Goal: Information Seeking & Learning: Check status

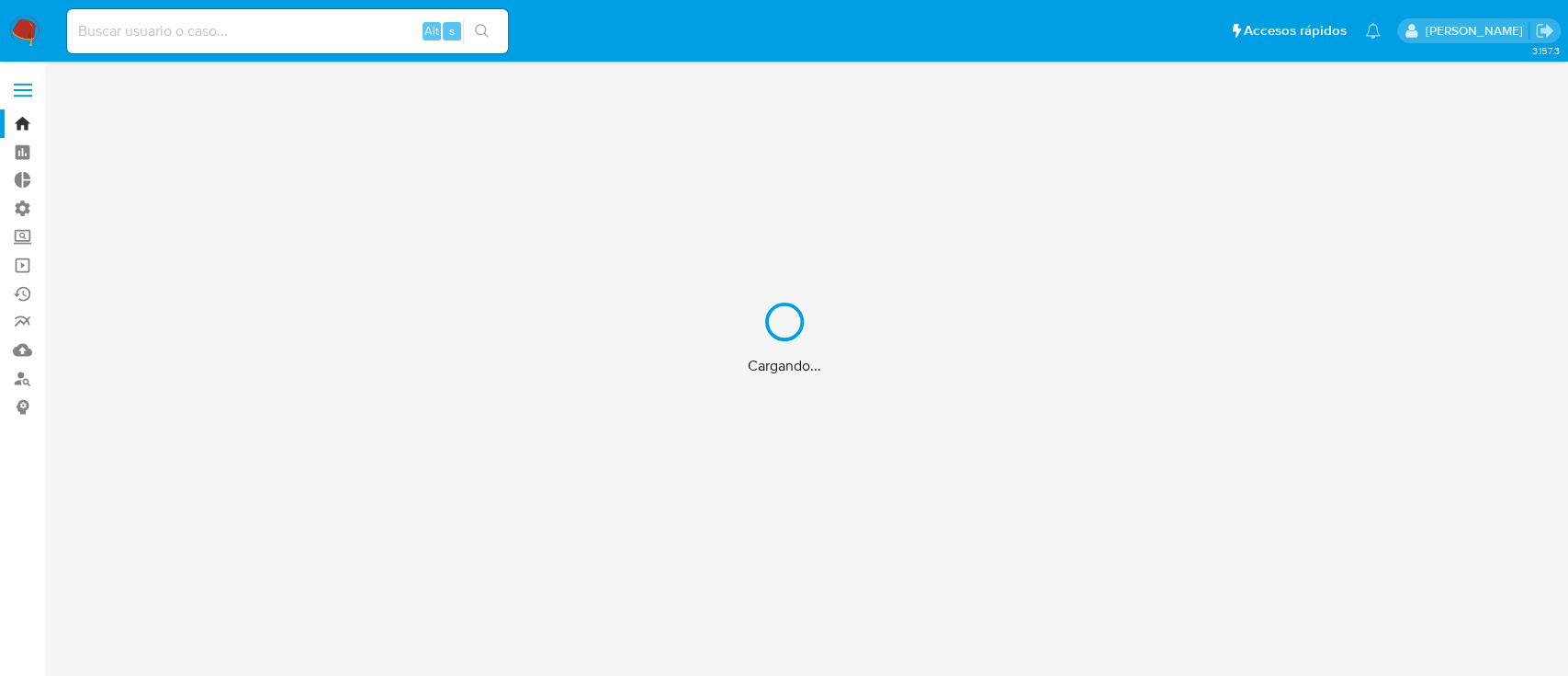
click at [358, 34] on div "Cargando..." at bounding box center [784, 338] width 1568 height 676
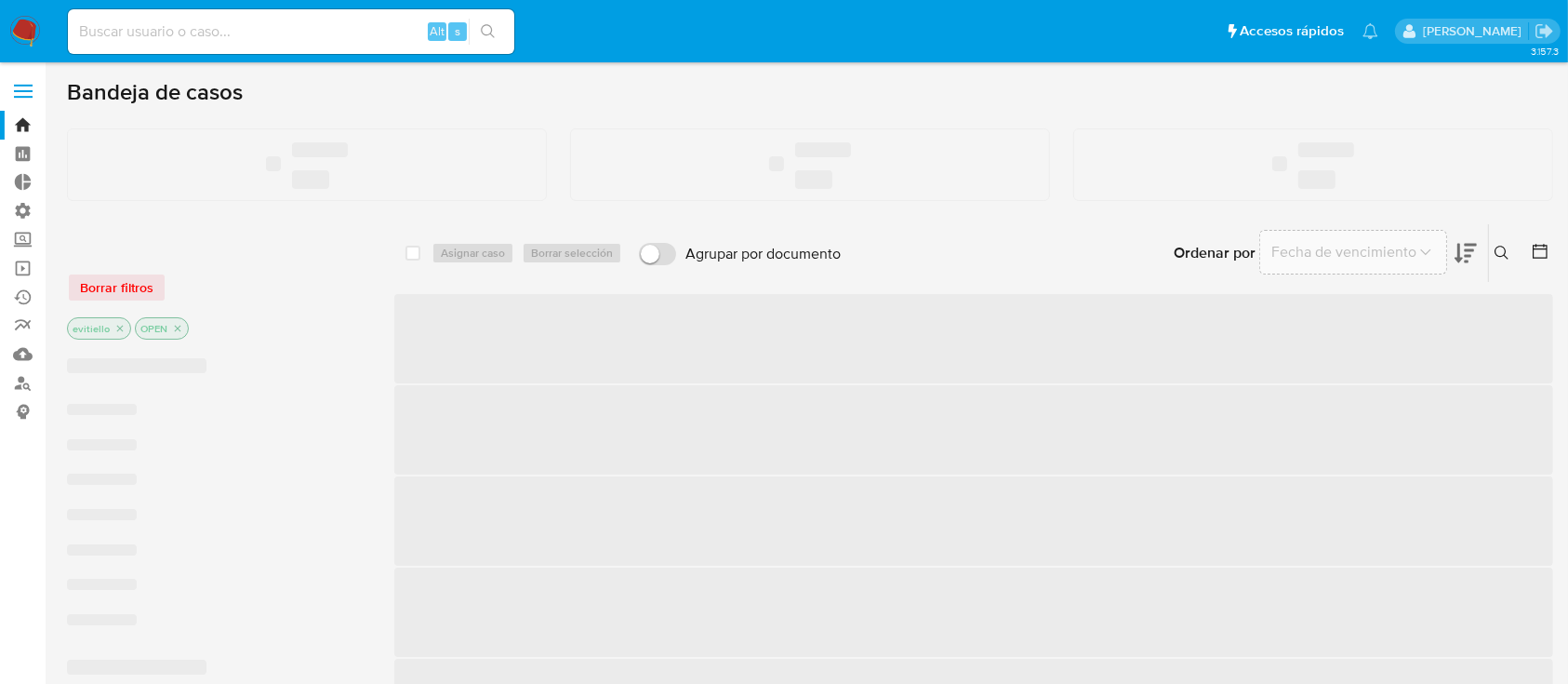
click at [359, 37] on input at bounding box center [291, 31] width 447 height 24
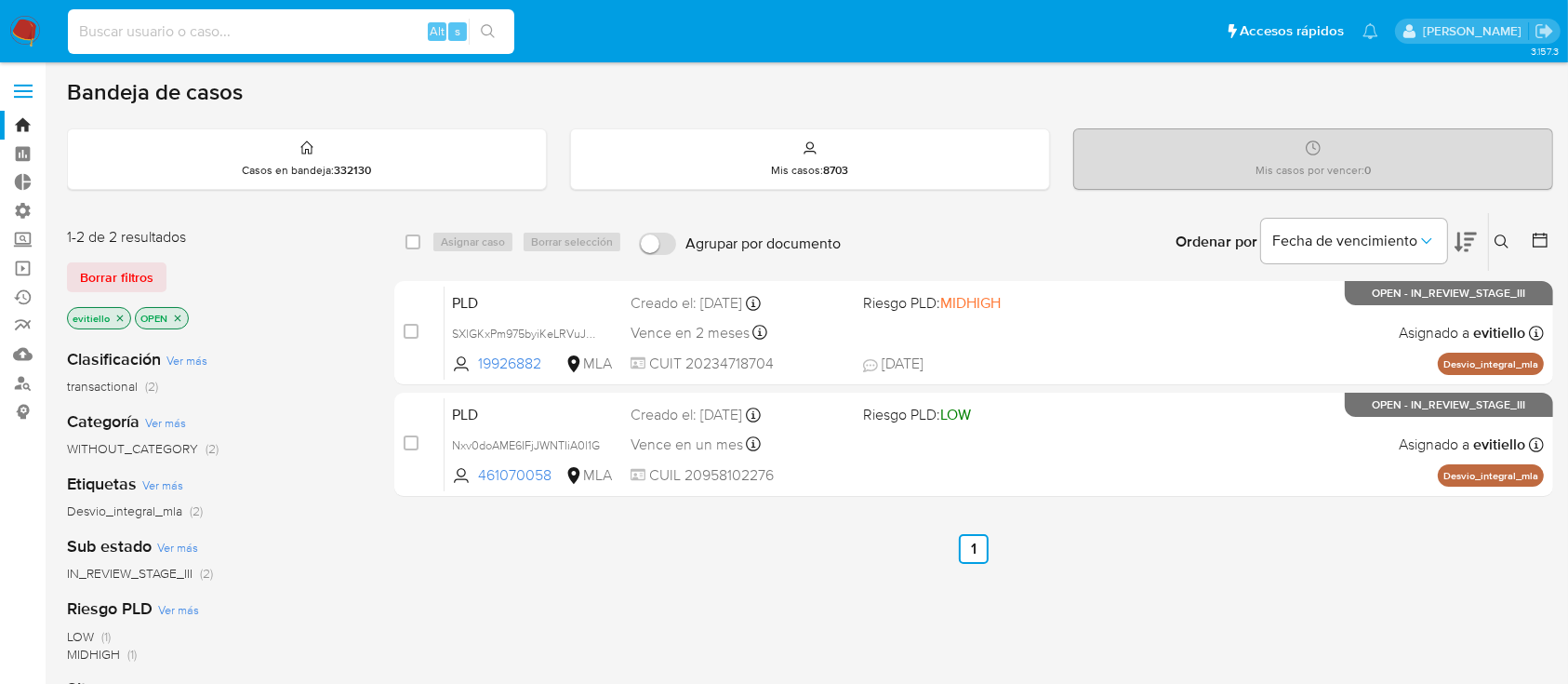
paste input "EIyD0niCclENJ9GbTPNJiWp5"
type input "EIyD0niCclENJ9GbTPNJiWp5"
click at [489, 28] on icon "search-icon" at bounding box center [488, 31] width 15 height 15
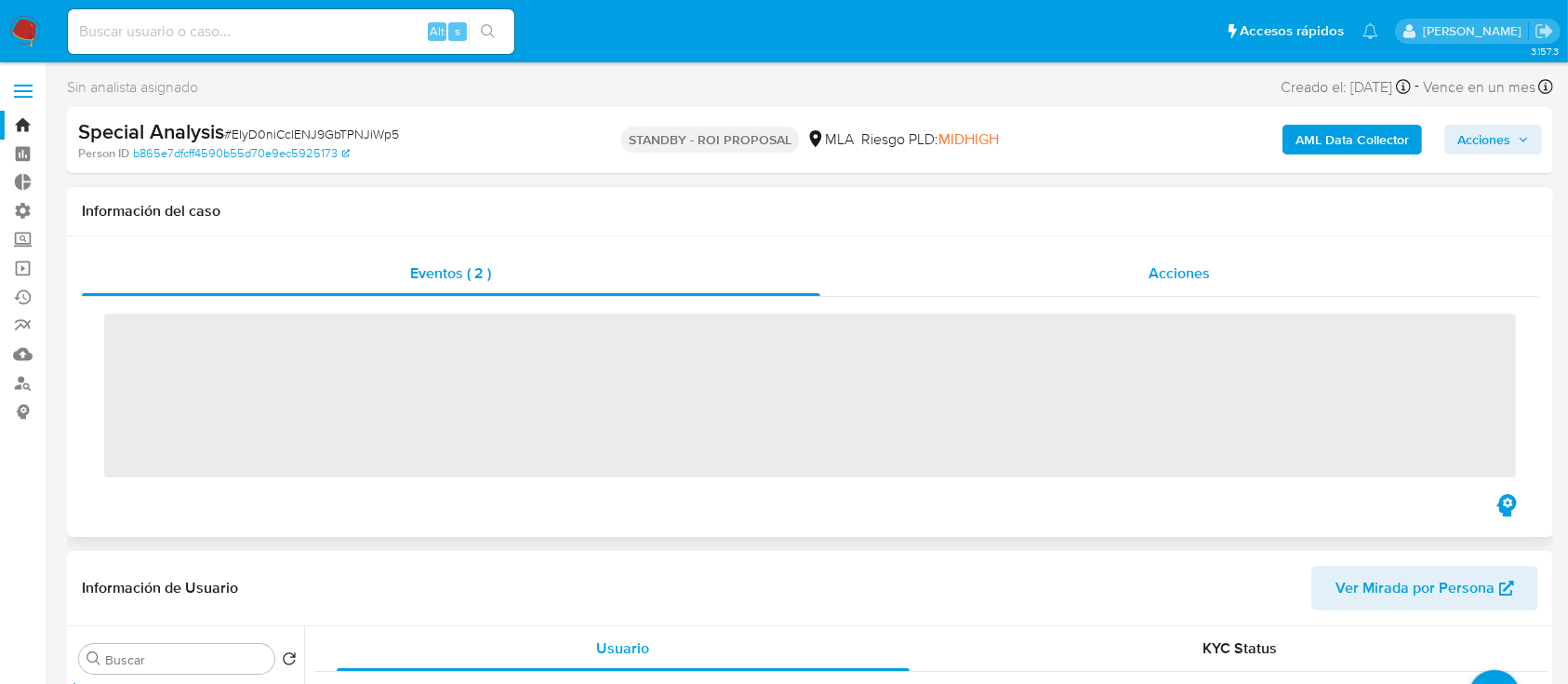
click at [1159, 271] on span "Acciones" at bounding box center [1179, 273] width 62 height 22
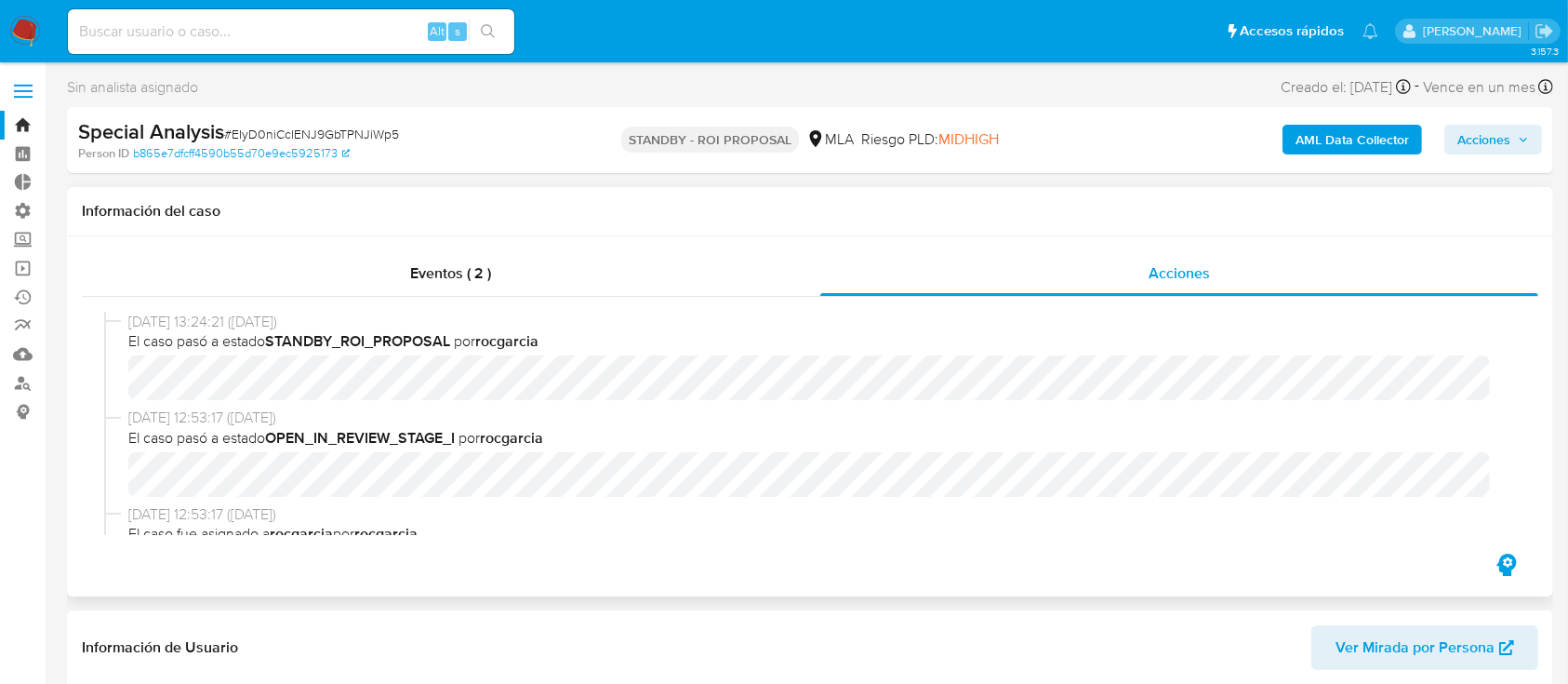
scroll to position [123, 0]
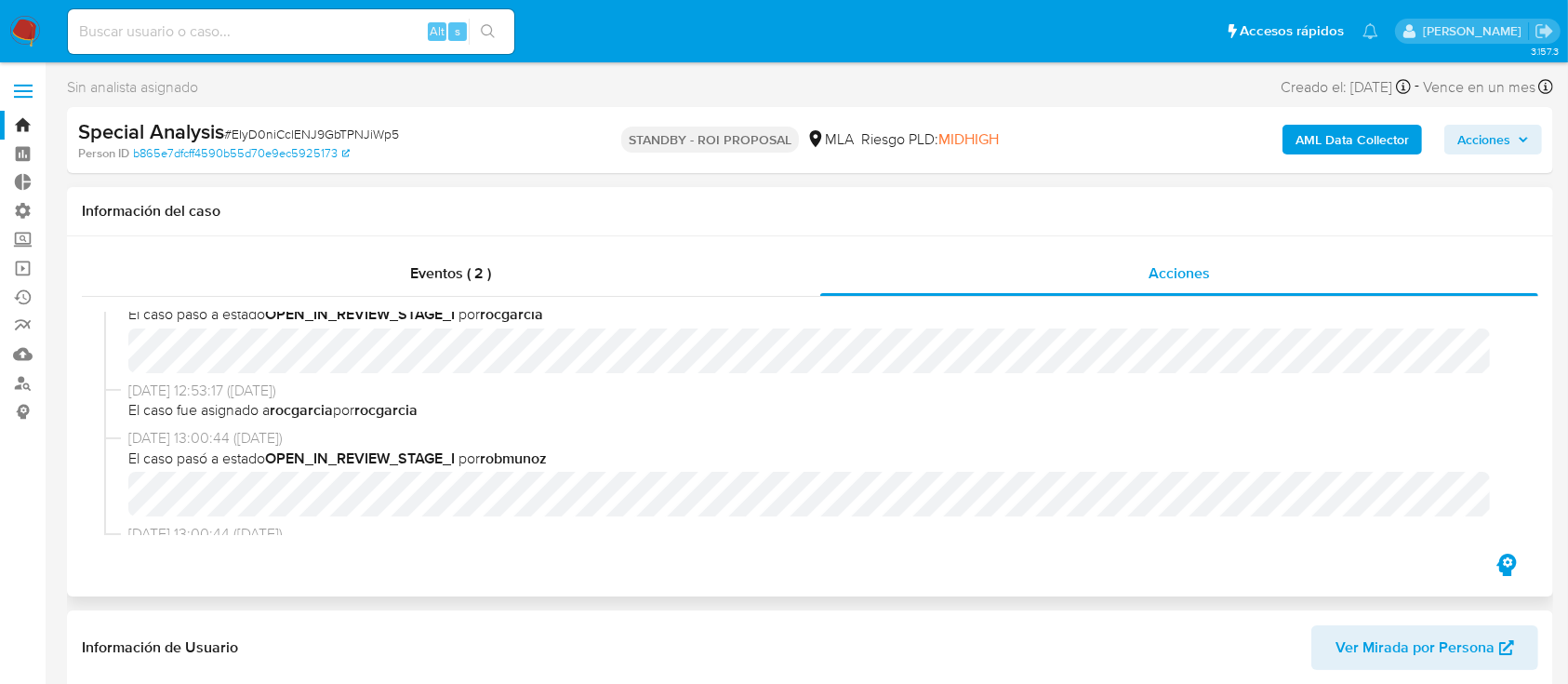
select select "10"
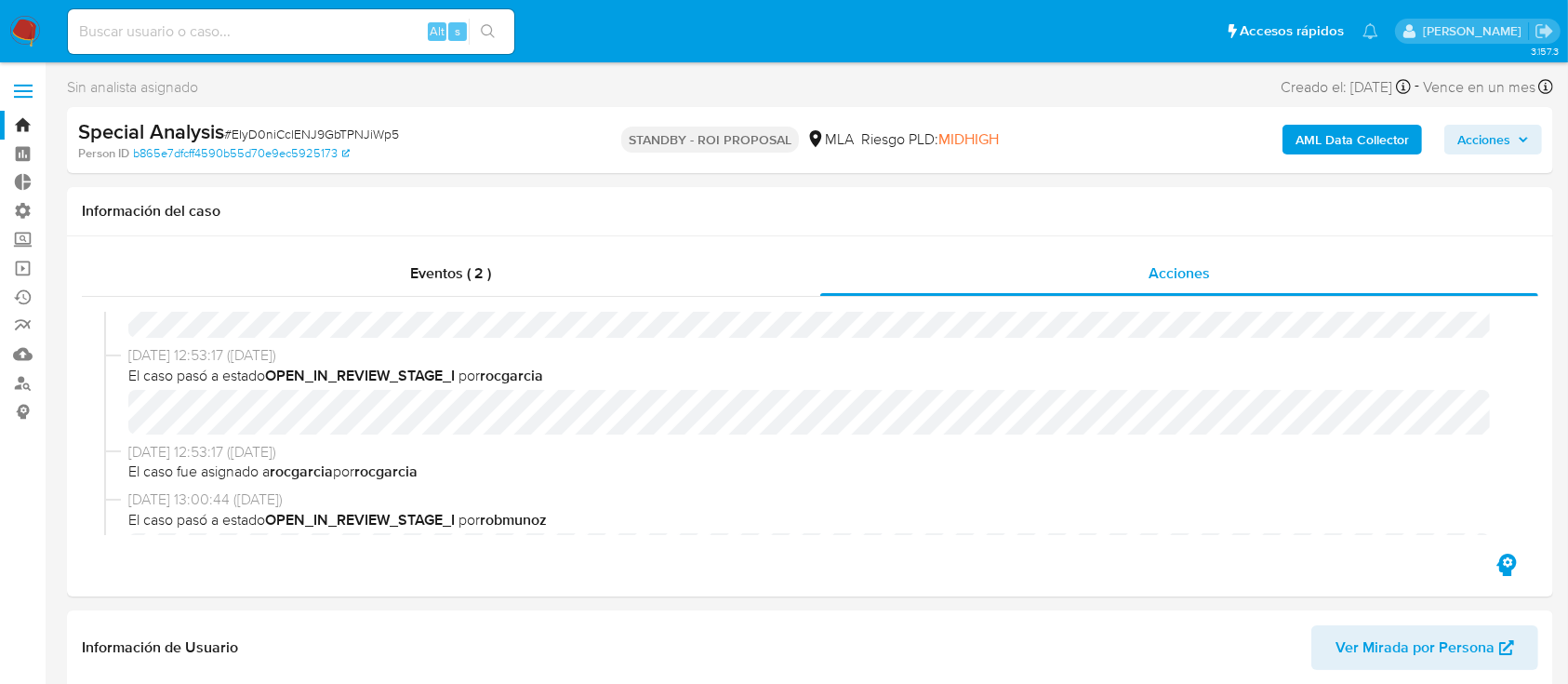
scroll to position [0, 0]
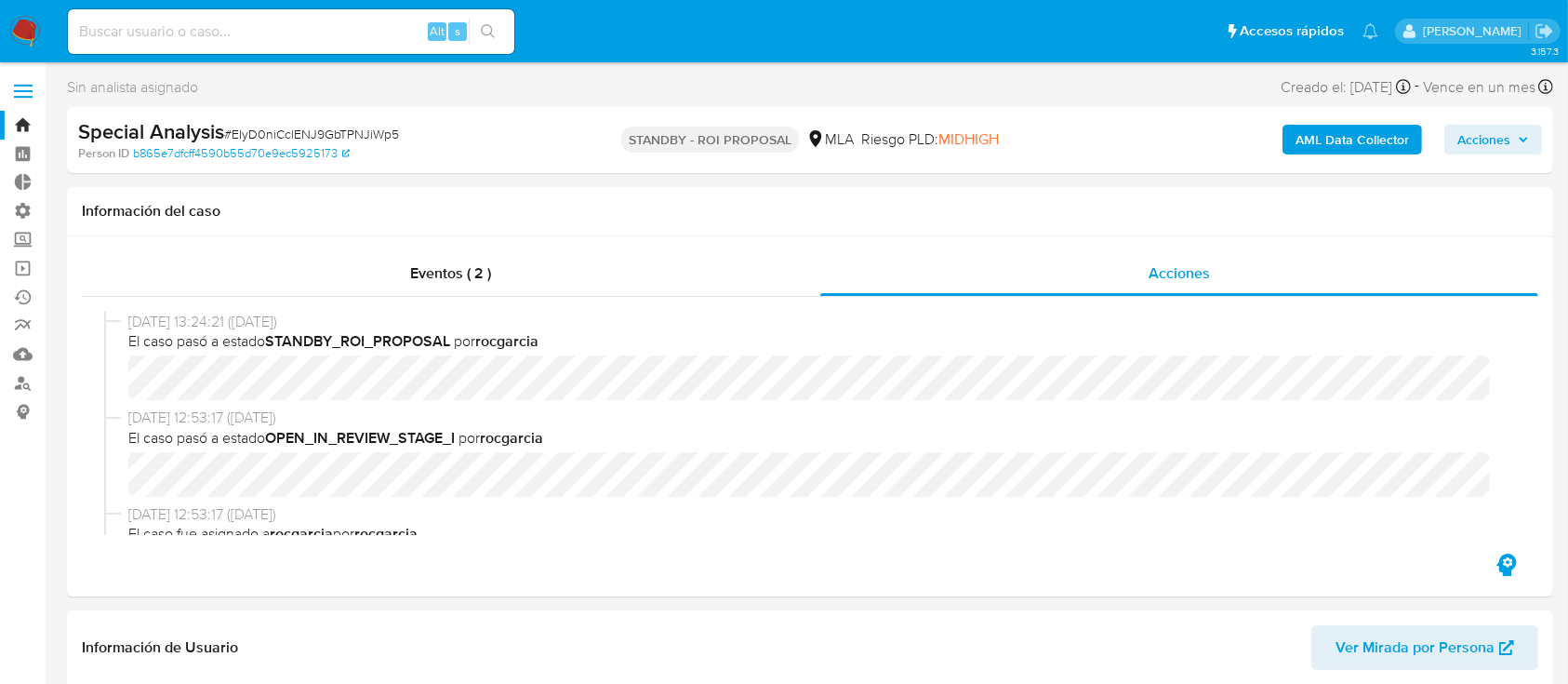
click at [254, 39] on input at bounding box center [291, 31] width 447 height 24
paste input "s14pvykeocCz8UnGM3zK2mat"
type input "s14pvykeocCz8UnGM3zK2mat"
click at [476, 27] on button "search-icon" at bounding box center [487, 31] width 38 height 26
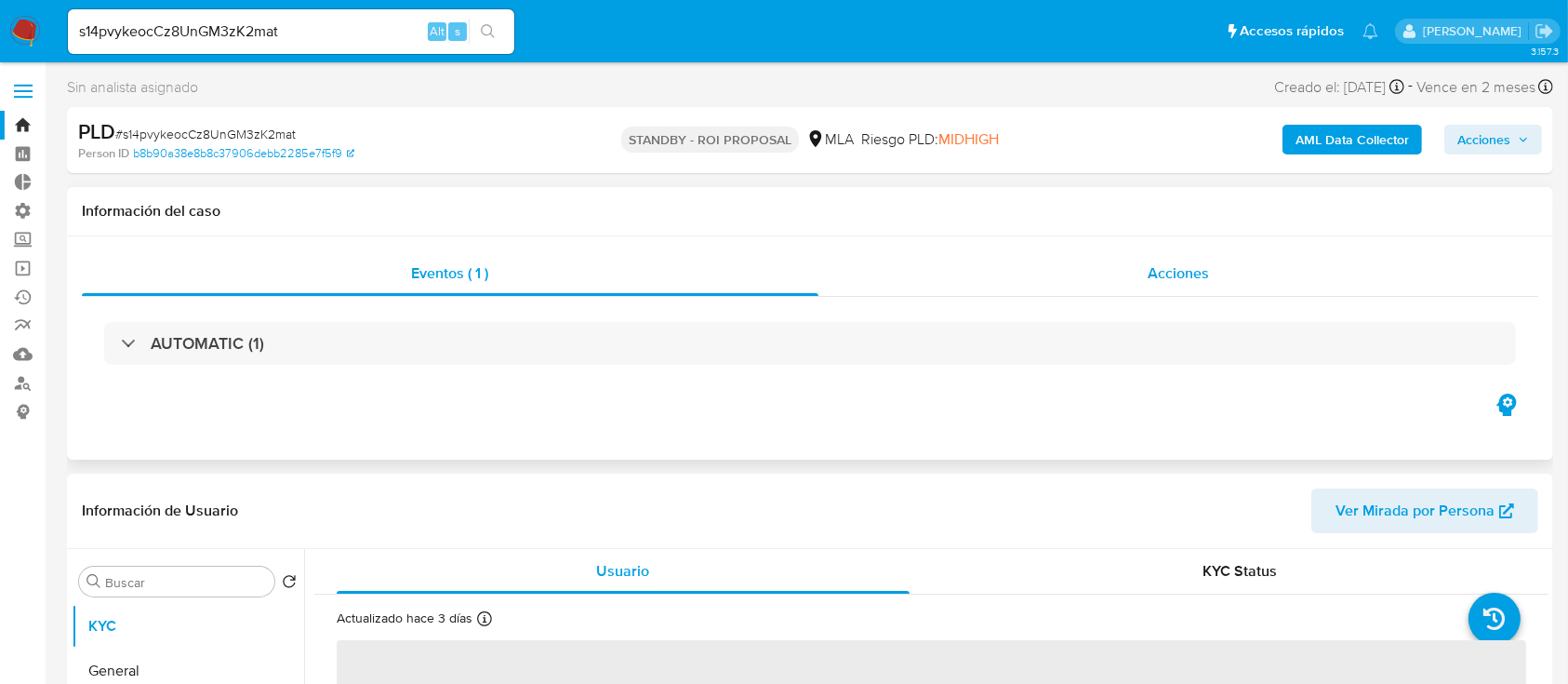
click at [1058, 257] on div "Acciones" at bounding box center [1179, 273] width 721 height 45
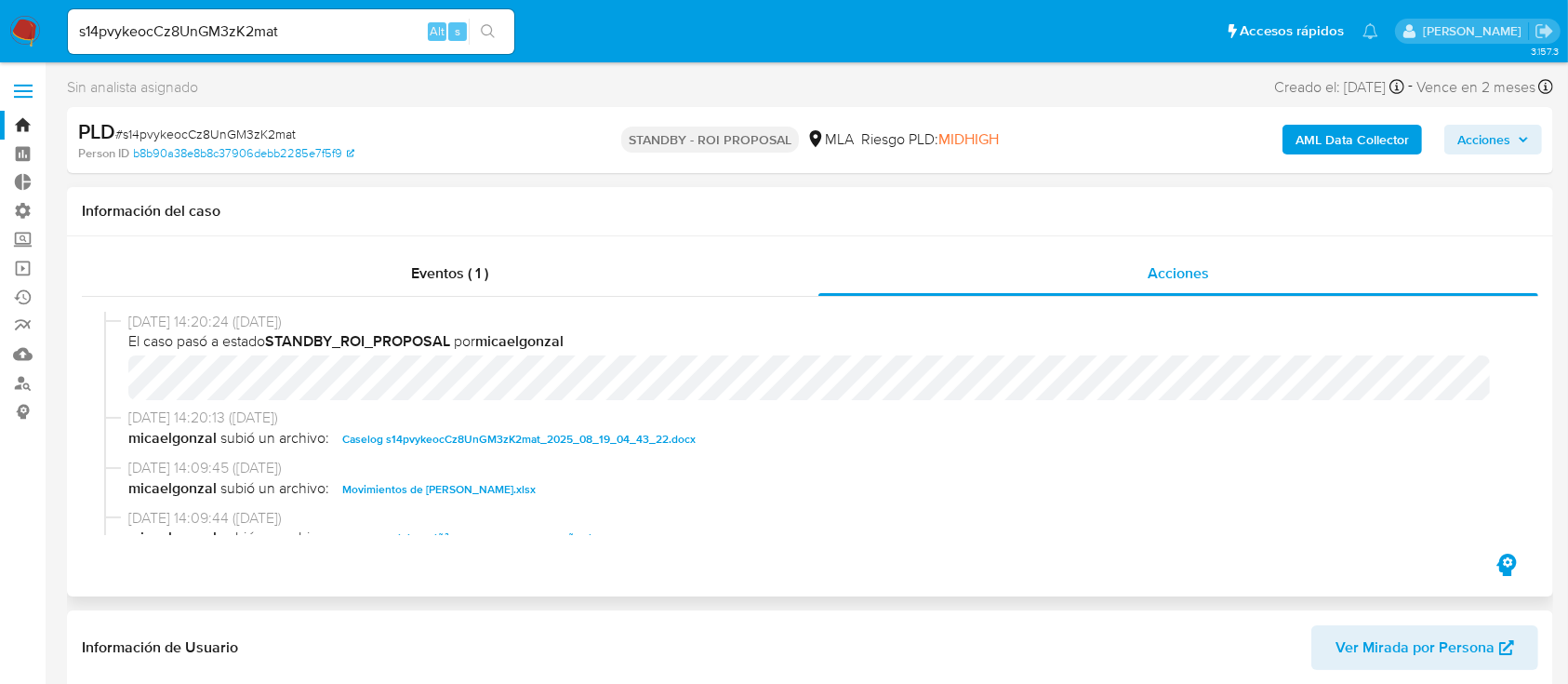
click at [422, 422] on span "04/09/2025 14:20:13 (hace 4 días)" at bounding box center [818, 417] width 1380 height 21
select select "10"
click at [430, 435] on span "Caselog s14pvykeocCz8UnGM3zK2mat_2025_08_19_04_43_22.docx" at bounding box center [518, 439] width 354 height 23
click at [470, 488] on span "Movimientos de Jorge Antonio Ortega Aguado.xlsx" at bounding box center [438, 489] width 193 height 23
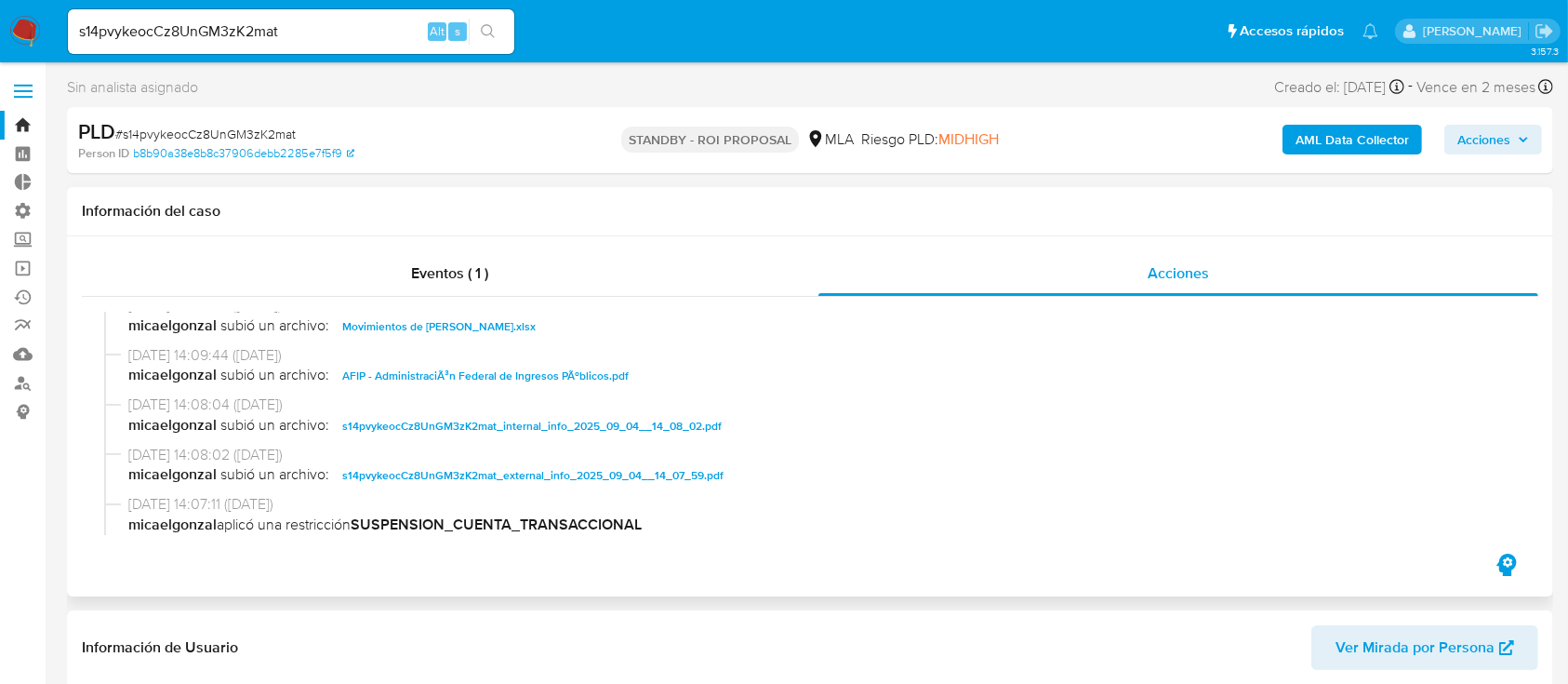
scroll to position [123, 0]
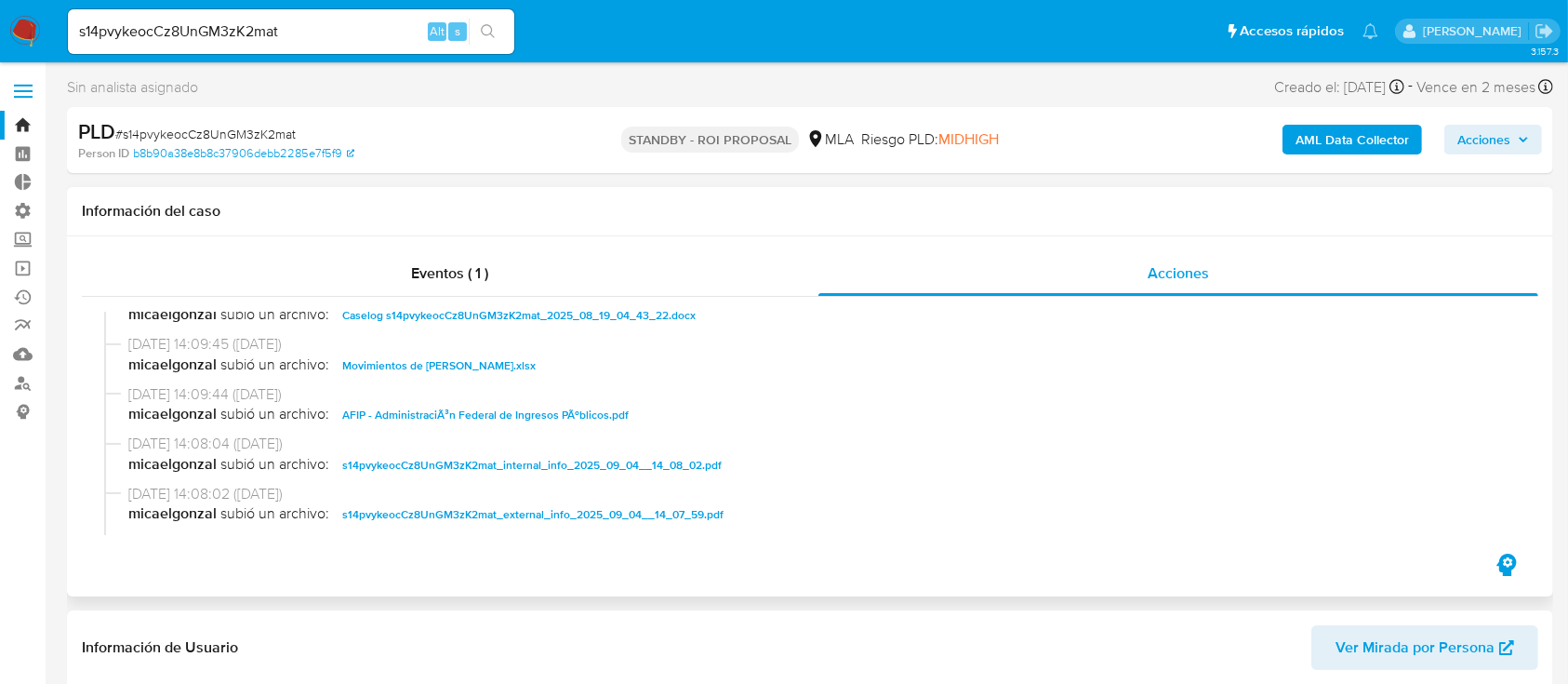
click at [461, 406] on span "AFIP - AdministraciÃ³n Federal de Ingresos PÃºblicos.pdf" at bounding box center [485, 415] width 286 height 23
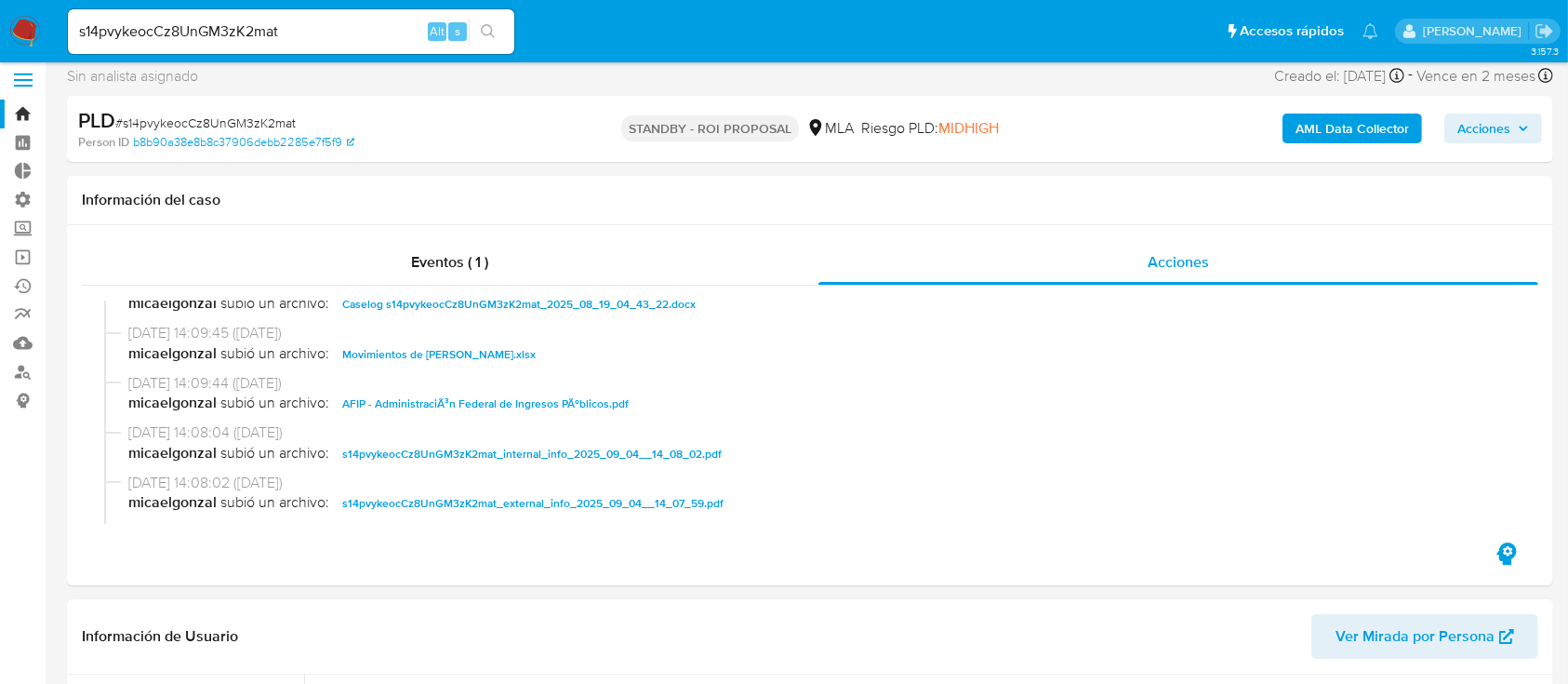
scroll to position [496, 0]
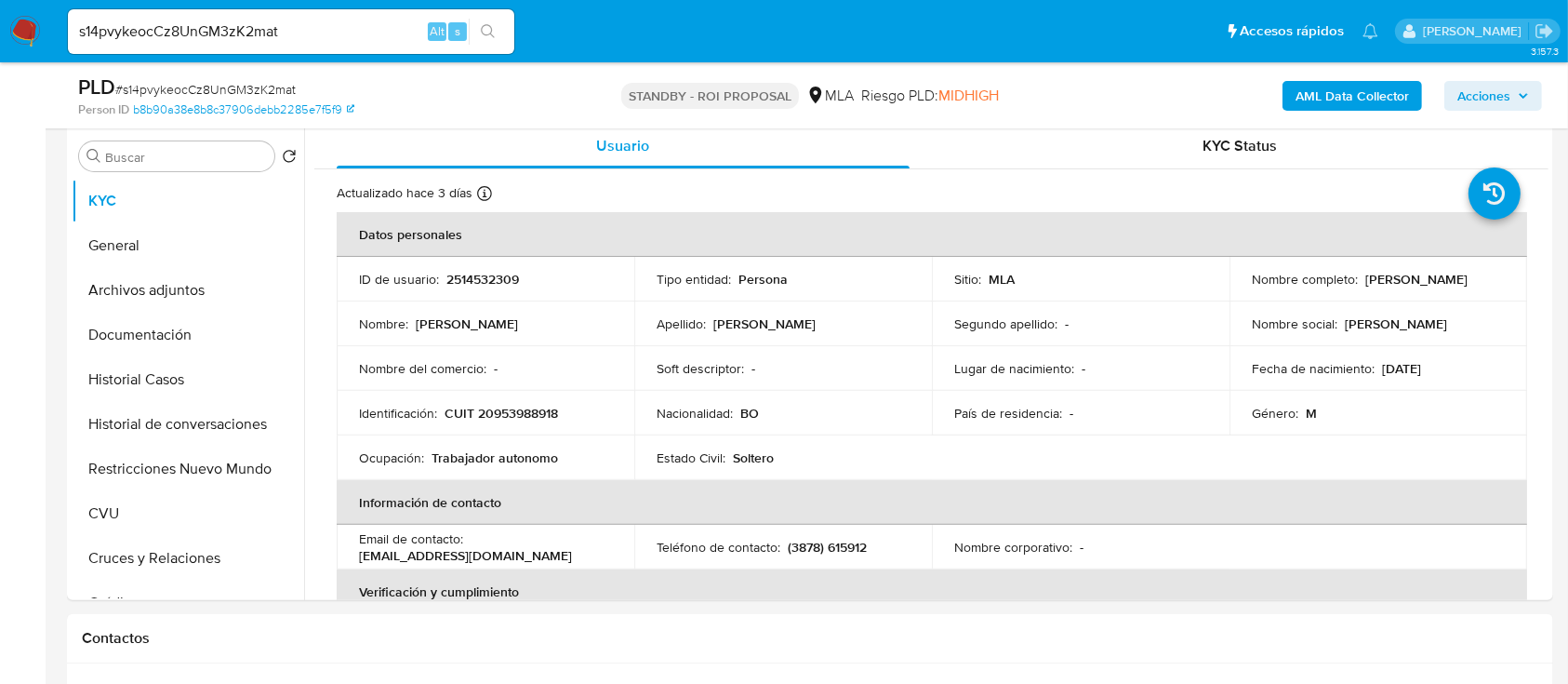
click at [165, 374] on button "Historial Casos" at bounding box center [187, 379] width 232 height 45
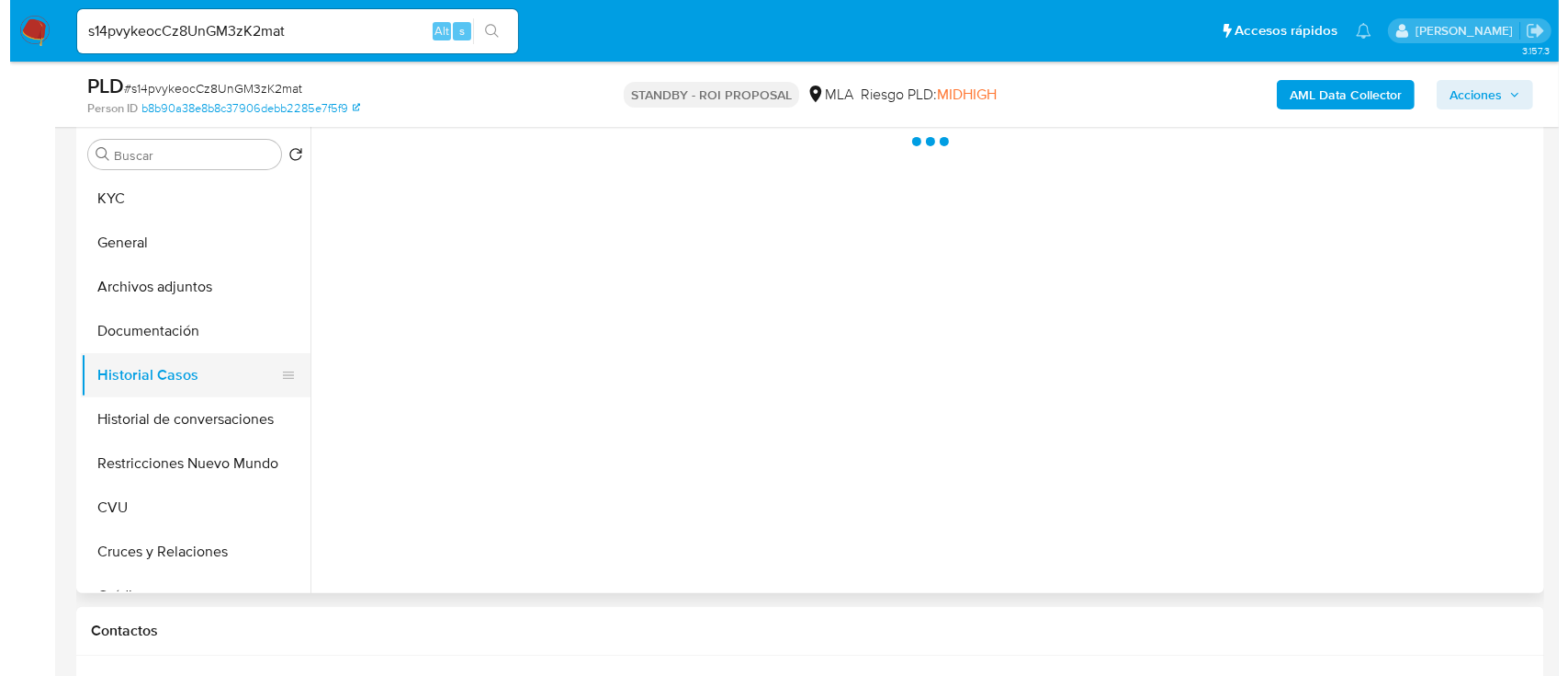
scroll to position [368, 0]
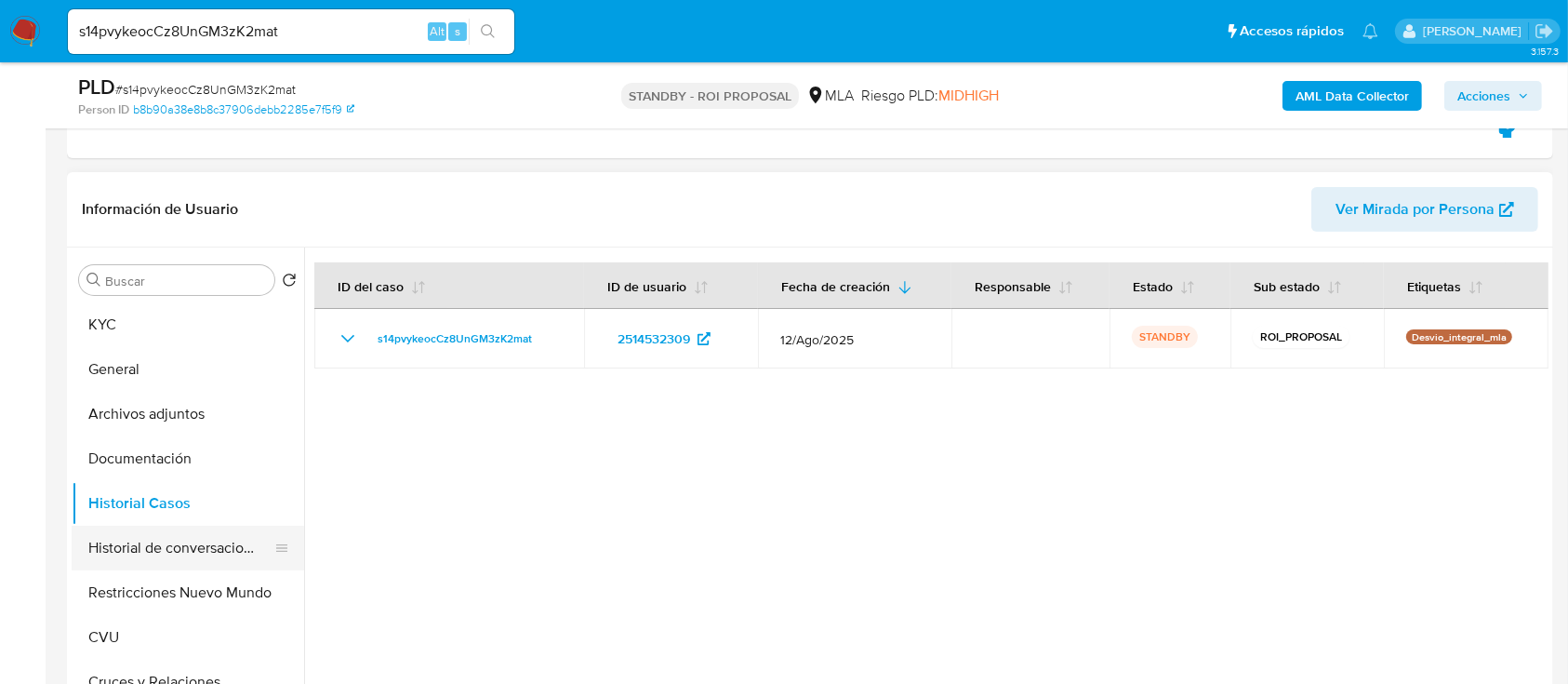
click at [204, 562] on button "Historial de conversaciones" at bounding box center [180, 548] width 218 height 45
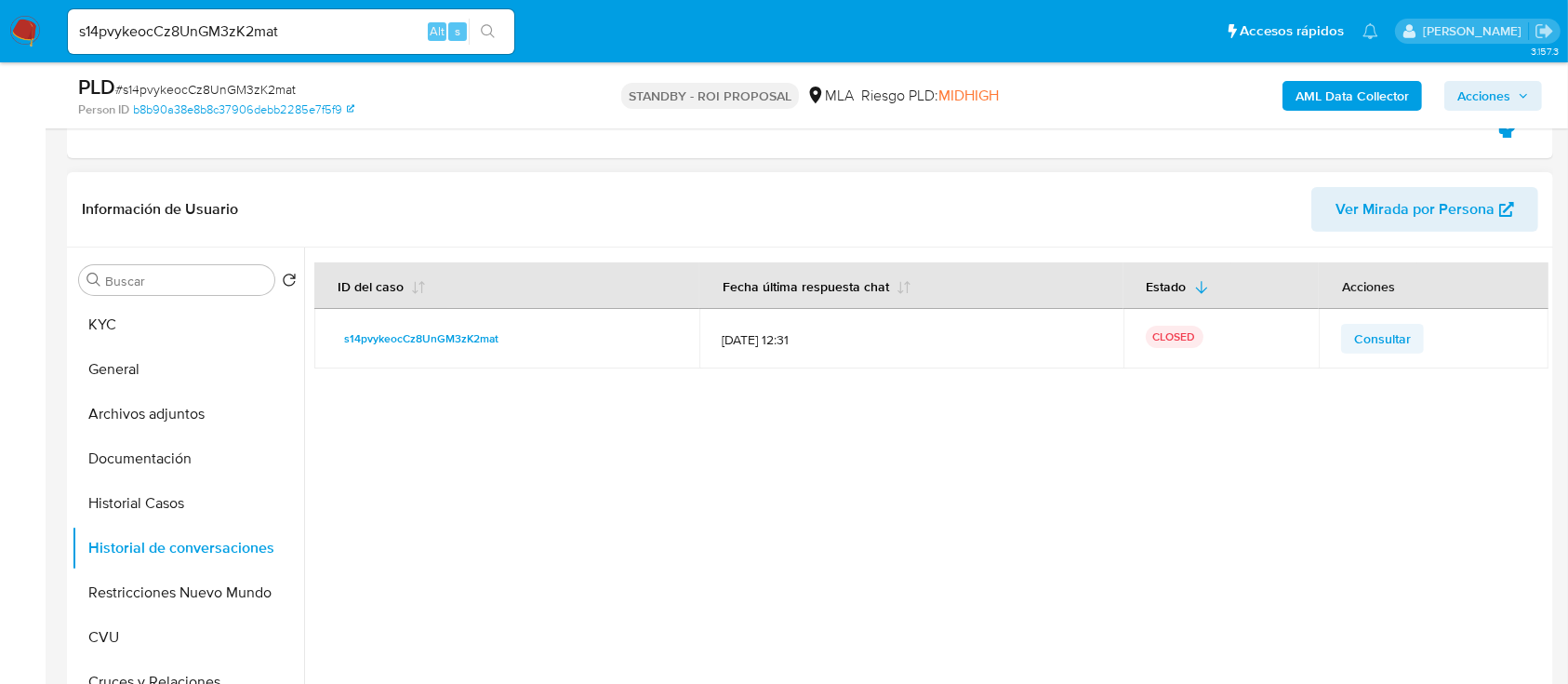
click at [1378, 318] on td "Consultar" at bounding box center [1434, 338] width 229 height 60
click at [1378, 333] on span "Consultar" at bounding box center [1383, 338] width 57 height 26
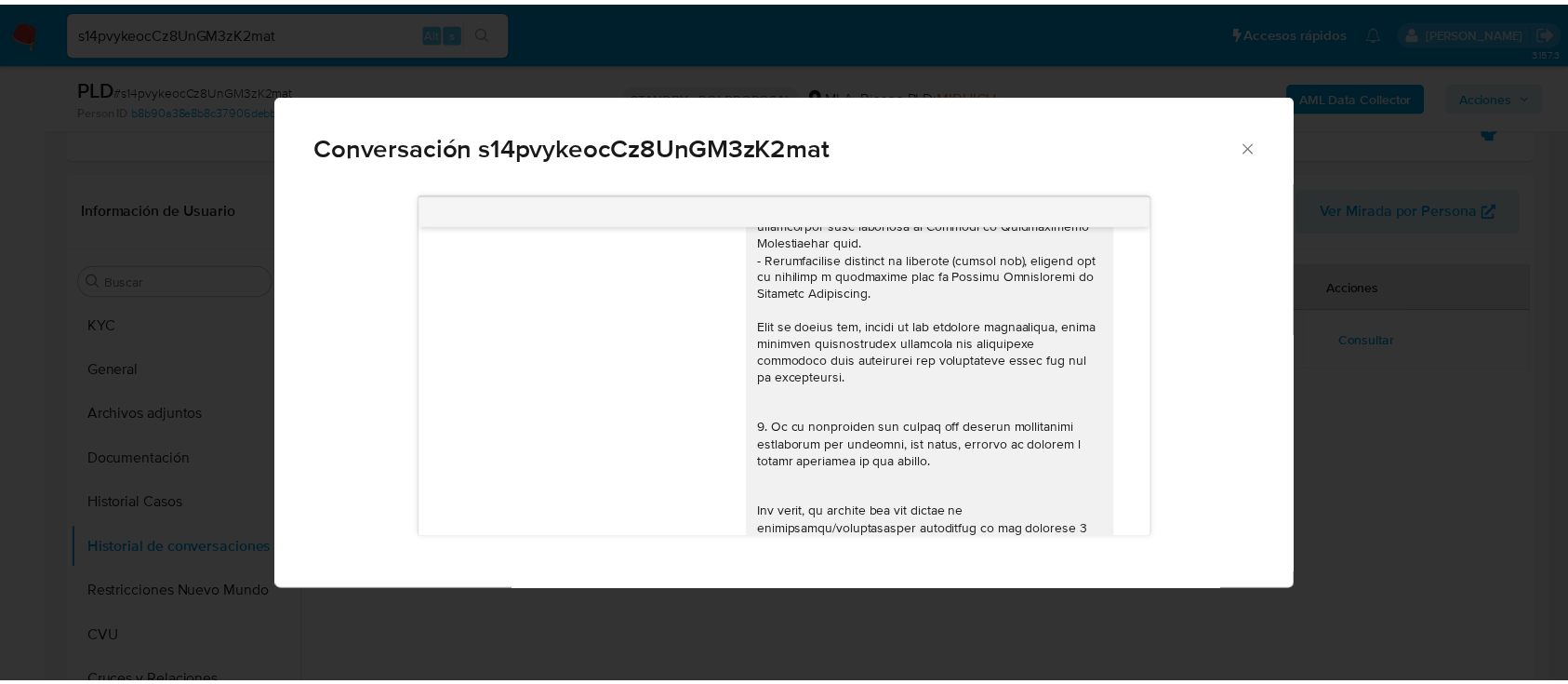
scroll to position [0, 0]
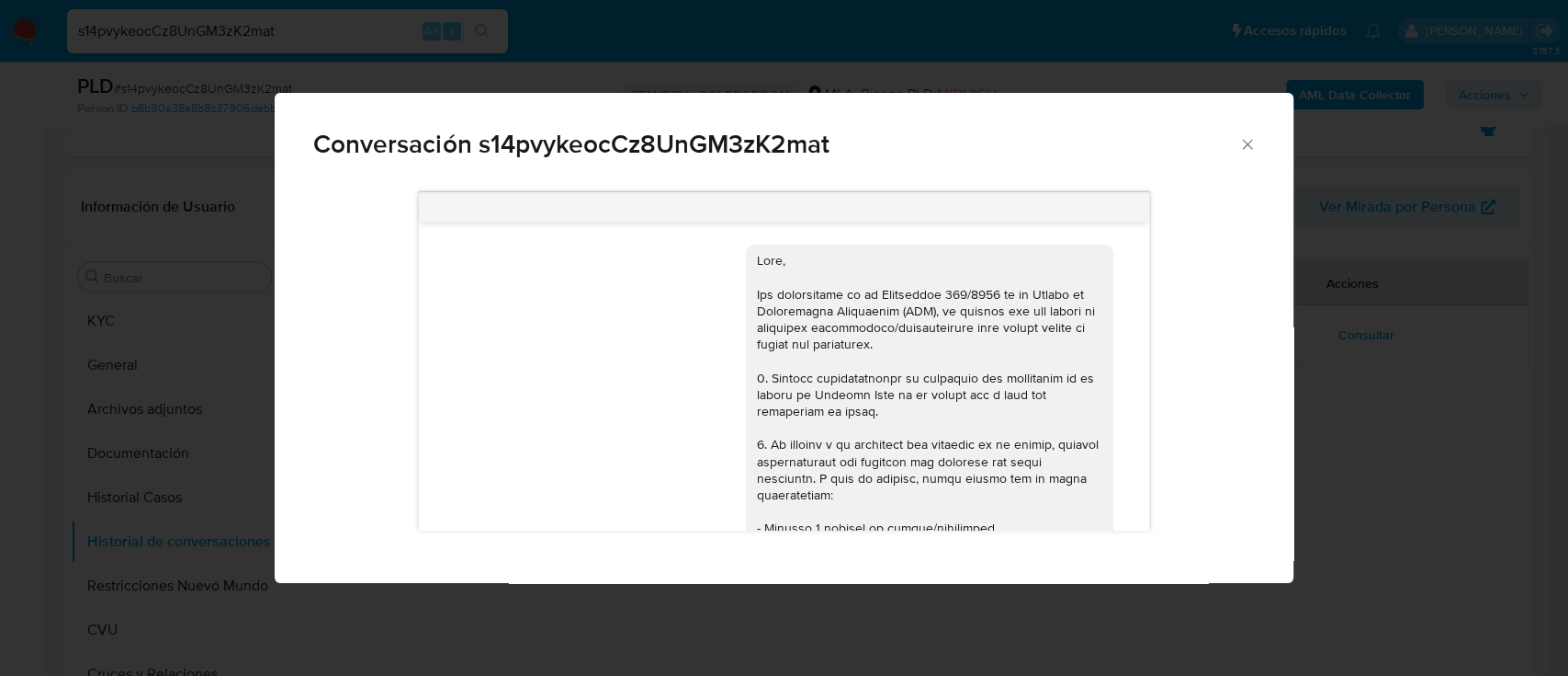
click at [278, 368] on div "18/08/2025 17:26:06 Buenas tardes quiero solicitar ampliar el tiempo para poder…" at bounding box center [784, 381] width 1018 height 404
click at [172, 564] on div "Conversación s14pvykeocCz8UnGM3zK2mat 18/08/2025 17:26:06 Buenas tardes quiero …" at bounding box center [784, 338] width 1568 height 676
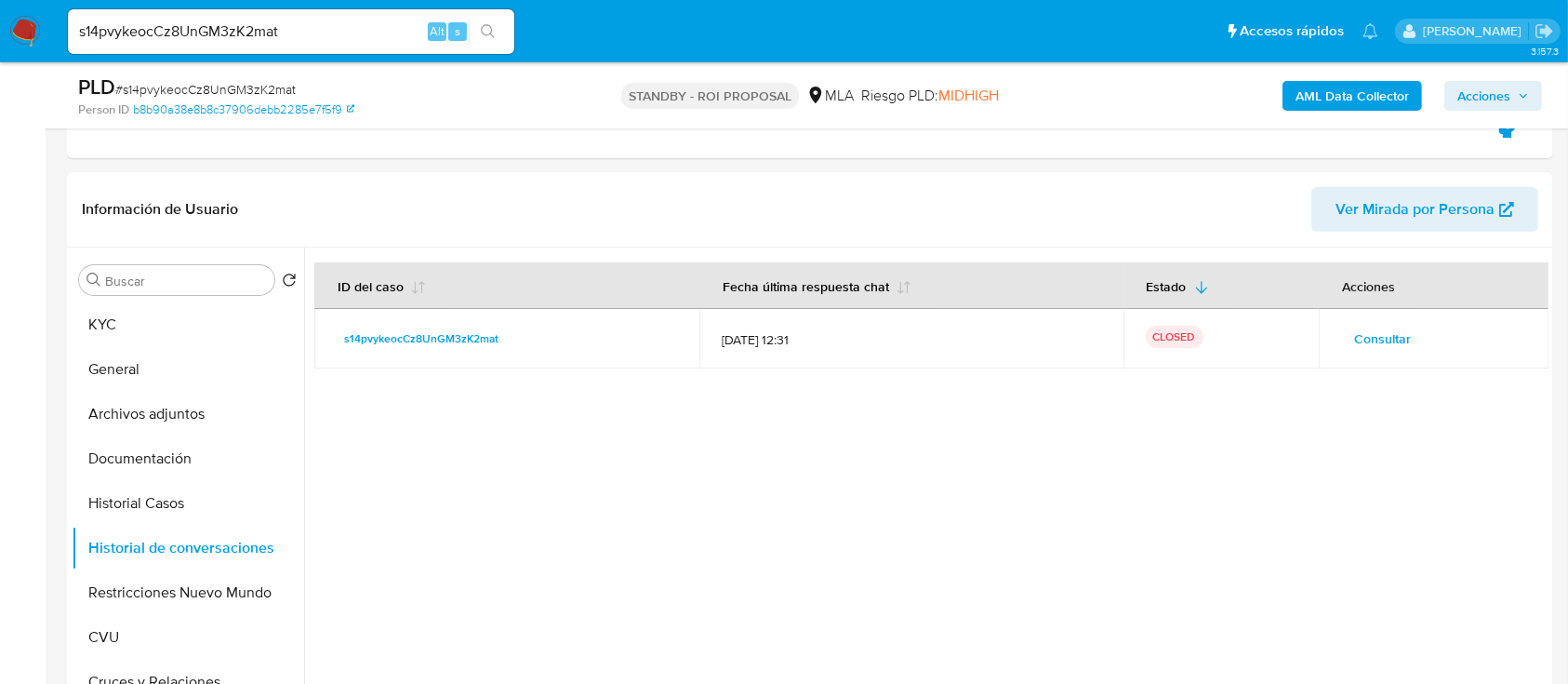
click at [167, 592] on button "Restricciones Nuevo Mundo" at bounding box center [187, 593] width 232 height 45
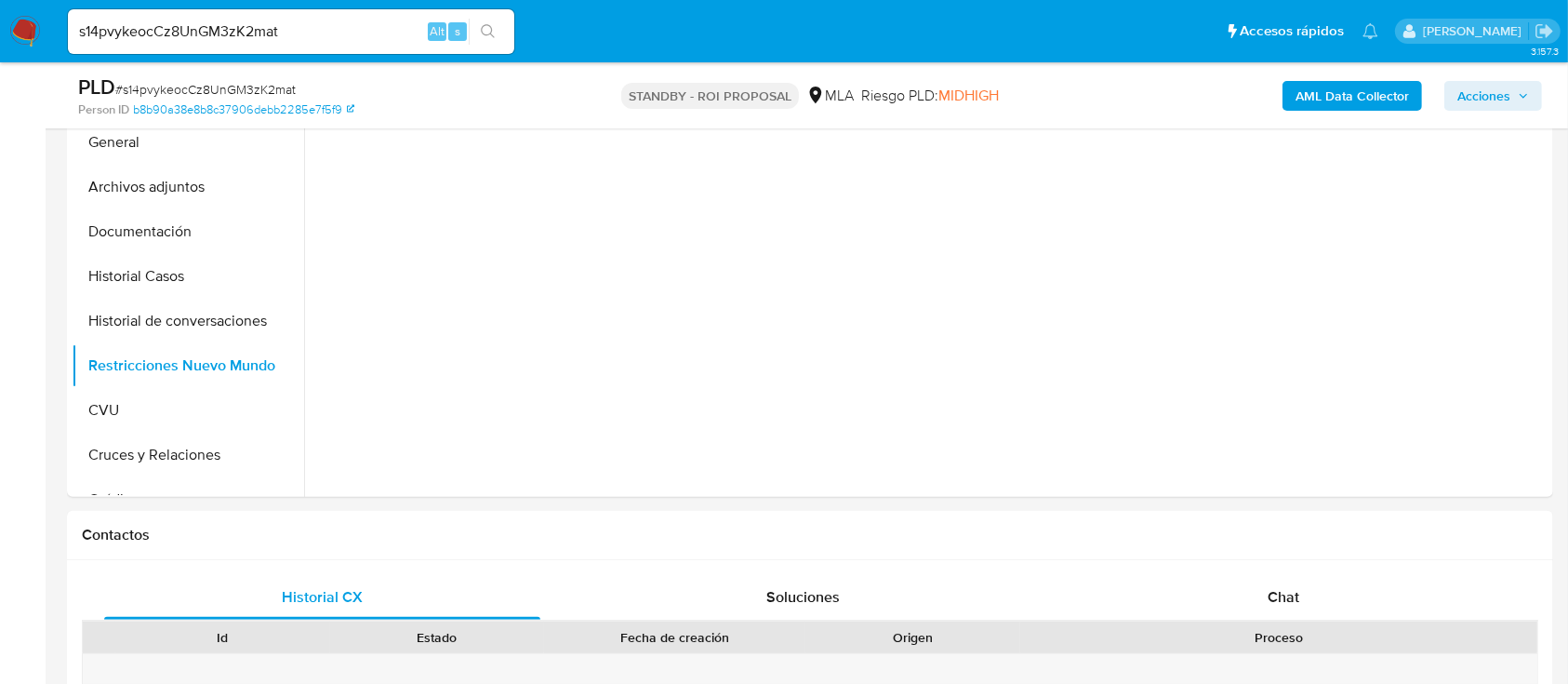
scroll to position [496, 0]
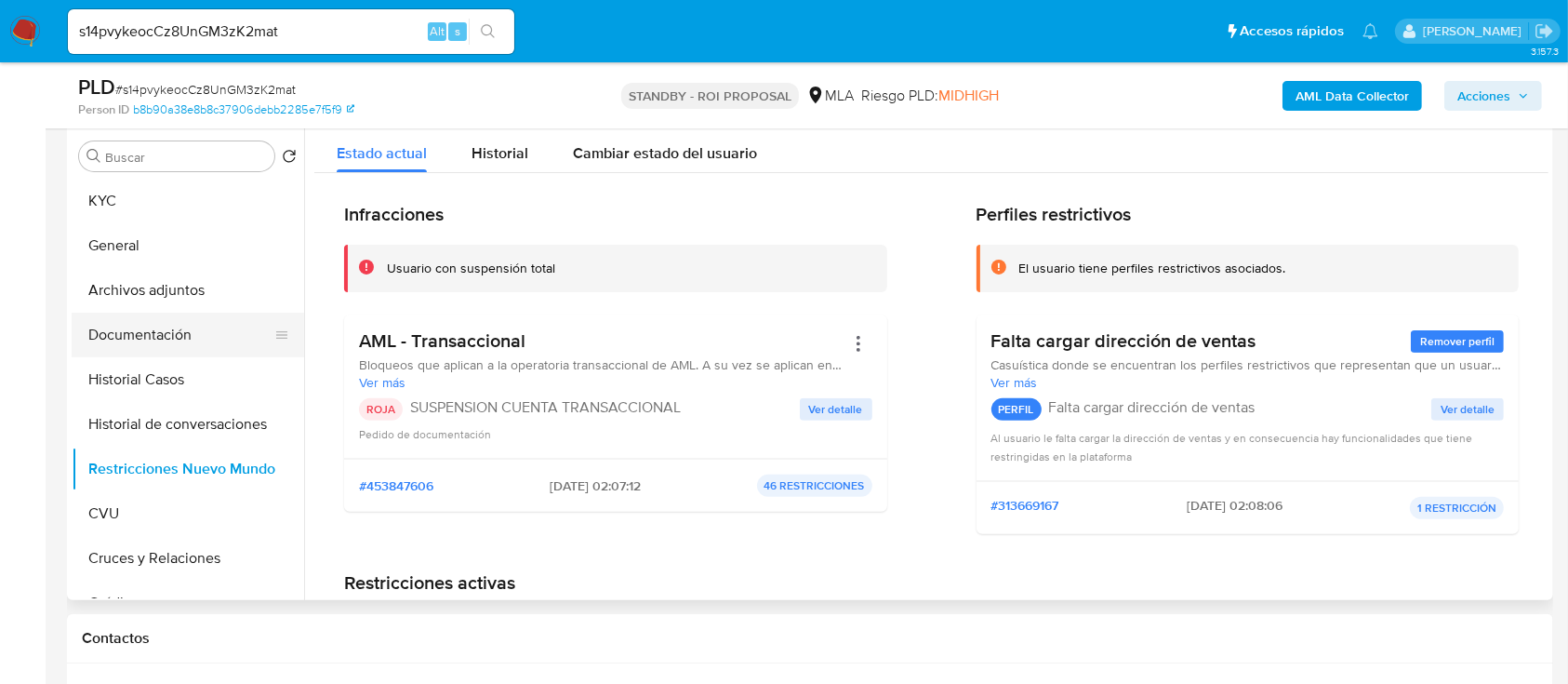
click at [216, 340] on button "Documentación" at bounding box center [180, 335] width 218 height 45
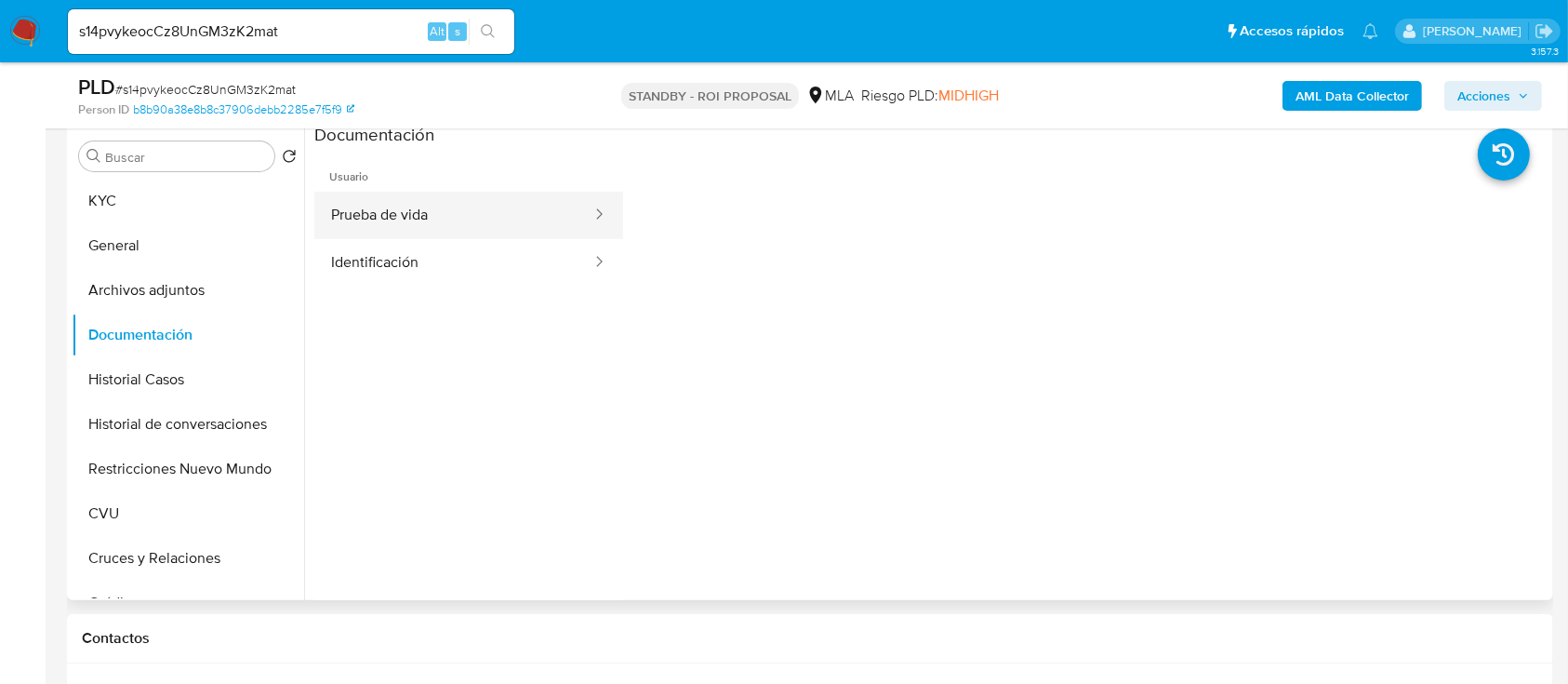
click at [474, 220] on button "Prueba de vida" at bounding box center [454, 216] width 279 height 47
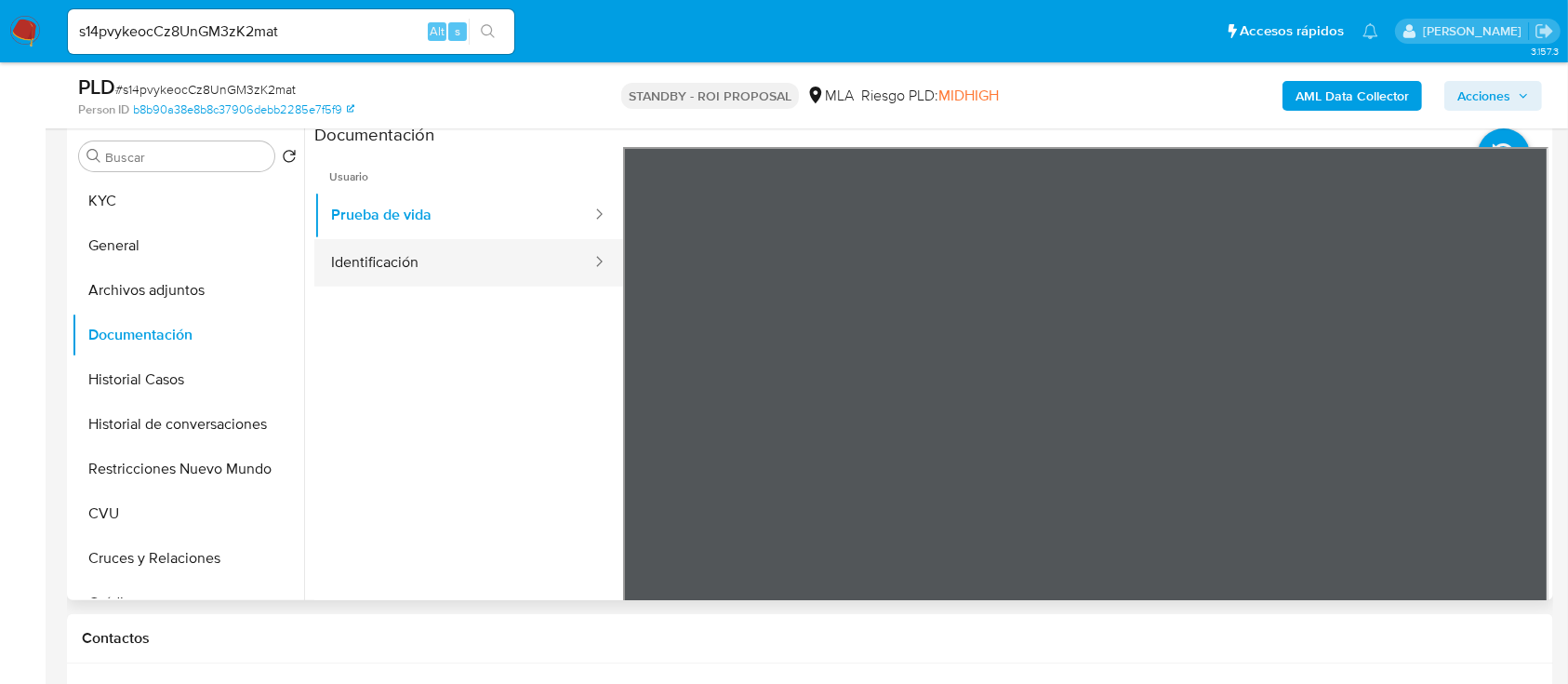
click at [448, 257] on button "Identificación" at bounding box center [454, 263] width 279 height 47
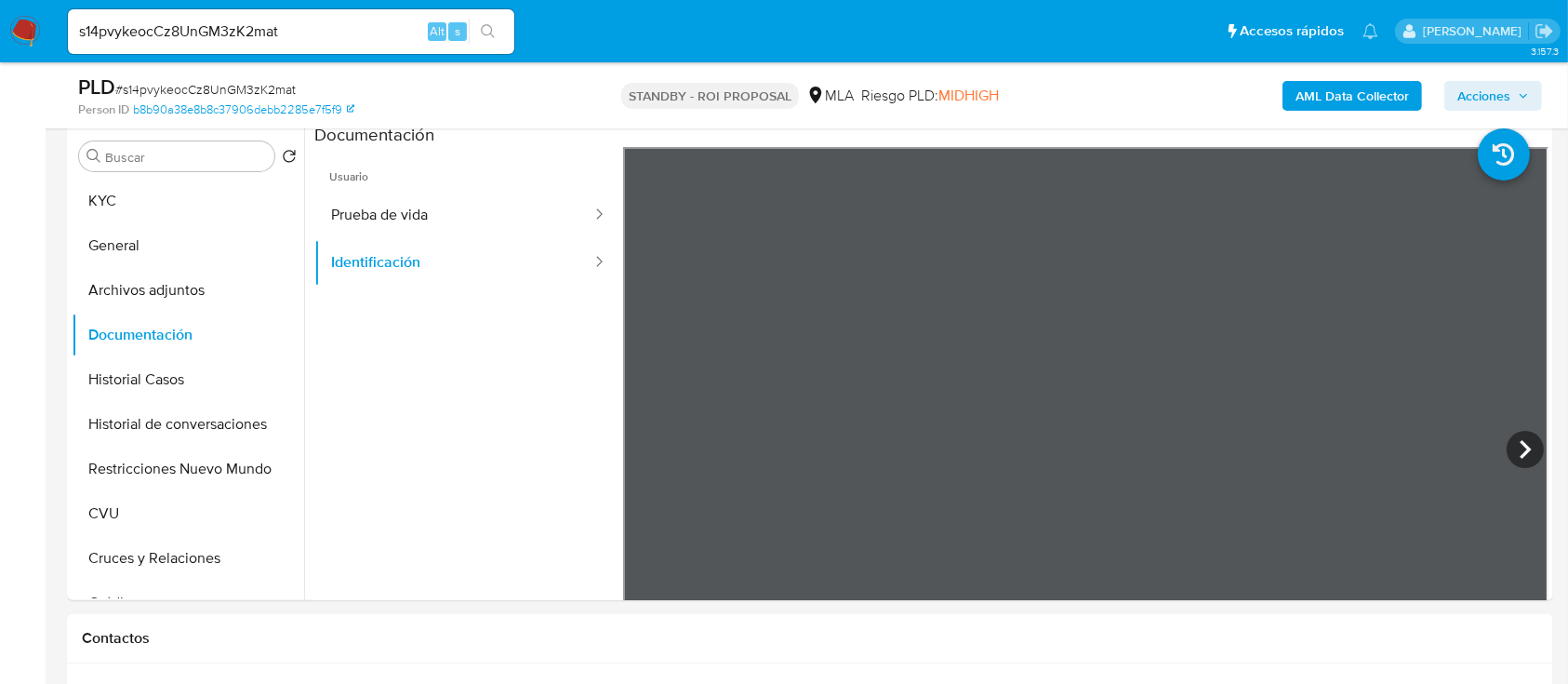
click at [269, 43] on div "s14pvykeocCz8UnGM3zK2mat Alt s" at bounding box center [291, 31] width 447 height 45
click at [257, 37] on input "s14pvykeocCz8UnGM3zK2mat" at bounding box center [291, 31] width 447 height 24
click at [368, 39] on input "s14pvykeocCz8UnGM3zK2mat" at bounding box center [291, 31] width 447 height 24
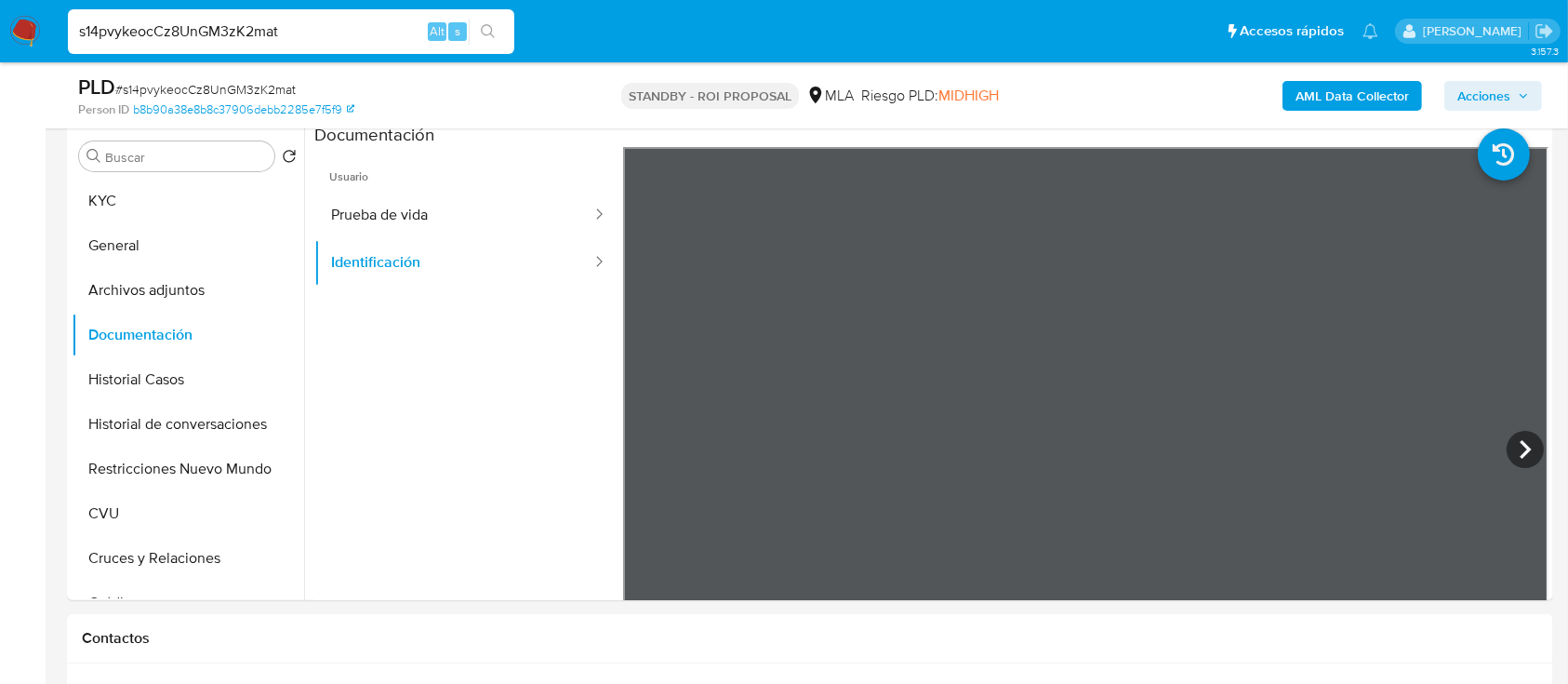
click at [368, 38] on input "s14pvykeocCz8UnGM3zK2mat" at bounding box center [291, 31] width 447 height 24
paste input "2UsBdhRpEpZ0nbThO8h7HDGH"
type input "2UsBdhRpEpZ0nbThO8h7HDGH"
click at [503, 30] on button "search-icon" at bounding box center [487, 31] width 38 height 26
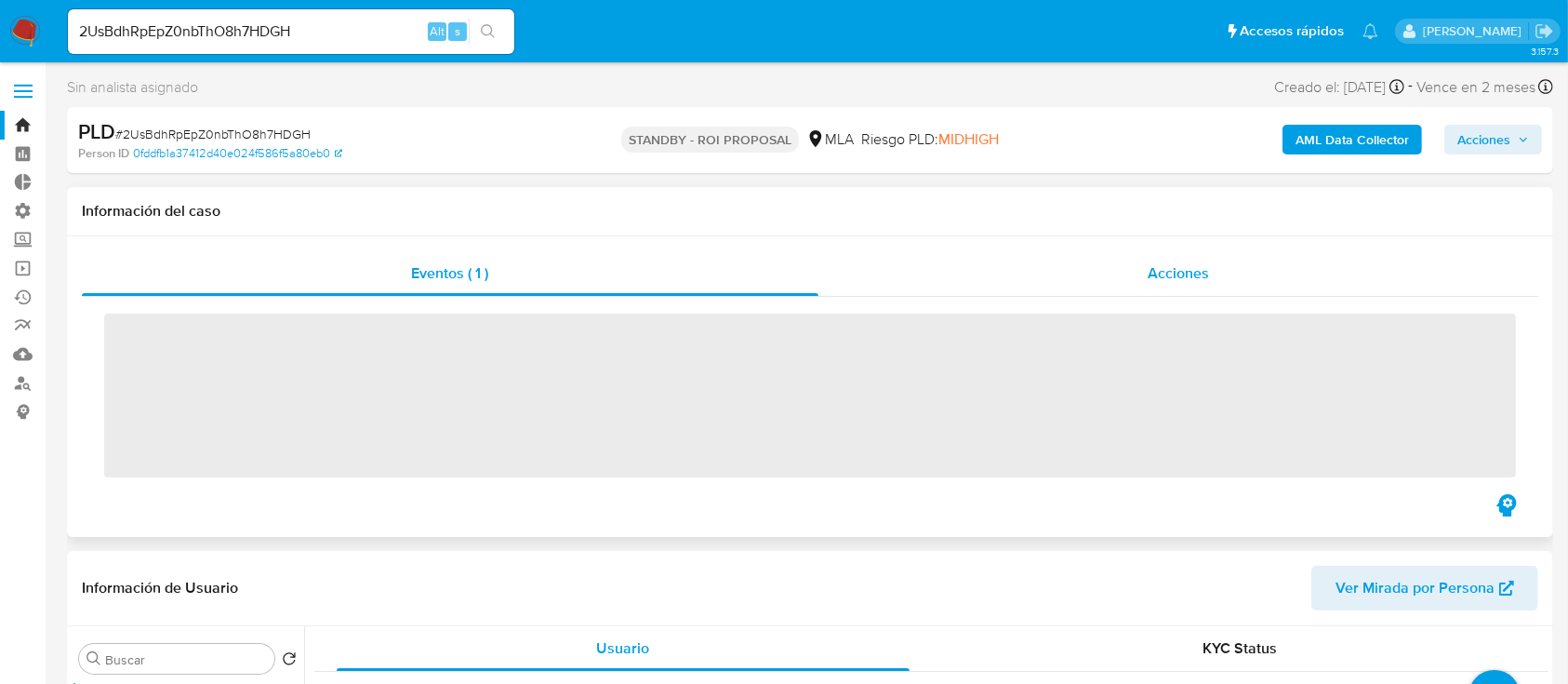
click at [1124, 259] on div "Acciones" at bounding box center [1179, 273] width 721 height 45
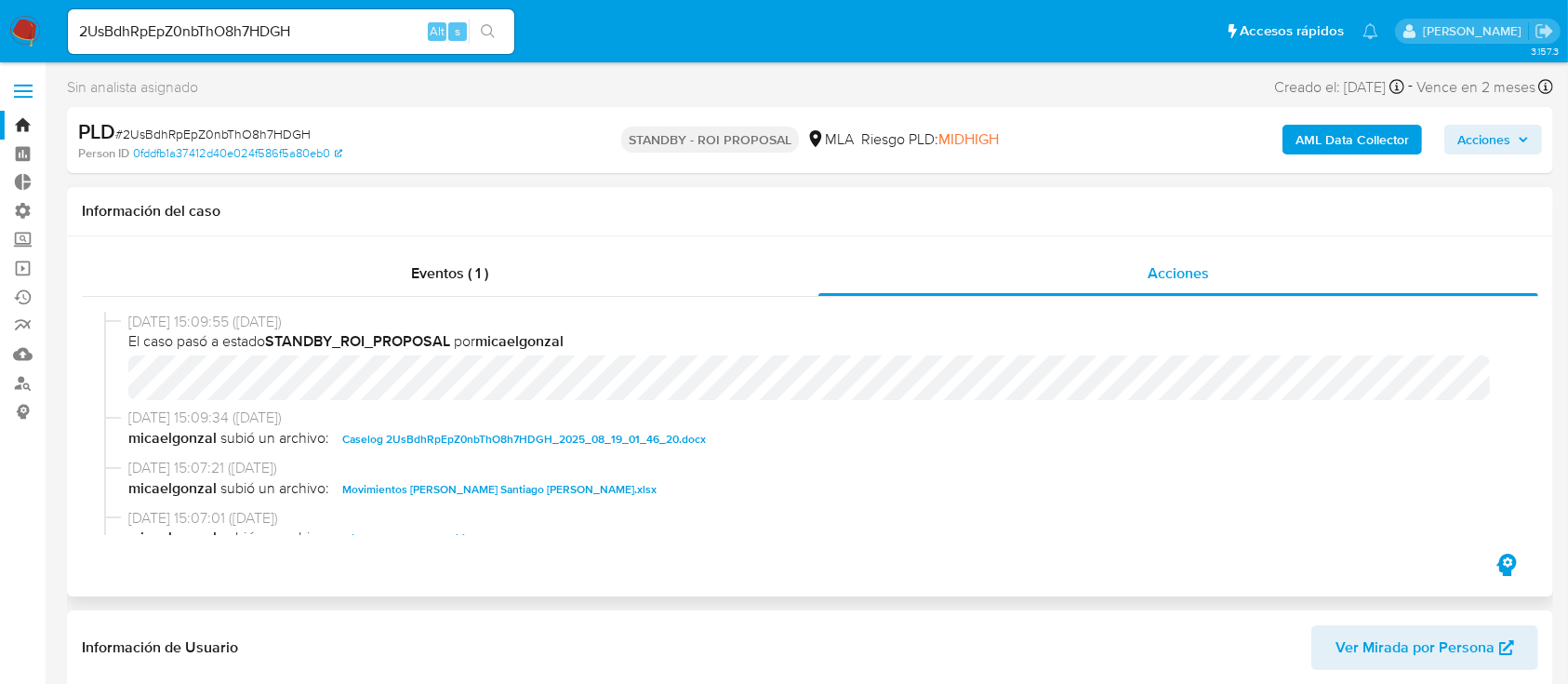
click at [604, 435] on span "Caselog 2UsBdhRpEpZ0nbThO8h7HDGH_2025_08_19_01_46_20.docx" at bounding box center [523, 439] width 364 height 23
select select "10"
click at [462, 488] on span "Movimientos de Luis Santiago Figueroa.xlsx" at bounding box center [499, 489] width 315 height 23
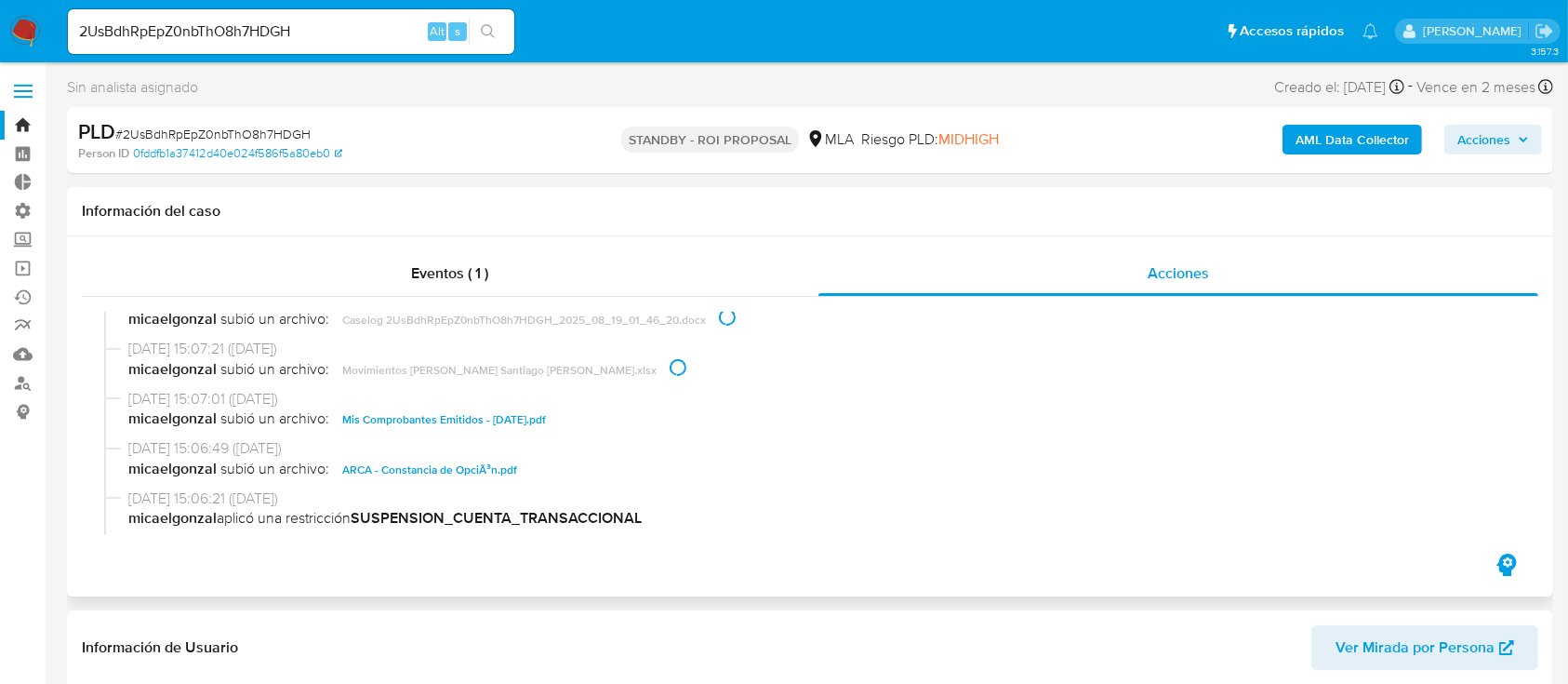
scroll to position [123, 0]
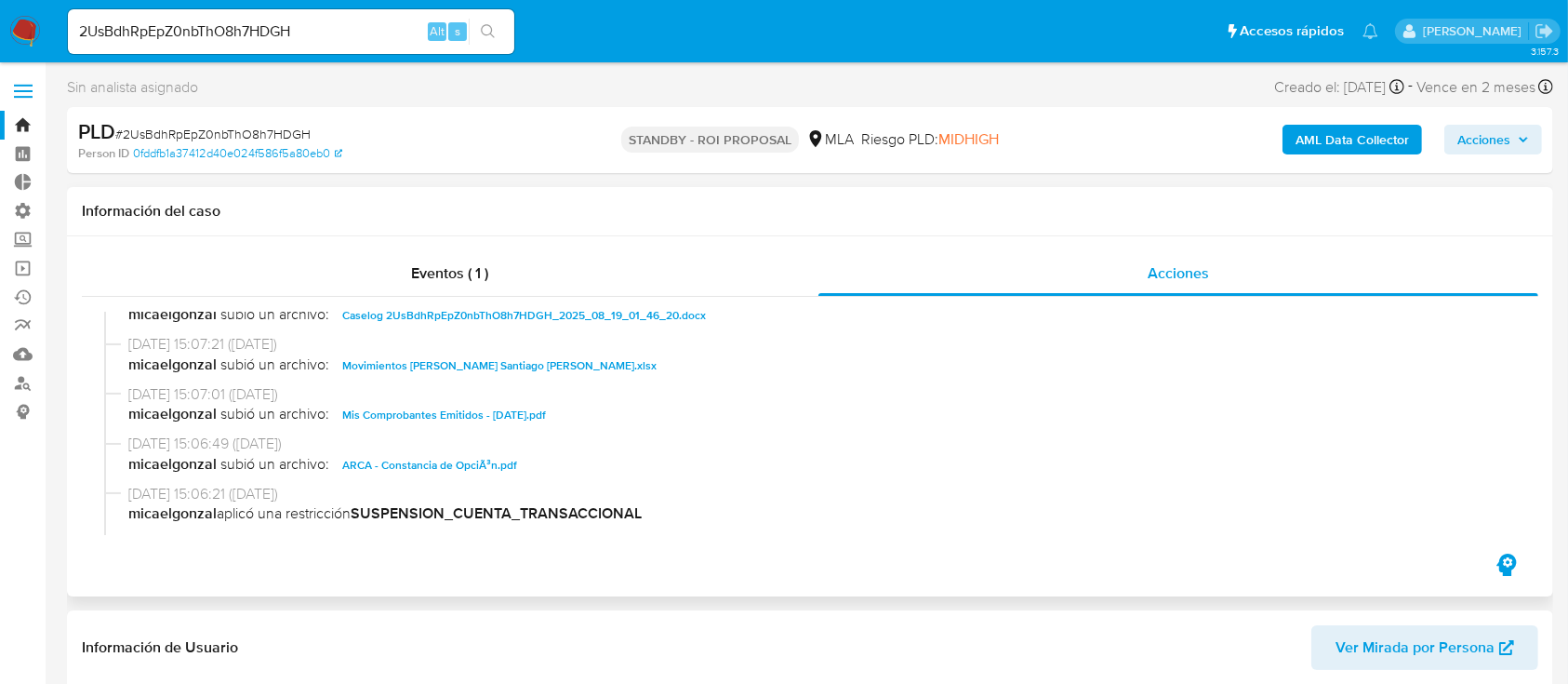
click at [546, 416] on span "Mis Comprobantes Emitidos - Agosto 2025.pdf" at bounding box center [444, 415] width 204 height 23
click at [480, 463] on span "ARCA - Constancia de OpciÃ³n.pdf" at bounding box center [429, 464] width 174 height 23
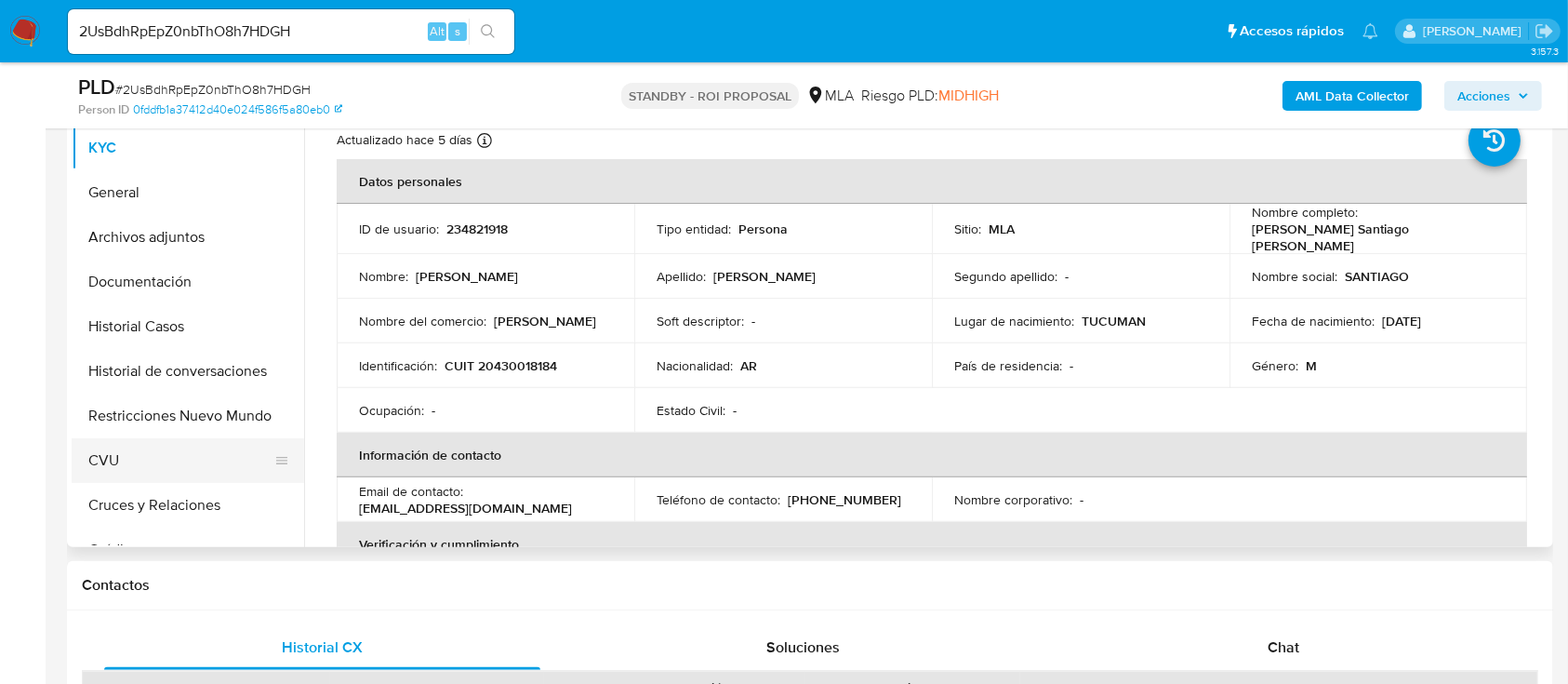
scroll to position [496, 0]
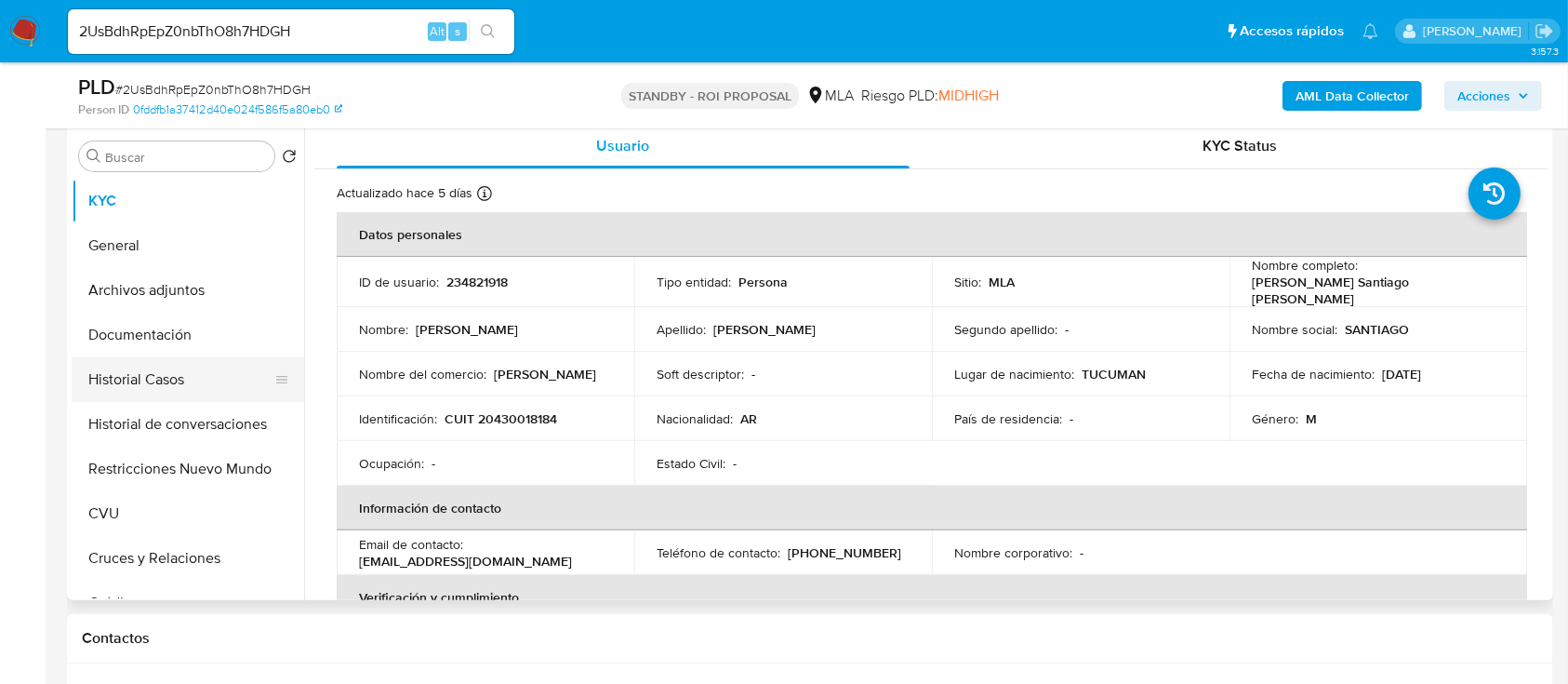
click at [185, 370] on button "Historial Casos" at bounding box center [180, 379] width 218 height 45
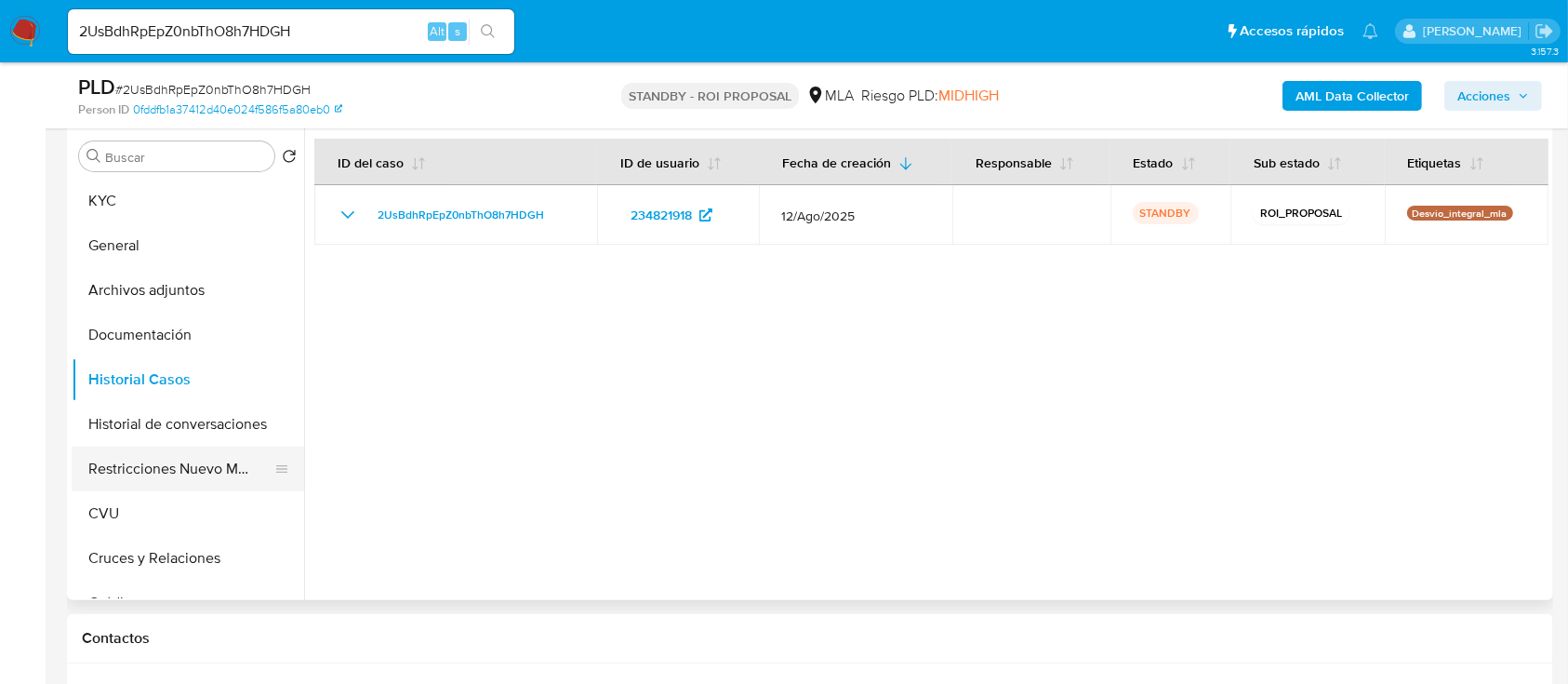
click at [185, 466] on button "Restricciones Nuevo Mundo" at bounding box center [180, 469] width 218 height 45
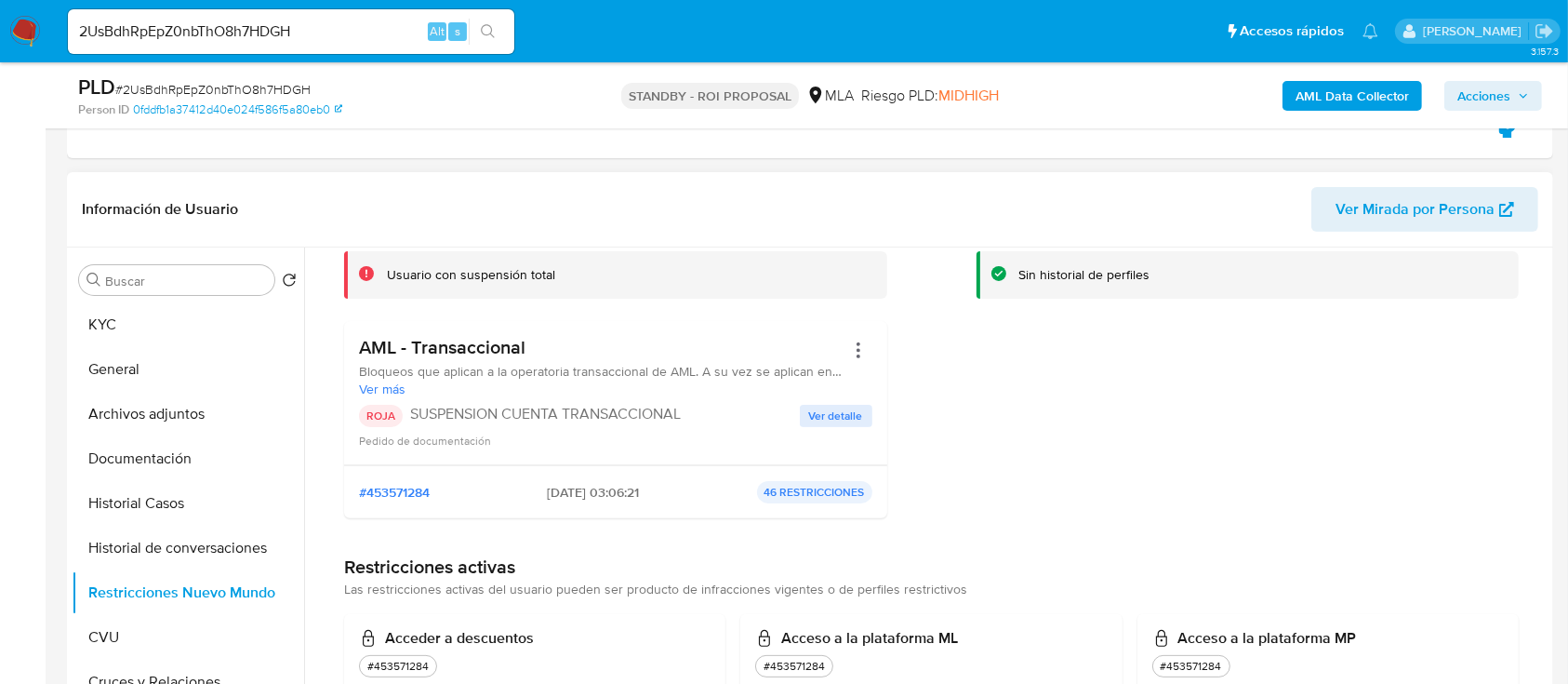
scroll to position [247, 0]
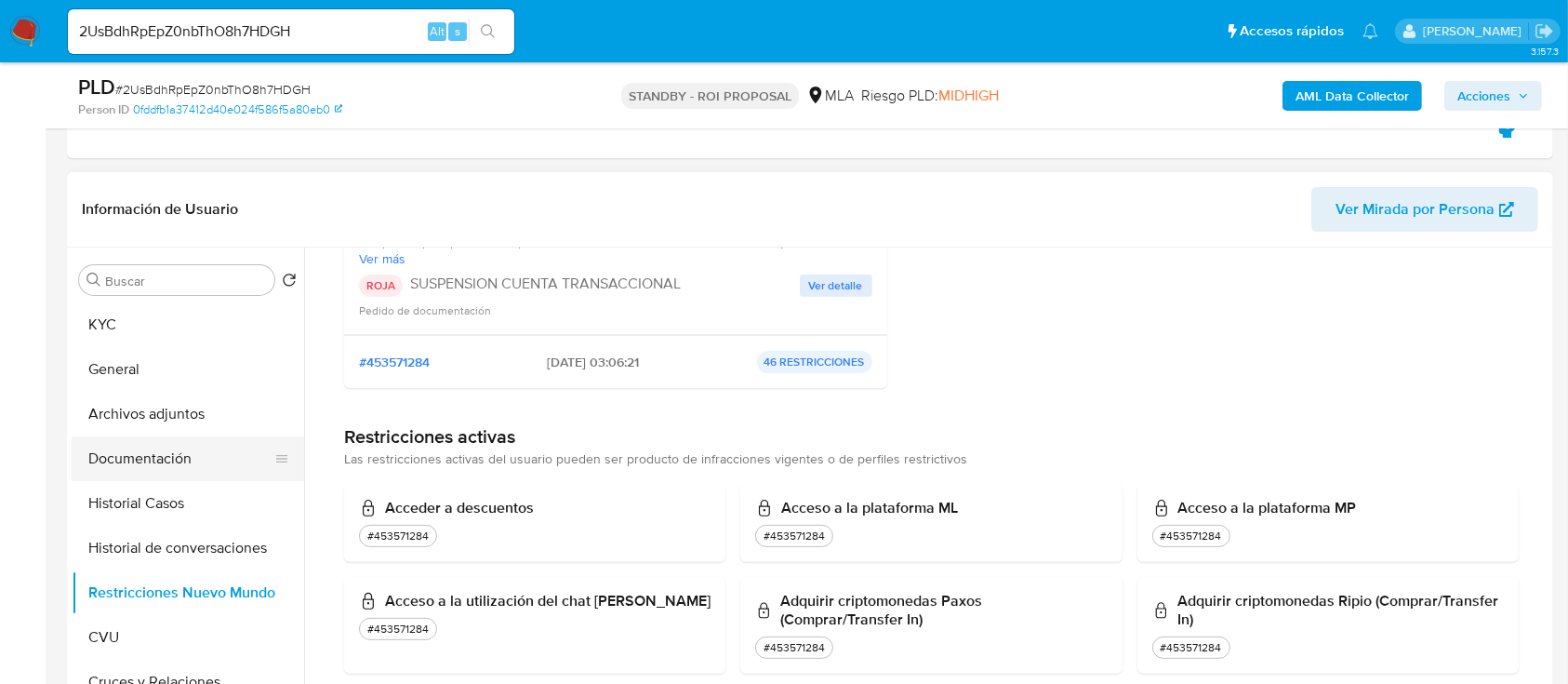
click at [179, 448] on button "Documentación" at bounding box center [180, 459] width 218 height 45
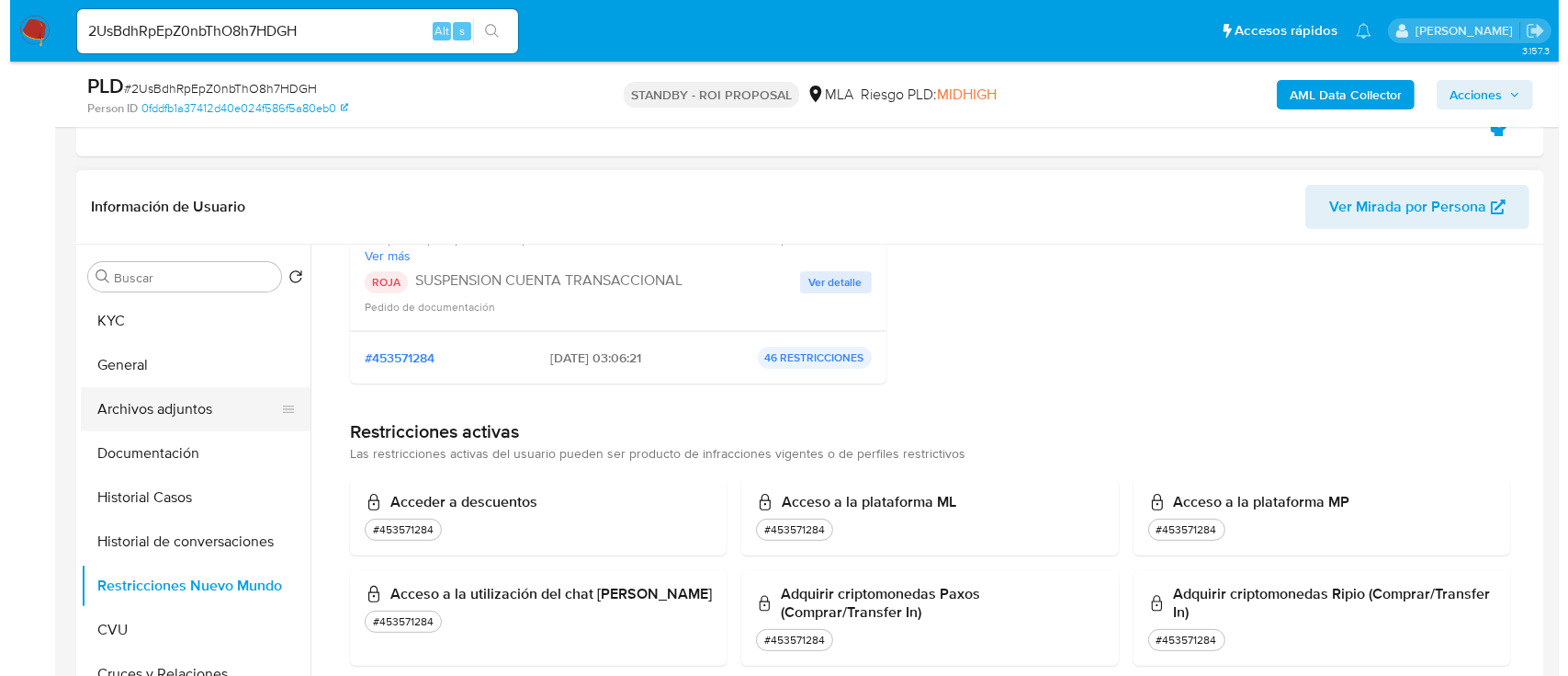
scroll to position [0, 0]
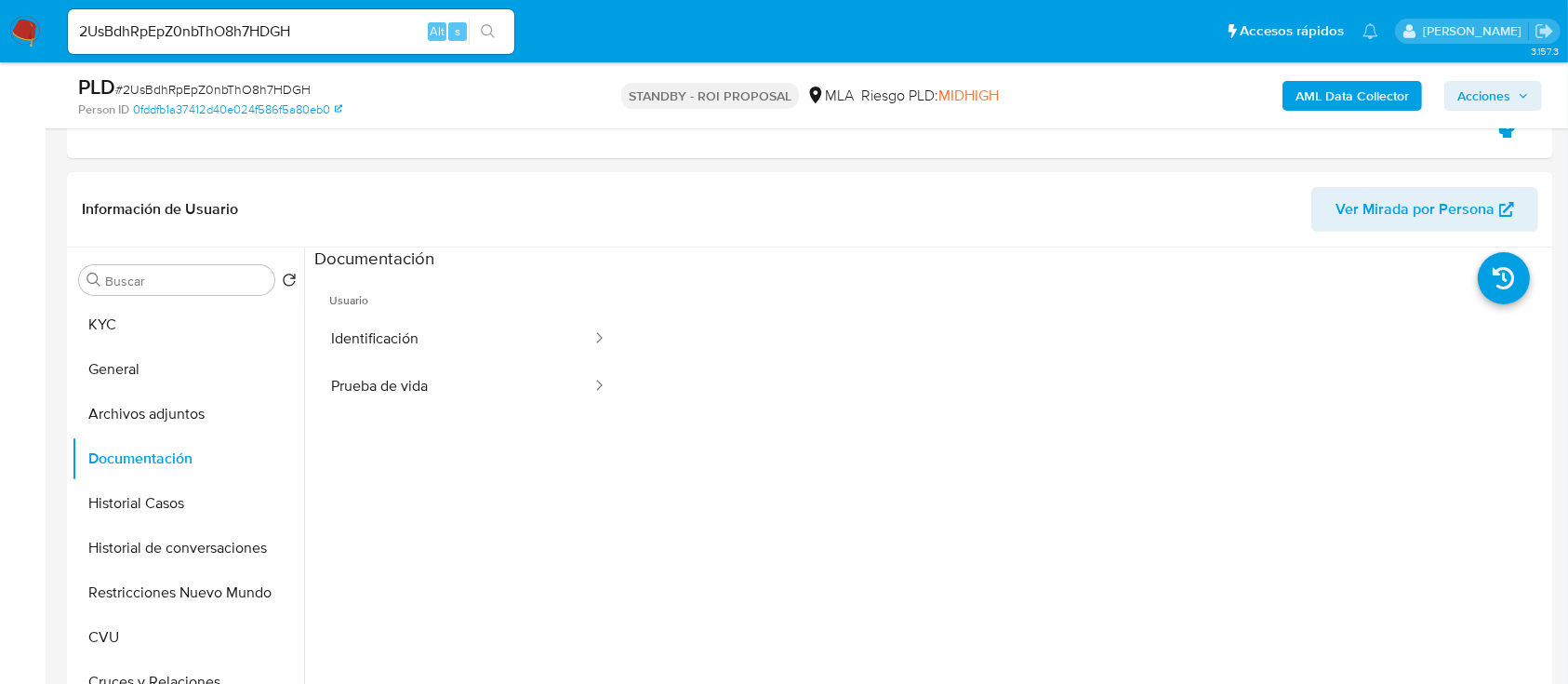
click at [393, 346] on button "Identificación" at bounding box center [454, 339] width 279 height 47
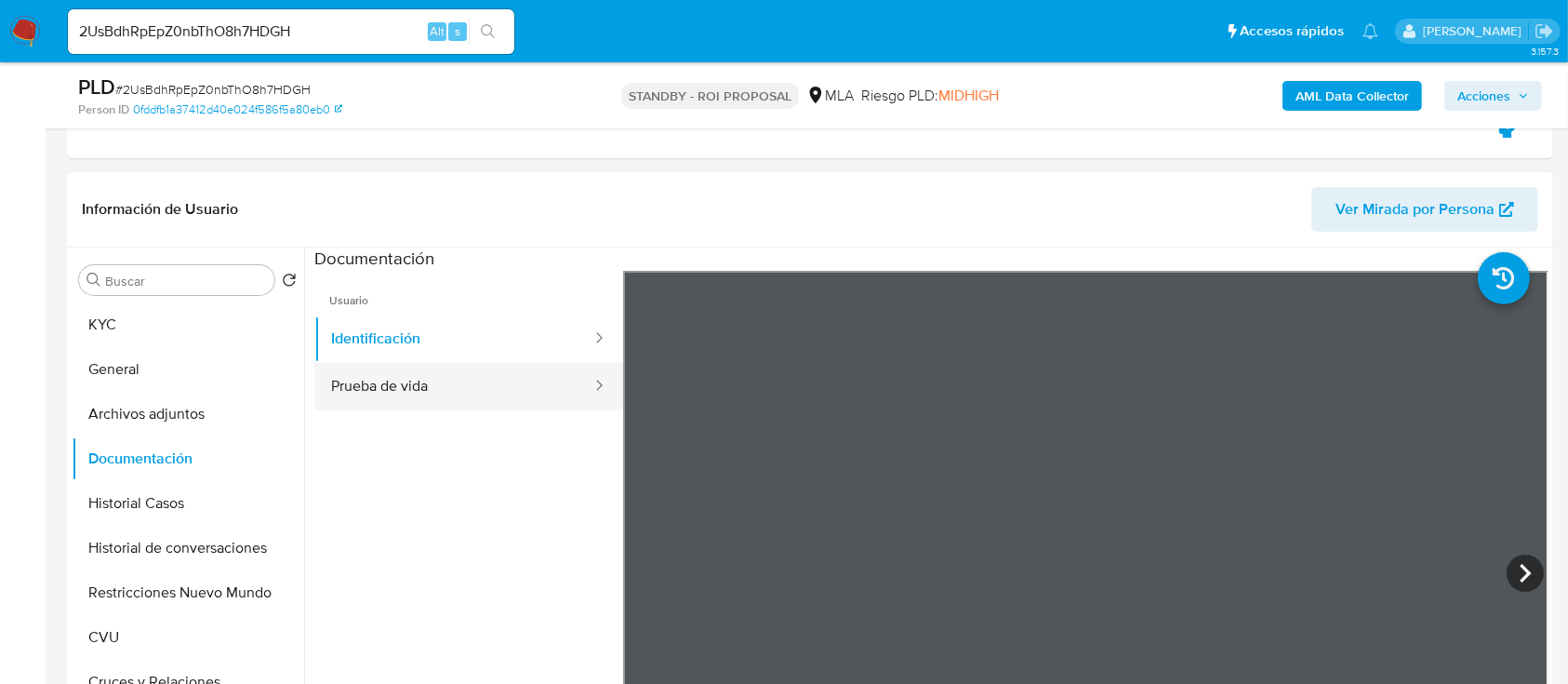
click at [395, 385] on button "Prueba de vida" at bounding box center [454, 386] width 279 height 47
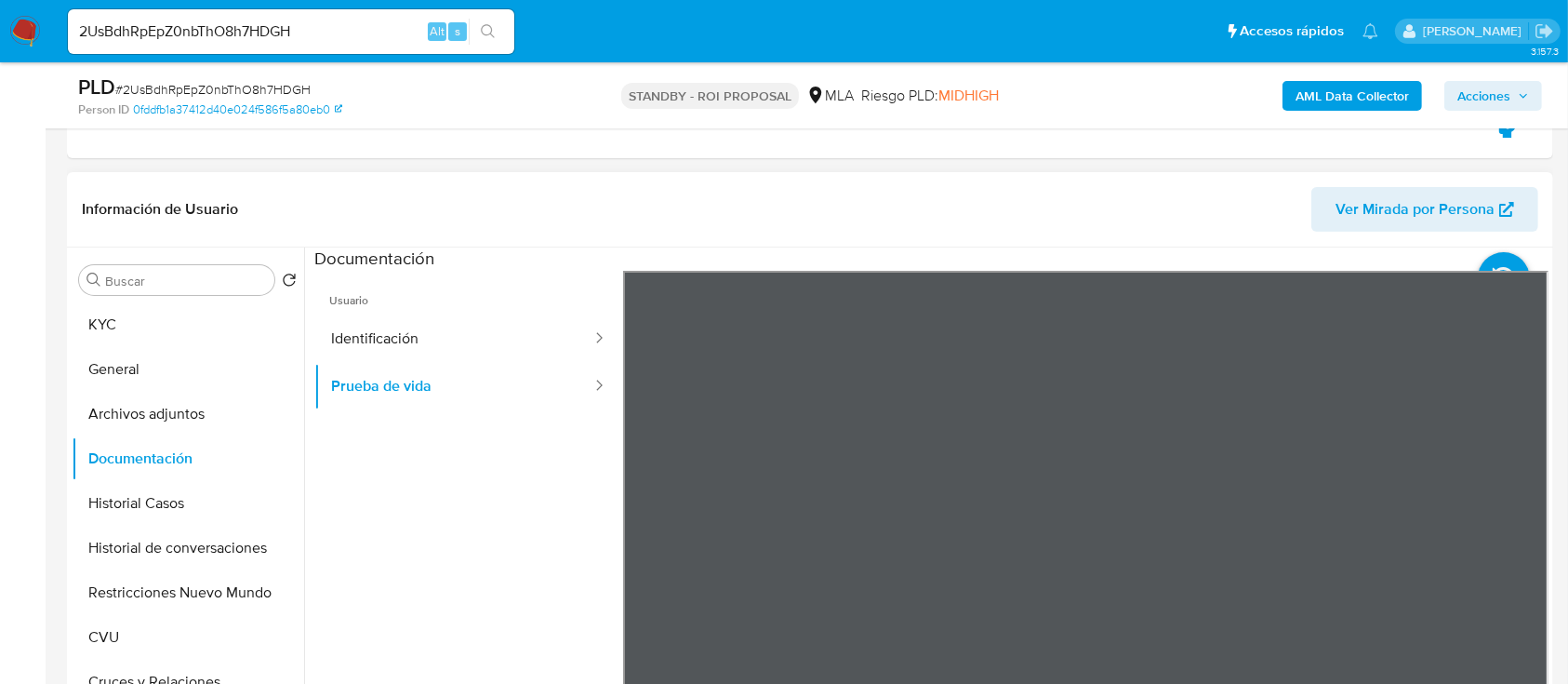
drag, startPoint x: 229, startPoint y: 544, endPoint x: 316, endPoint y: 534, distance: 87.6
click at [229, 543] on button "Historial de conversaciones" at bounding box center [187, 548] width 232 height 45
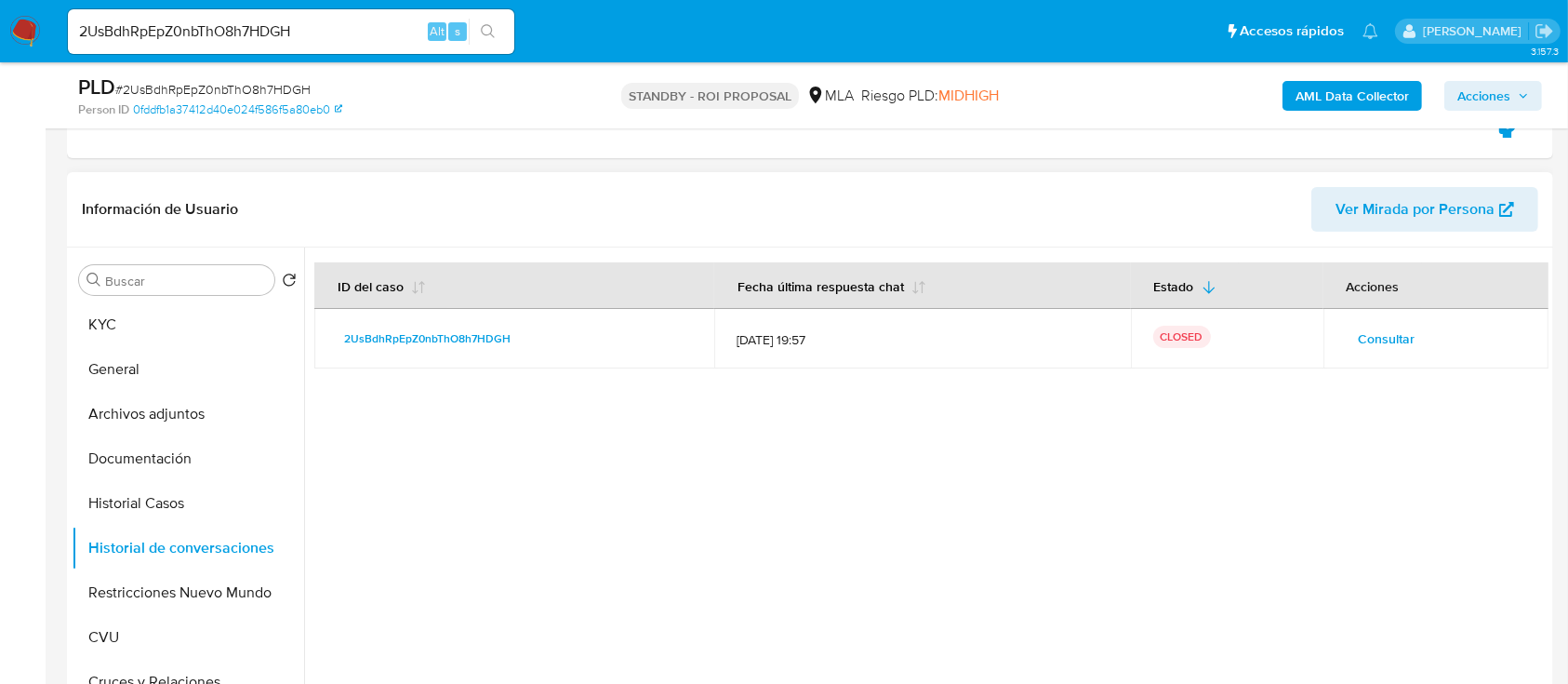
click at [1359, 331] on span "Consultar" at bounding box center [1388, 338] width 57 height 26
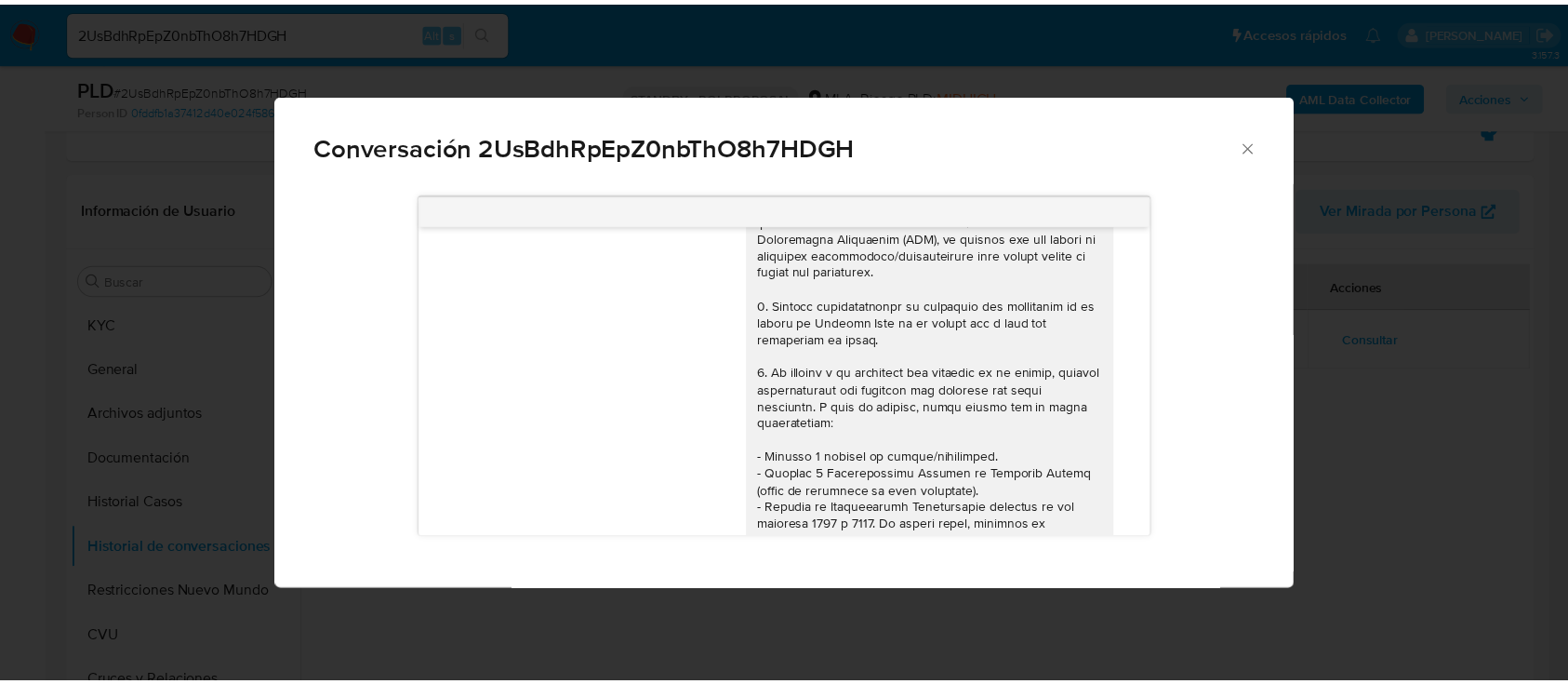
scroll to position [3, 0]
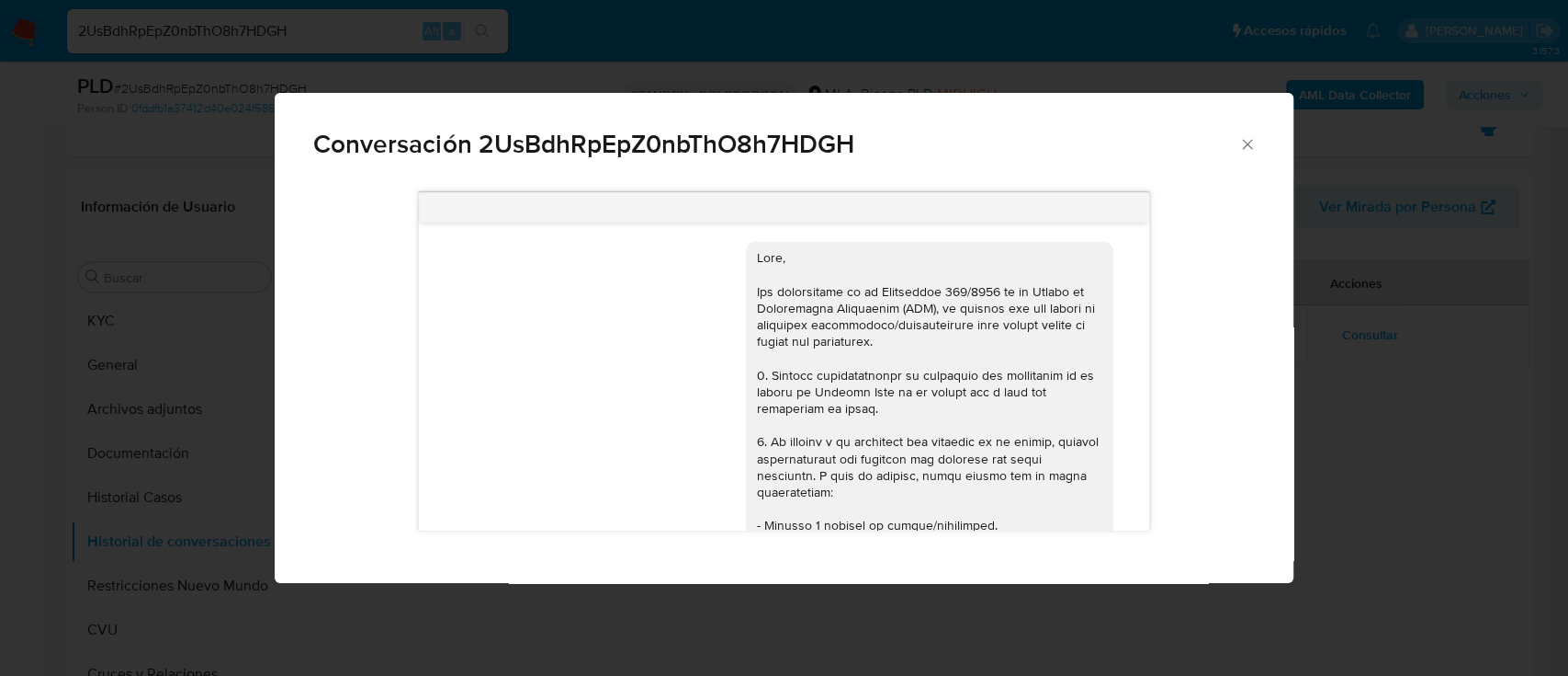
click at [1374, 424] on div "Conversación 2UsBdhRpEpZ0nbThO8h7HDGH 18/08/2025 17:41:22 Hola, Esperamos que t…" at bounding box center [784, 338] width 1568 height 676
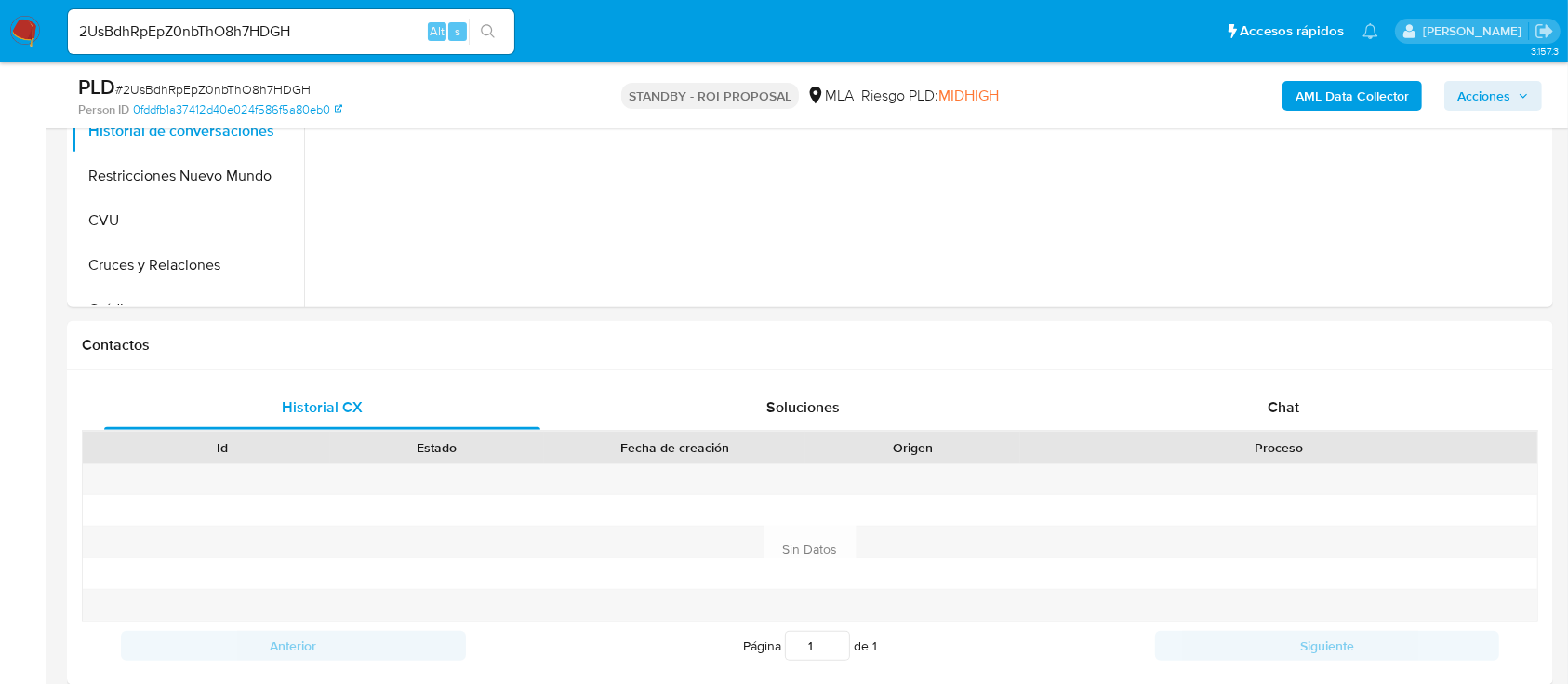
scroll to position [992, 0]
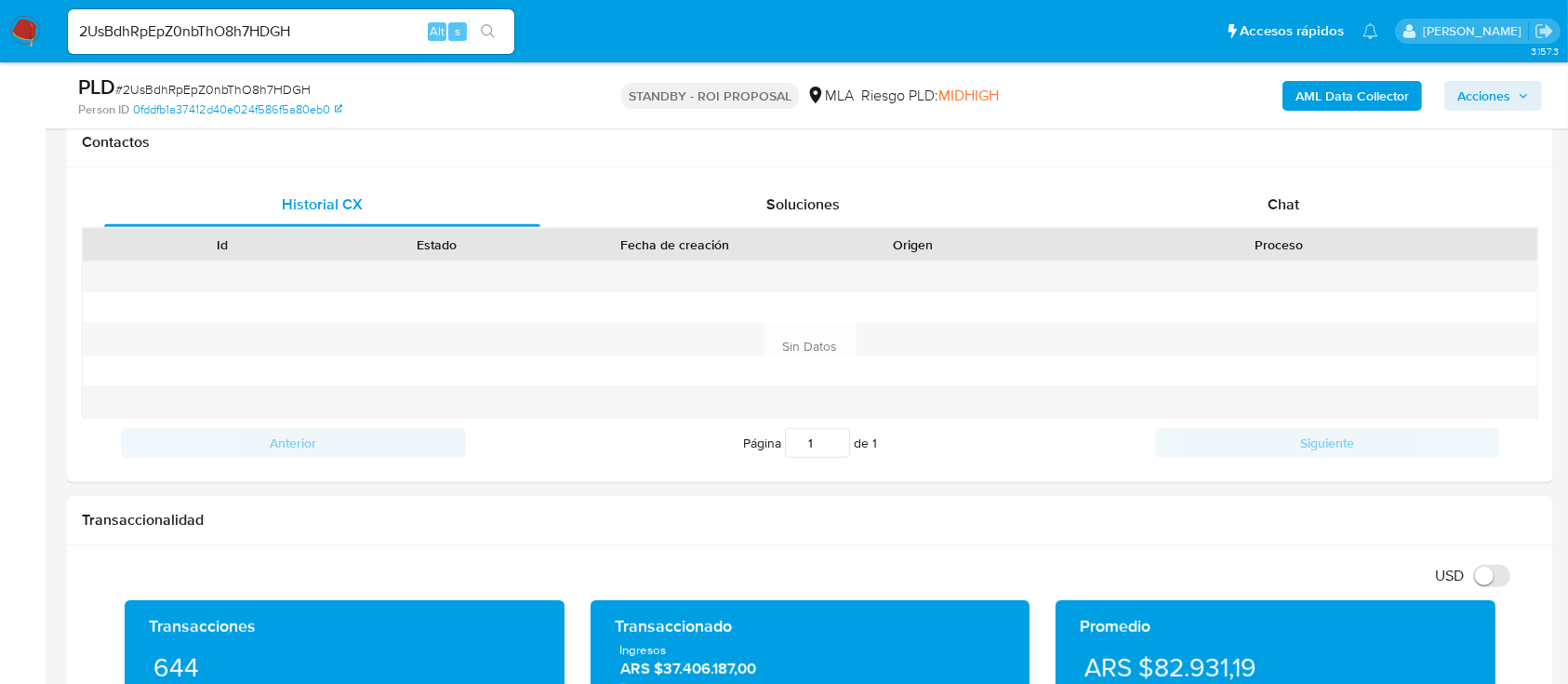
click at [245, 46] on div "2UsBdhRpEpZ0nbThO8h7HDGH Alt s" at bounding box center [291, 31] width 447 height 45
click at [243, 42] on input "2UsBdhRpEpZ0nbThO8h7HDGH" at bounding box center [291, 31] width 447 height 24
click at [366, 39] on input "2UsBdhRpEpZ0nbThO8h7HDGH" at bounding box center [291, 31] width 447 height 24
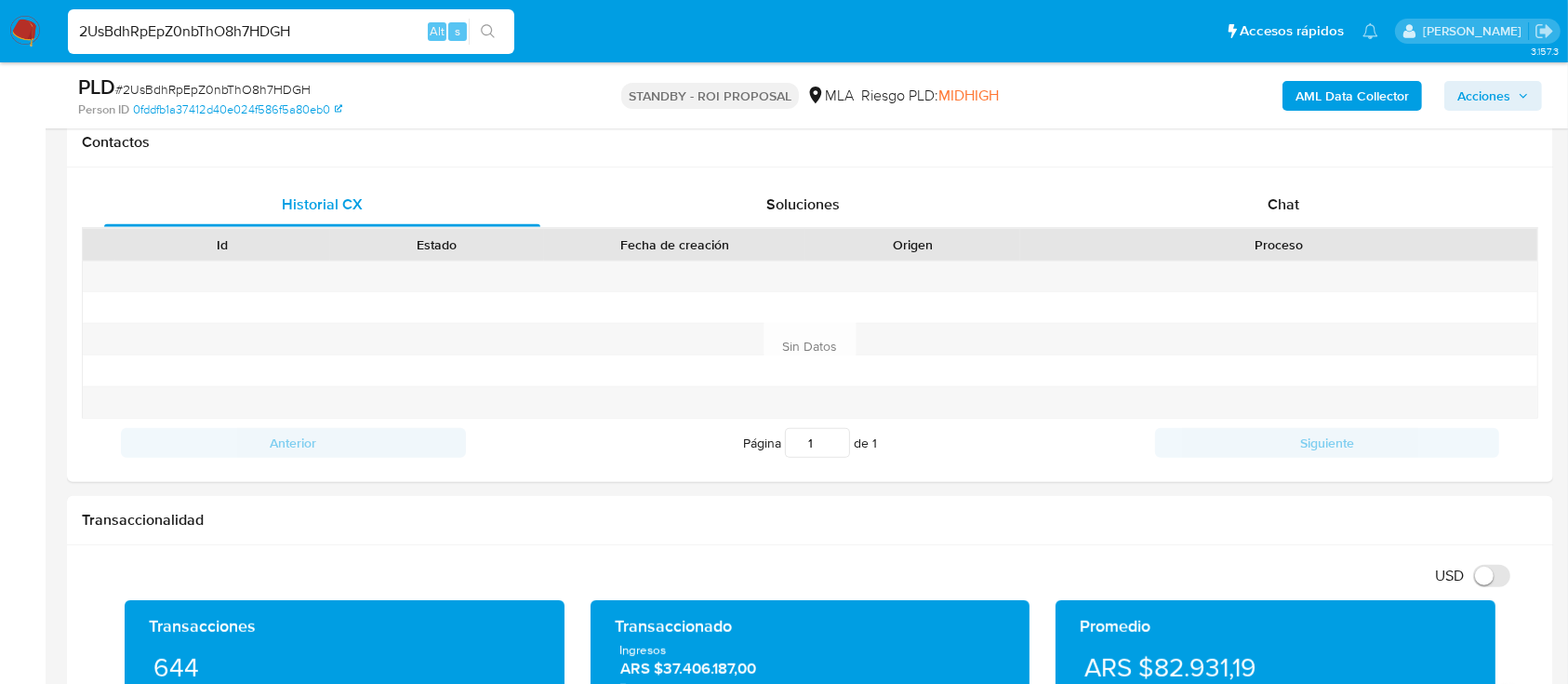
paste input "9dwFfTJjuoE8QvjSnKQF1MGK"
type input "9dwFfTJjuoE8QvjSnKQF1MGK"
click at [492, 28] on icon "search-icon" at bounding box center [488, 31] width 15 height 15
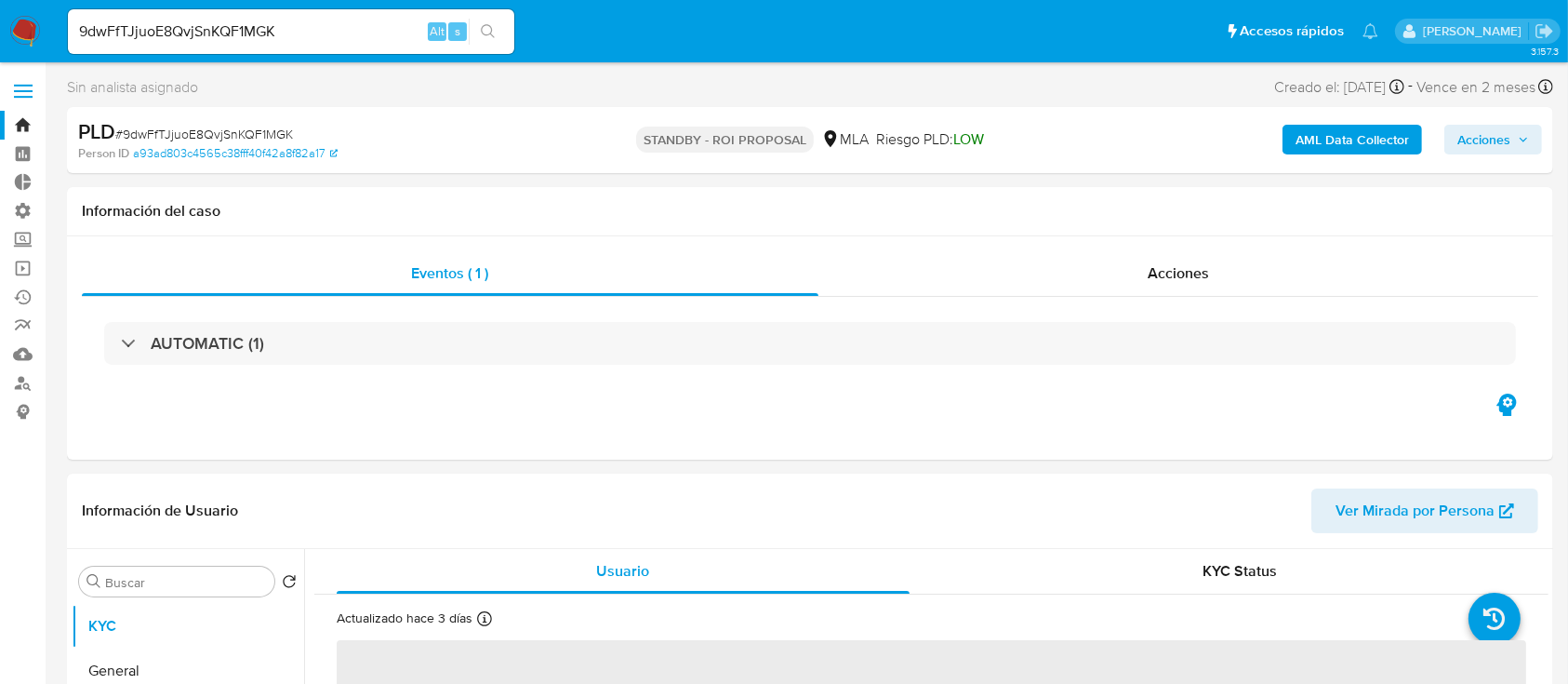
select select "10"
click at [1045, 265] on div "Acciones" at bounding box center [1179, 273] width 721 height 45
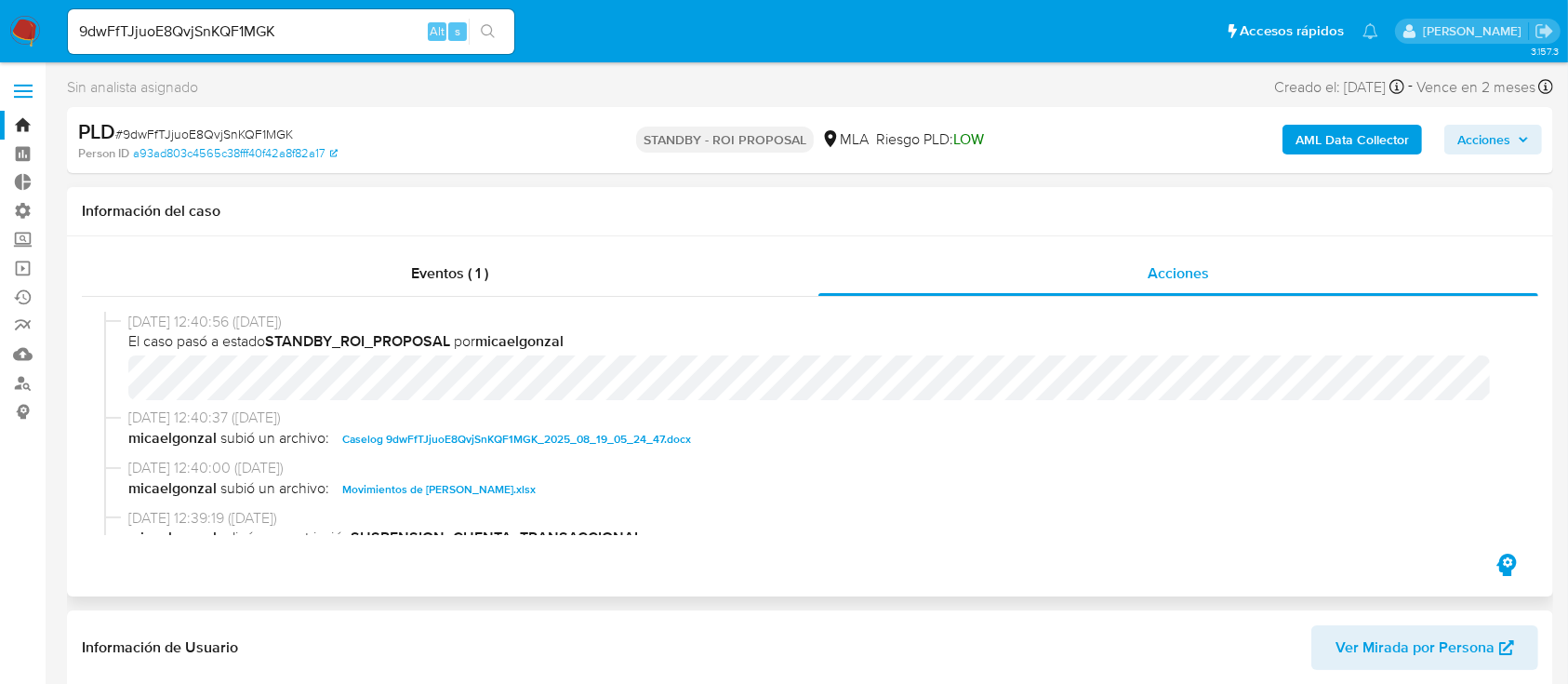
click at [404, 430] on span "Caselog 9dwFfTJjuoE8QvjSnKQF1MGK_2025_08_19_05_24_47.docx" at bounding box center [516, 439] width 349 height 23
click at [418, 474] on span "02/09/2025 12:40:00 (hace 6 días)" at bounding box center [818, 467] width 1380 height 21
click at [424, 495] on span "Movimientos de Valentino Paolozzo Marveggio.xlsx" at bounding box center [438, 489] width 193 height 23
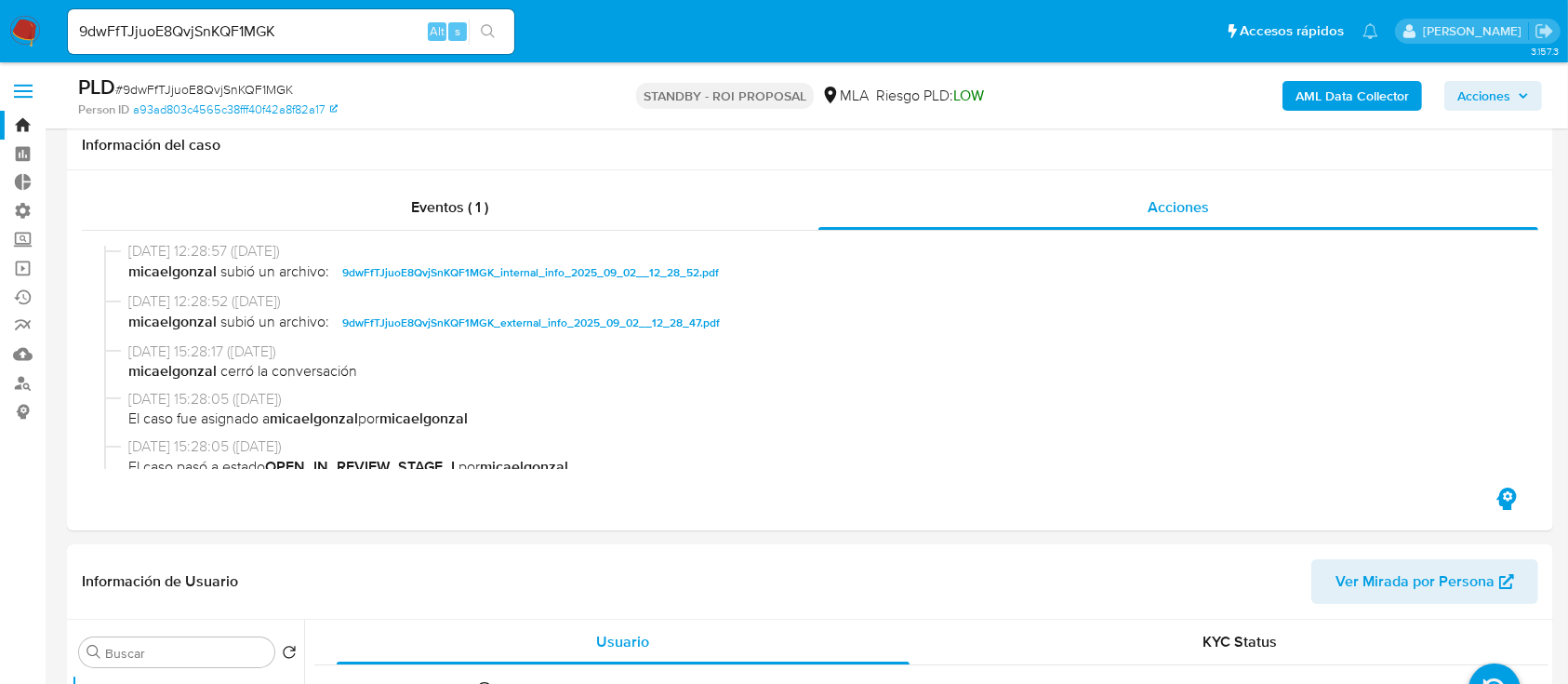
scroll to position [619, 0]
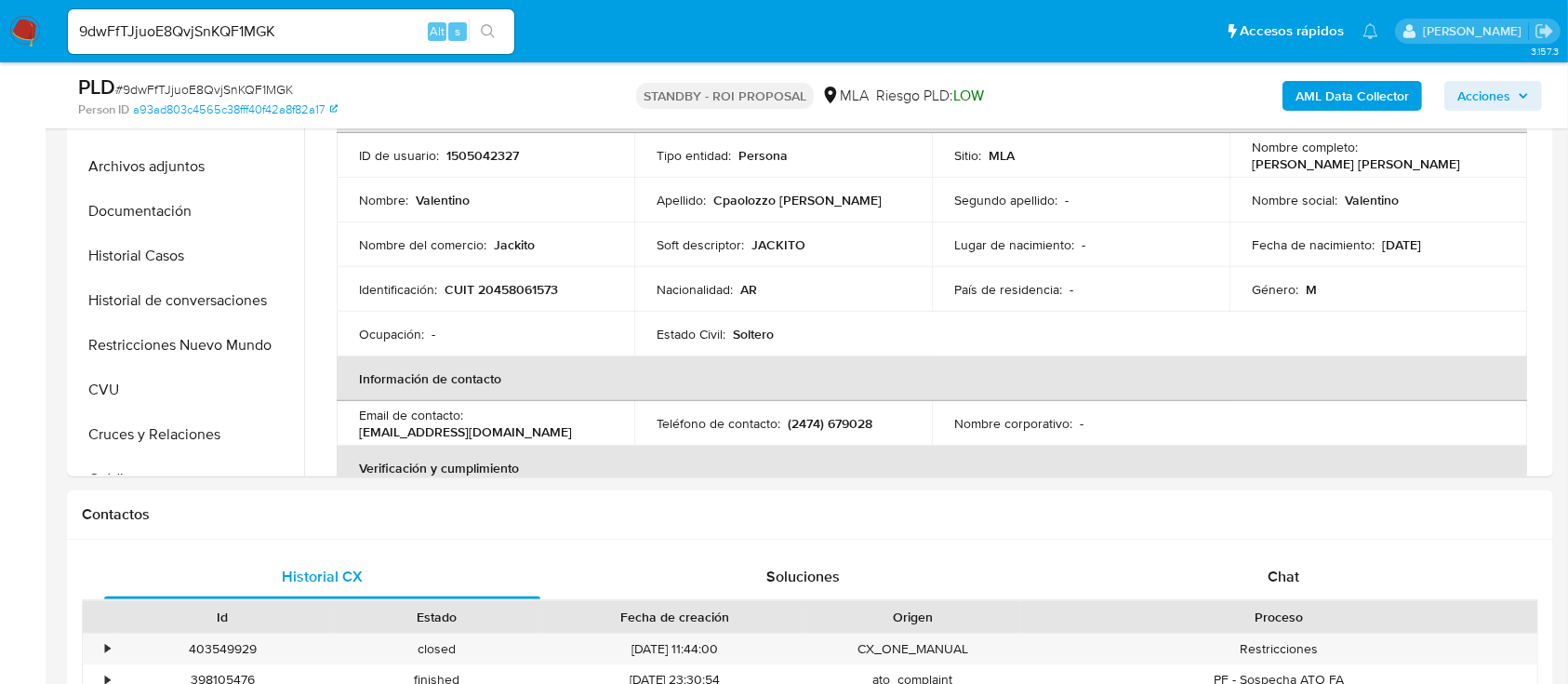
drag, startPoint x: 185, startPoint y: 251, endPoint x: 0, endPoint y: 330, distance: 201.2
click at [185, 251] on button "Historial Casos" at bounding box center [187, 256] width 232 height 45
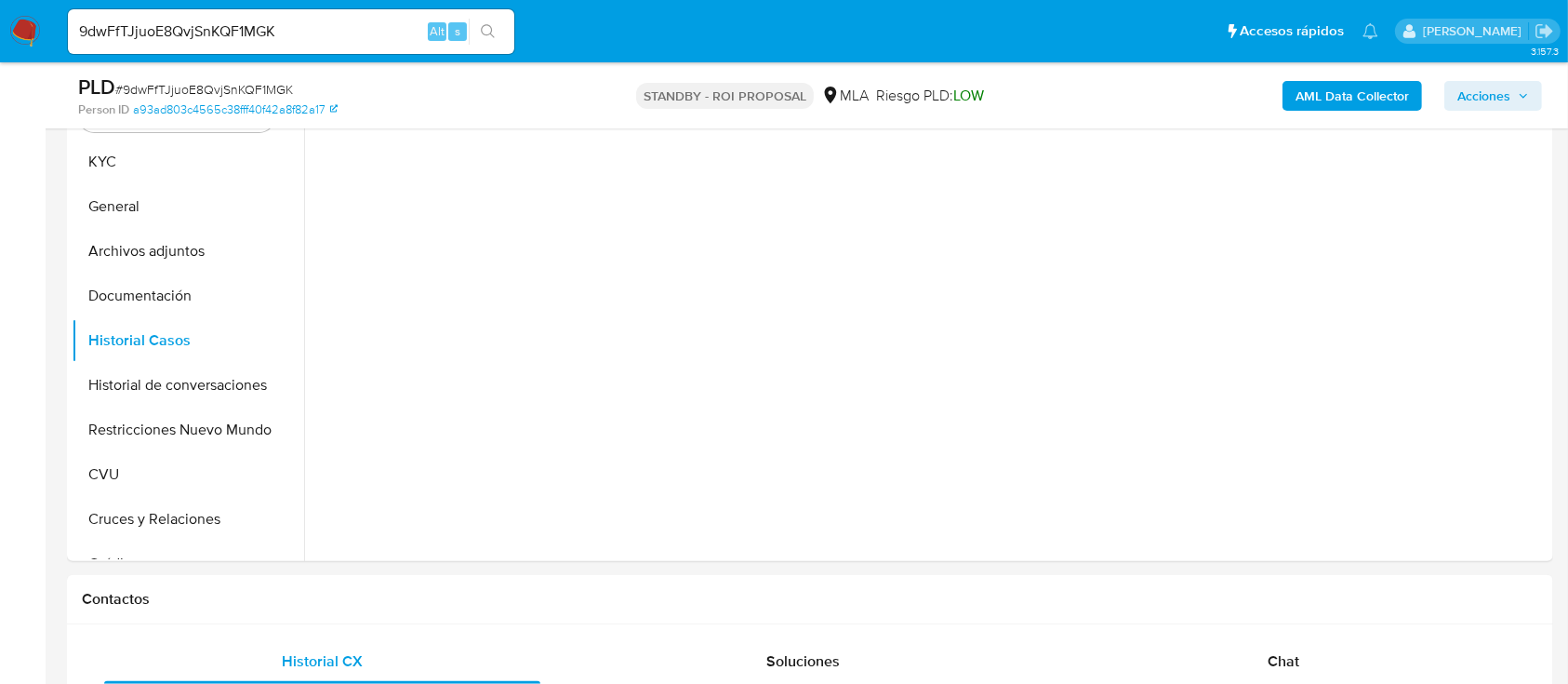
scroll to position [496, 0]
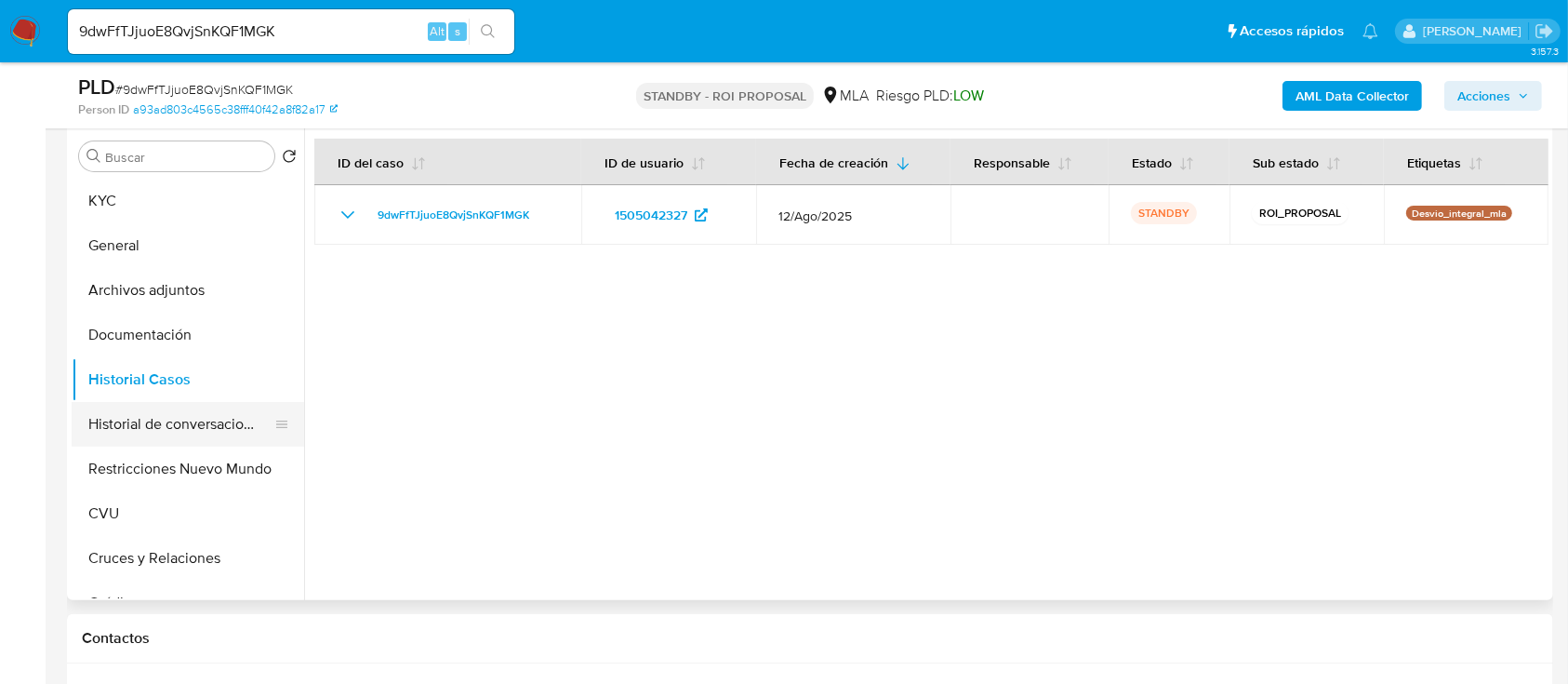
click at [210, 418] on button "Historial de conversaciones" at bounding box center [180, 424] width 218 height 45
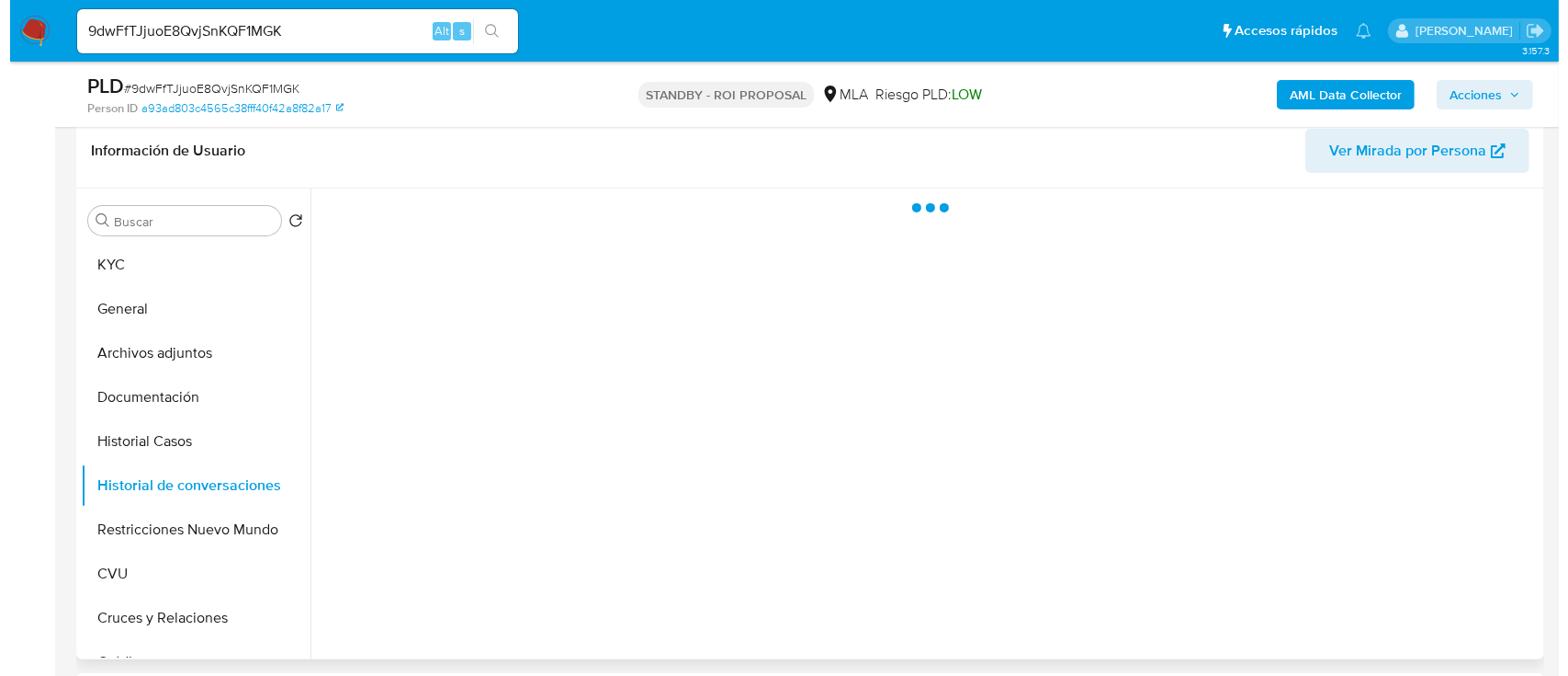
scroll to position [368, 0]
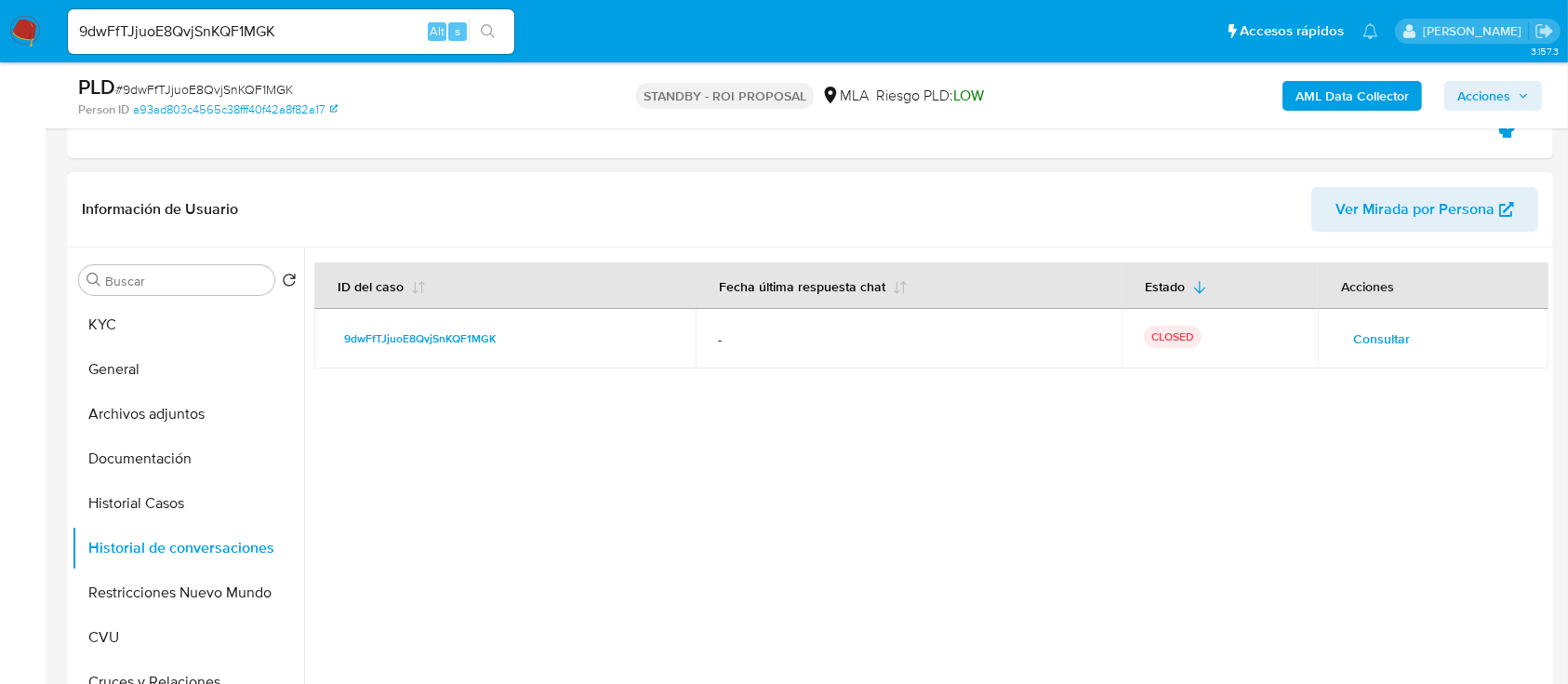
click at [1363, 341] on span "Consultar" at bounding box center [1382, 338] width 57 height 26
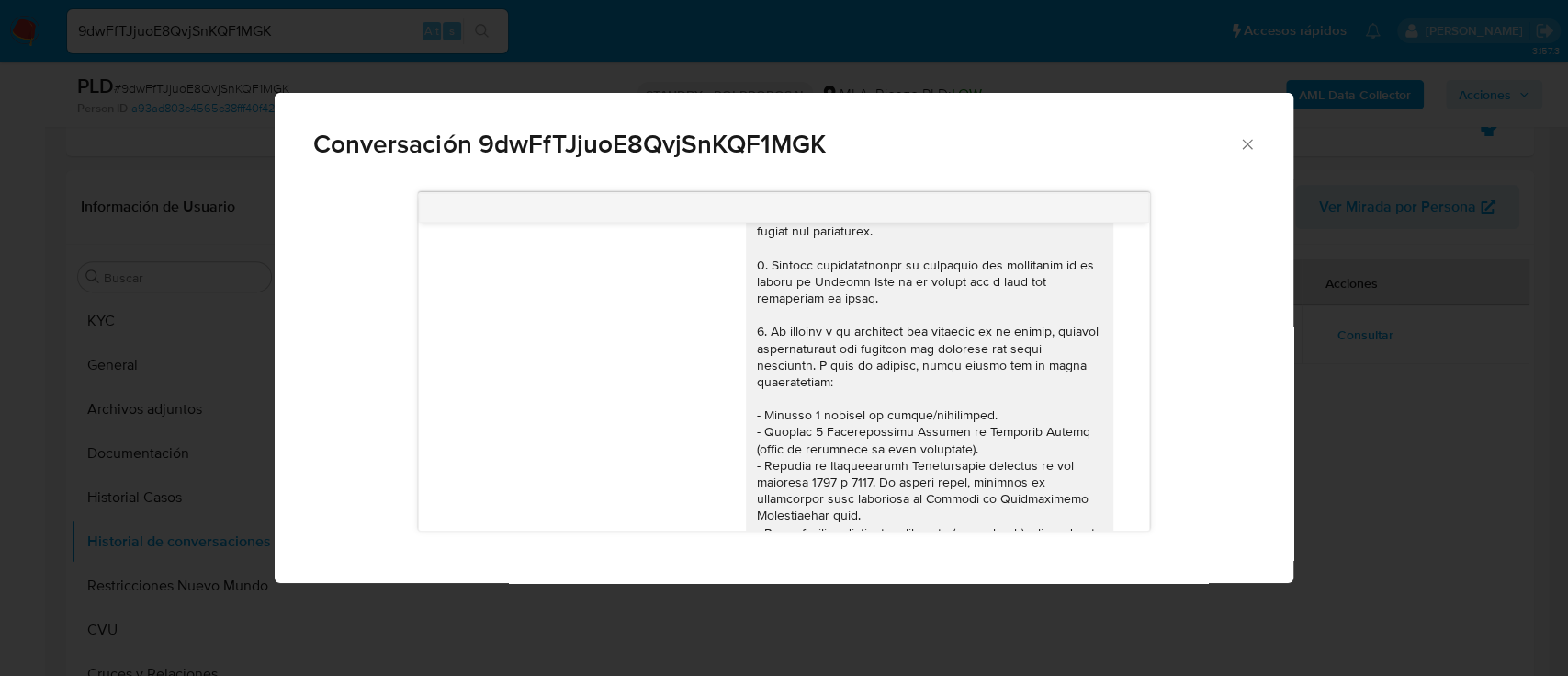
scroll to position [0, 0]
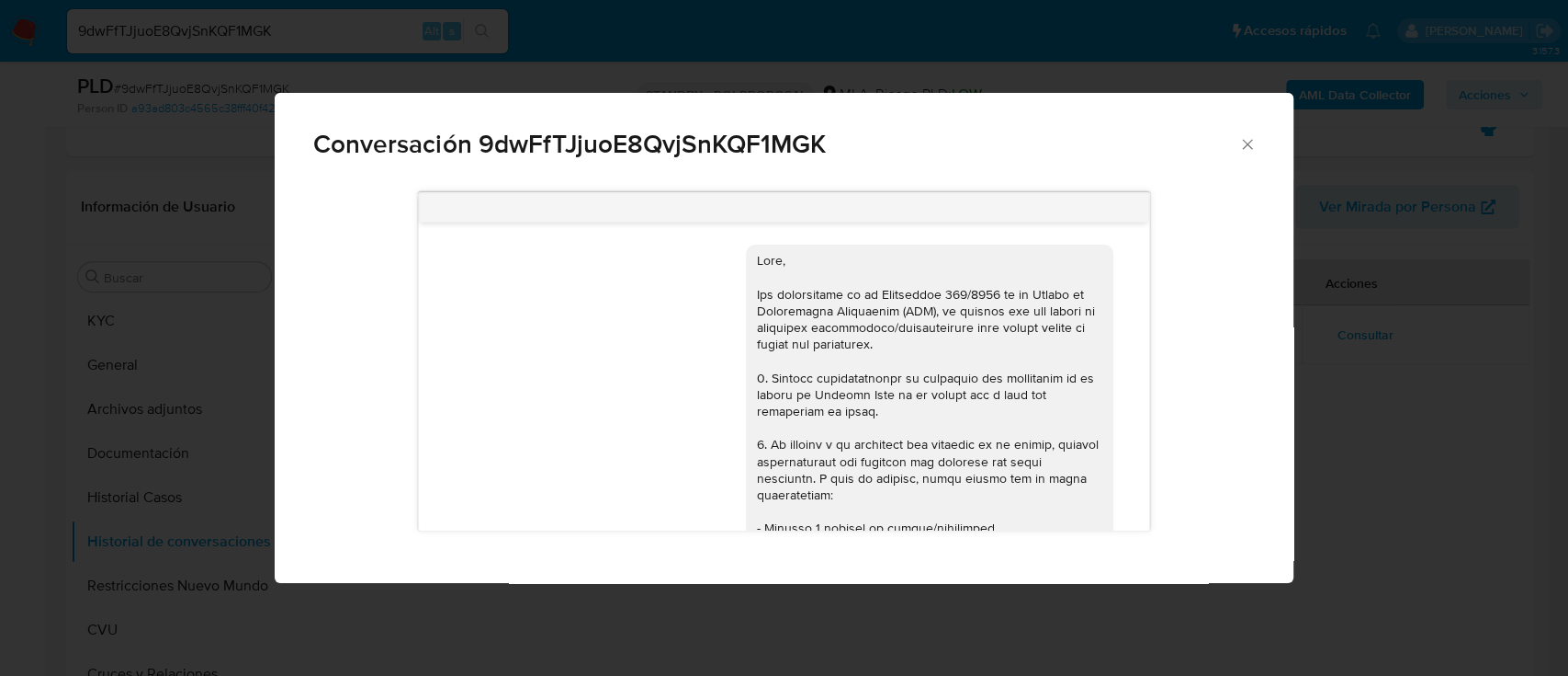
click at [1337, 417] on div "Conversación 9dwFfTJjuoE8QvjSnKQF1MGK 18/08/2025 17:41:07 Hola, Esperamos que t…" at bounding box center [784, 338] width 1568 height 676
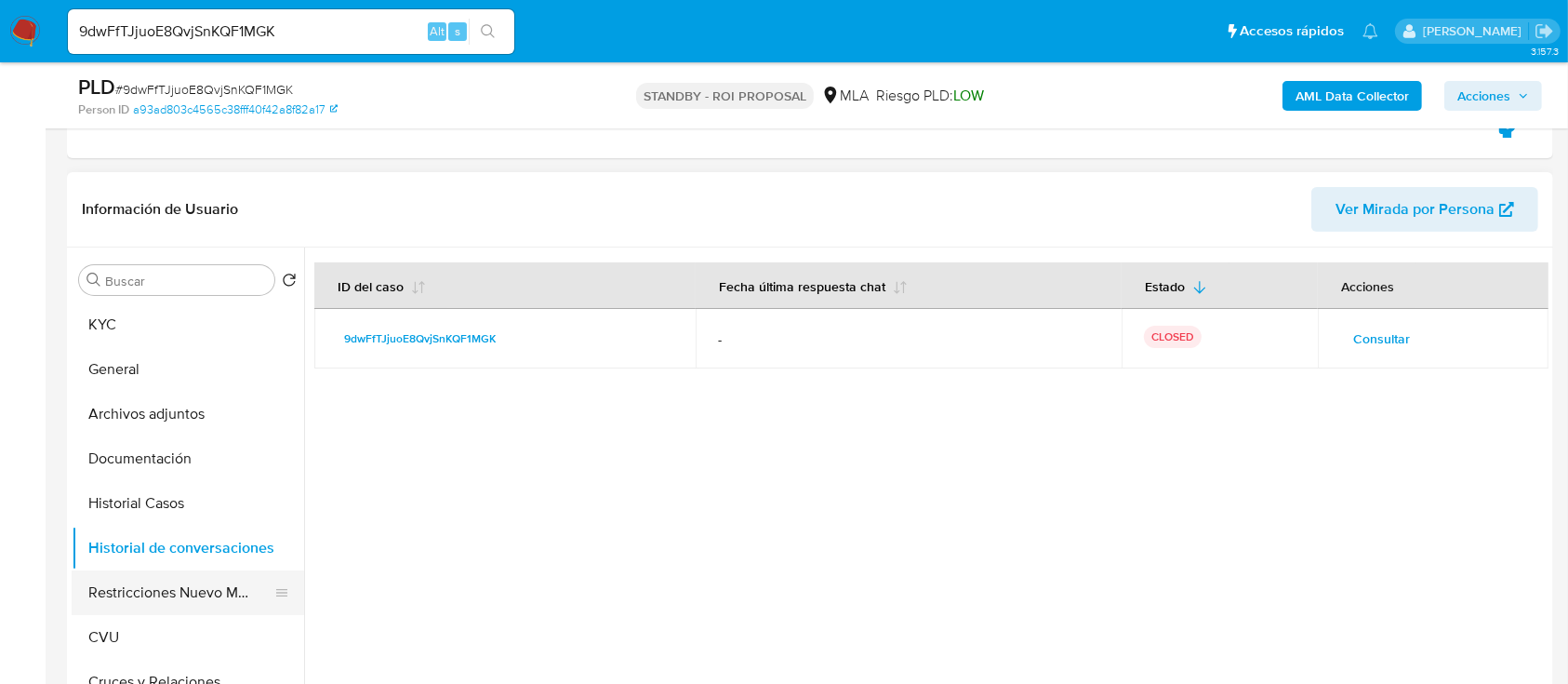
click at [238, 615] on button "CVU" at bounding box center [187, 637] width 232 height 45
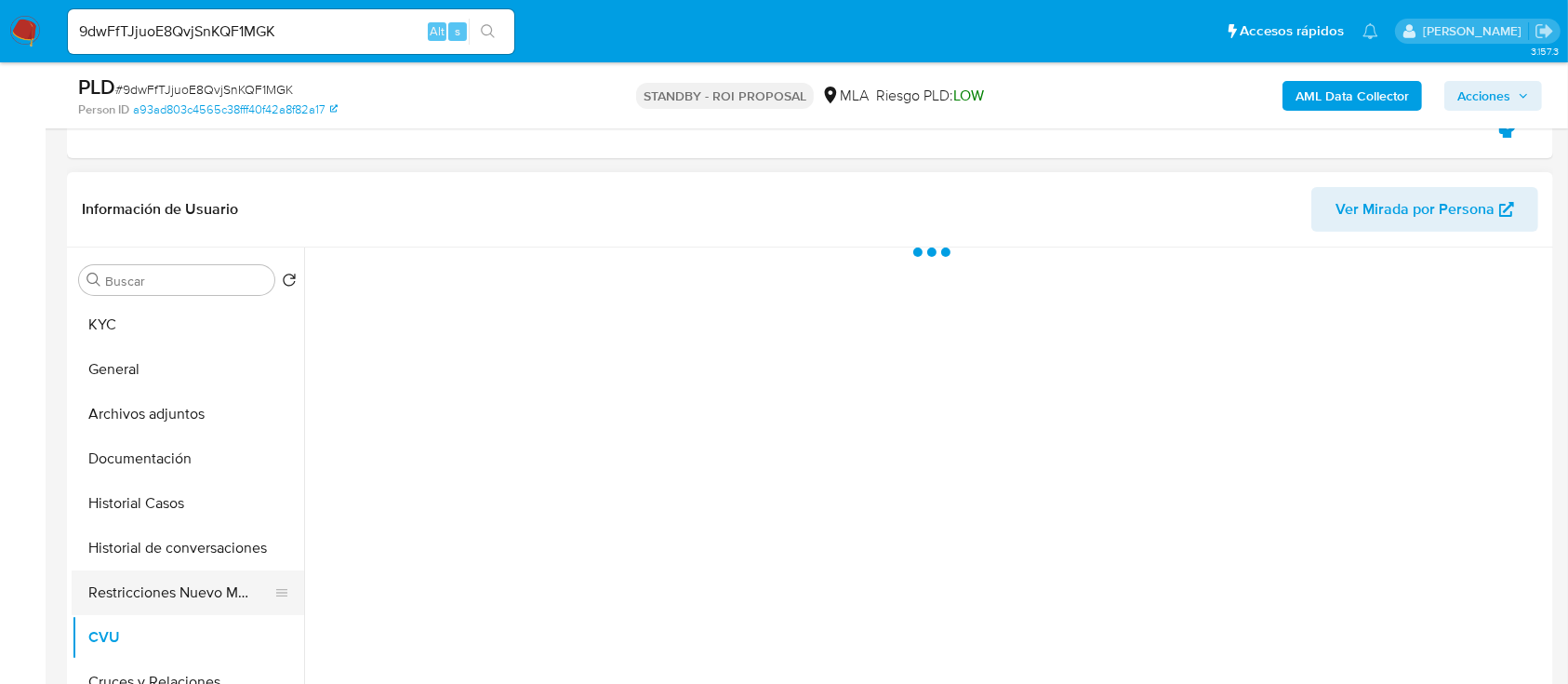
click at [216, 598] on button "Restricciones Nuevo Mundo" at bounding box center [180, 593] width 218 height 45
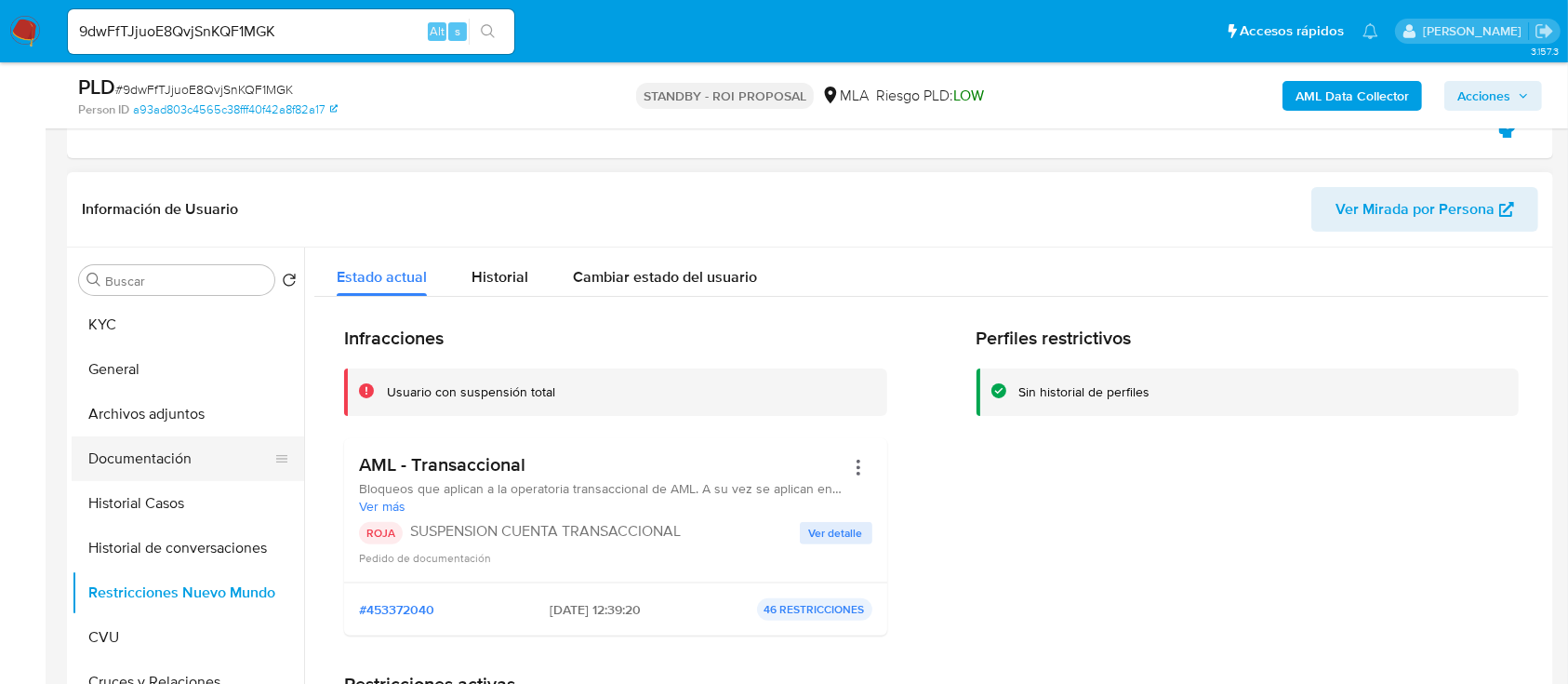
click at [227, 462] on button "Documentación" at bounding box center [180, 459] width 218 height 45
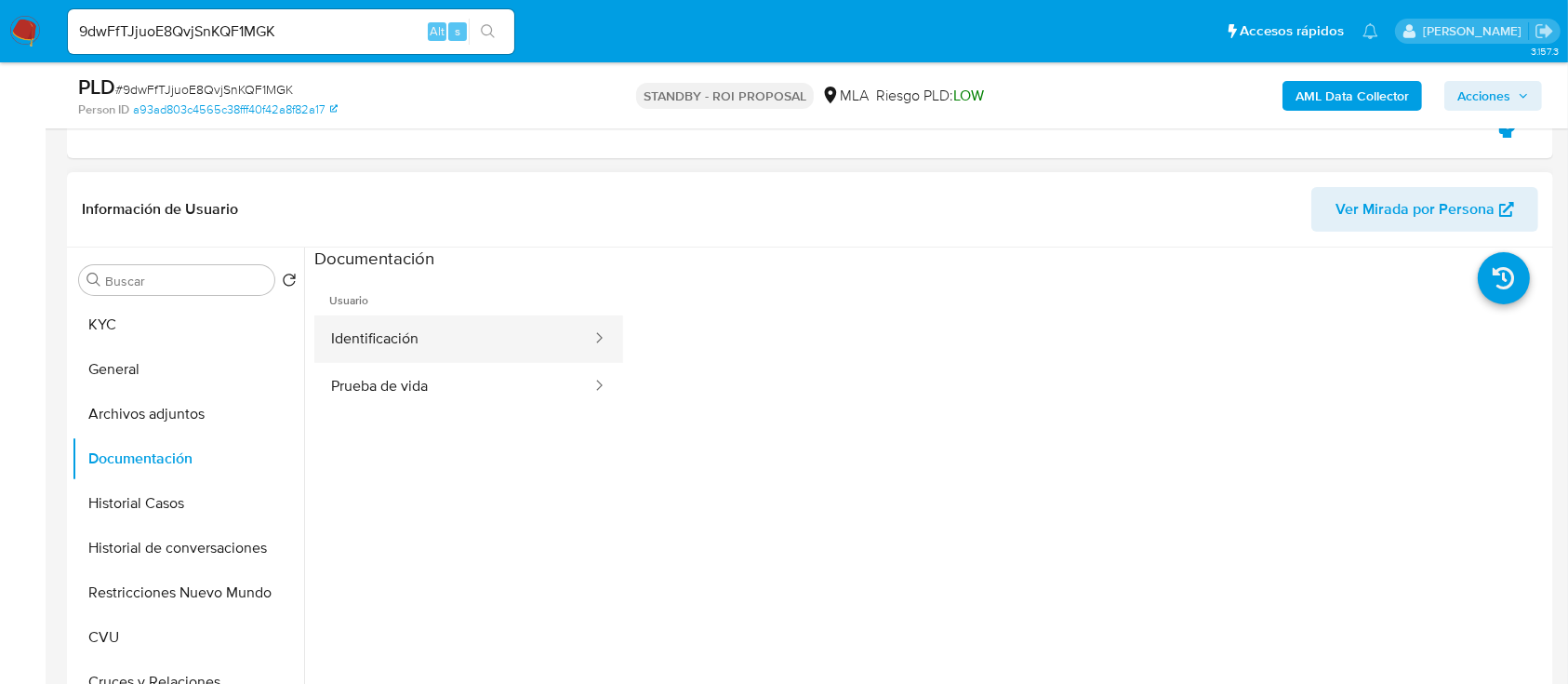
click at [453, 320] on button "Identificación" at bounding box center [454, 339] width 279 height 47
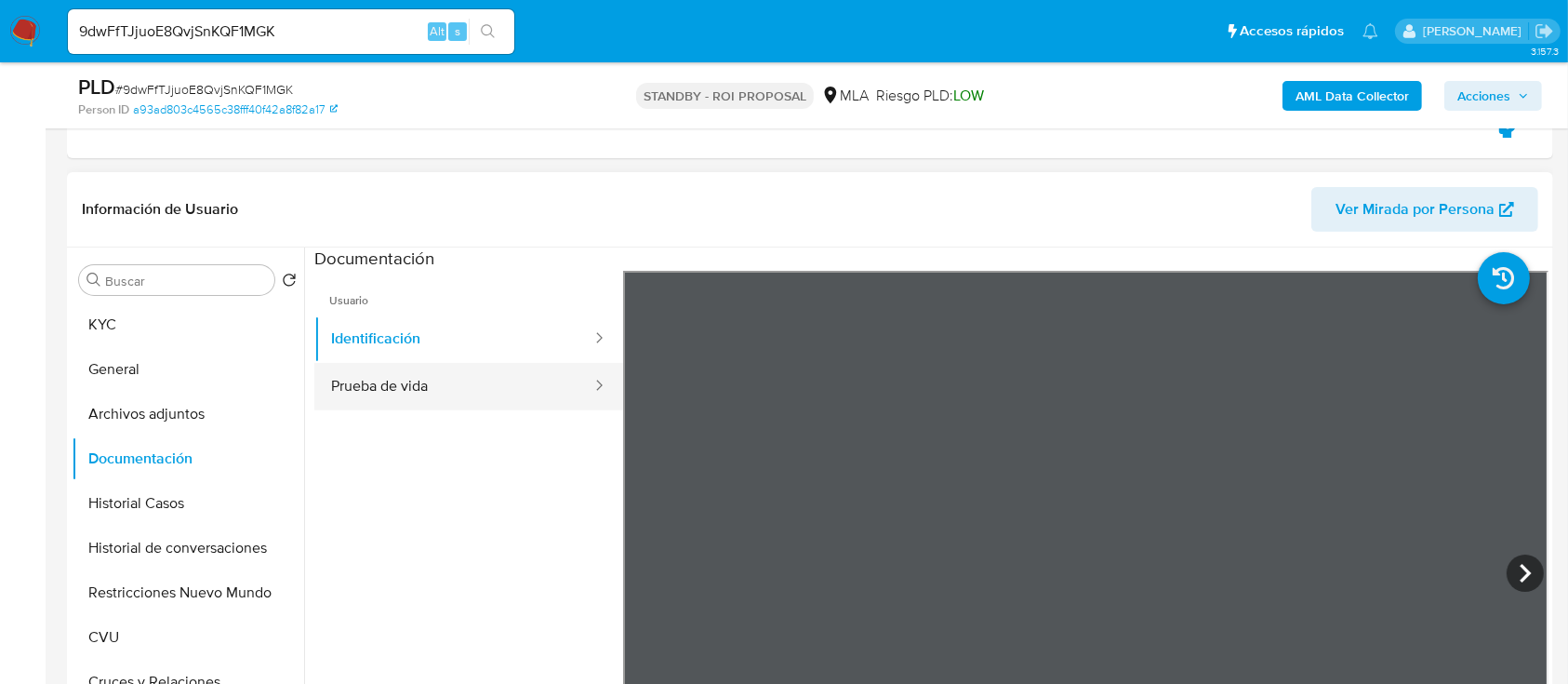
click at [419, 383] on button "Prueba de vida" at bounding box center [454, 386] width 279 height 47
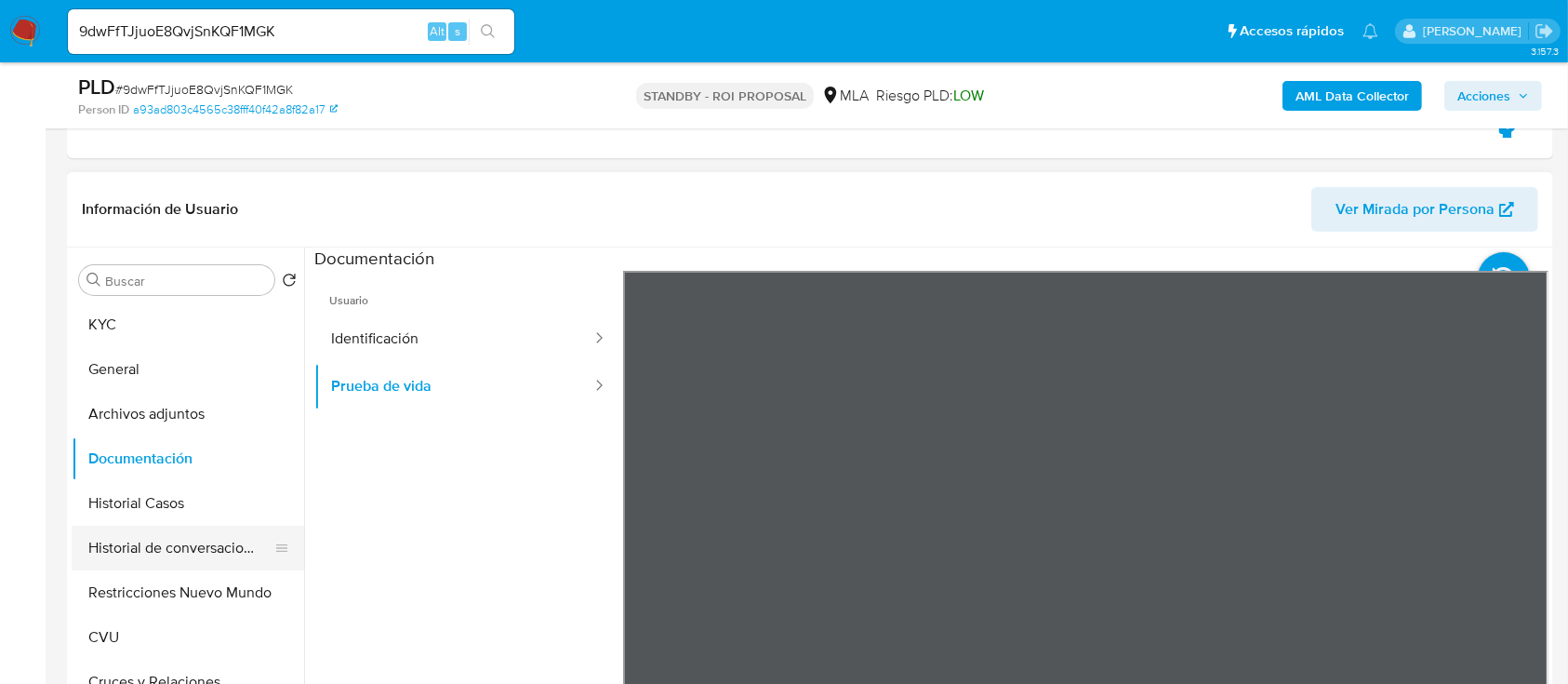
click at [252, 528] on button "Historial de conversaciones" at bounding box center [180, 548] width 218 height 45
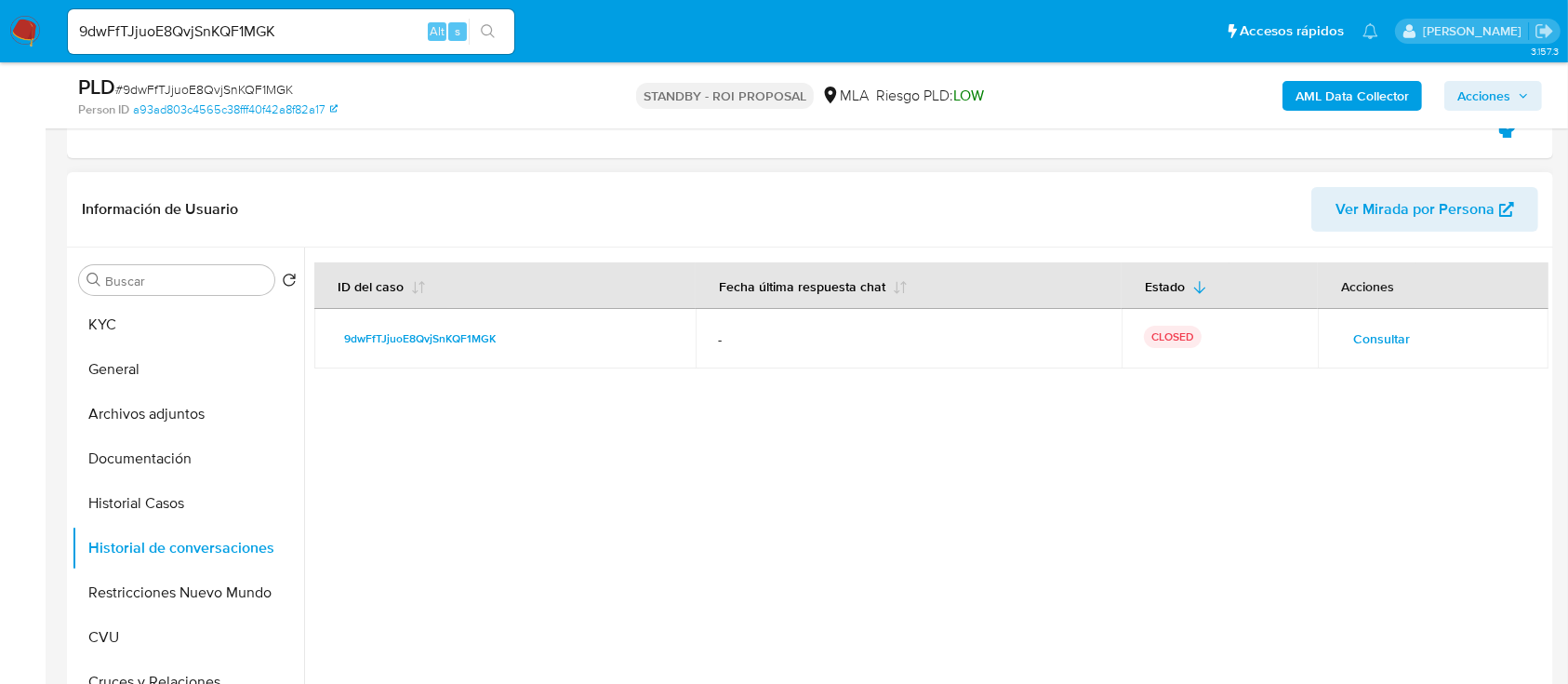
click at [1397, 334] on span "Consultar" at bounding box center [1382, 338] width 57 height 26
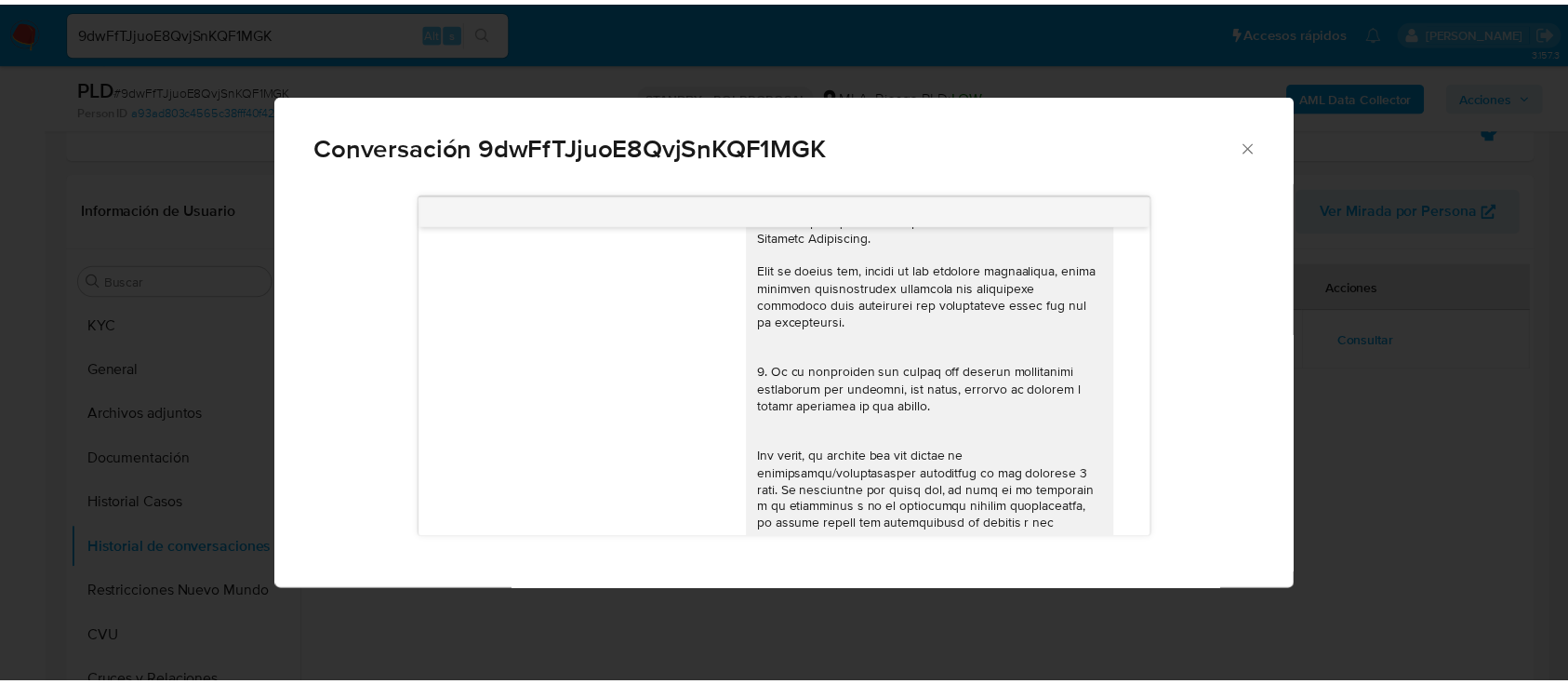
scroll to position [409, 0]
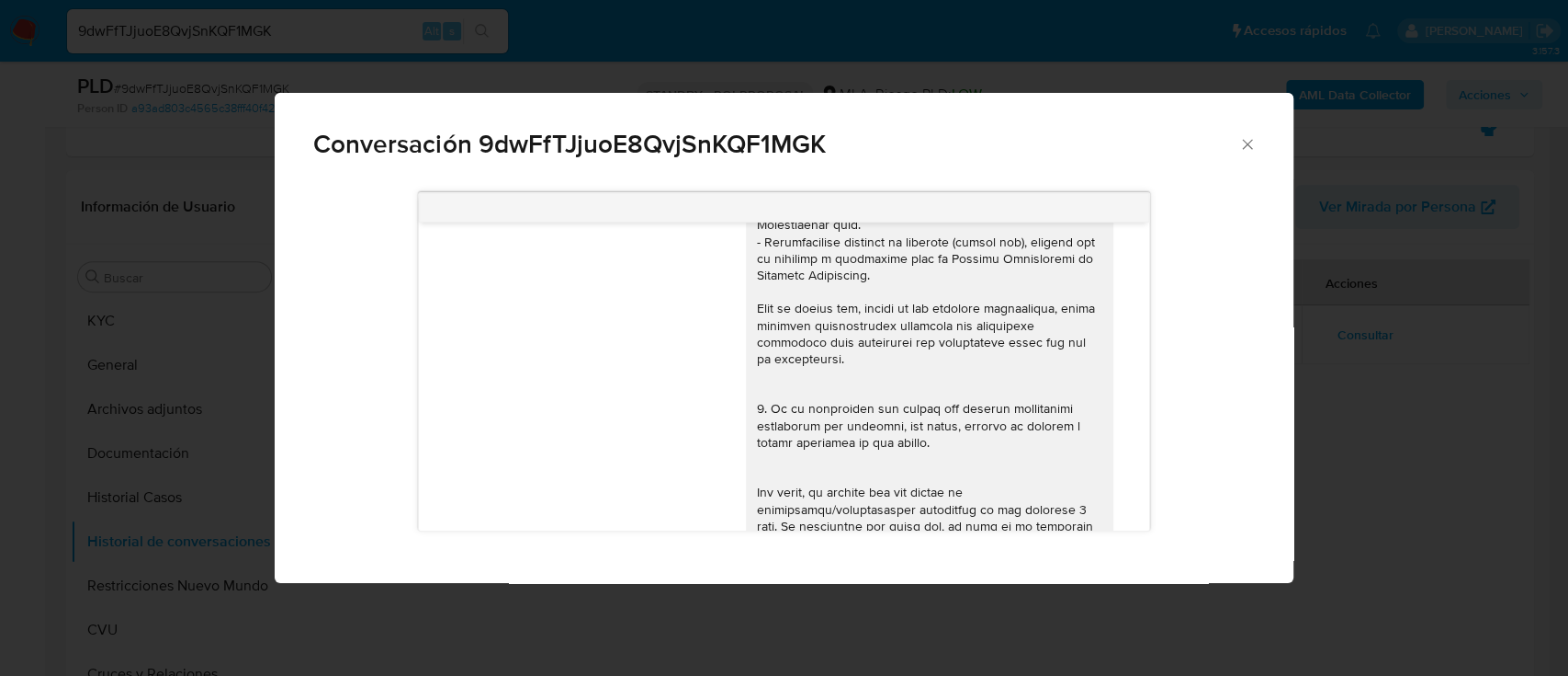
click at [1391, 358] on div "Conversación 9dwFfTJjuoE8QvjSnKQF1MGK 18/08/2025 17:41:07 Hola, Esperamos que t…" at bounding box center [784, 338] width 1568 height 676
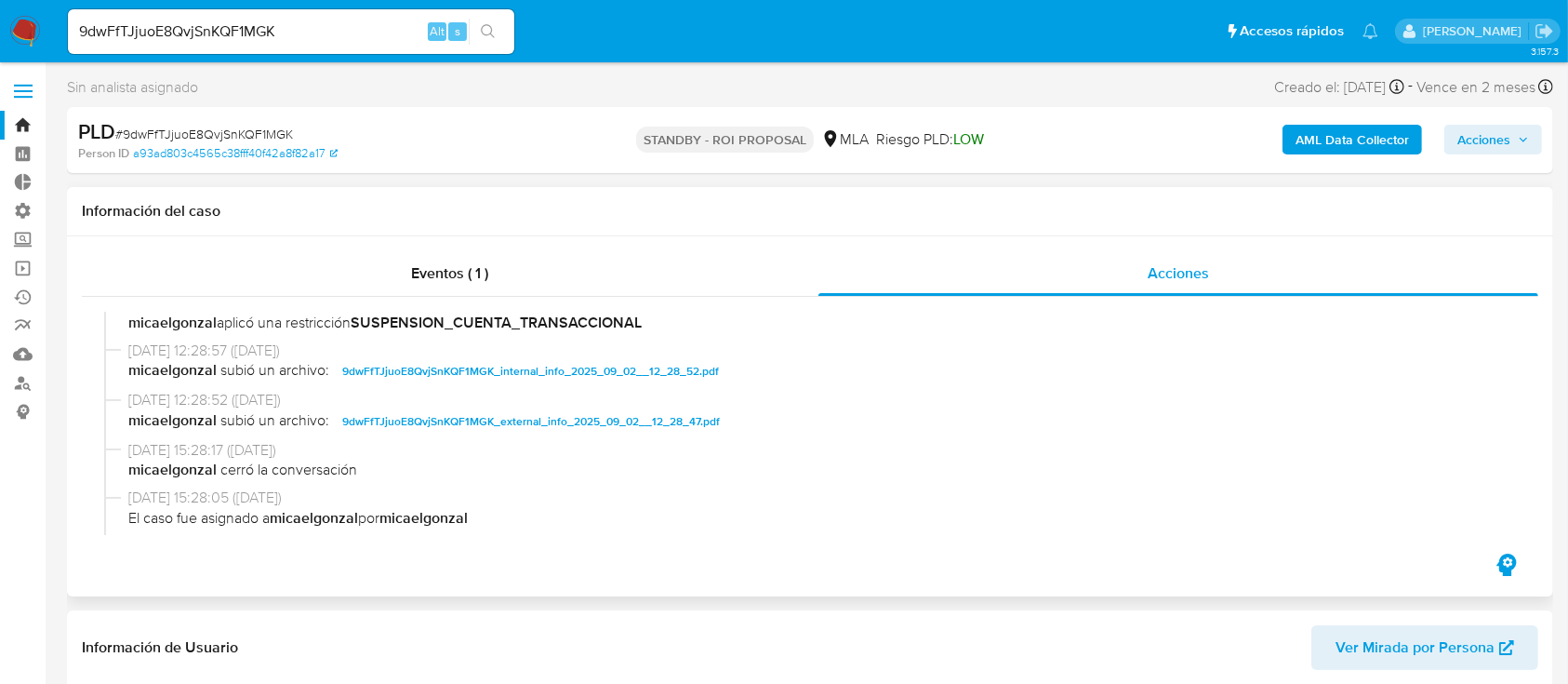
scroll to position [123, 0]
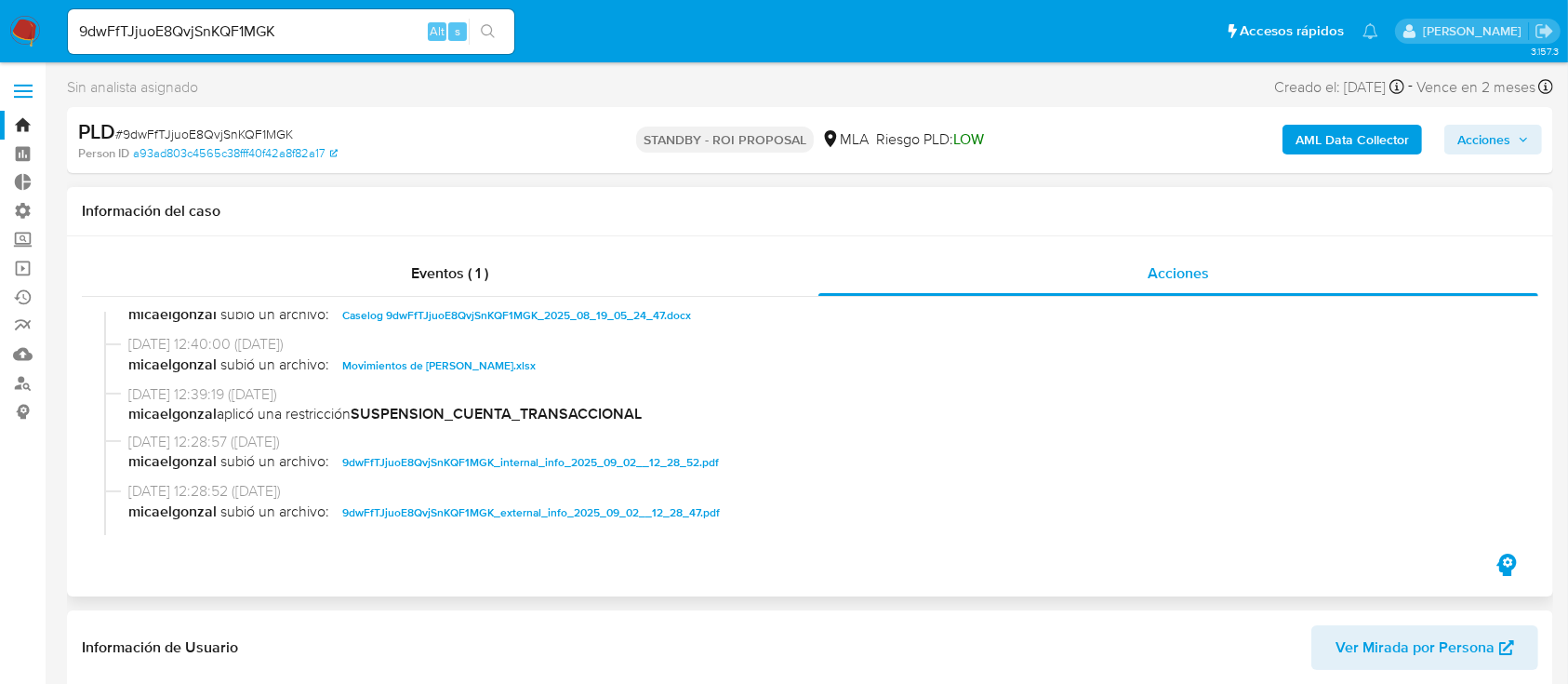
click at [431, 363] on span "Movimientos de Valentino Paolozzo Marveggio.xlsx" at bounding box center [438, 366] width 193 height 23
click at [451, 320] on span "Caselog 9dwFfTJjuoE8QvjSnKQF1MGK_2025_08_19_05_24_47.docx" at bounding box center [516, 315] width 349 height 23
drag, startPoint x: 332, startPoint y: 37, endPoint x: 335, endPoint y: 27, distance: 10.4
click at [332, 36] on input "9dwFfTJjuoE8QvjSnKQF1MGK" at bounding box center [291, 31] width 447 height 24
click at [335, 27] on input "9dwFfTJjuoE8QvjSnKQF1MGK" at bounding box center [291, 31] width 447 height 24
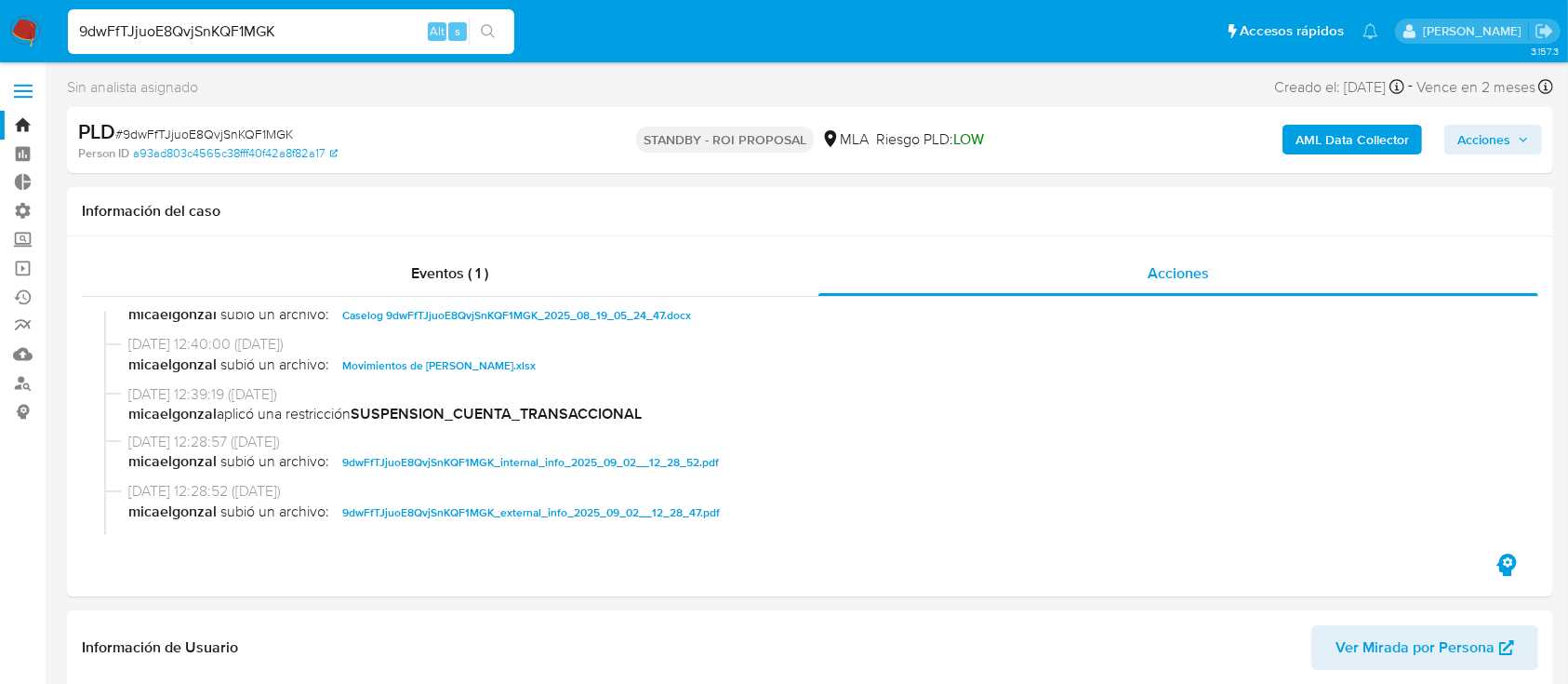
click at [335, 27] on input "9dwFfTJjuoE8QvjSnKQF1MGK" at bounding box center [291, 31] width 447 height 24
paste input "tgIDgb3kwFdv8MPe6RRiL6LM"
type input "tgIDgb3kwFdv8MPe6RRiL6LM"
click at [501, 31] on button "search-icon" at bounding box center [487, 31] width 38 height 26
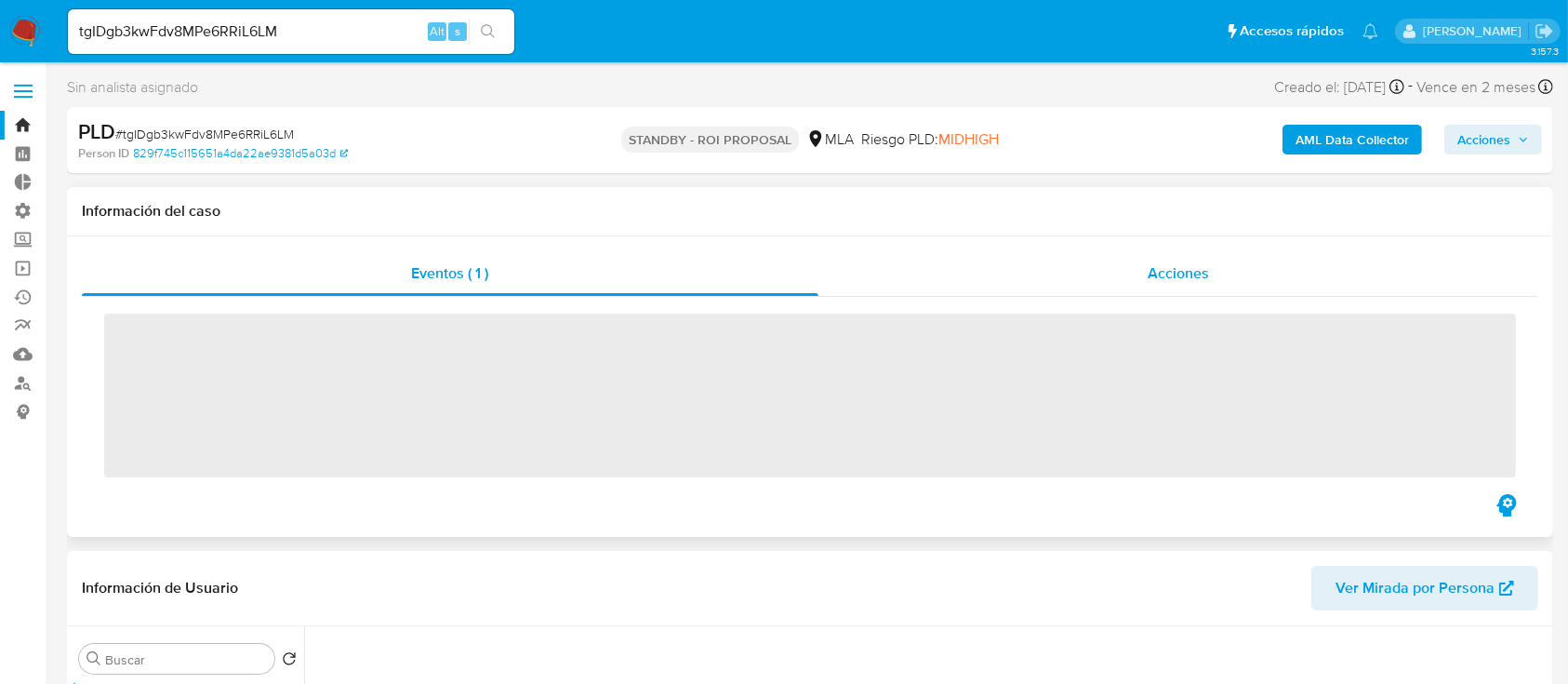
click at [1286, 265] on div "Acciones" at bounding box center [1179, 273] width 721 height 45
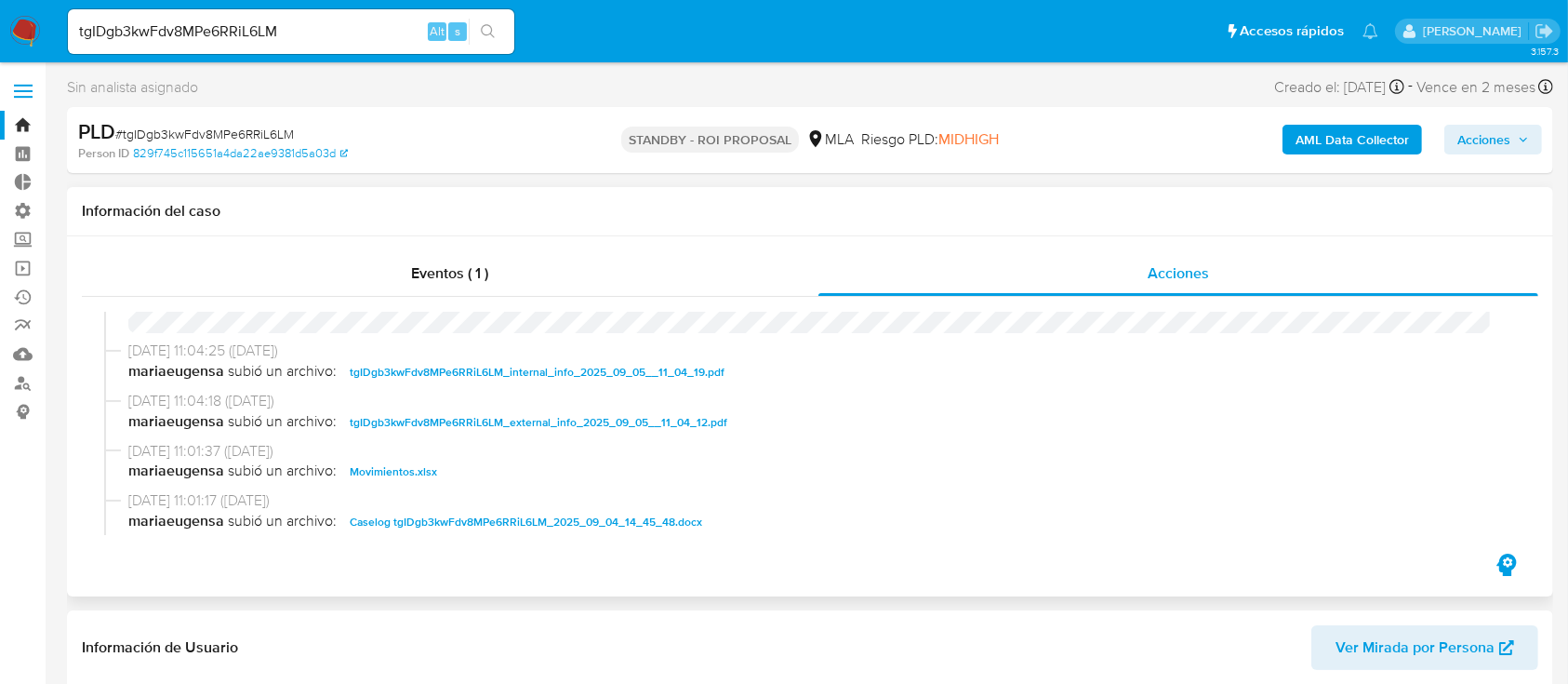
scroll to position [123, 0]
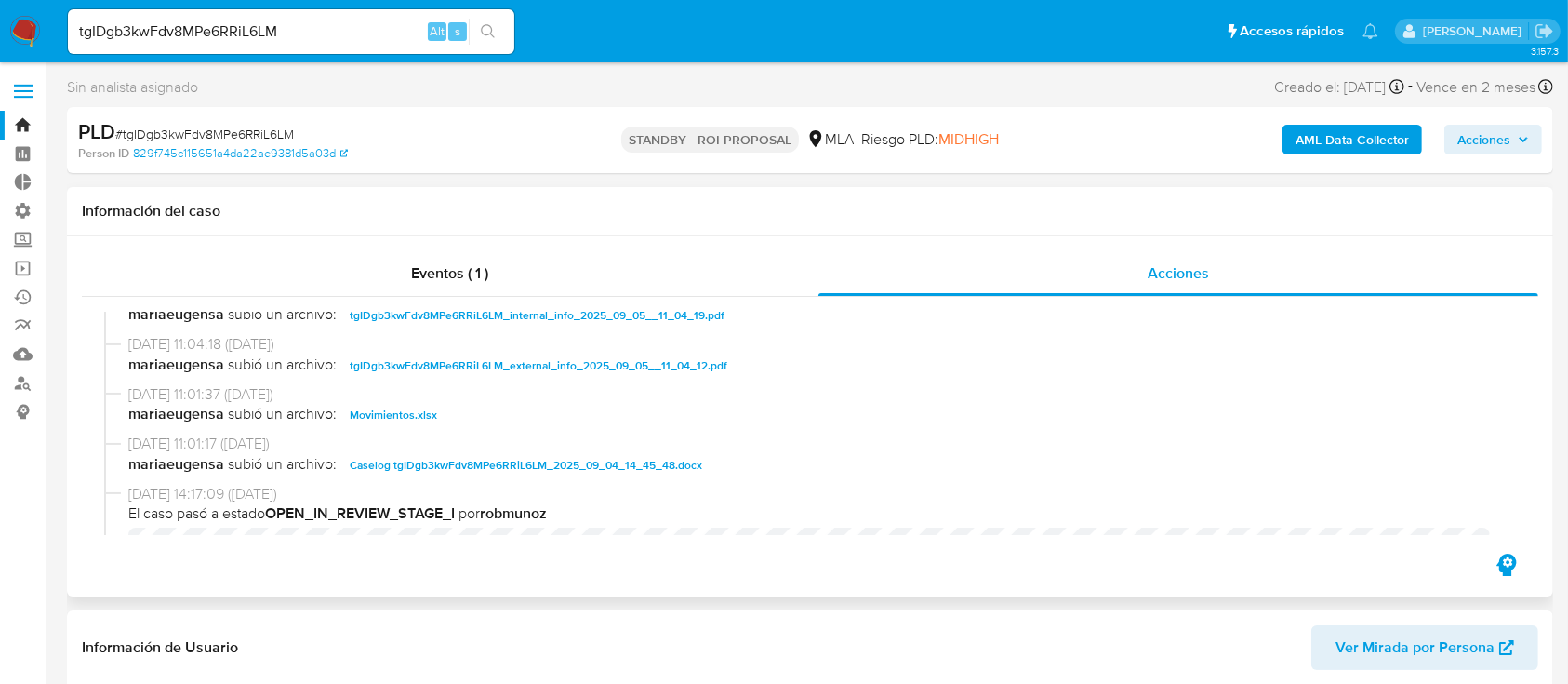
select select "10"
click at [431, 454] on span "Caselog tgIDgb3kwFdv8MPe6RRiL6LM_2025_09_04_14_45_48.docx" at bounding box center [526, 464] width 353 height 23
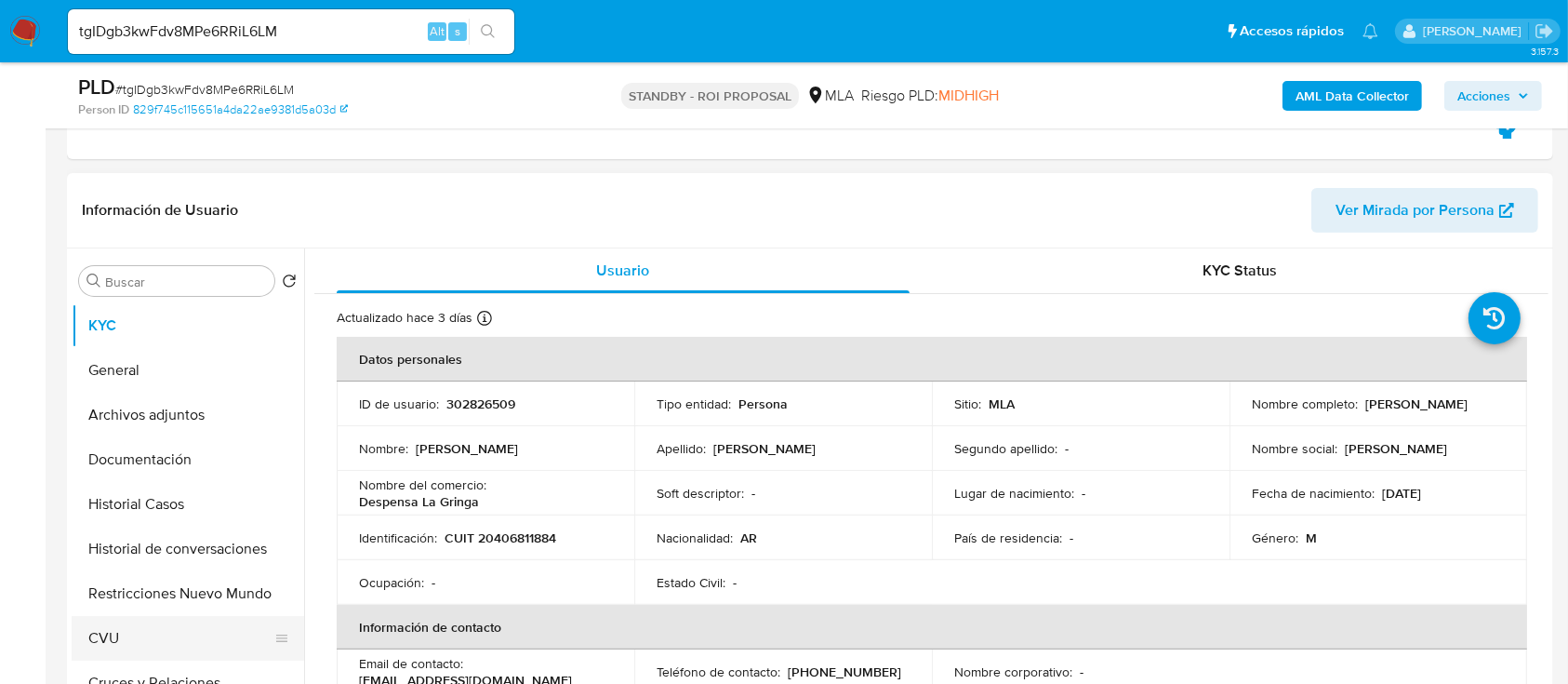
scroll to position [619, 0]
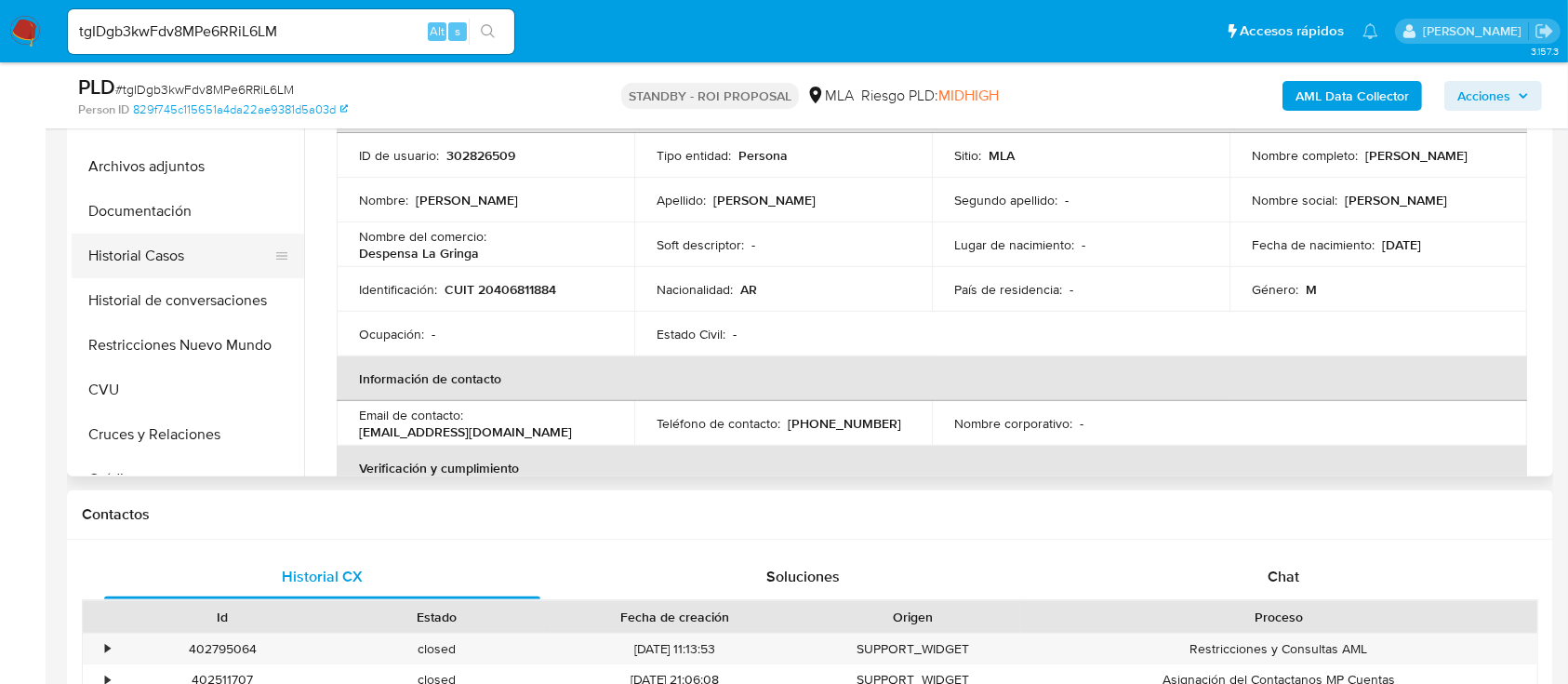
click at [203, 258] on button "Historial Casos" at bounding box center [180, 256] width 218 height 45
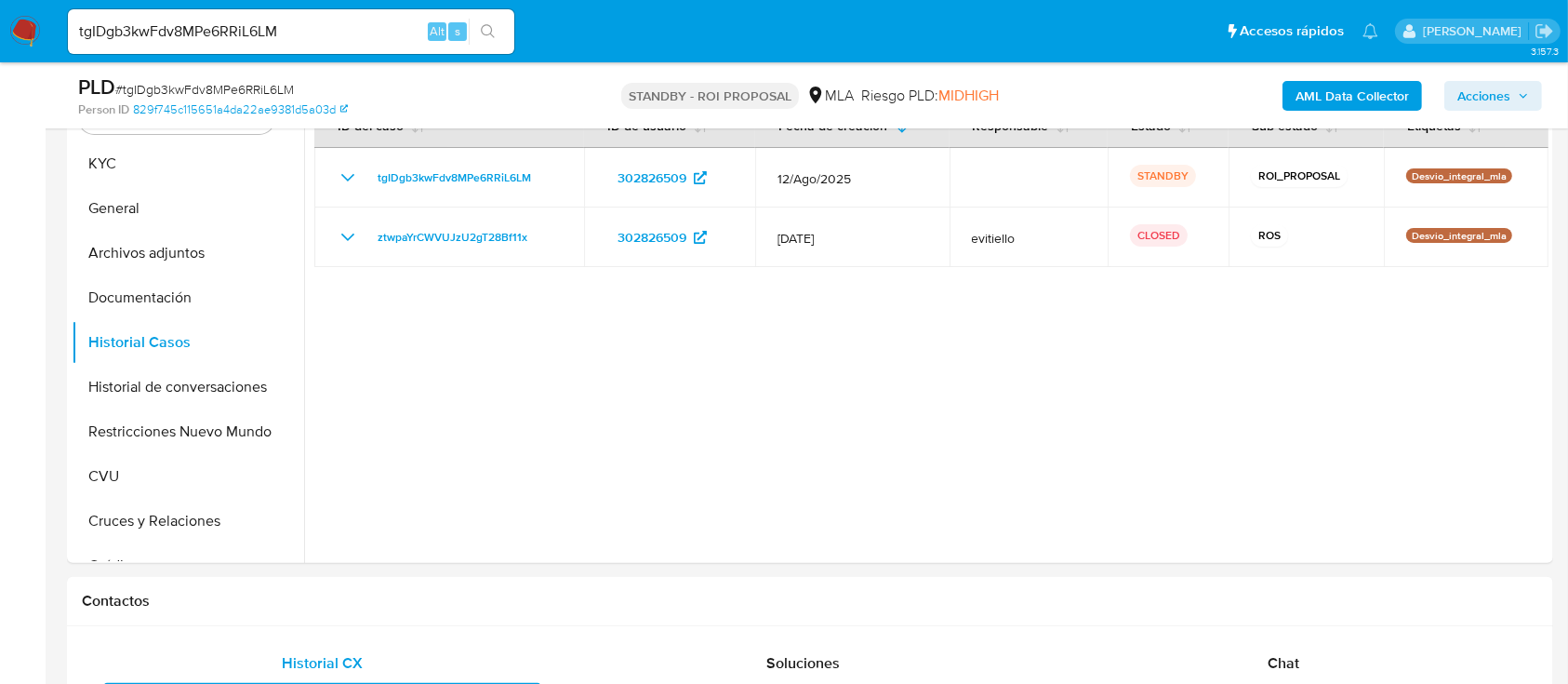
scroll to position [496, 0]
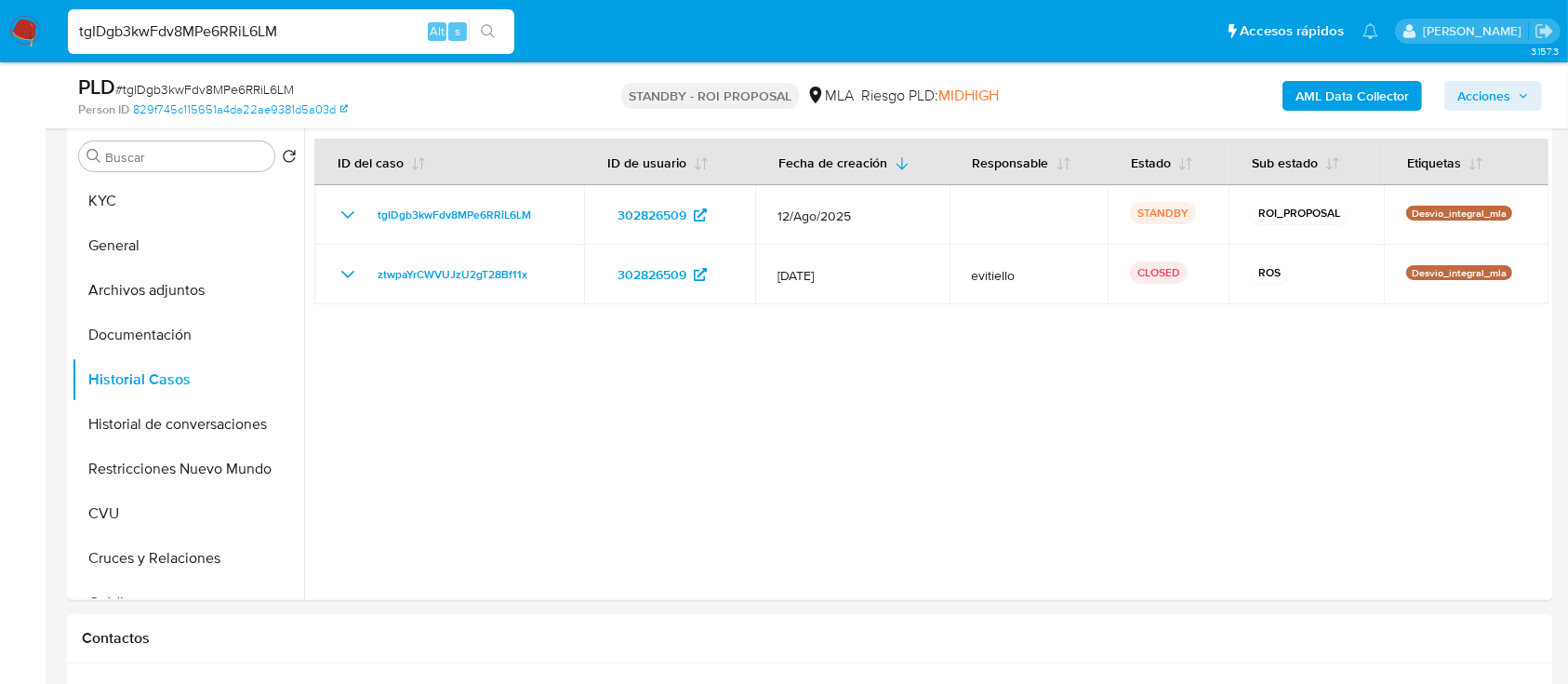
click at [225, 33] on input "tgIDgb3kwFdv8MPe6RRiL6LM" at bounding box center [291, 31] width 447 height 24
click at [230, 31] on input "tgIDgb3kwFdv8MPe6RRiL6LM" at bounding box center [291, 31] width 447 height 24
paste input "IT34Um2kWaDiQxVCuDkMpylW"
type input "IT34Um2kWaDiQxVCuDkMpylW"
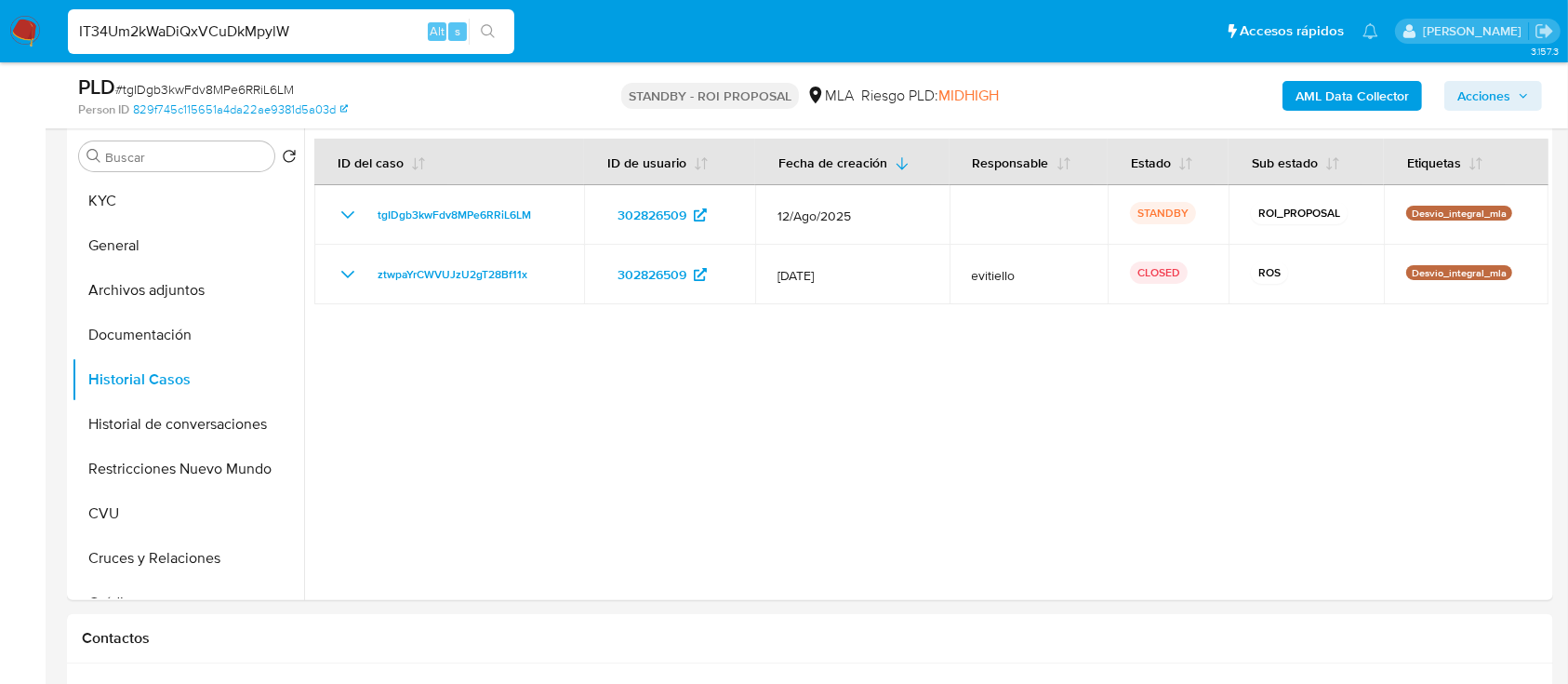
click at [487, 35] on icon "search-icon" at bounding box center [488, 31] width 15 height 15
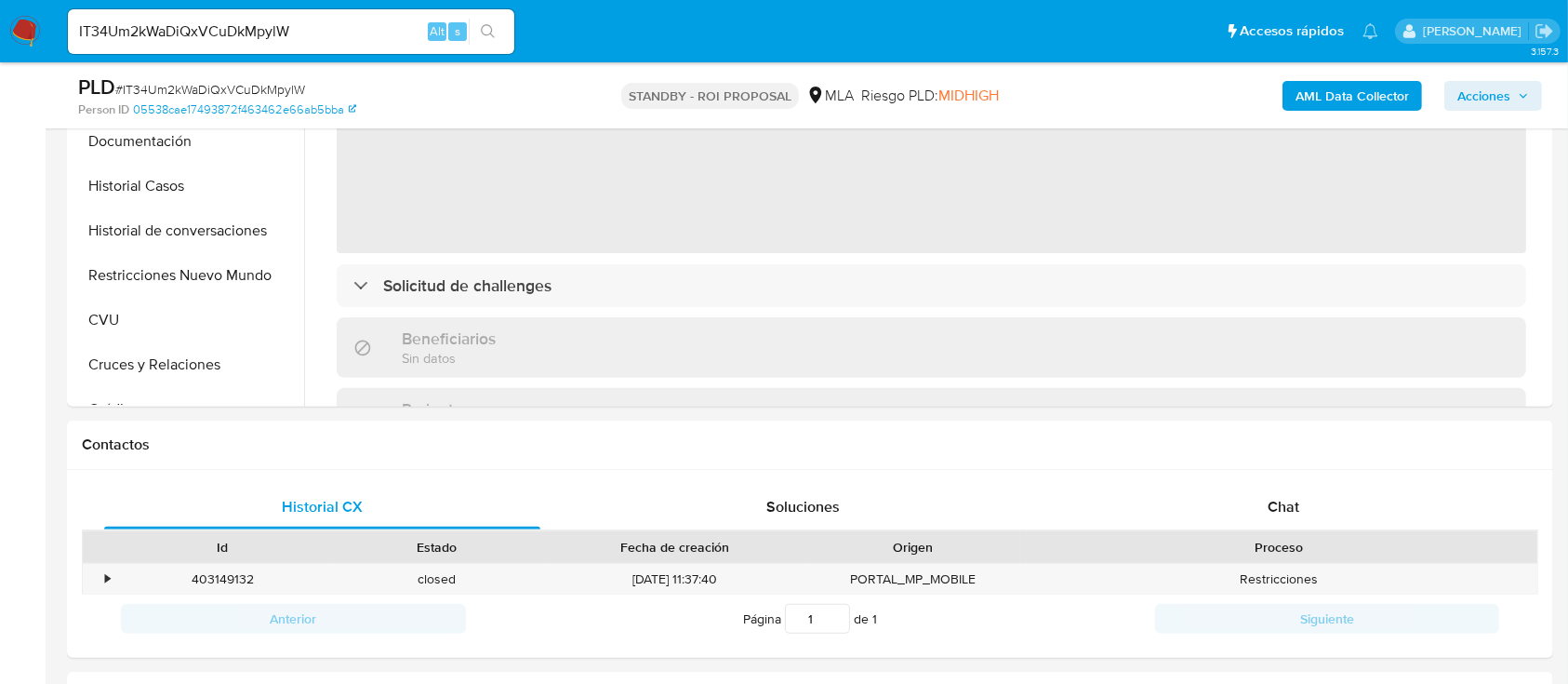
scroll to position [496, 0]
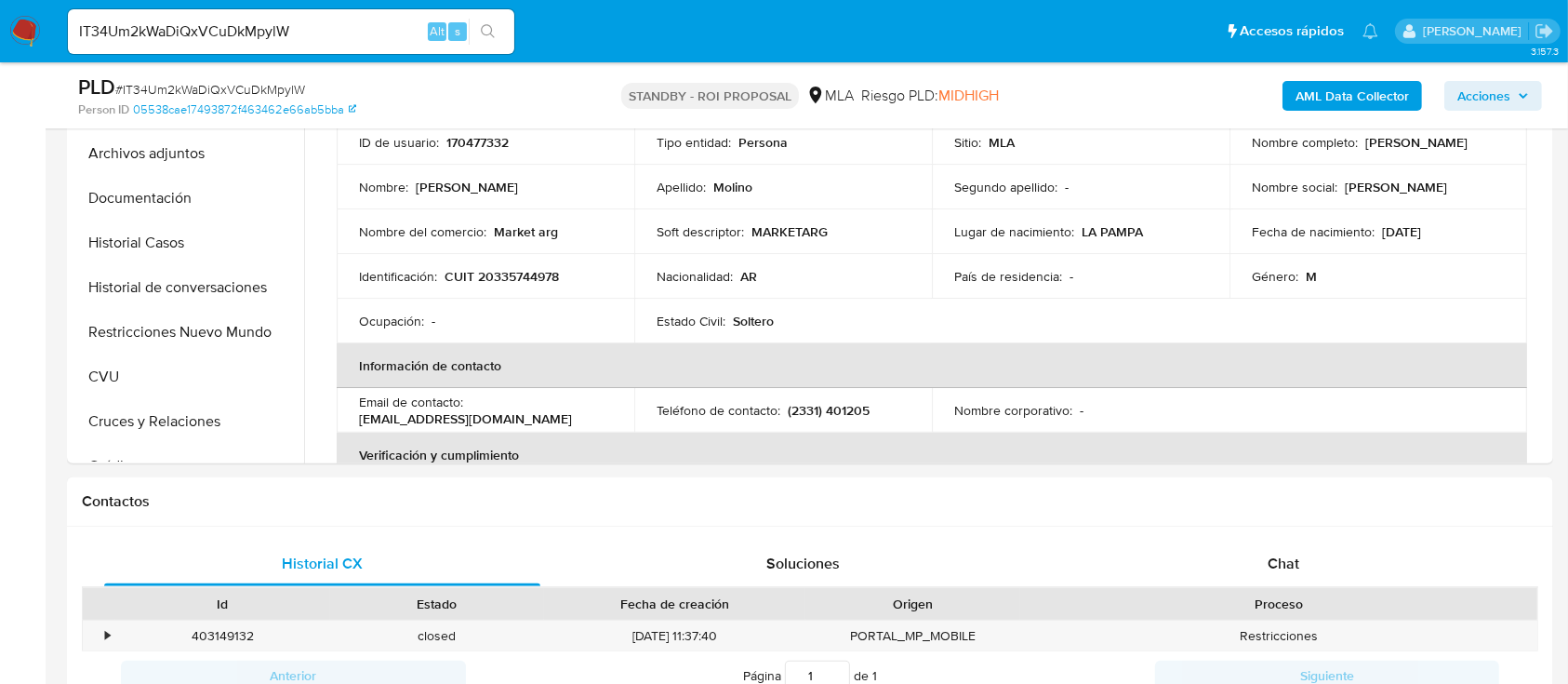
select select "10"
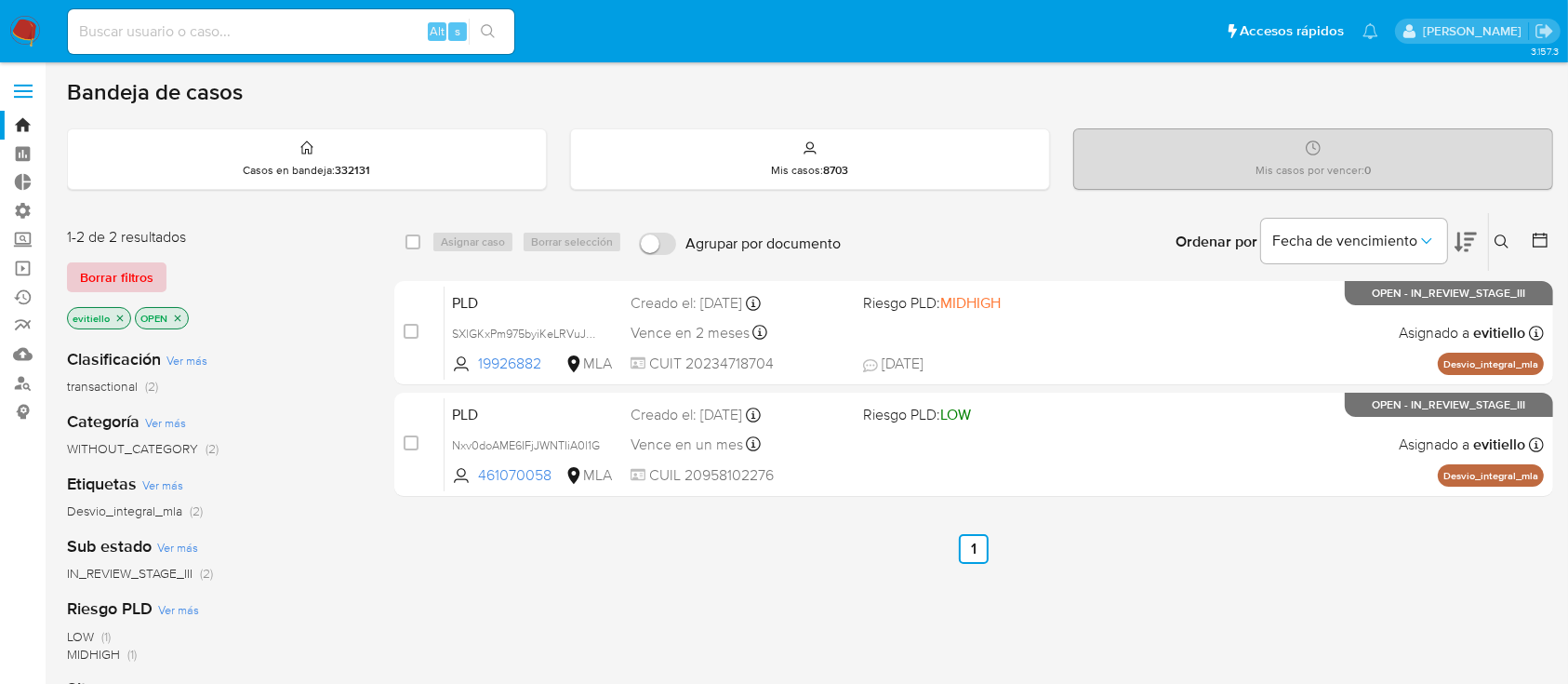
click at [149, 271] on span "Borrar filtros" at bounding box center [117, 277] width 74 height 26
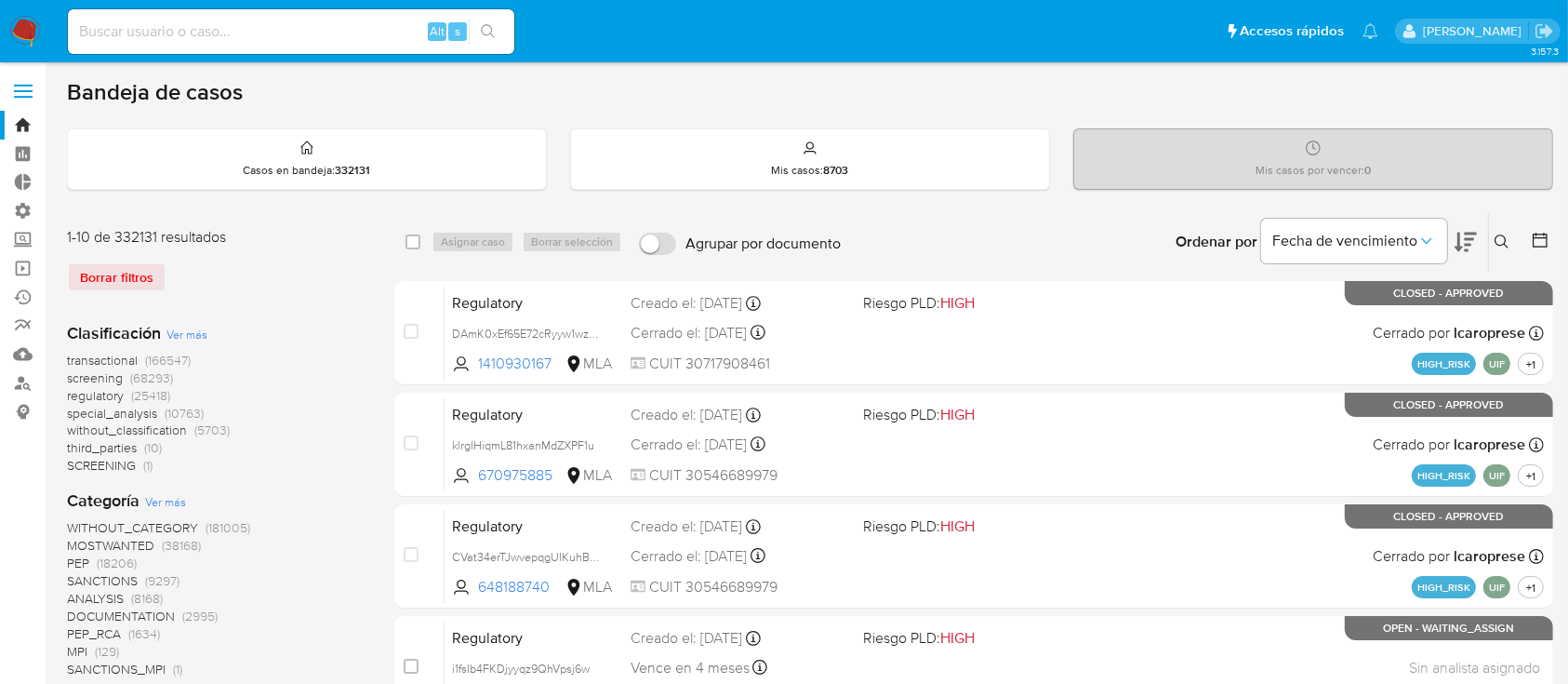
click at [1488, 231] on button at bounding box center [1503, 241] width 30 height 23
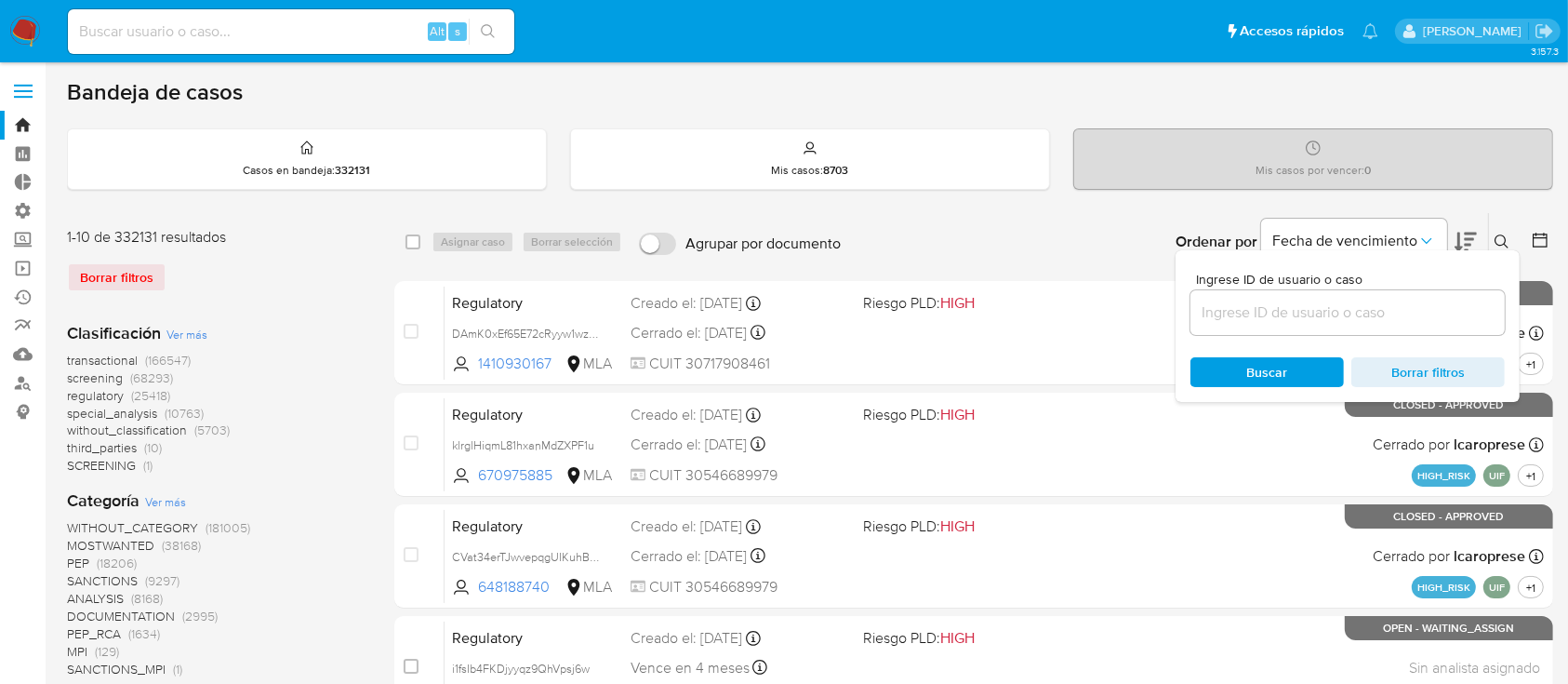
click at [1371, 301] on input at bounding box center [1348, 313] width 315 height 24
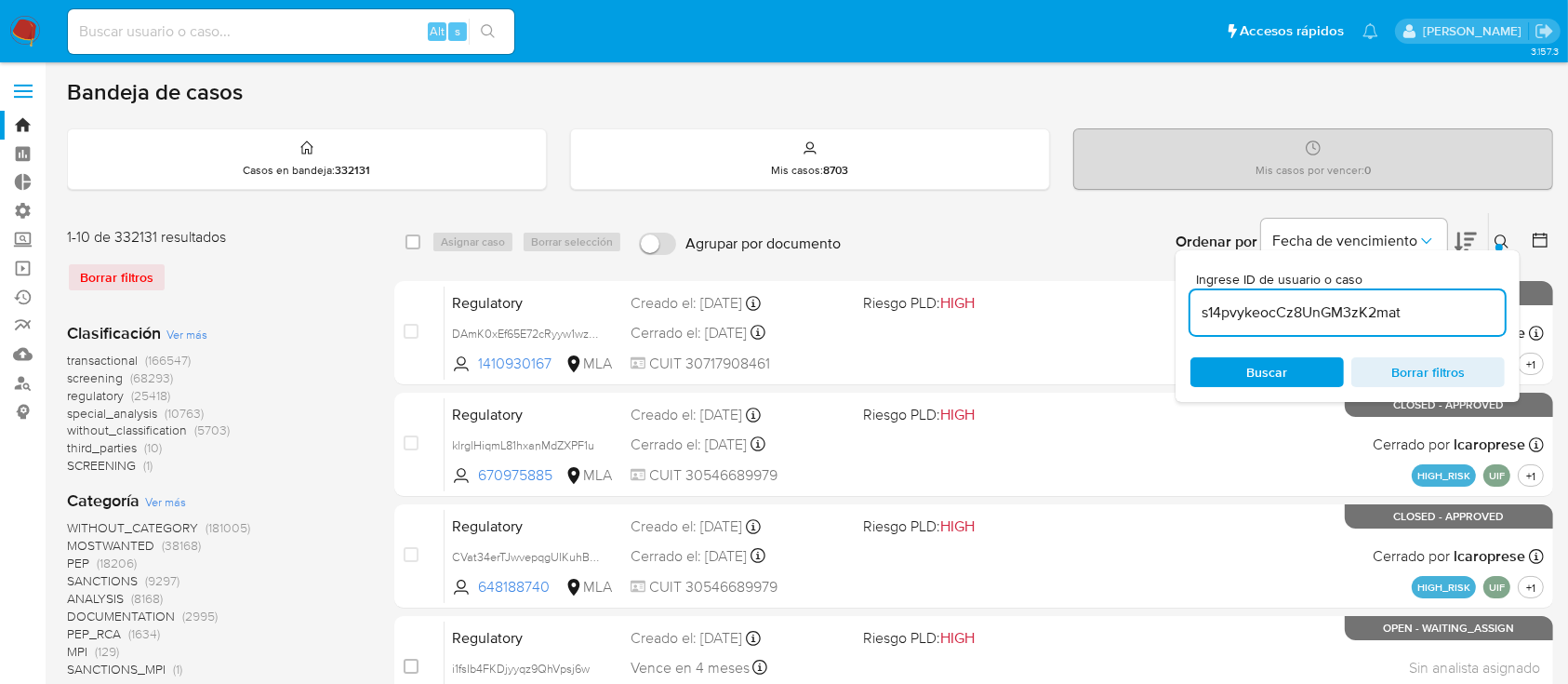
type input "s14pvykeocCz8UnGM3zK2mat"
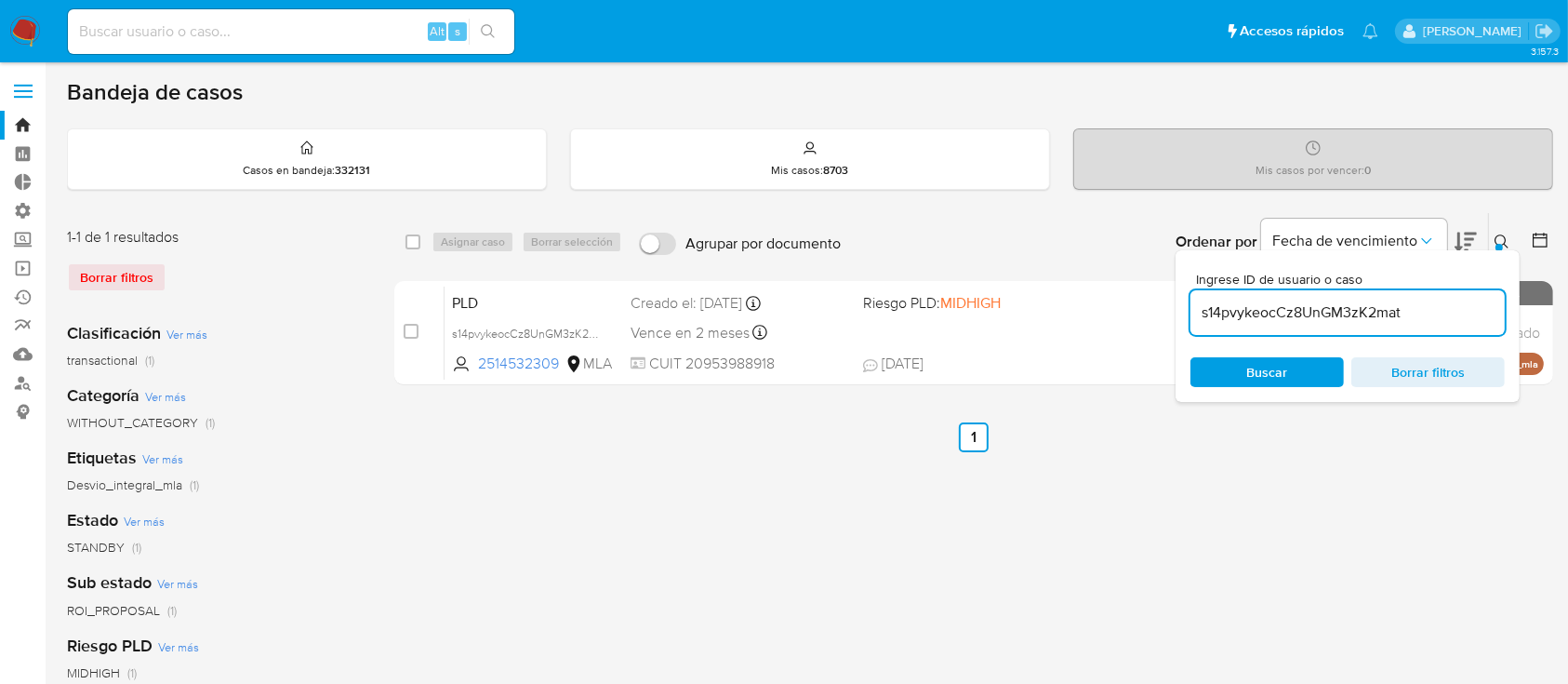
click at [1488, 244] on button at bounding box center [1503, 241] width 30 height 23
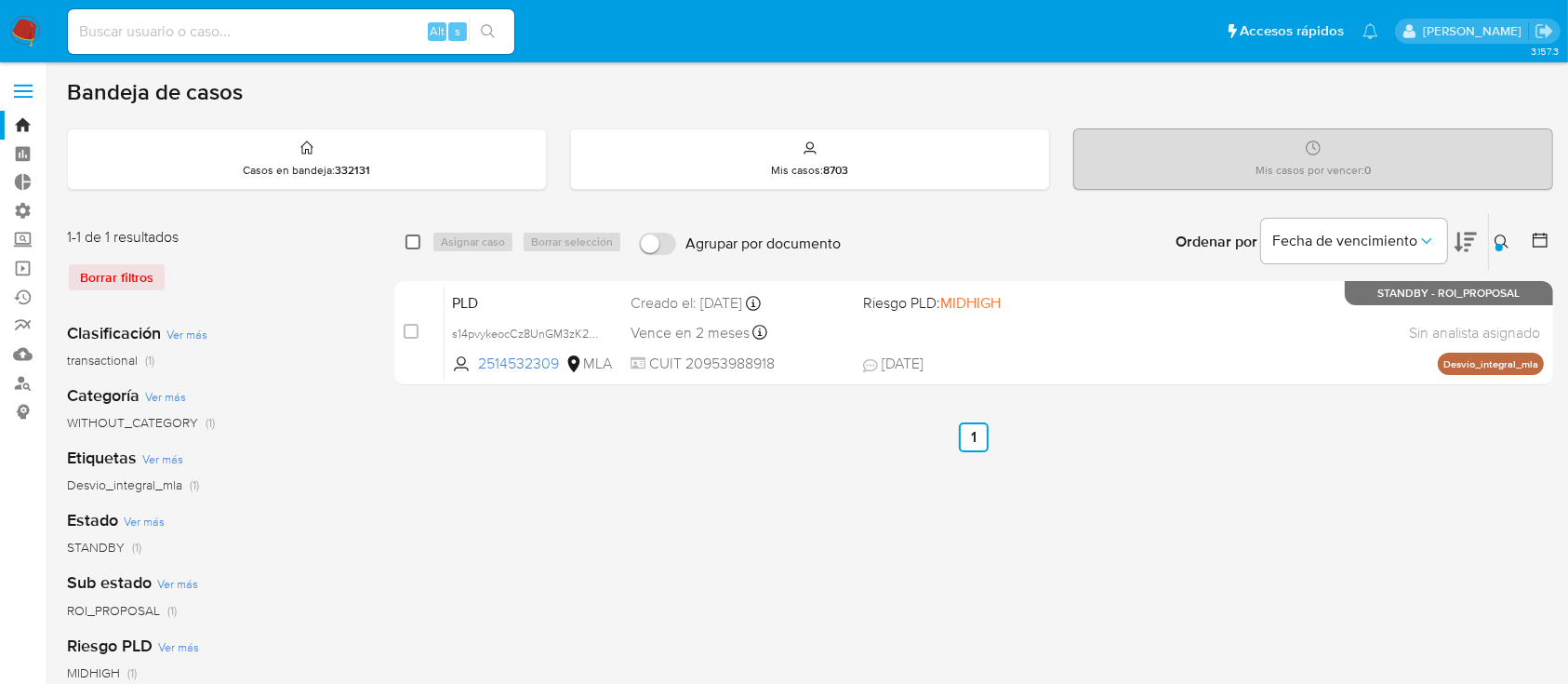
click at [415, 240] on input "checkbox" at bounding box center [413, 241] width 15 height 15
checkbox input "true"
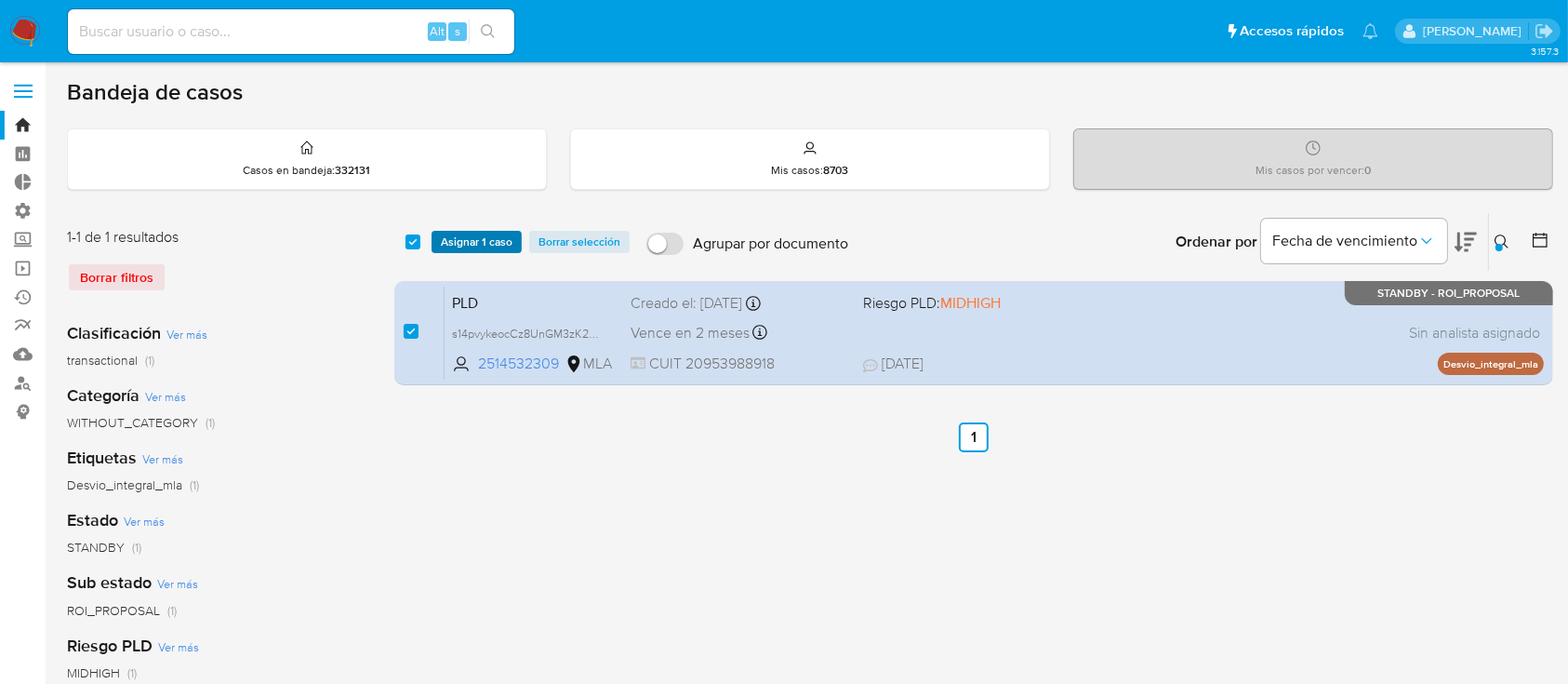
click at [480, 236] on span "Asignar 1 caso" at bounding box center [476, 241] width 72 height 19
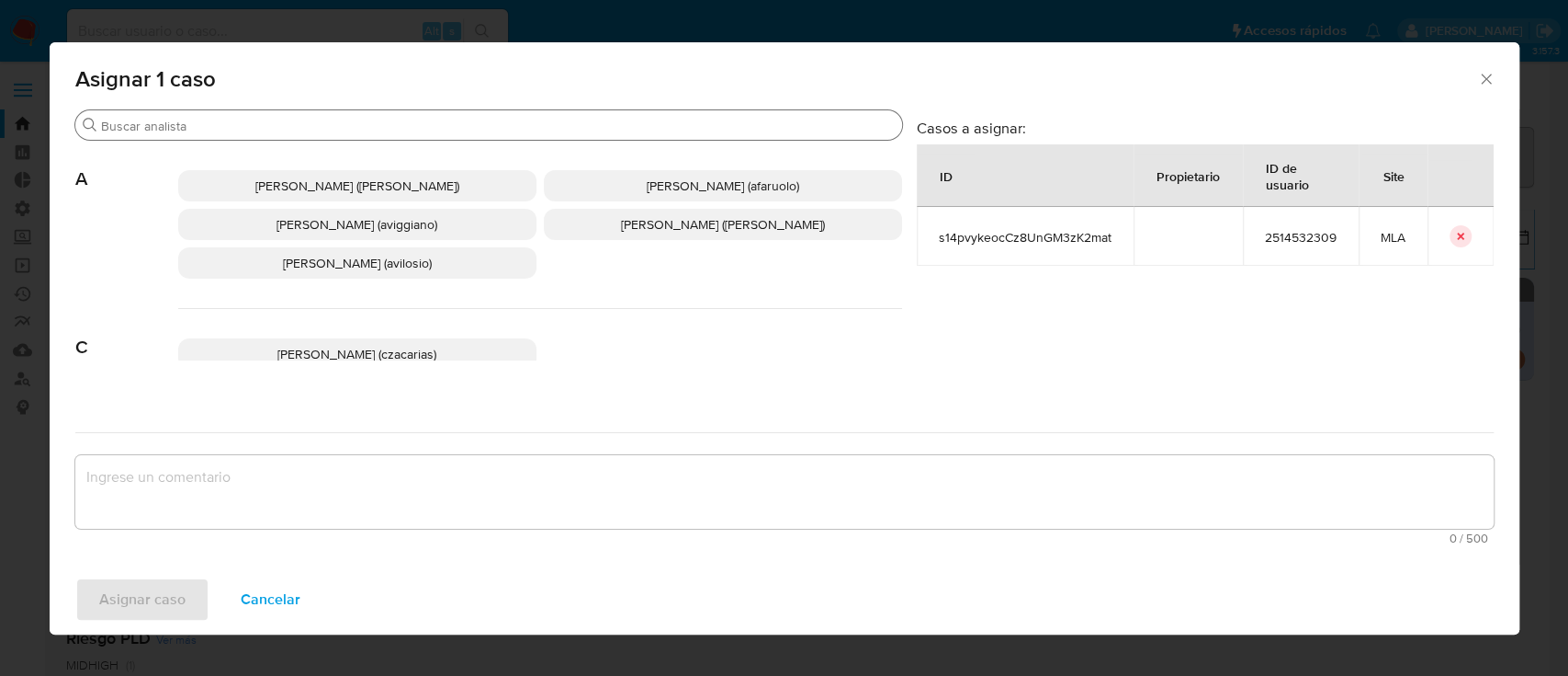
click at [199, 138] on div "Buscar" at bounding box center [489, 125] width 827 height 29
click at [206, 133] on input "Buscar" at bounding box center [498, 125] width 794 height 16
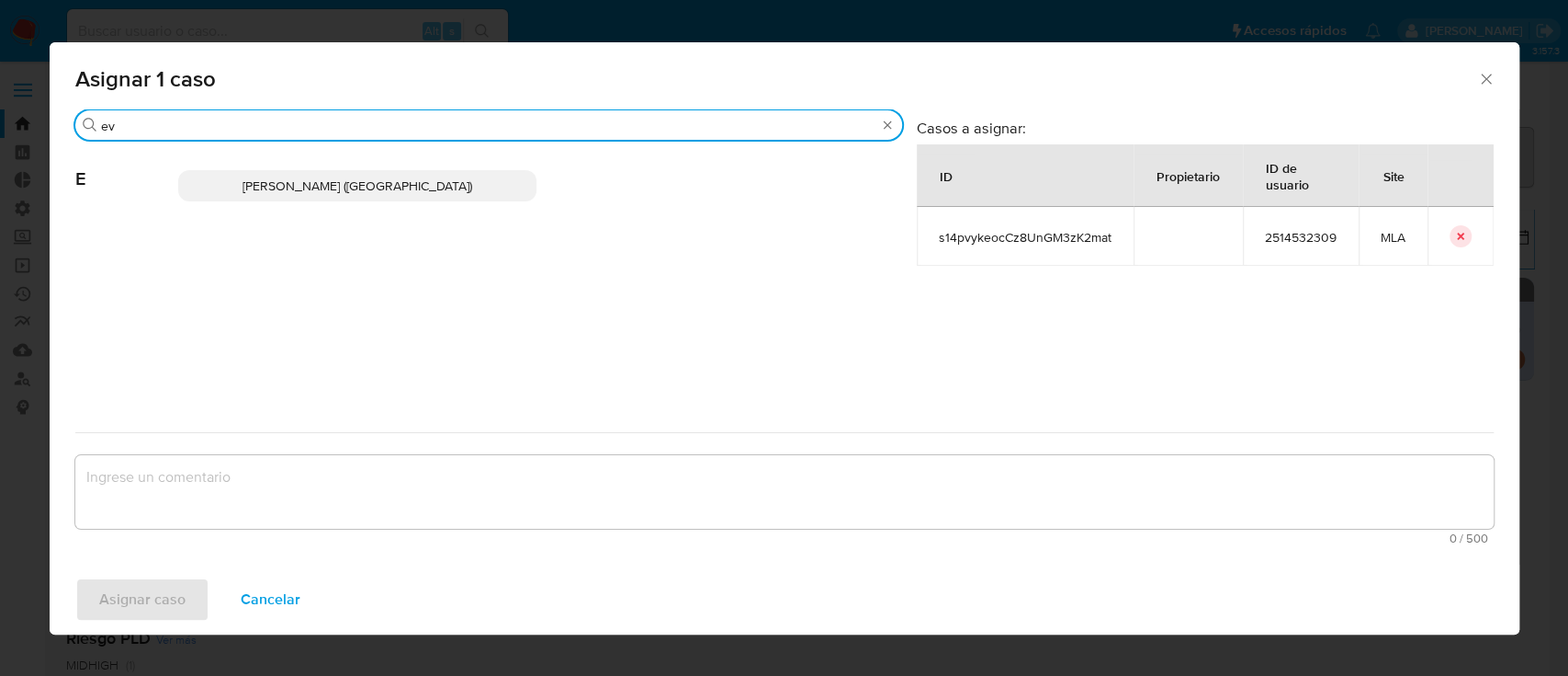
type input "ev"
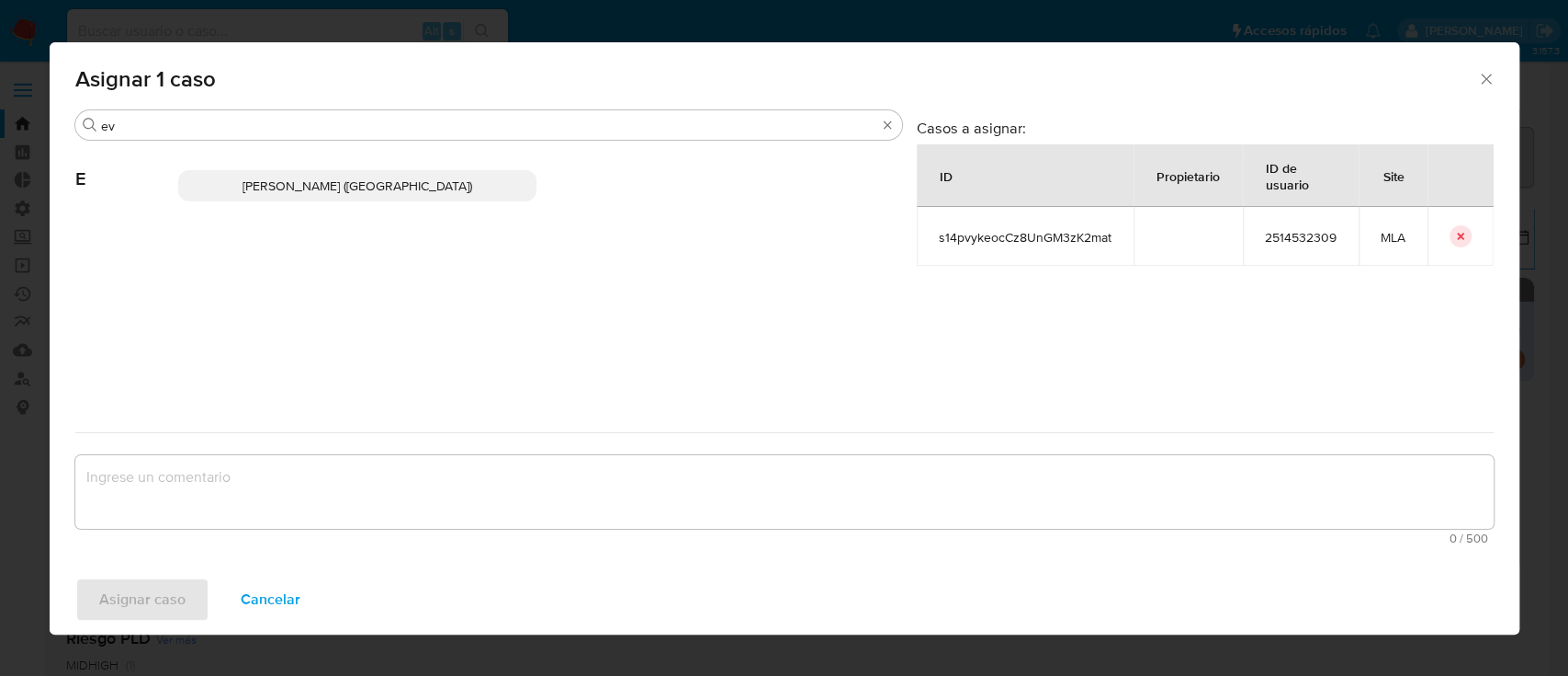
click at [286, 171] on p "Emmanuel Hernan Vitiello (evitiello)" at bounding box center [357, 186] width 358 height 31
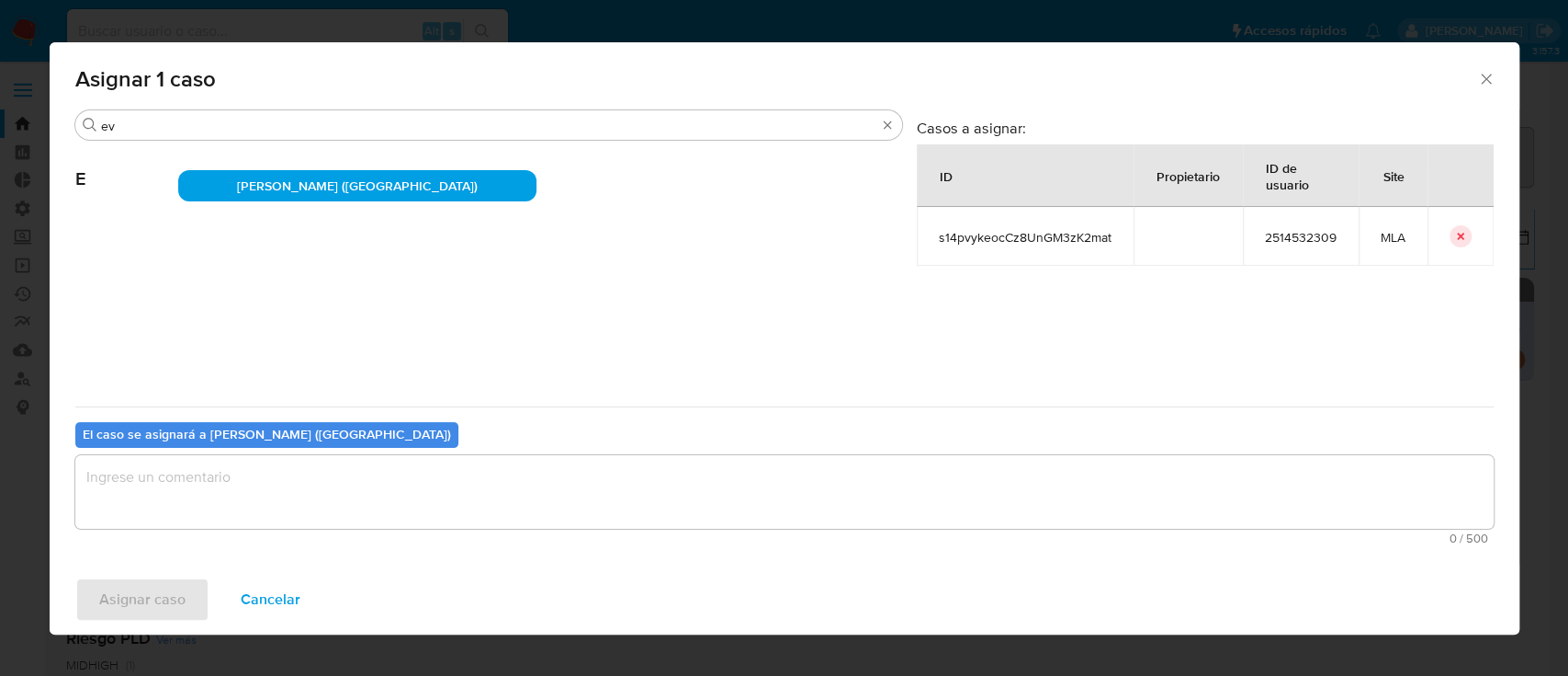
click at [235, 476] on textarea "assign-modal" at bounding box center [784, 492] width 1418 height 74
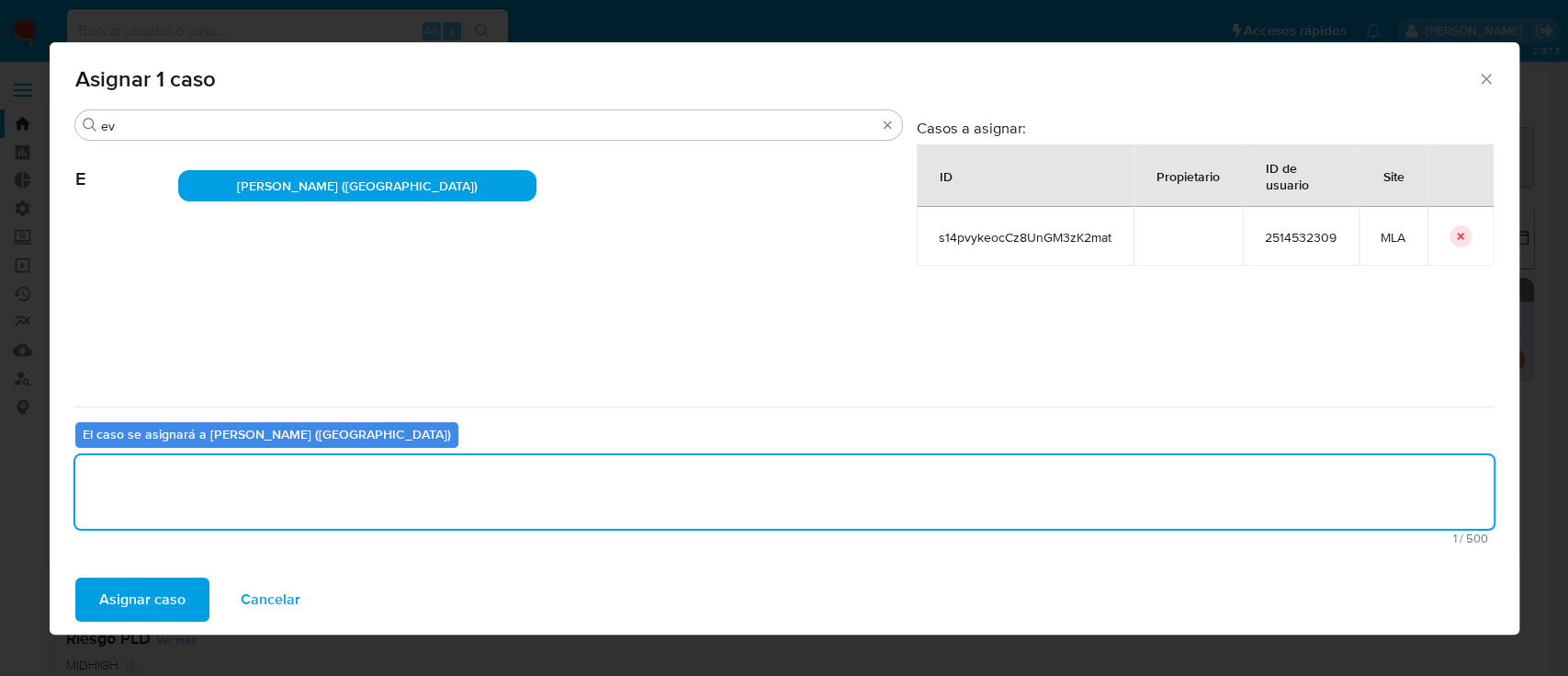
click at [154, 571] on div "Asignar caso Cancelar" at bounding box center [784, 599] width 1470 height 70
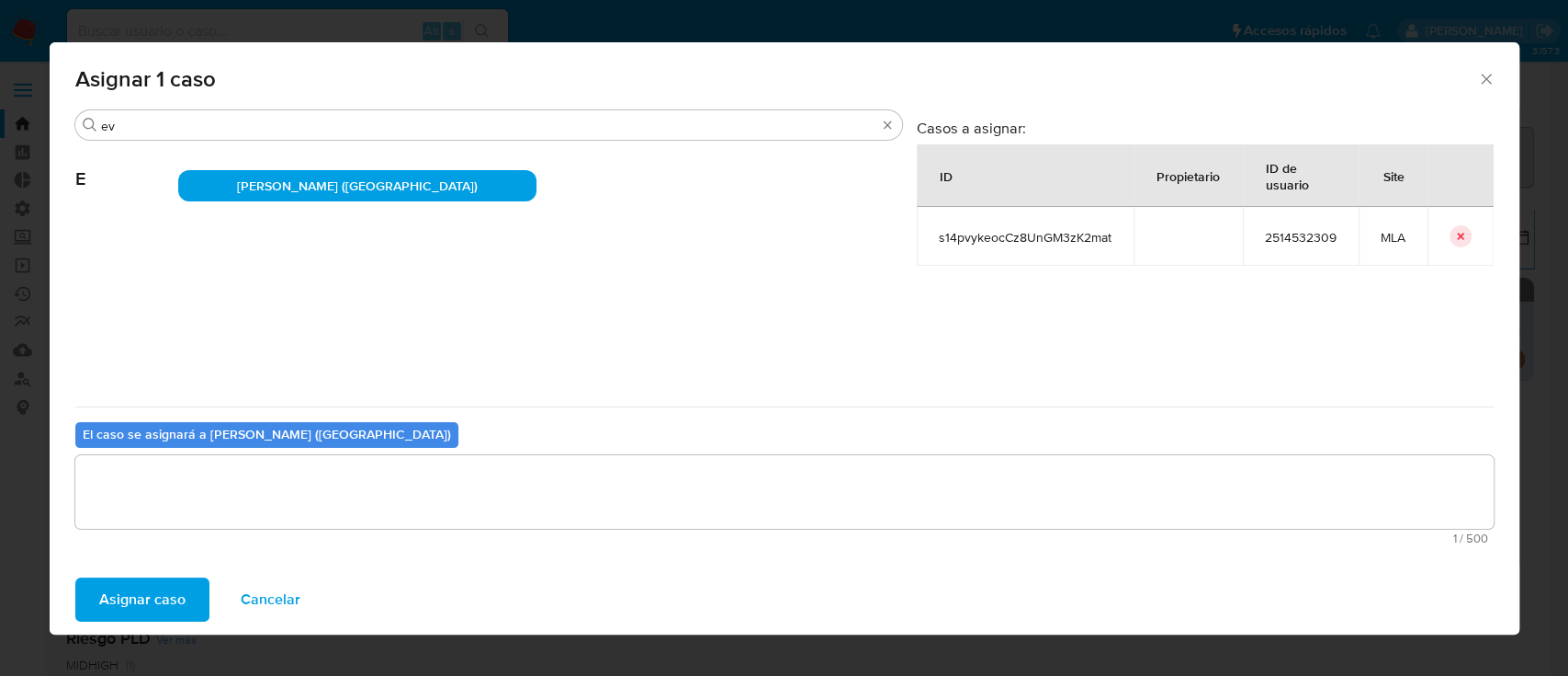
click at [221, 598] on button "Cancelar" at bounding box center [270, 599] width 107 height 45
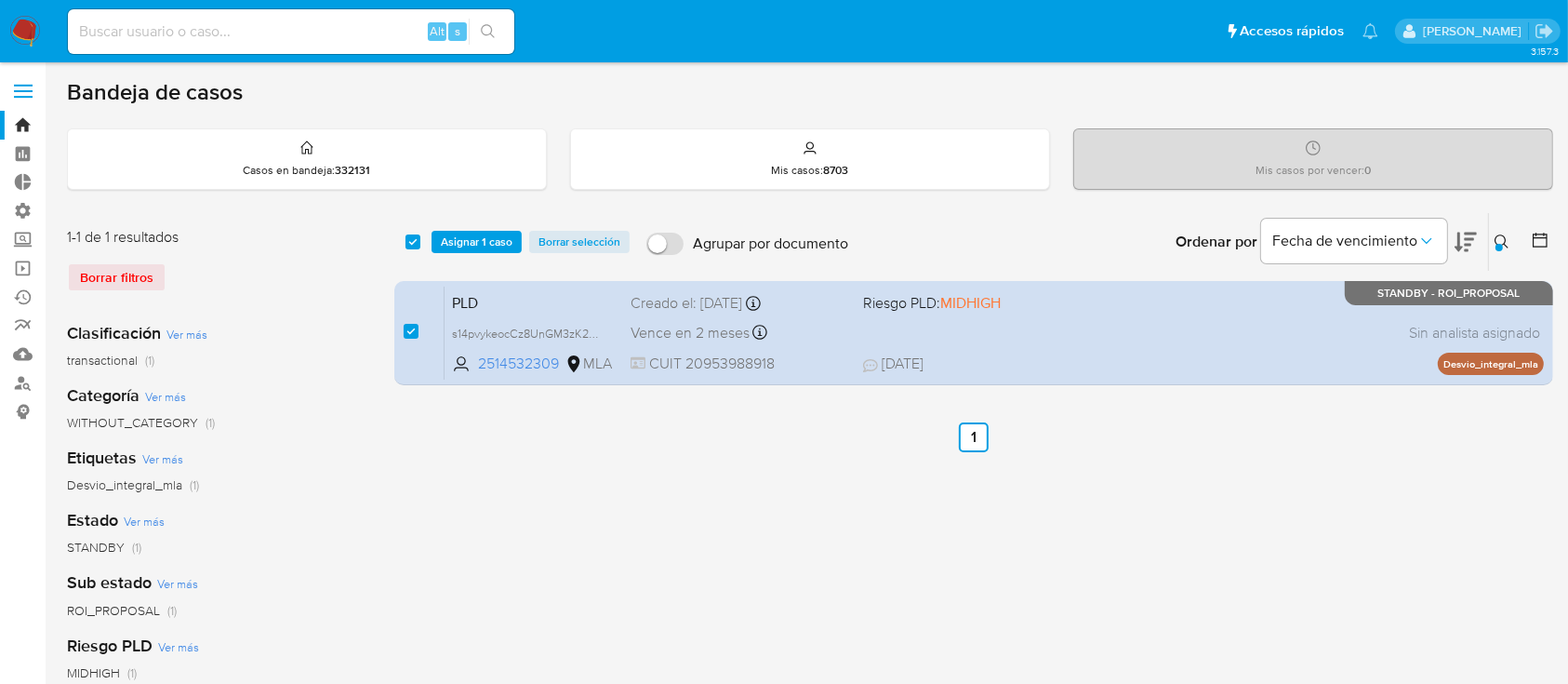
click at [491, 247] on span "Asignar 1 caso" at bounding box center [476, 241] width 72 height 19
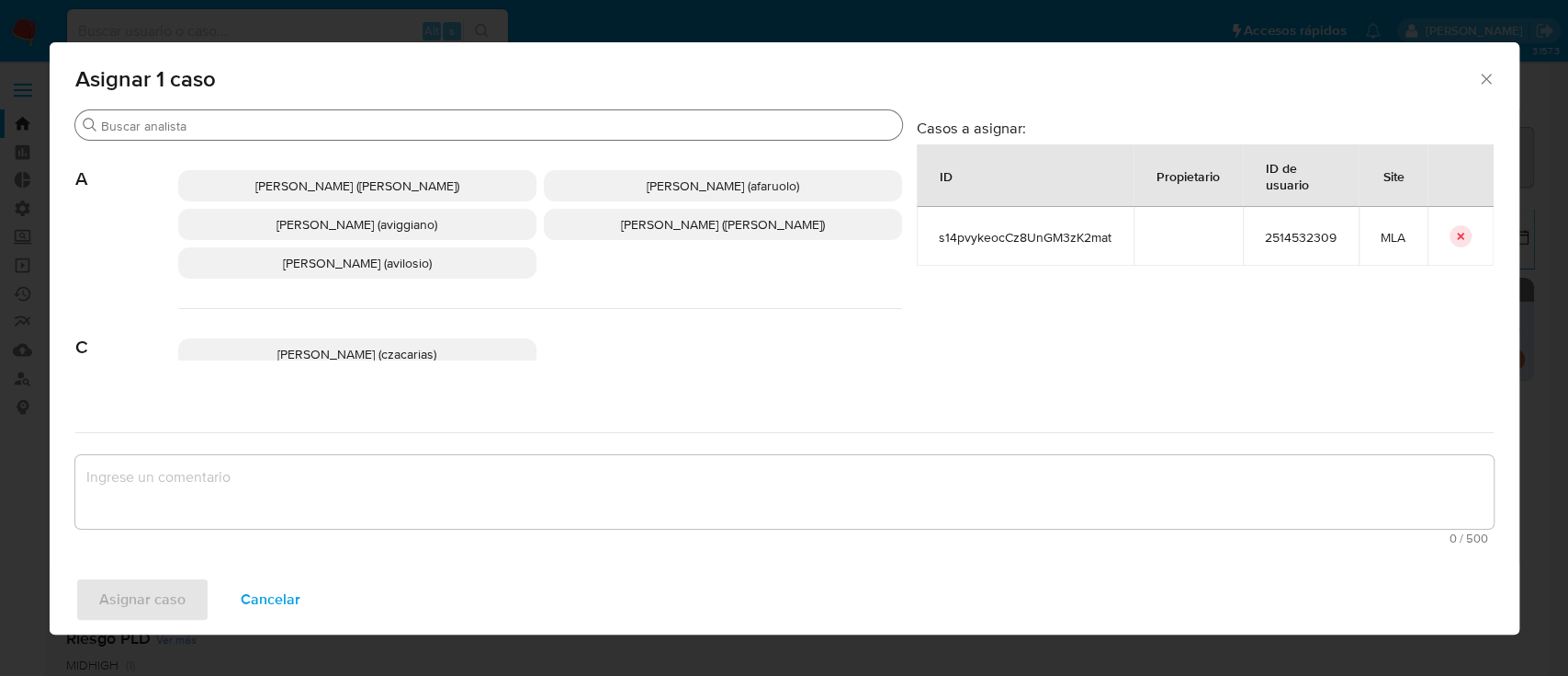
click at [222, 111] on div "Buscar" at bounding box center [489, 125] width 827 height 29
click at [216, 118] on input "Buscar" at bounding box center [498, 125] width 794 height 16
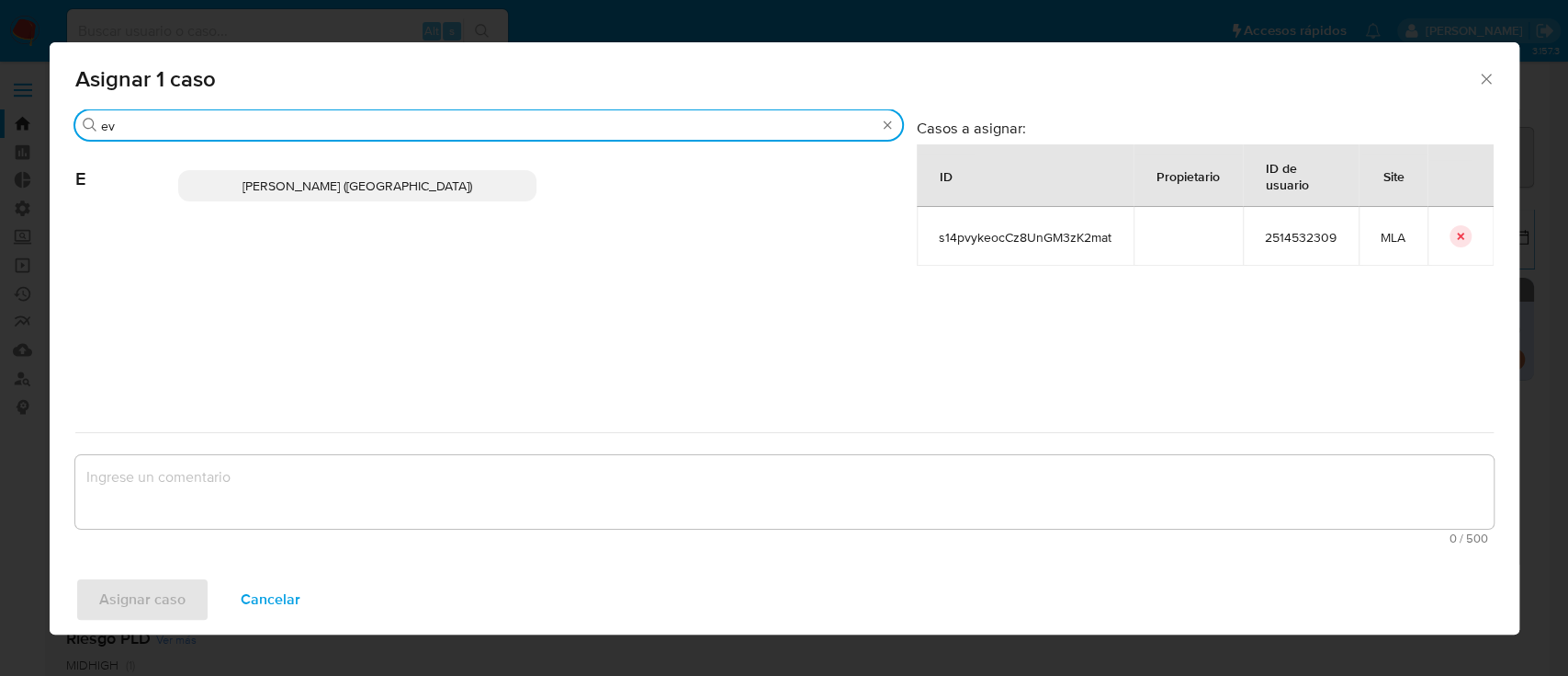
type input "ev"
click at [258, 172] on p "Emmanuel Hernan Vitiello (evitiello)" at bounding box center [357, 186] width 358 height 31
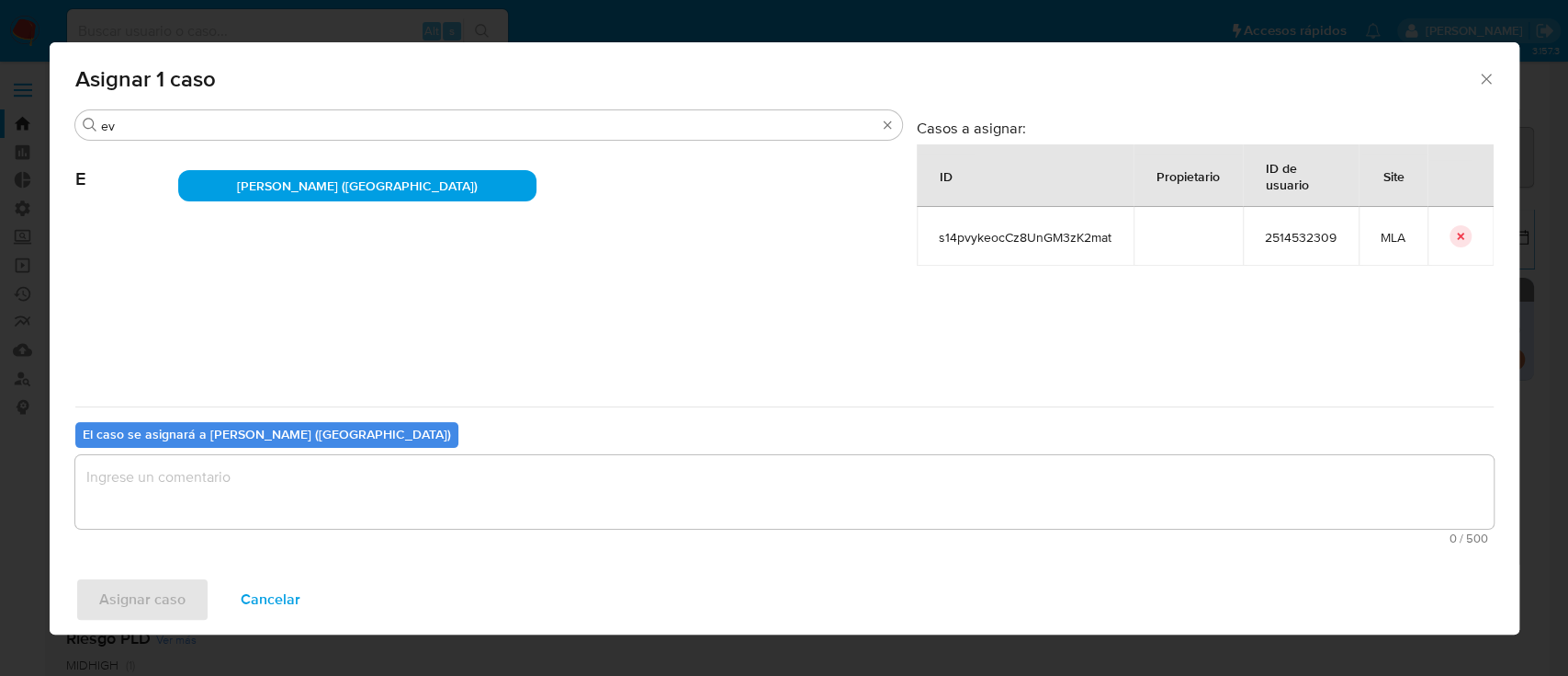
click at [191, 498] on textarea "assign-modal" at bounding box center [784, 492] width 1418 height 74
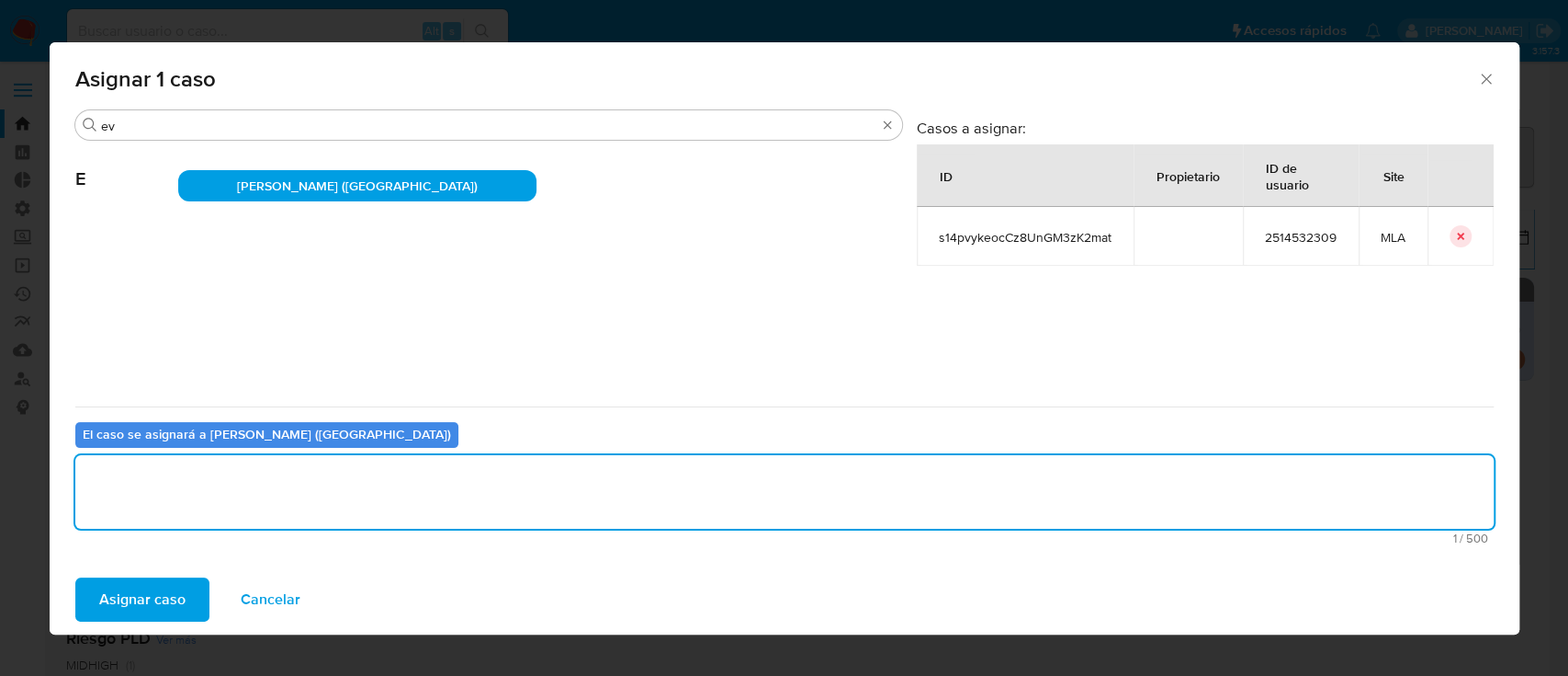
click at [154, 610] on span "Asignar caso" at bounding box center [142, 599] width 86 height 41
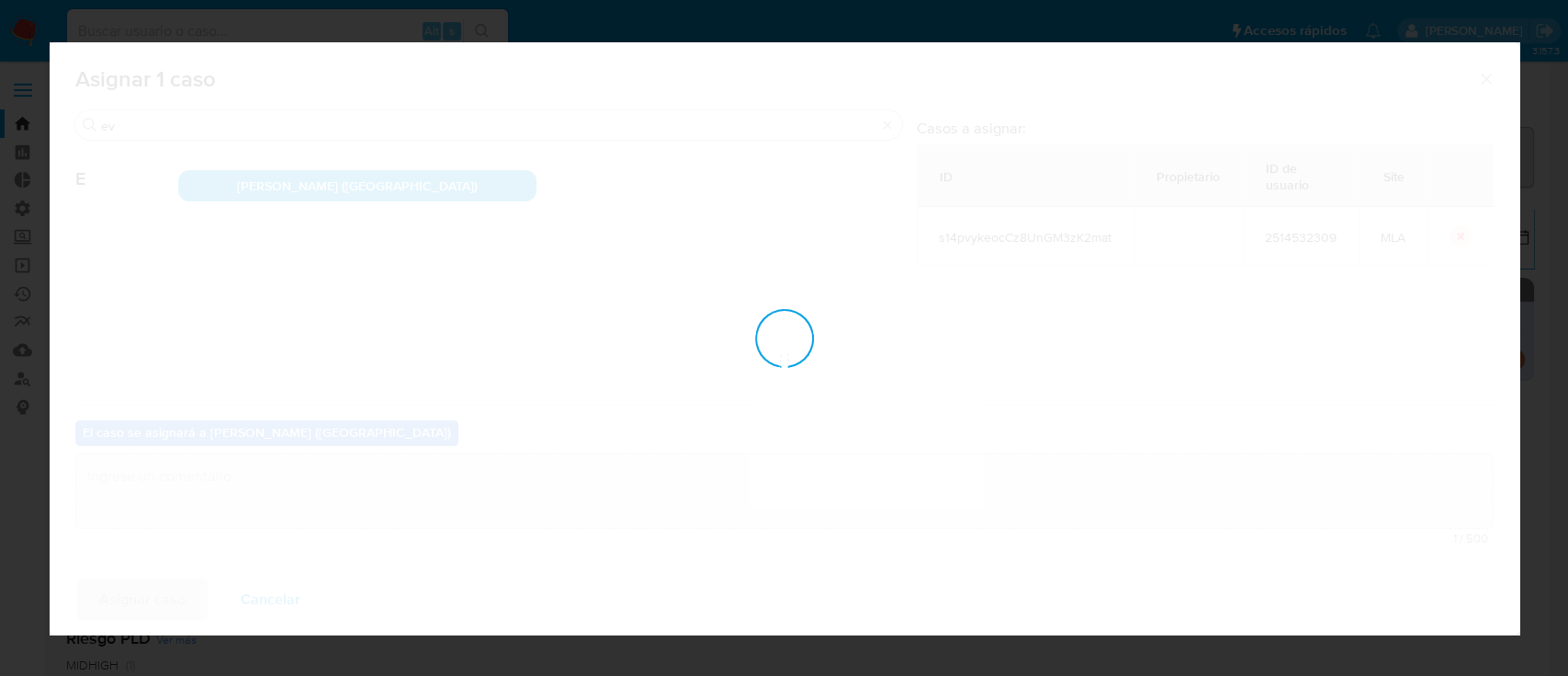
checkbox input "false"
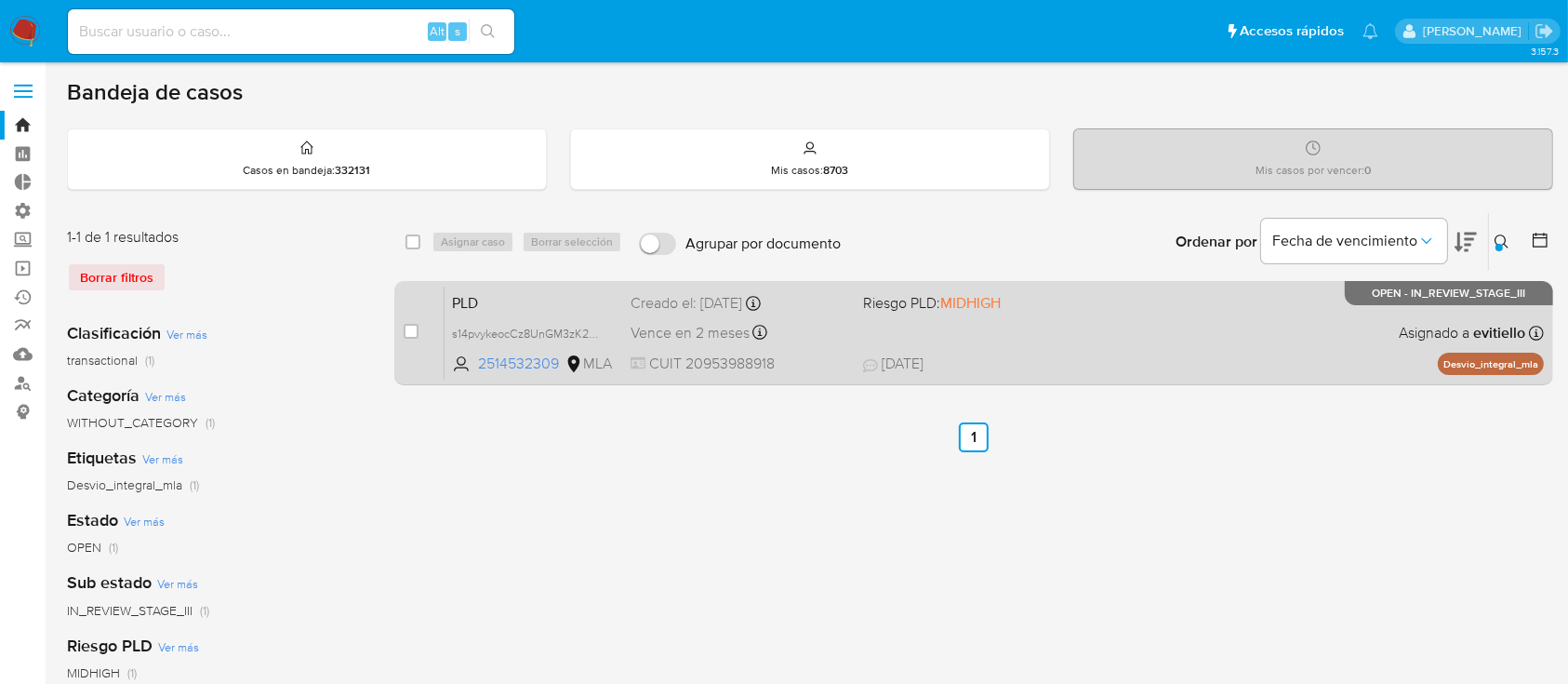
click at [1208, 339] on div "PLD s14pvykeocCz8UnGM3zK2mat 2514532309 MLA Riesgo PLD: MIDHIGH Creado el: 12/0…" at bounding box center [995, 332] width 1100 height 94
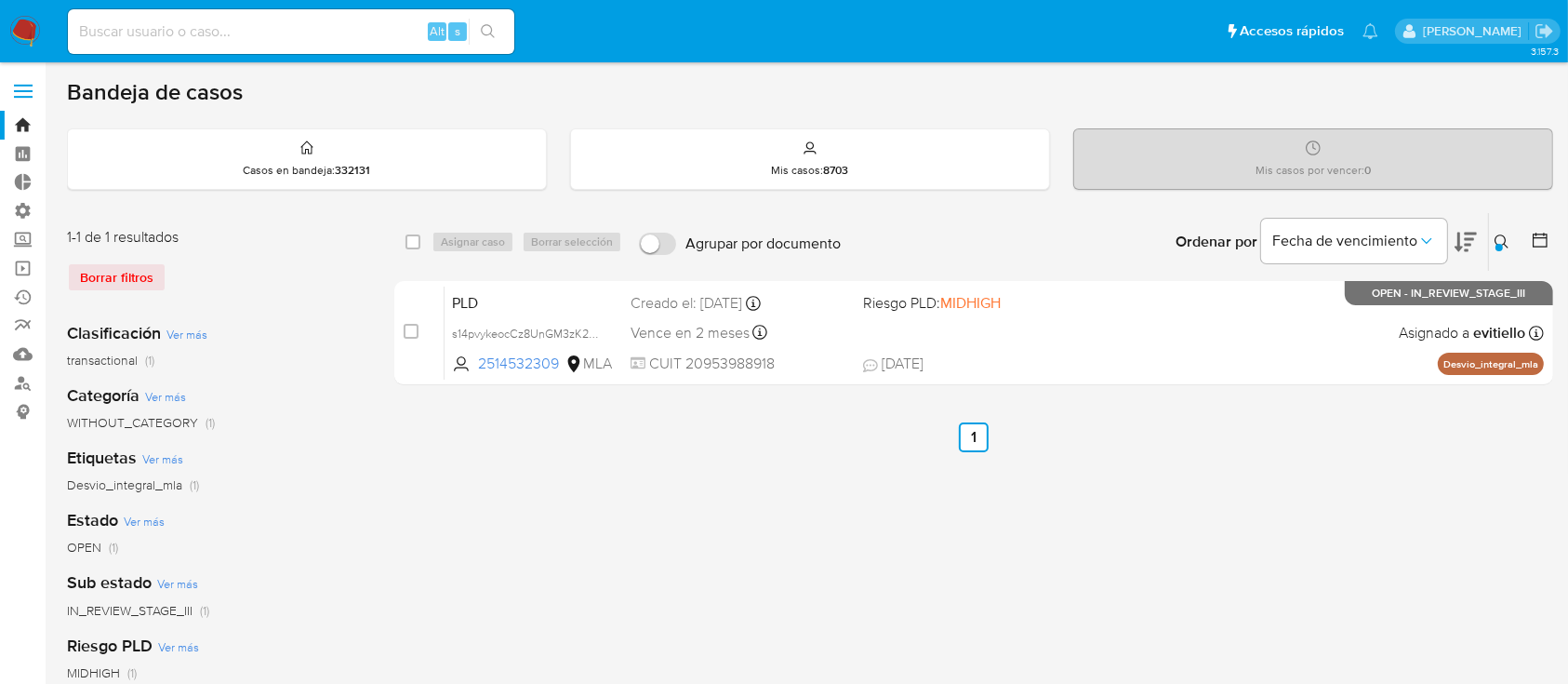
click at [1488, 234] on icon at bounding box center [1501, 241] width 15 height 15
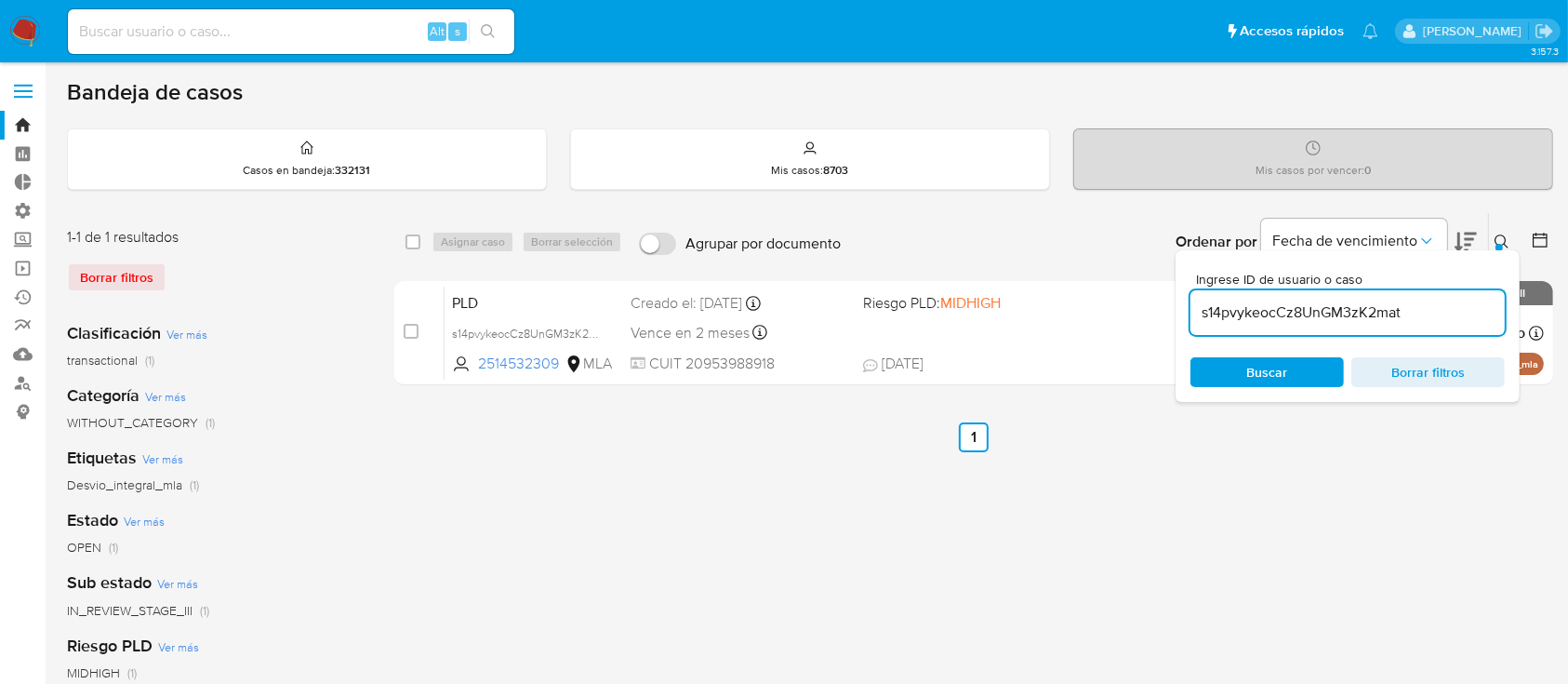
click at [1411, 313] on input "s14pvykeocCz8UnGM3zK2mat" at bounding box center [1348, 313] width 315 height 24
type input "2UsBdhRpEpZ0nbThO8h7HDGH"
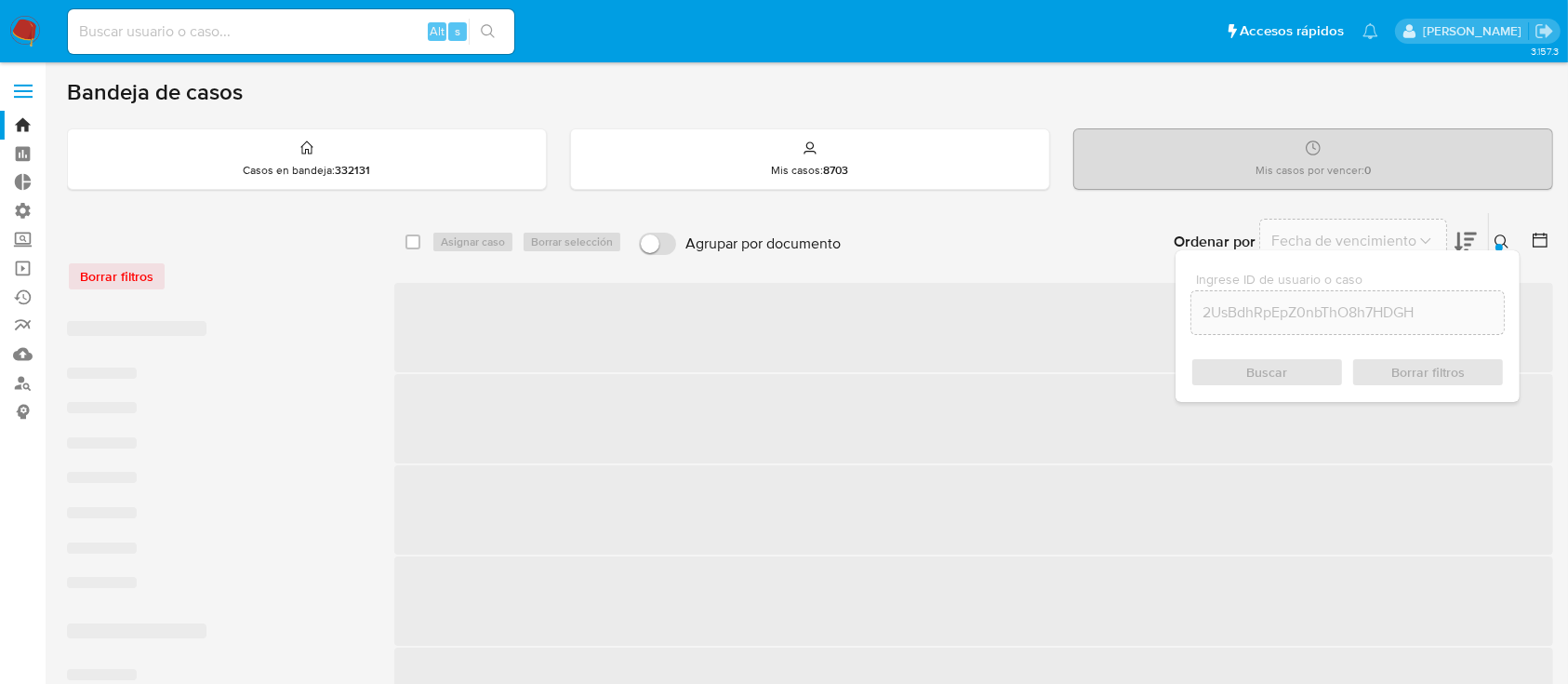
click at [1488, 257] on div "Ingrese ID de usuario o caso 2UsBdhRpEpZ0nbThO8h7HDGH Buscar Borrar filtros" at bounding box center [1348, 325] width 344 height 152
click at [1488, 236] on icon at bounding box center [1501, 241] width 15 height 15
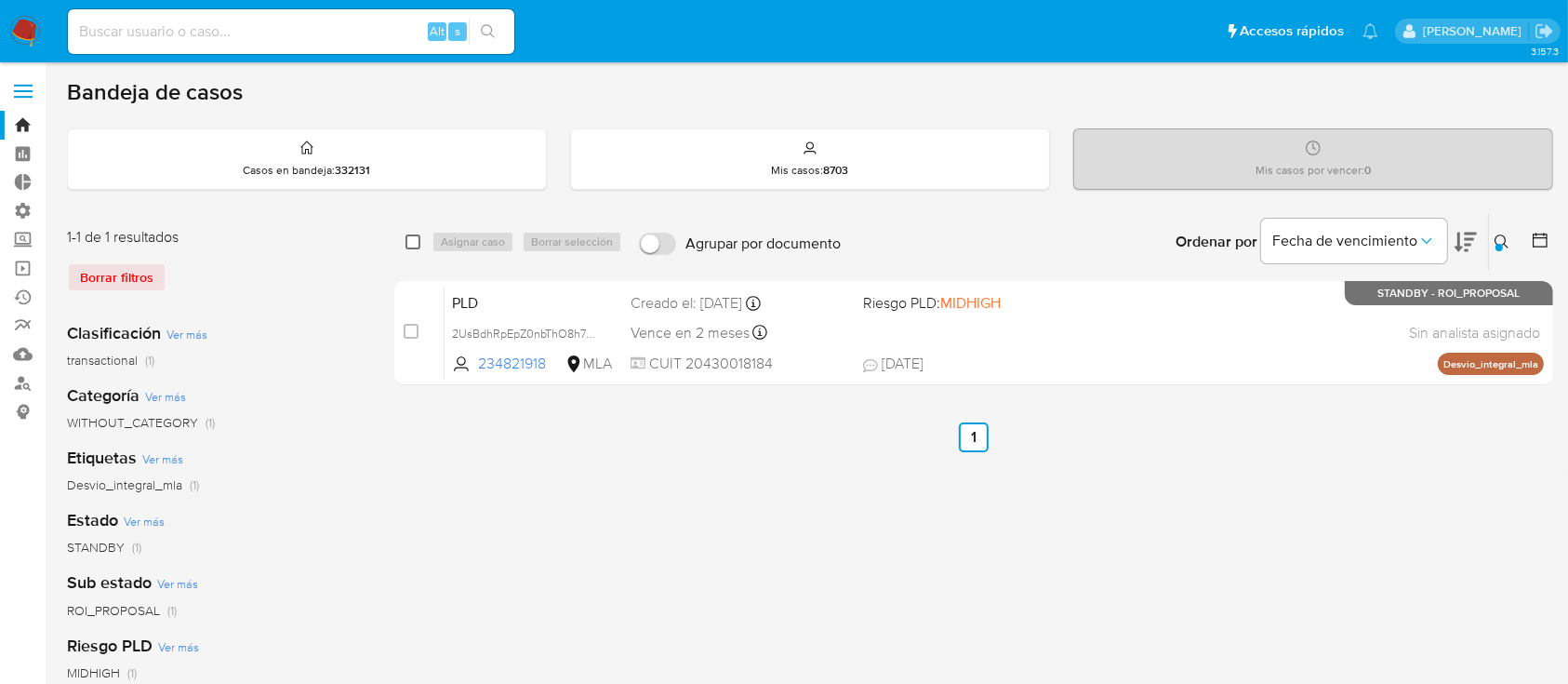
click at [406, 240] on input "checkbox" at bounding box center [413, 241] width 15 height 15
checkbox input "true"
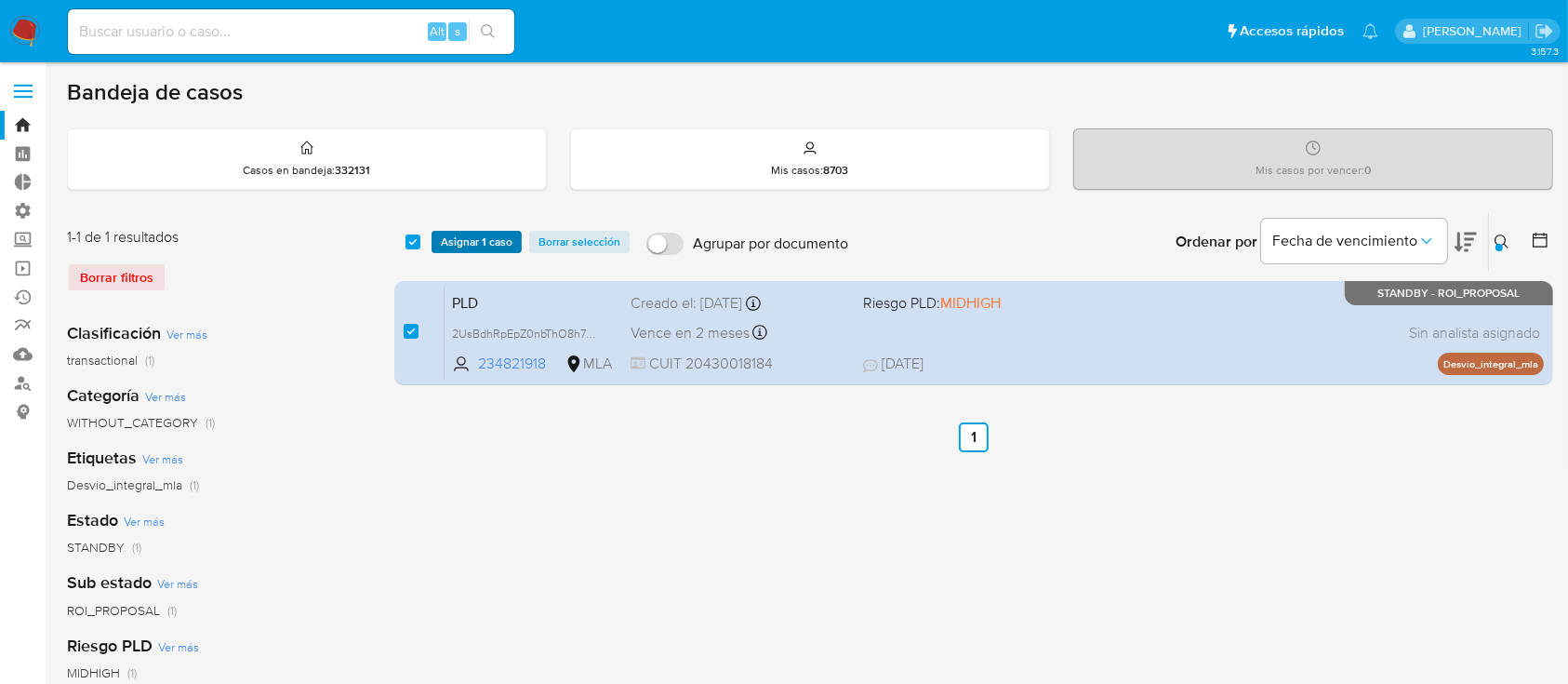
click at [466, 237] on span "Asignar 1 caso" at bounding box center [476, 241] width 72 height 19
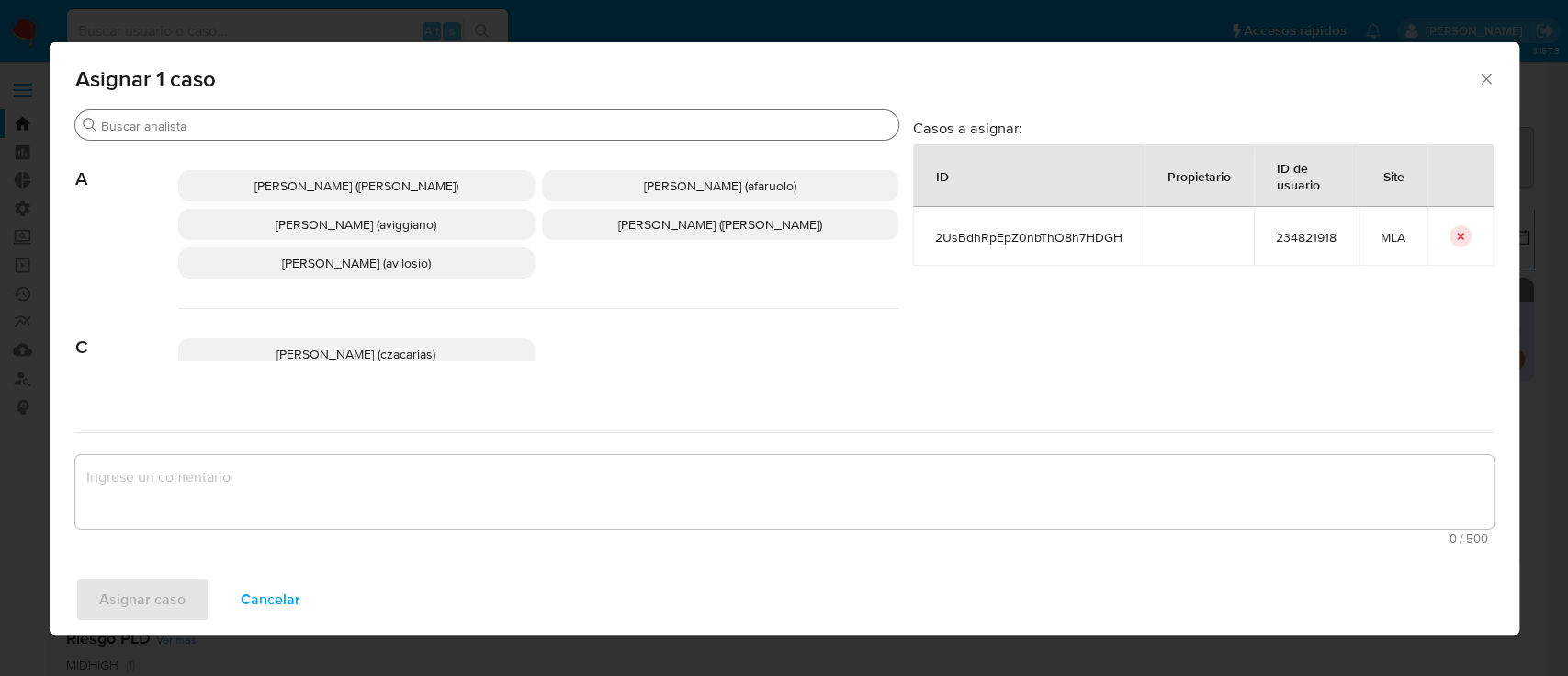
click at [264, 136] on div "Buscar" at bounding box center [487, 125] width 823 height 29
click at [272, 125] on input "Buscar" at bounding box center [496, 125] width 790 height 16
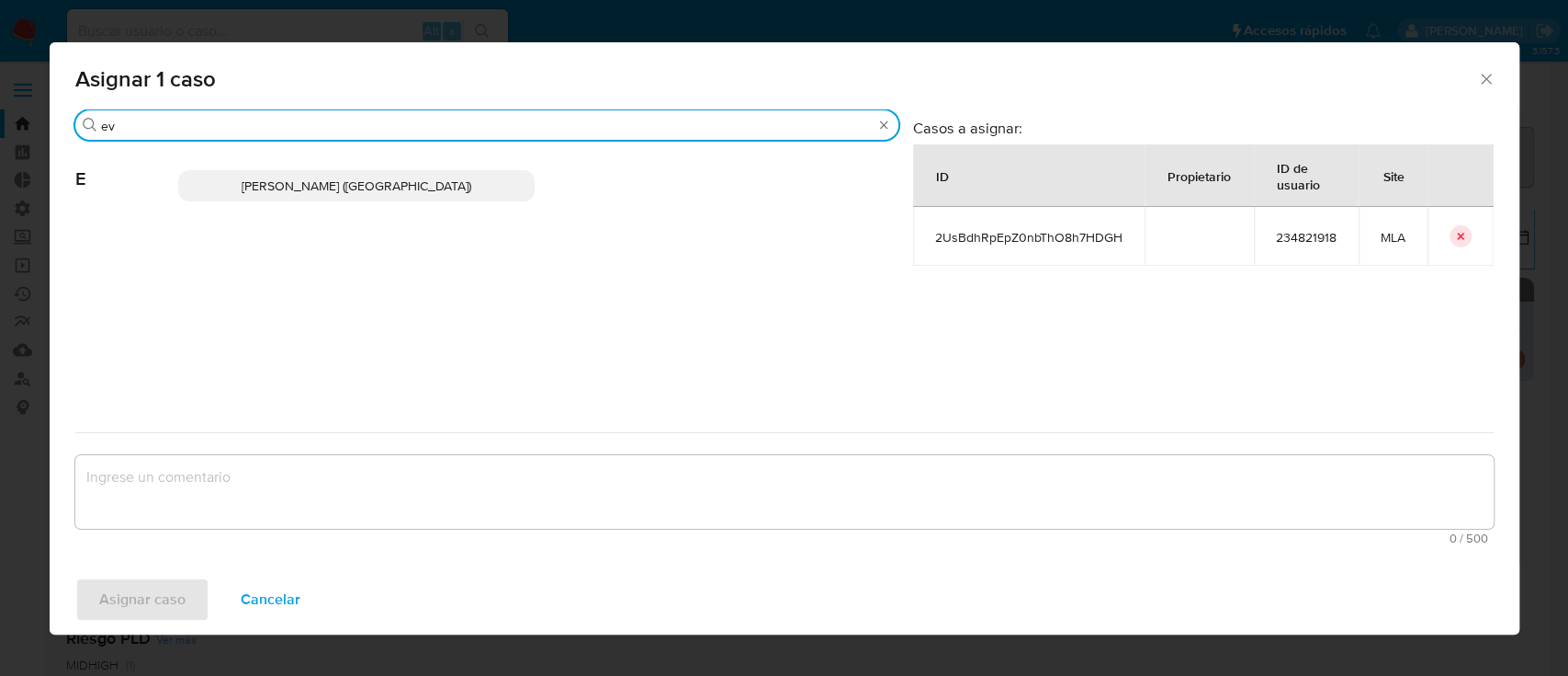
type input "ev"
click at [328, 170] on p "Emmanuel Hernan Vitiello (evitiello)" at bounding box center [356, 186] width 356 height 31
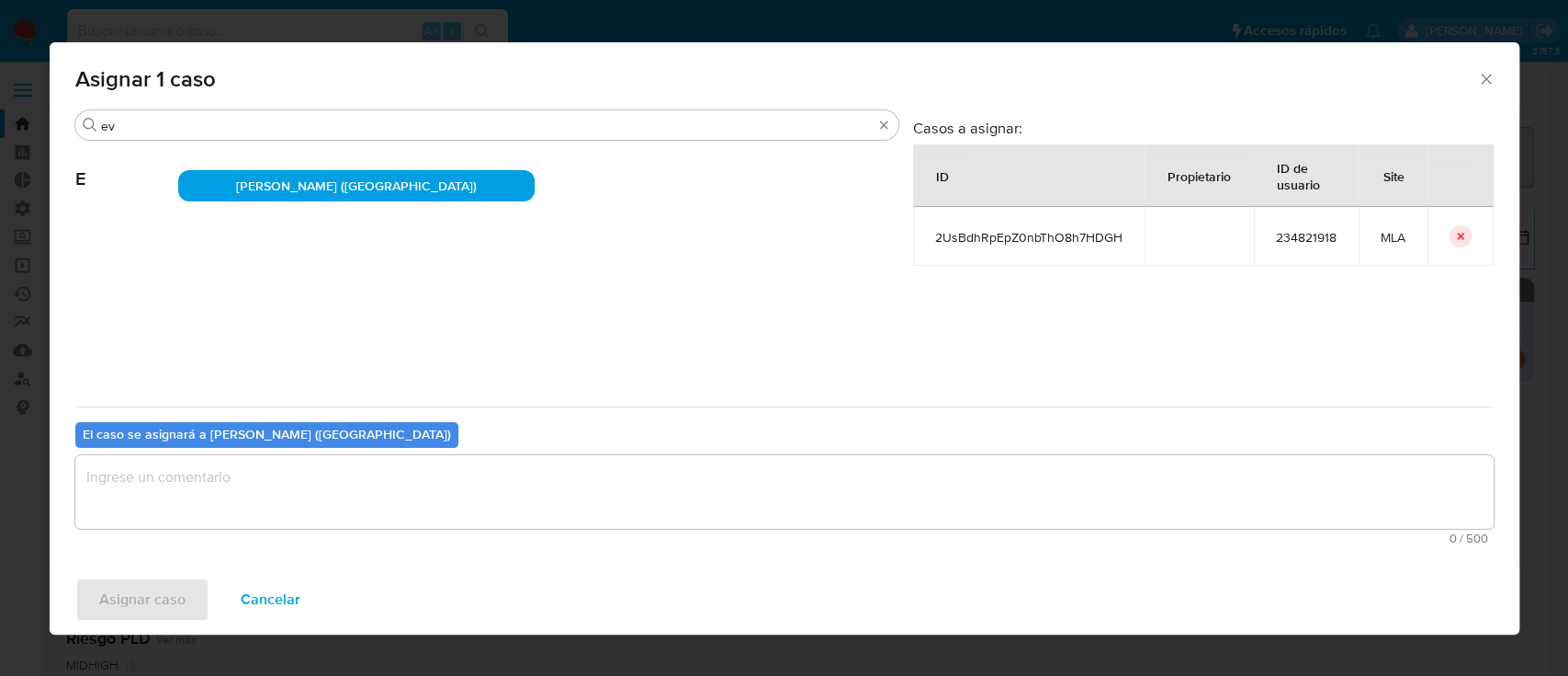
click at [253, 482] on textarea "assign-modal" at bounding box center [784, 492] width 1418 height 74
click at [140, 593] on span "Asignar caso" at bounding box center [142, 599] width 86 height 41
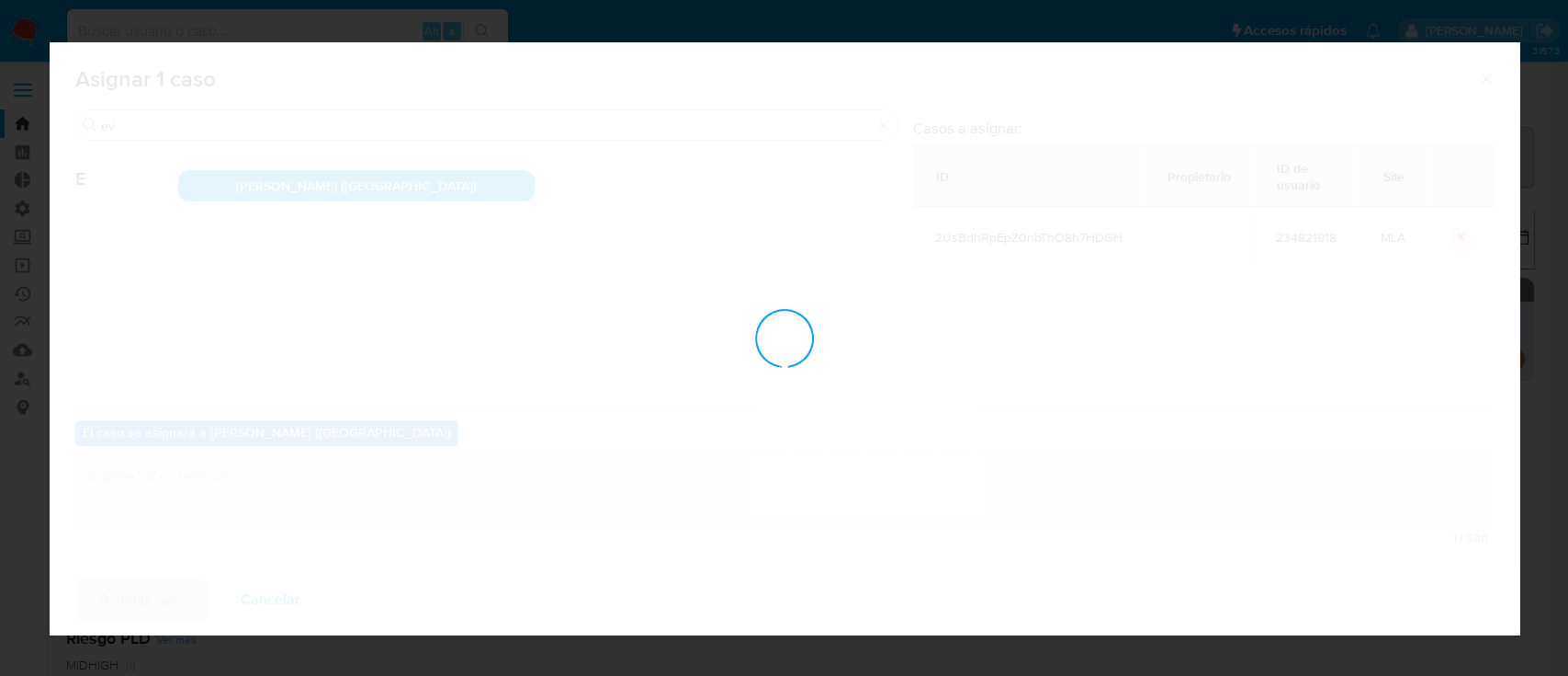
checkbox input "false"
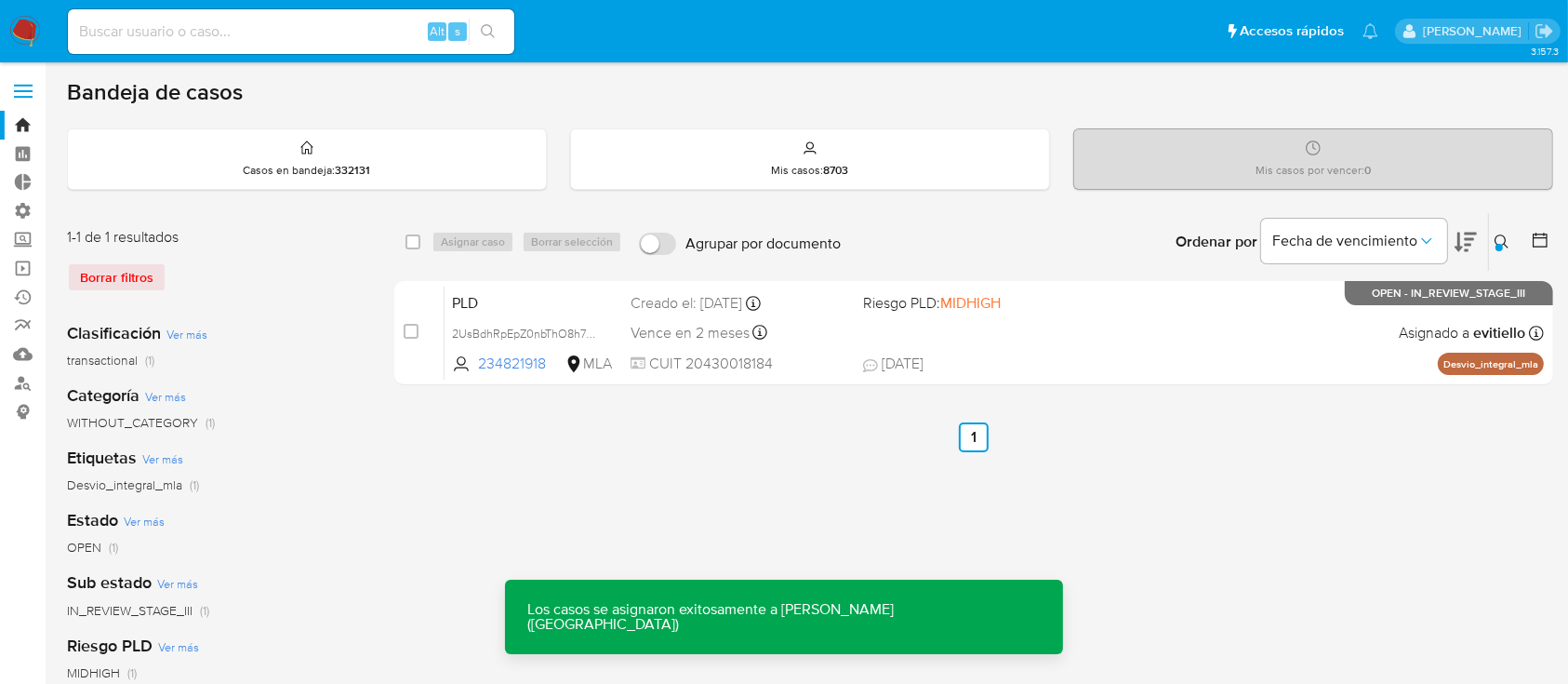
click at [910, 332] on div "PLD 2UsBdhRpEpZ0nbThO8h7HDGH 234821918 MLA Riesgo PLD: MIDHIGH Creado el: 12/08…" at bounding box center [995, 332] width 1100 height 94
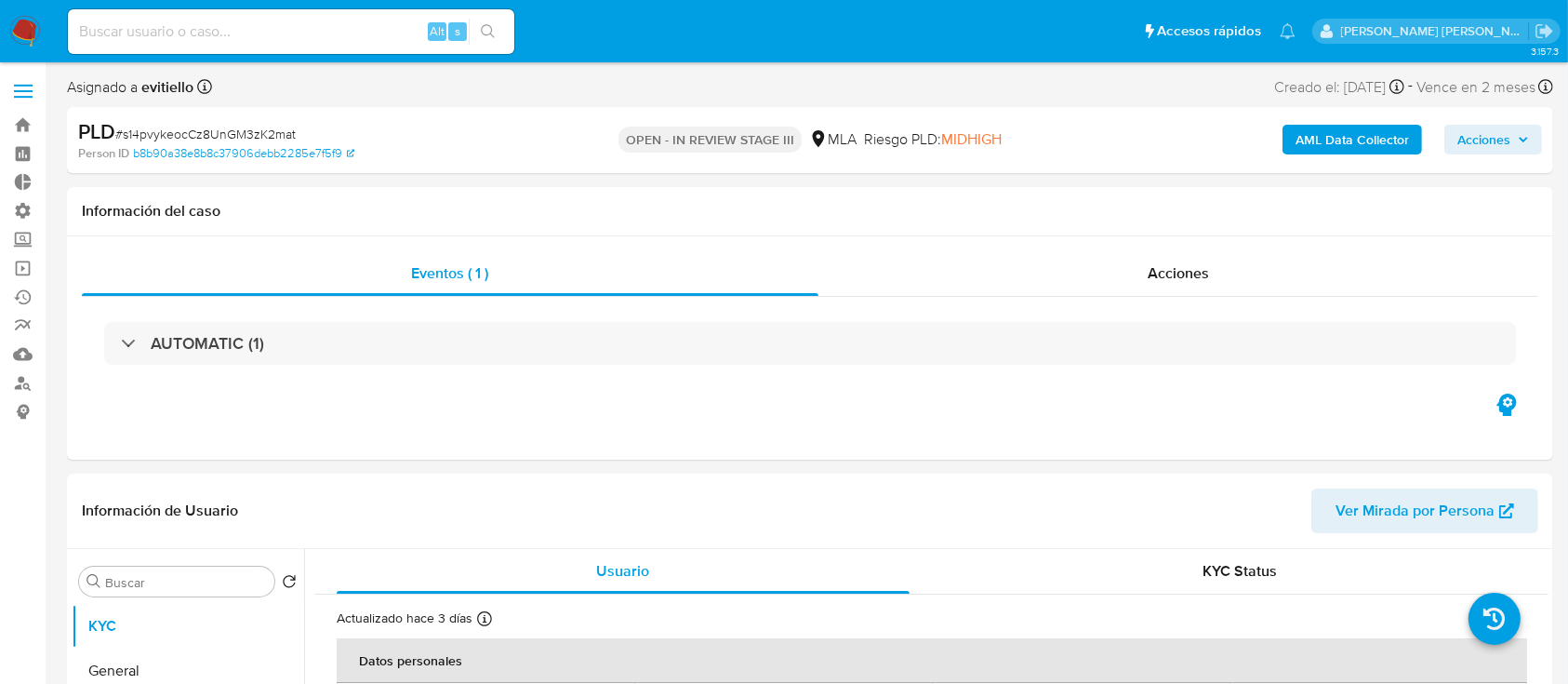
select select "10"
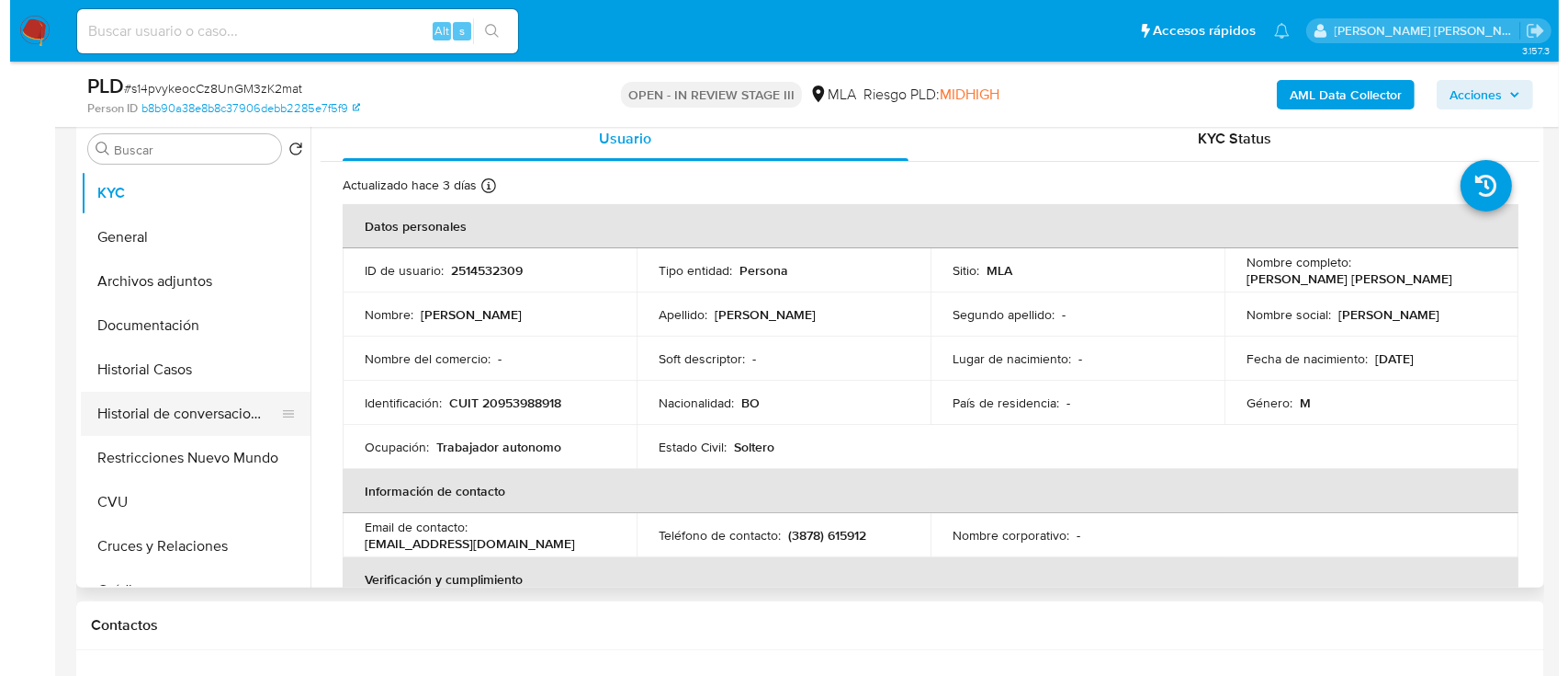
scroll to position [368, 0]
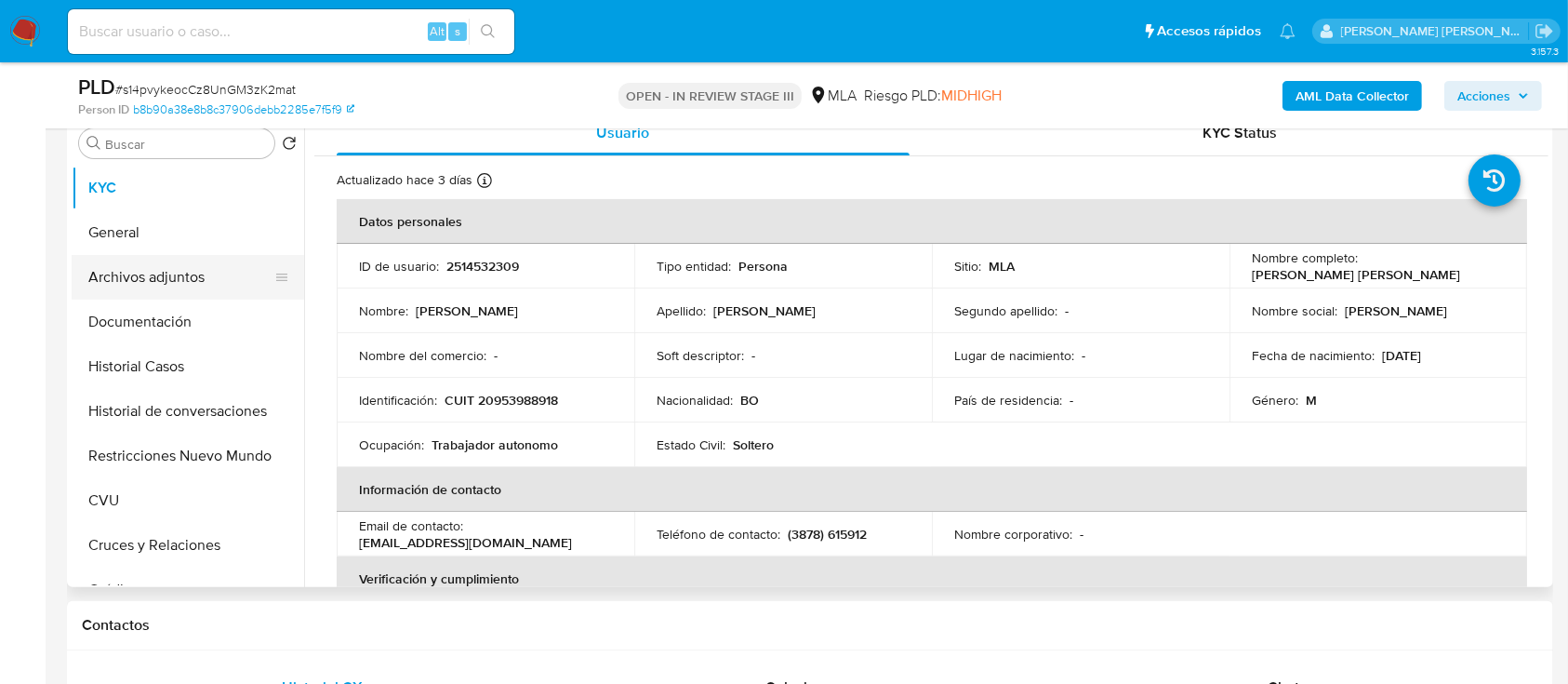
click at [212, 280] on button "Archivos adjuntos" at bounding box center [180, 277] width 218 height 45
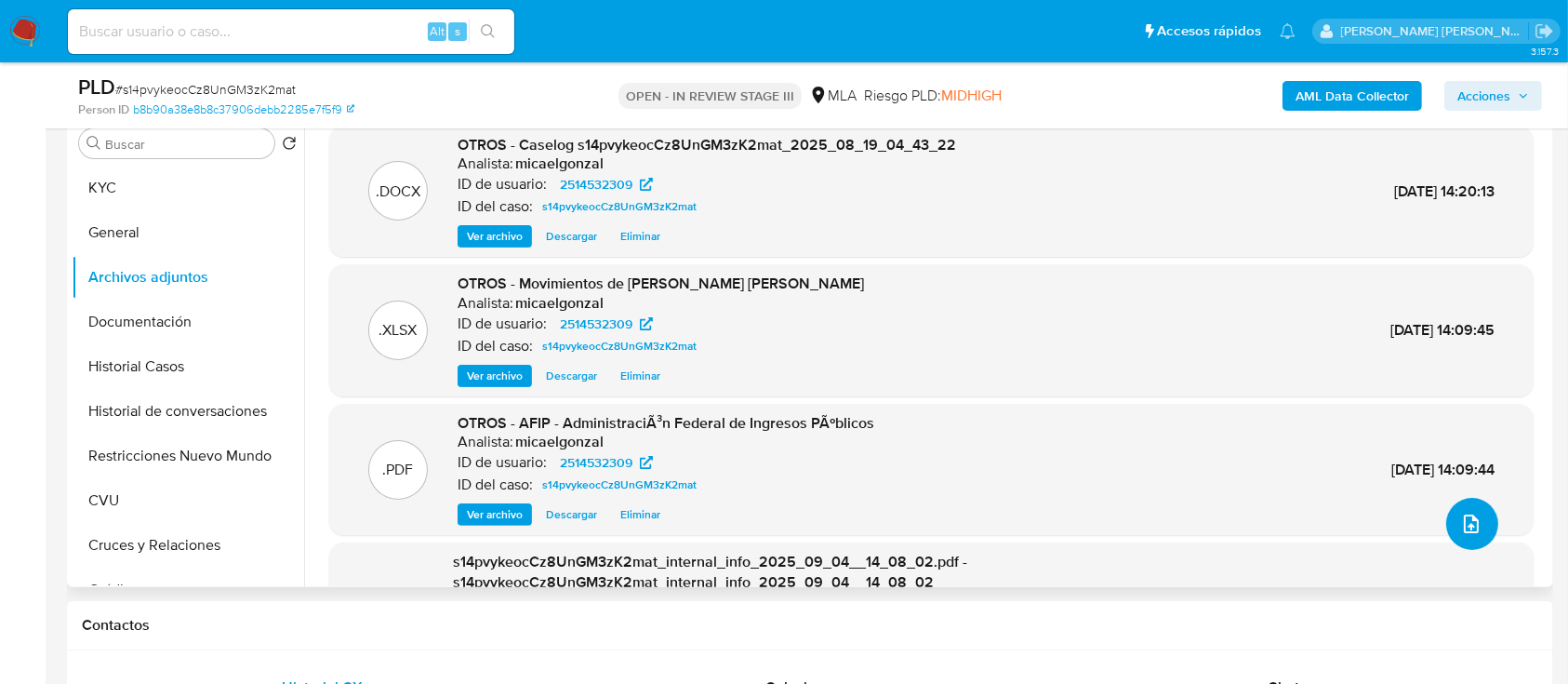
click at [1446, 529] on button "upload-file" at bounding box center [1472, 523] width 52 height 52
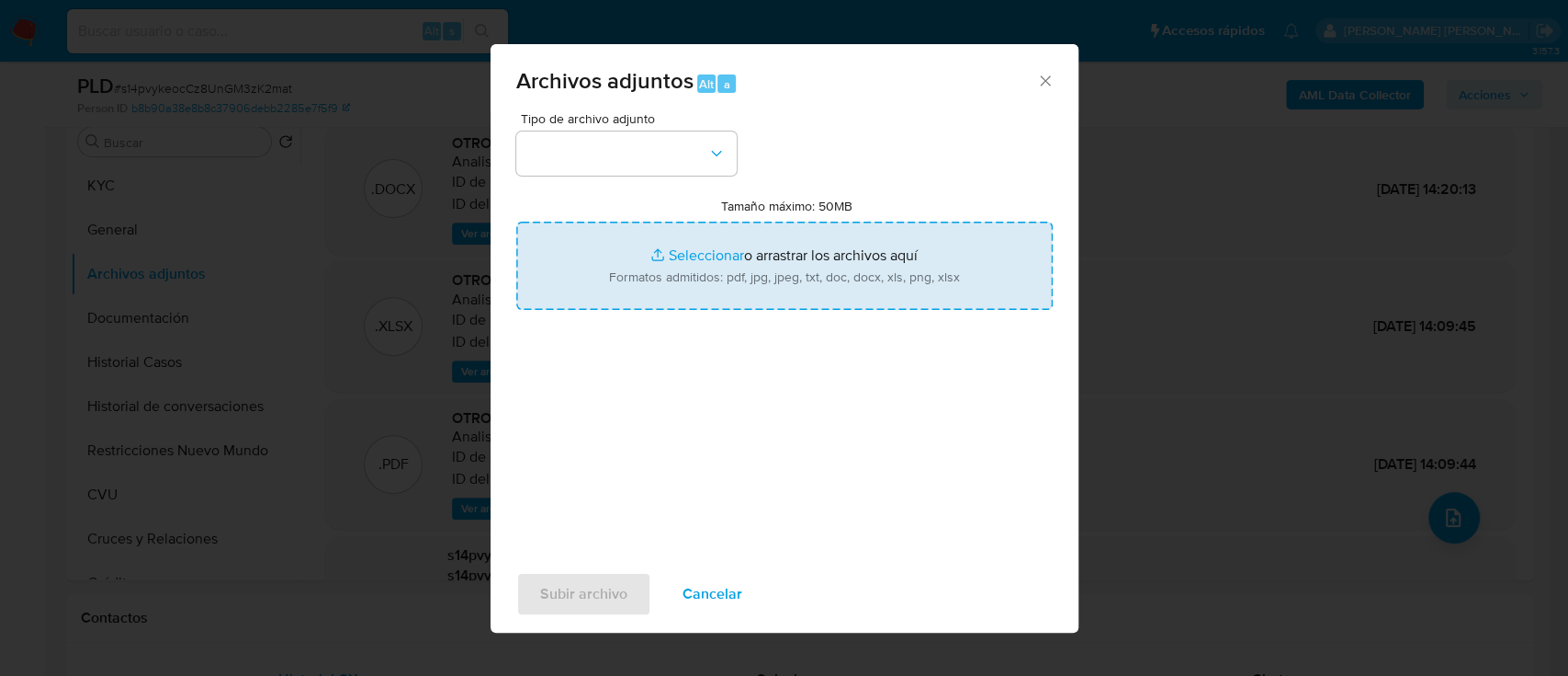
click at [757, 275] on input "Tamaño máximo: 50MB Seleccionar archivos" at bounding box center [784, 265] width 536 height 88
type input "C:\fakepath\v2-Caselog s14pvykeocCz8UnGM3zK2mat_2025_08_19_04_43_22.docx"
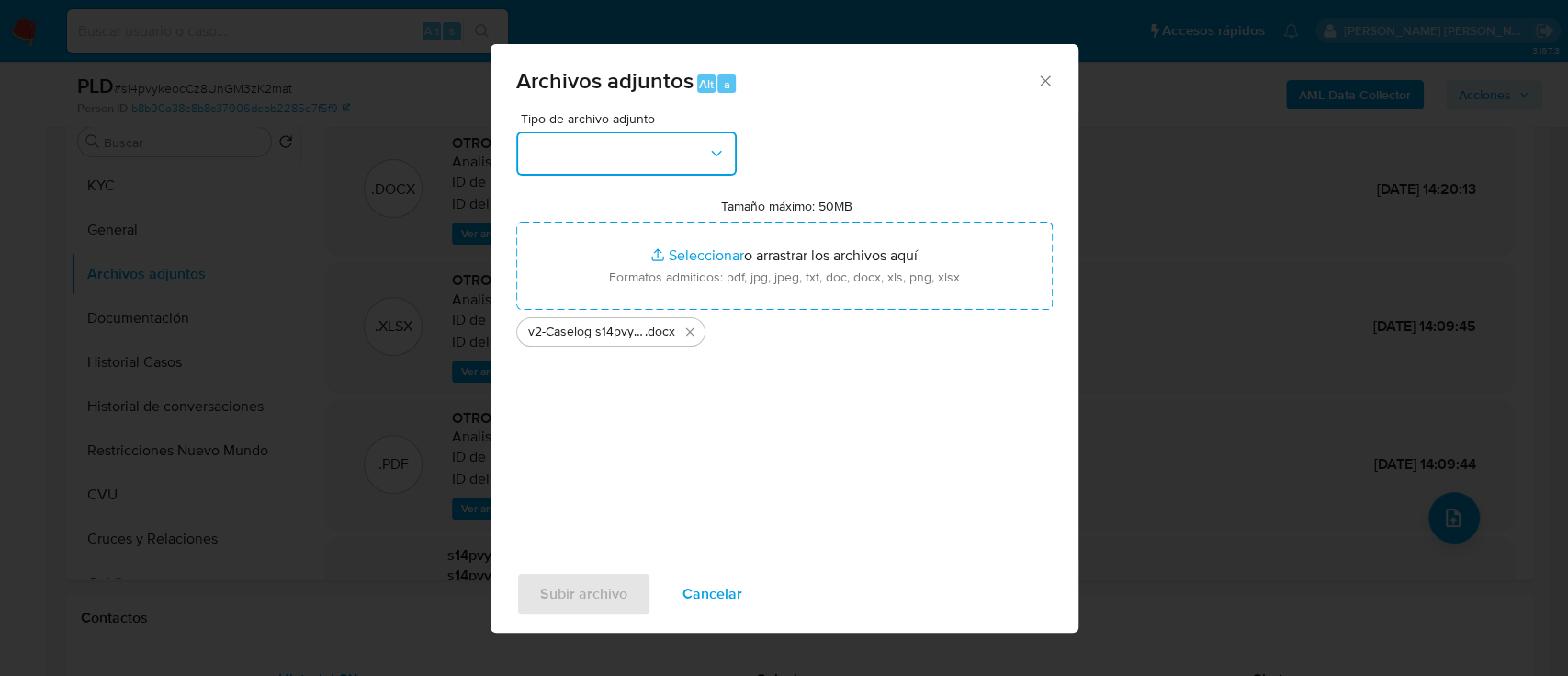
click at [629, 158] on button "button" at bounding box center [626, 154] width 221 height 45
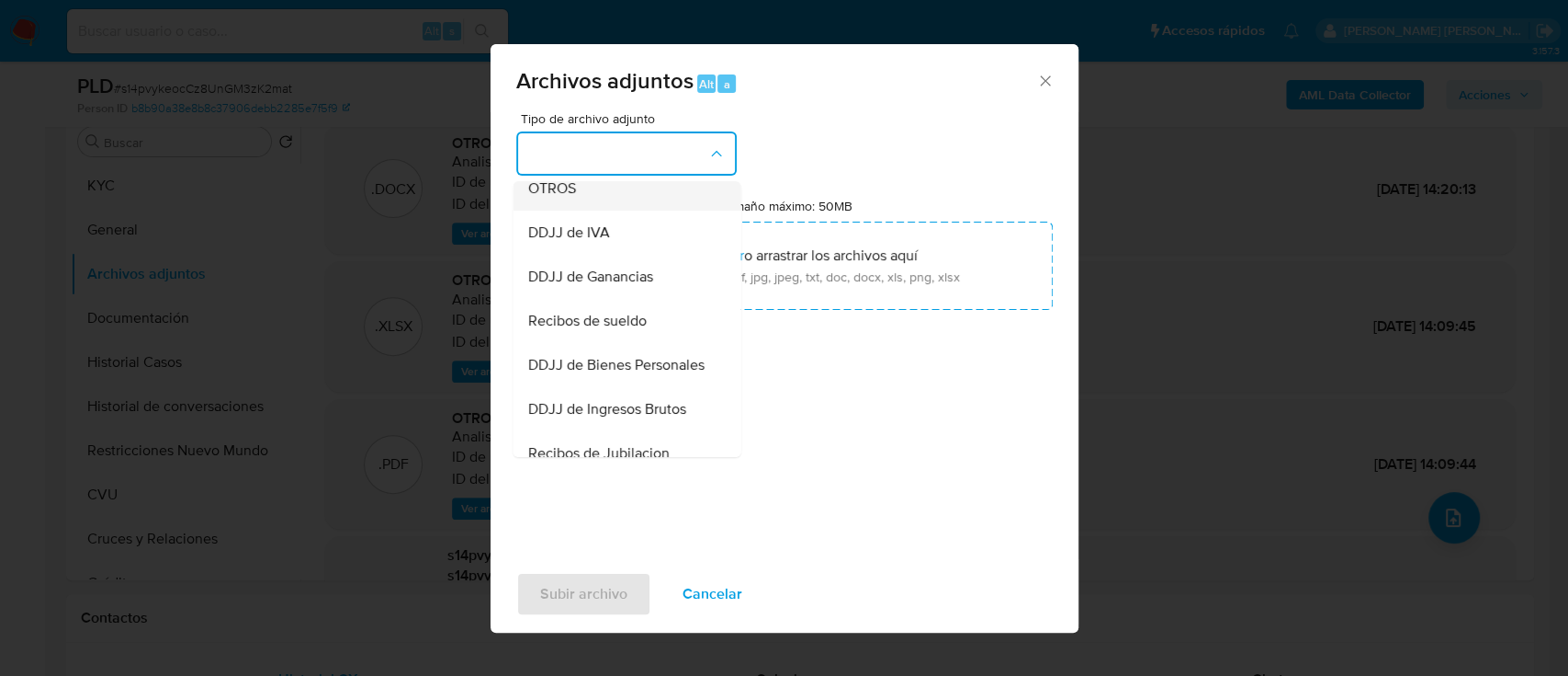
click at [595, 210] on div "OTROS" at bounding box center [621, 189] width 188 height 45
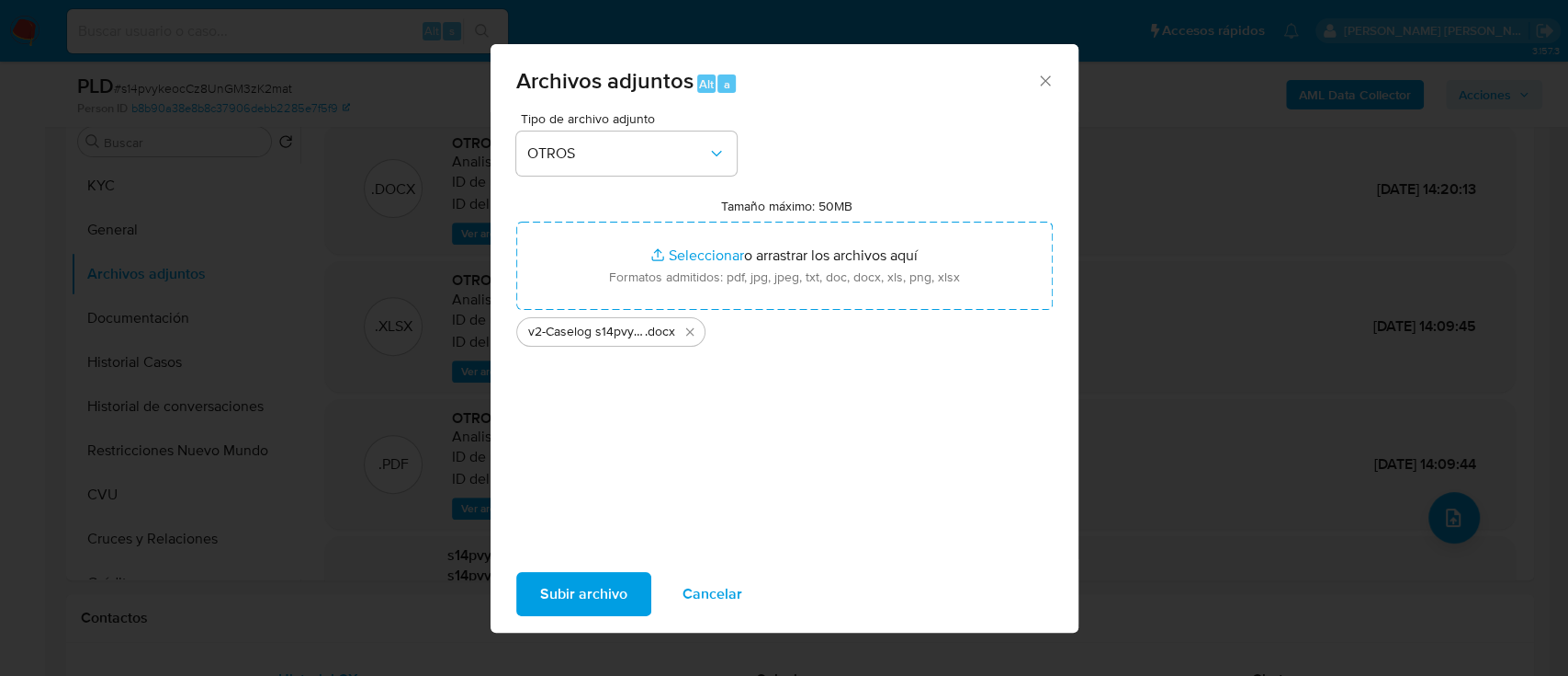
click at [585, 581] on span "Subir archivo" at bounding box center [584, 594] width 87 height 41
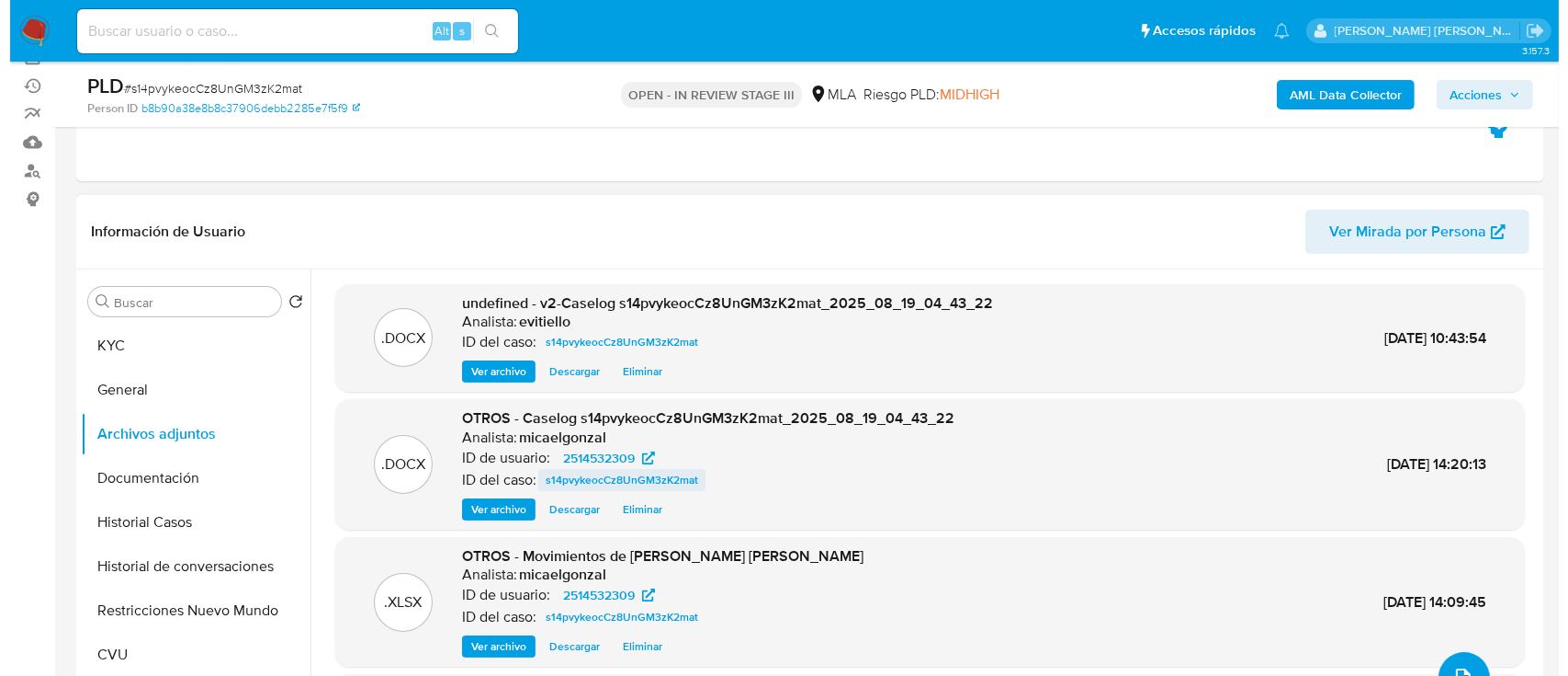
scroll to position [244, 0]
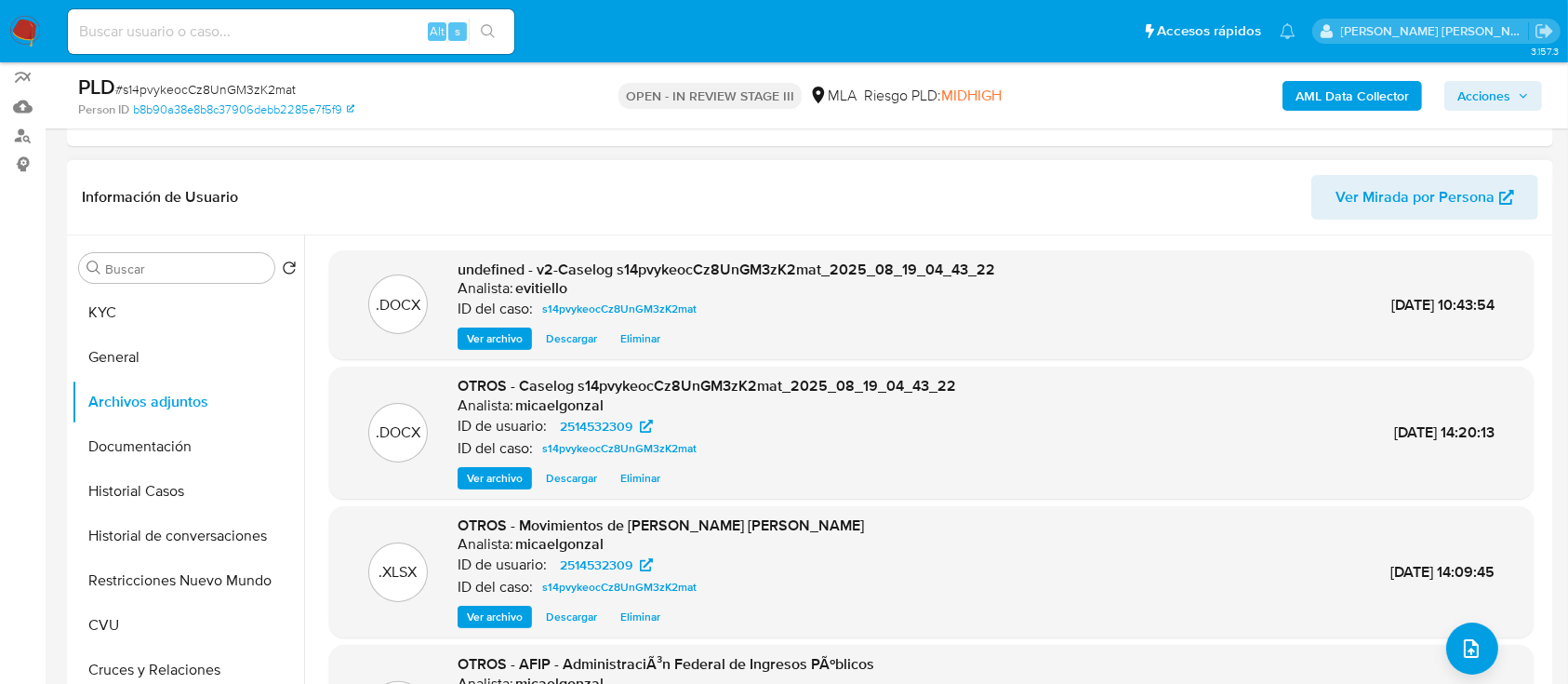
click at [646, 339] on span "Eliminar" at bounding box center [640, 338] width 40 height 19
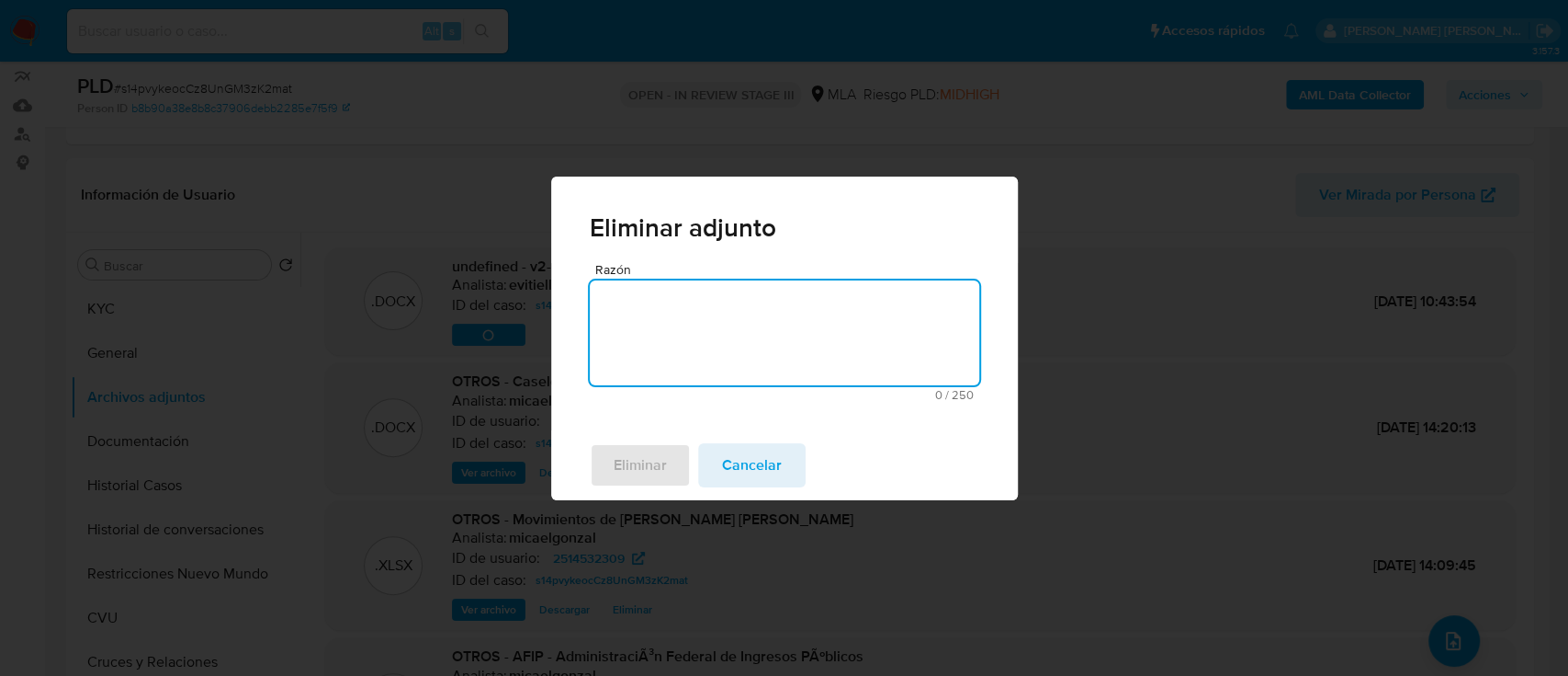
click at [663, 342] on textarea "Razón" at bounding box center [784, 332] width 389 height 105
type textarea "error"
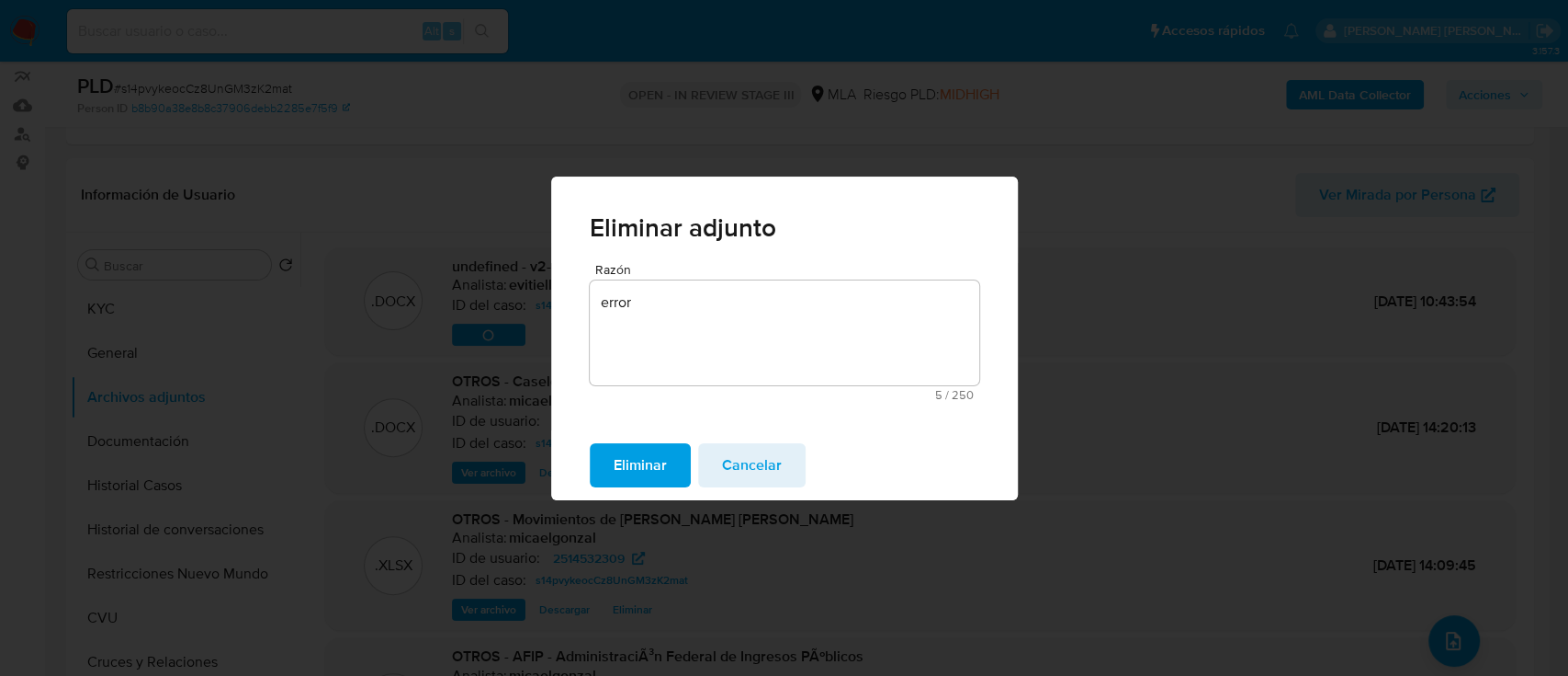
click at [627, 474] on span "Eliminar" at bounding box center [640, 465] width 53 height 41
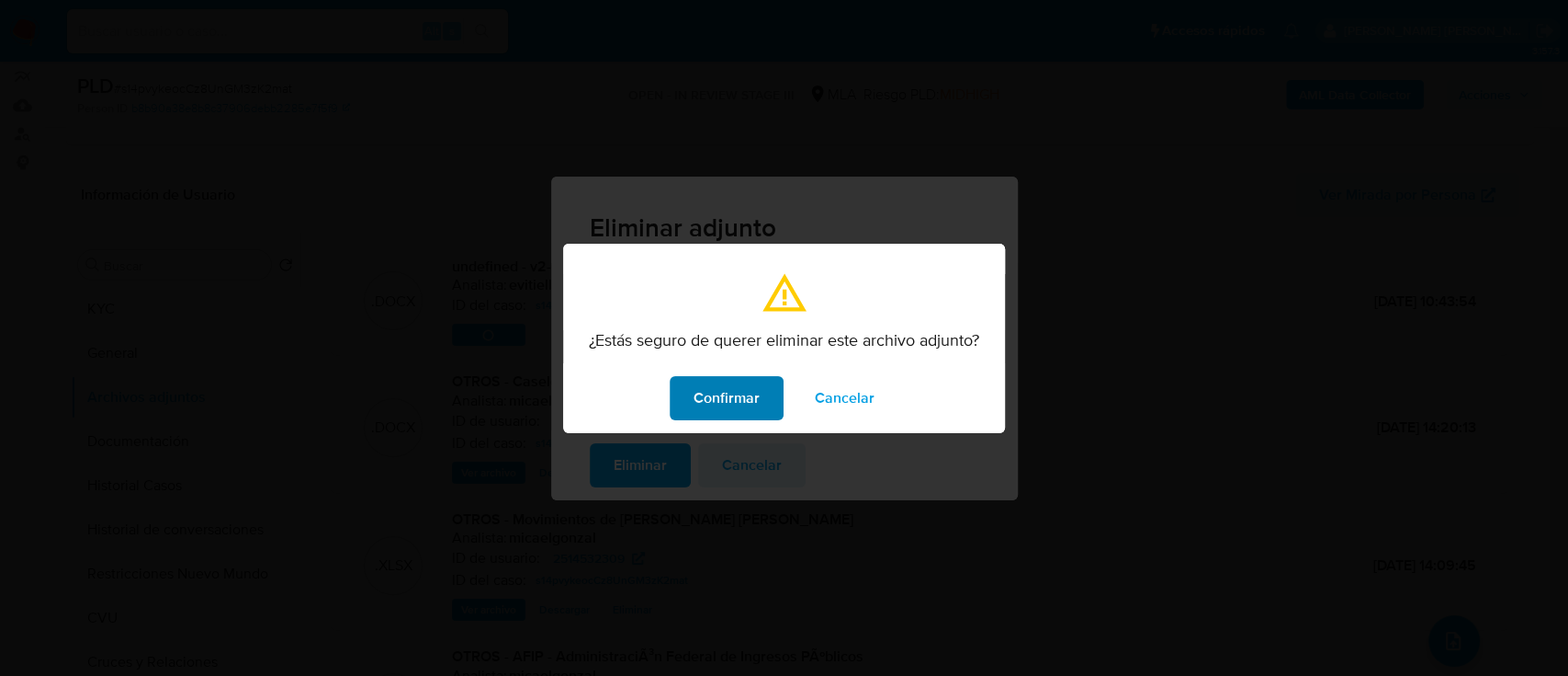
click at [718, 401] on span "Confirmar" at bounding box center [727, 398] width 66 height 41
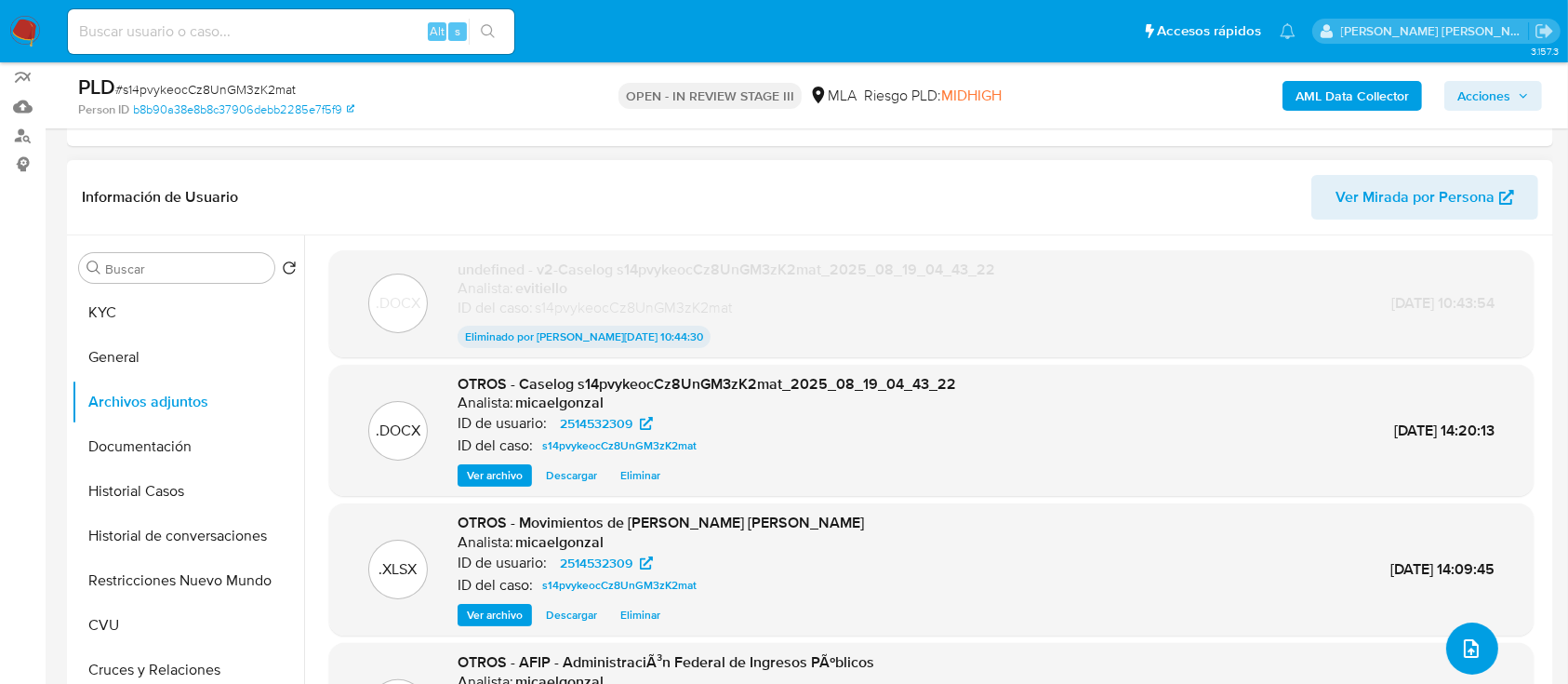
click at [1454, 624] on button "upload-file" at bounding box center [1472, 648] width 52 height 52
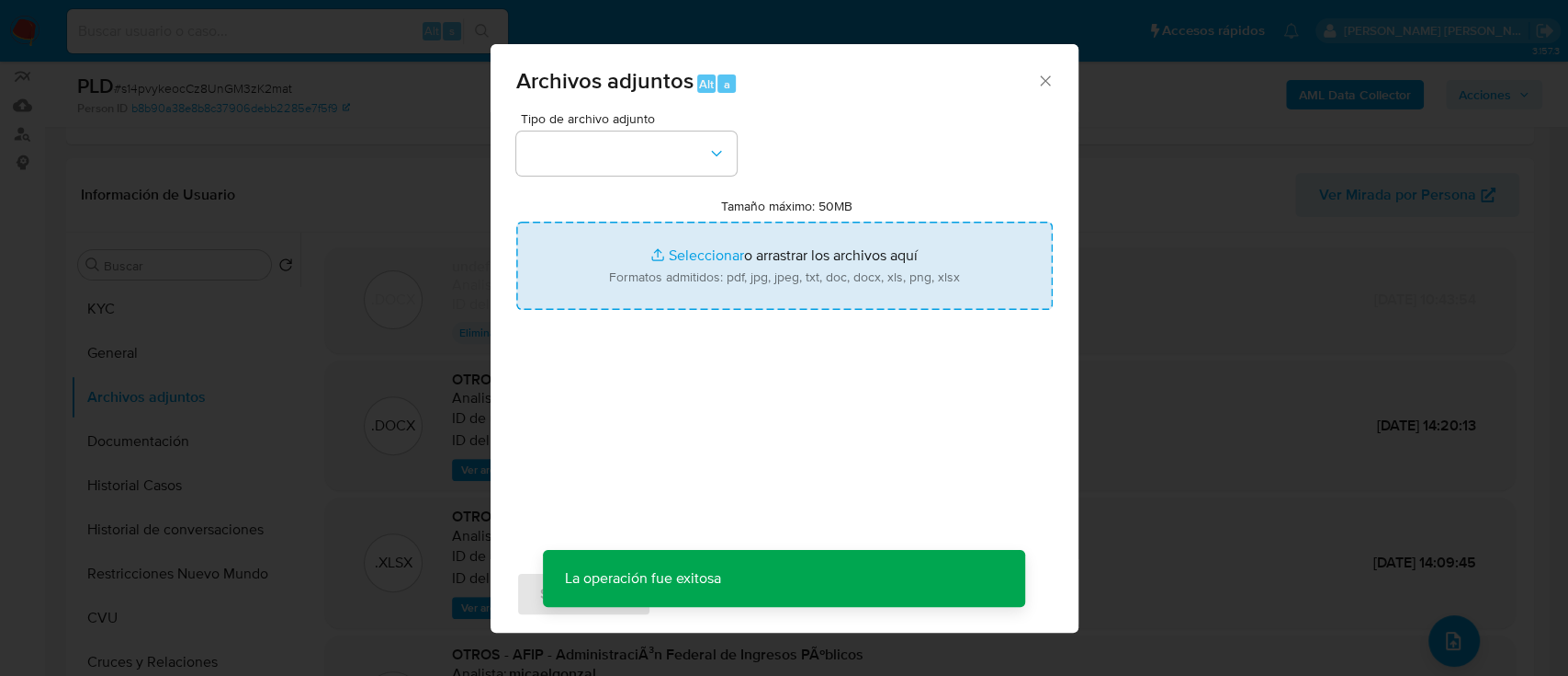
click at [745, 248] on input "Tamaño máximo: 50MB Seleccionar archivos" at bounding box center [784, 265] width 536 height 88
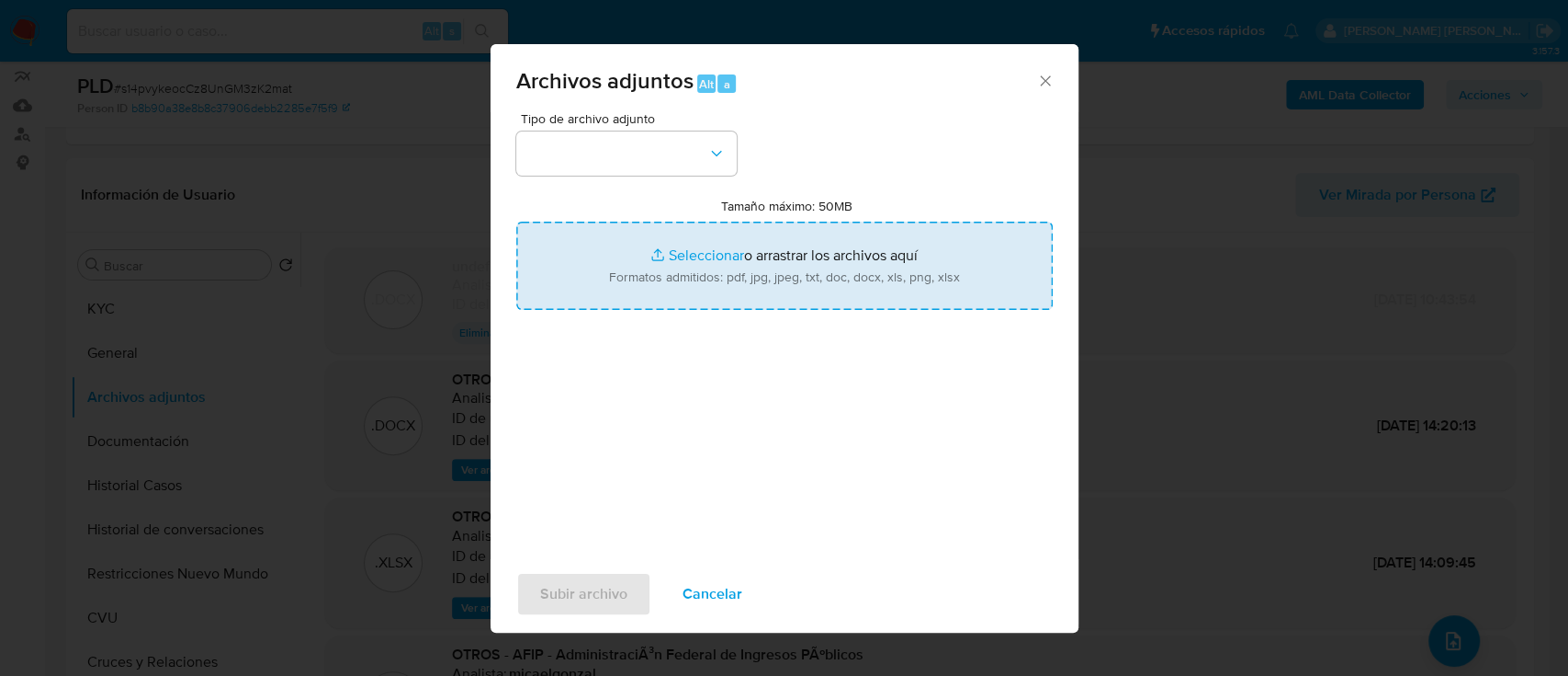
type input "C:\fakepath\Caselog s14pvykeocCz8UnGM3zK2mat.docx"
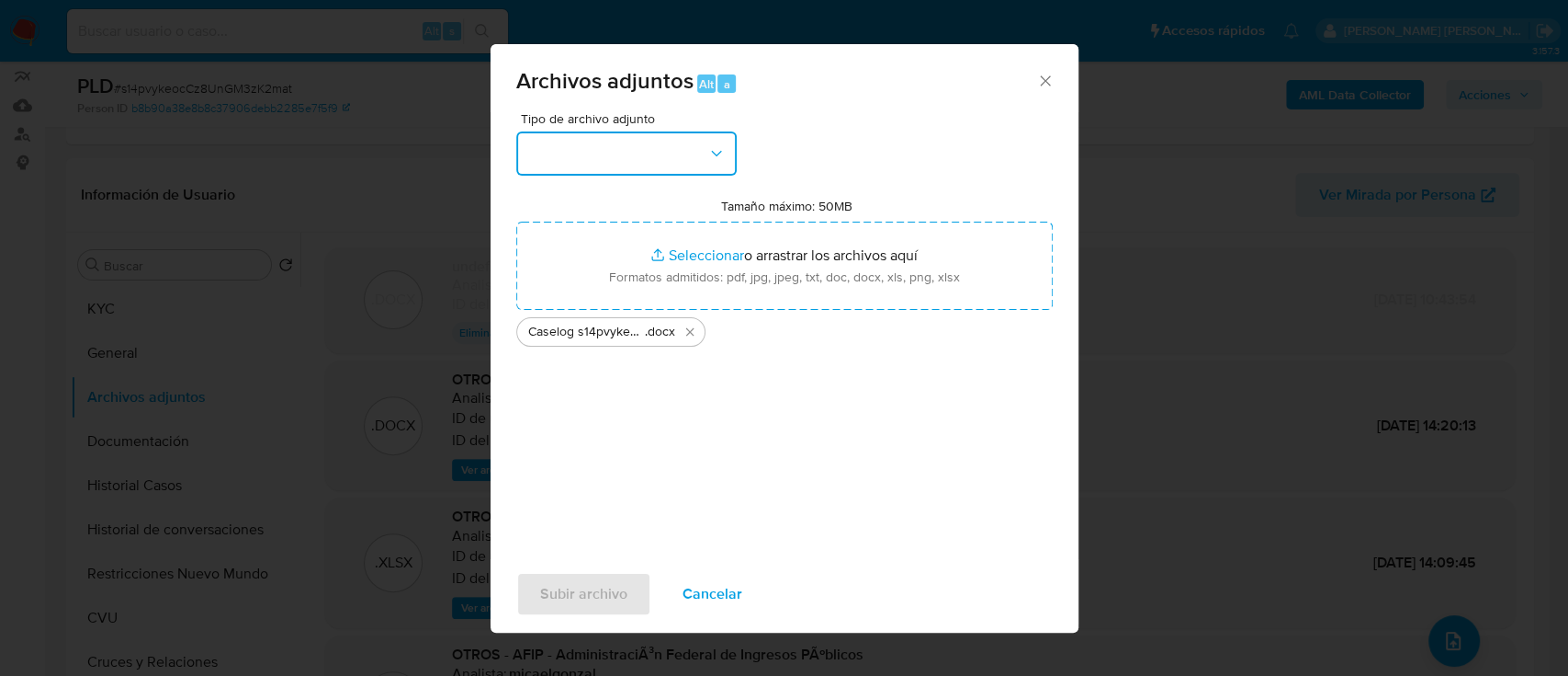
click at [596, 162] on button "button" at bounding box center [626, 154] width 221 height 45
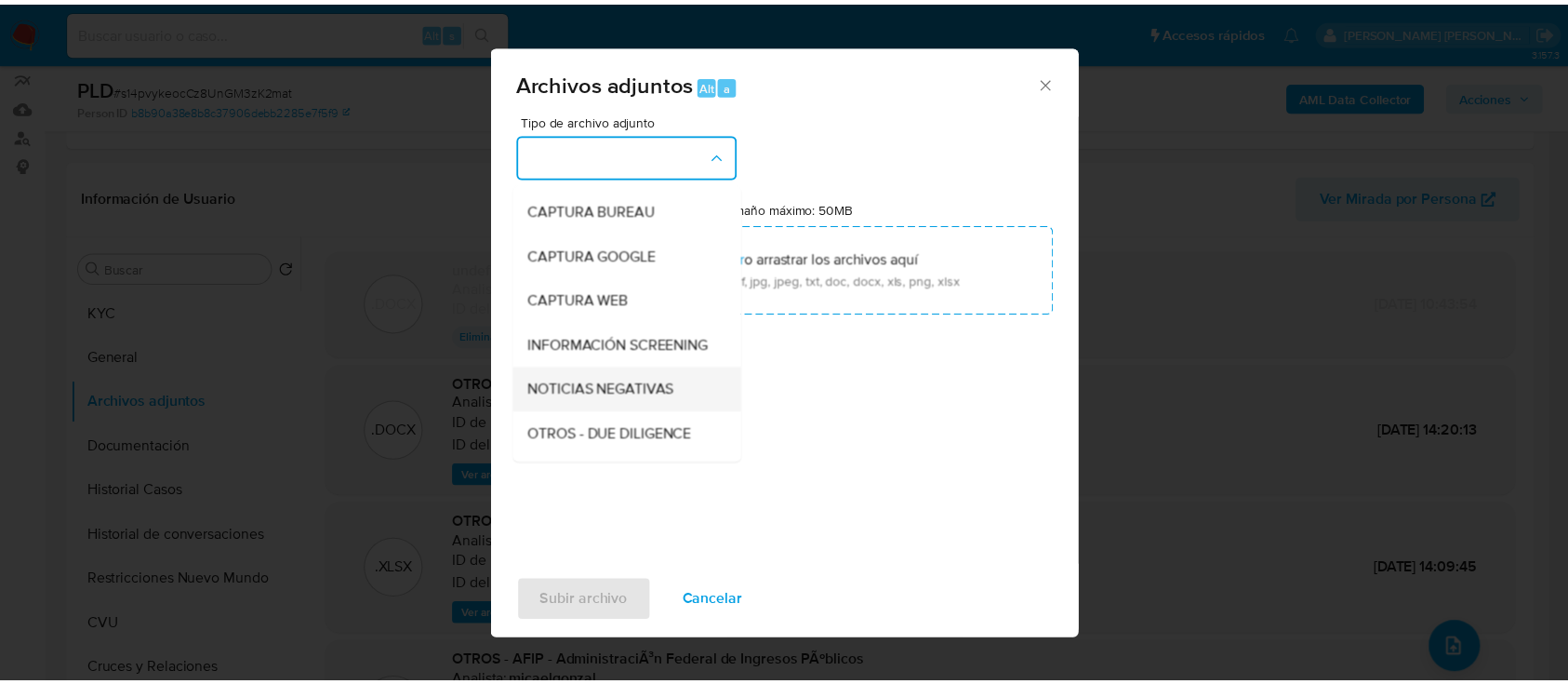
scroll to position [123, 0]
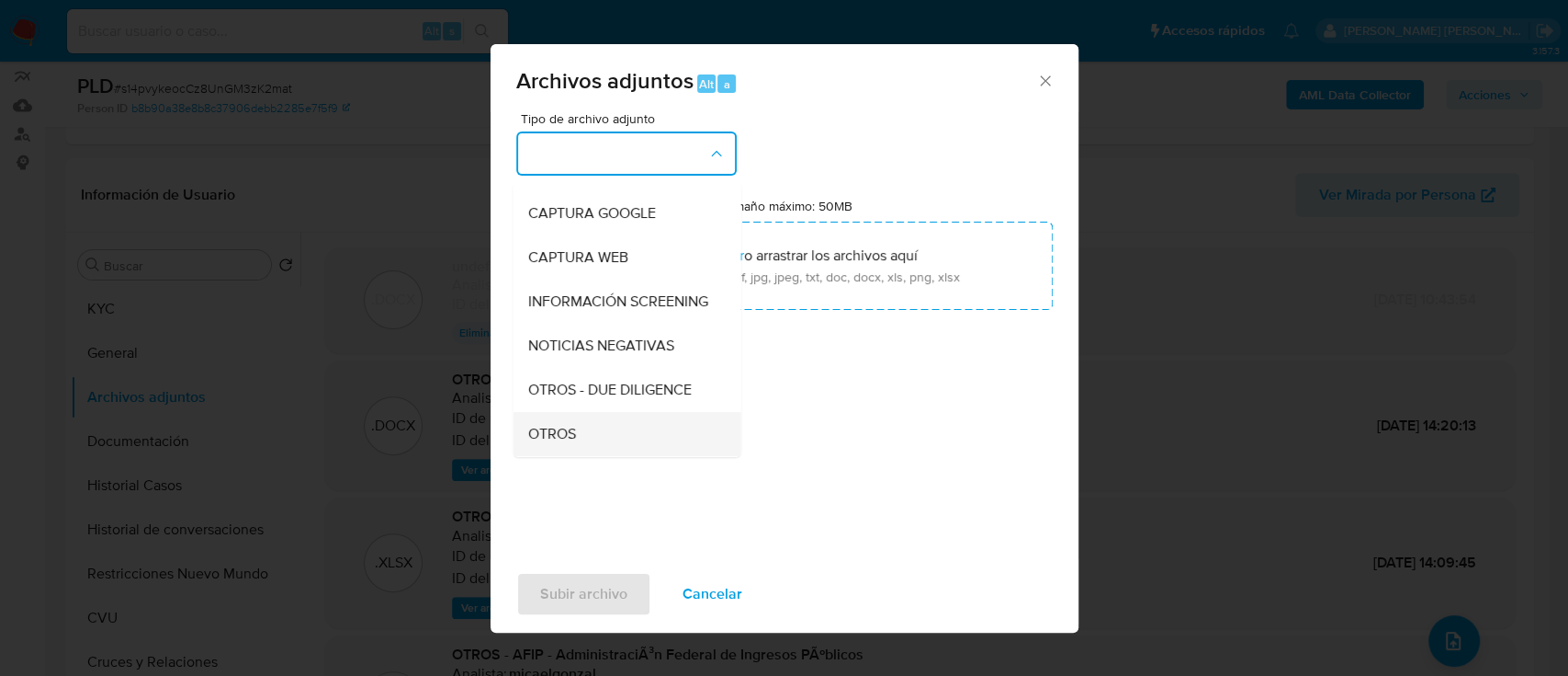
click at [599, 452] on div "OTROS" at bounding box center [621, 434] width 188 height 45
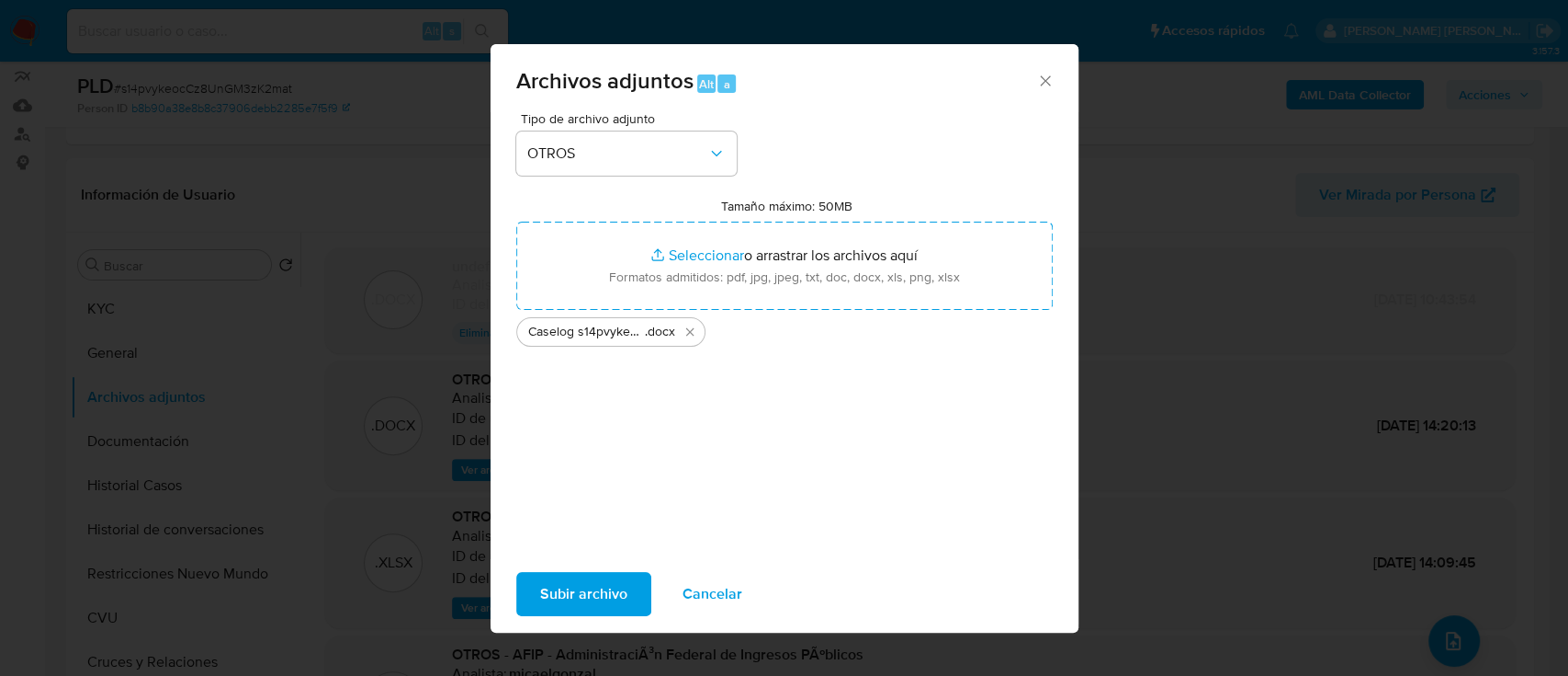
click at [584, 573] on span "Subir archivo" at bounding box center [584, 594] width 87 height 41
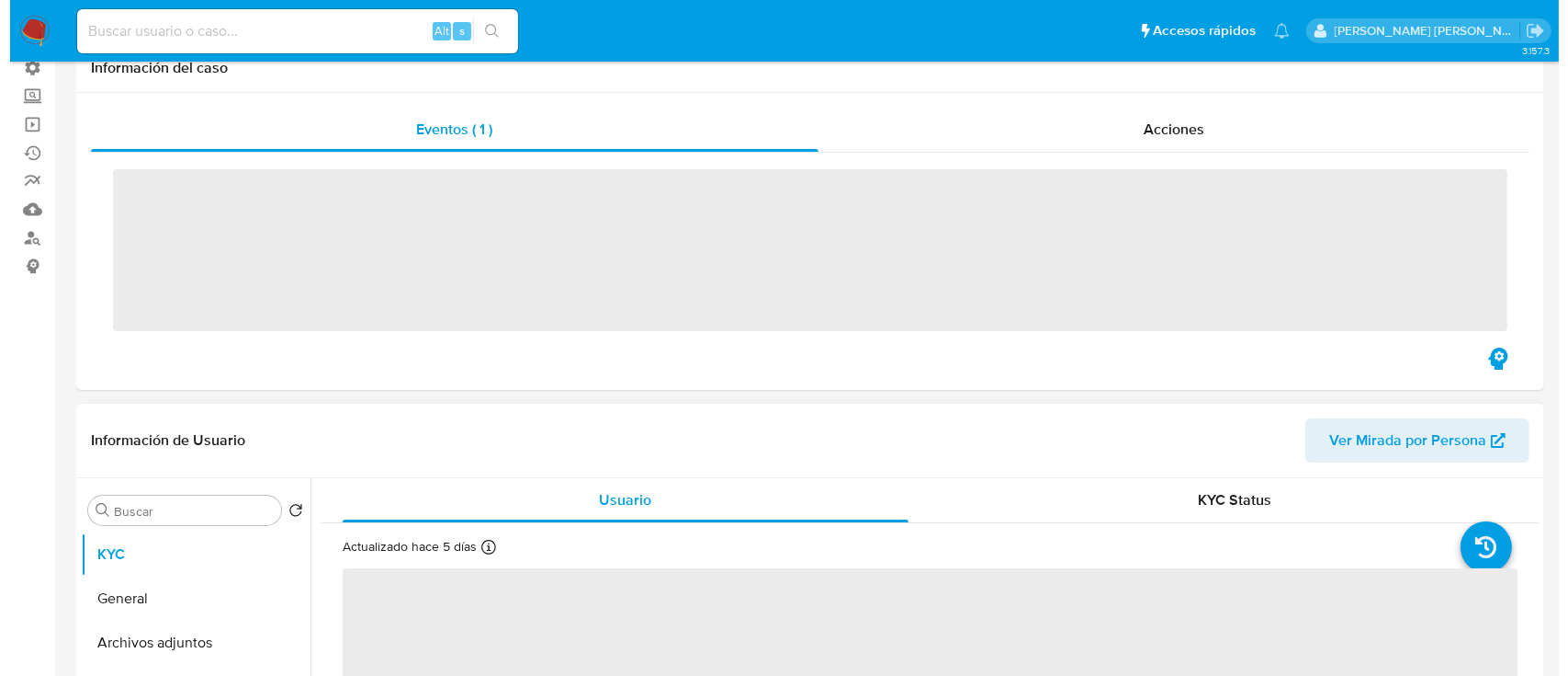
scroll to position [244, 0]
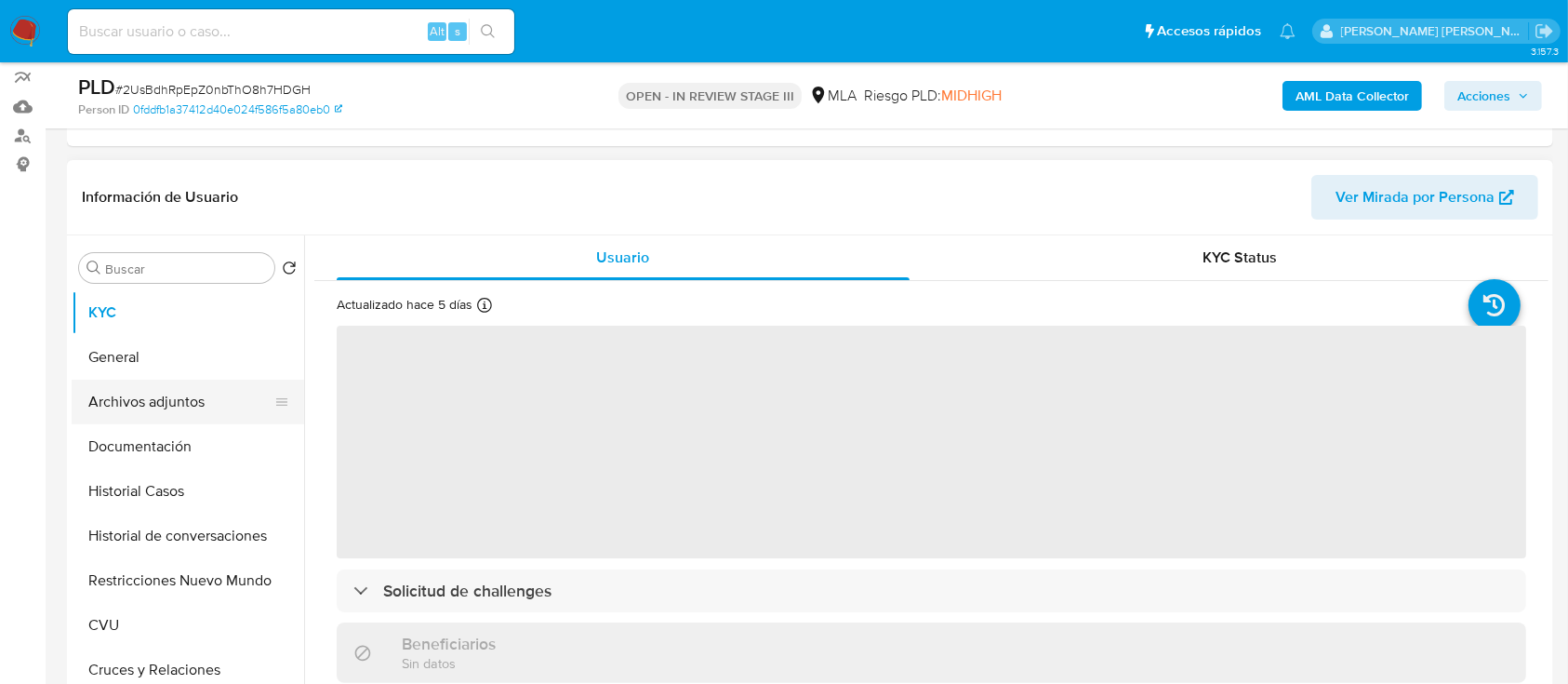
click at [159, 409] on button "Archivos adjuntos" at bounding box center [180, 402] width 218 height 45
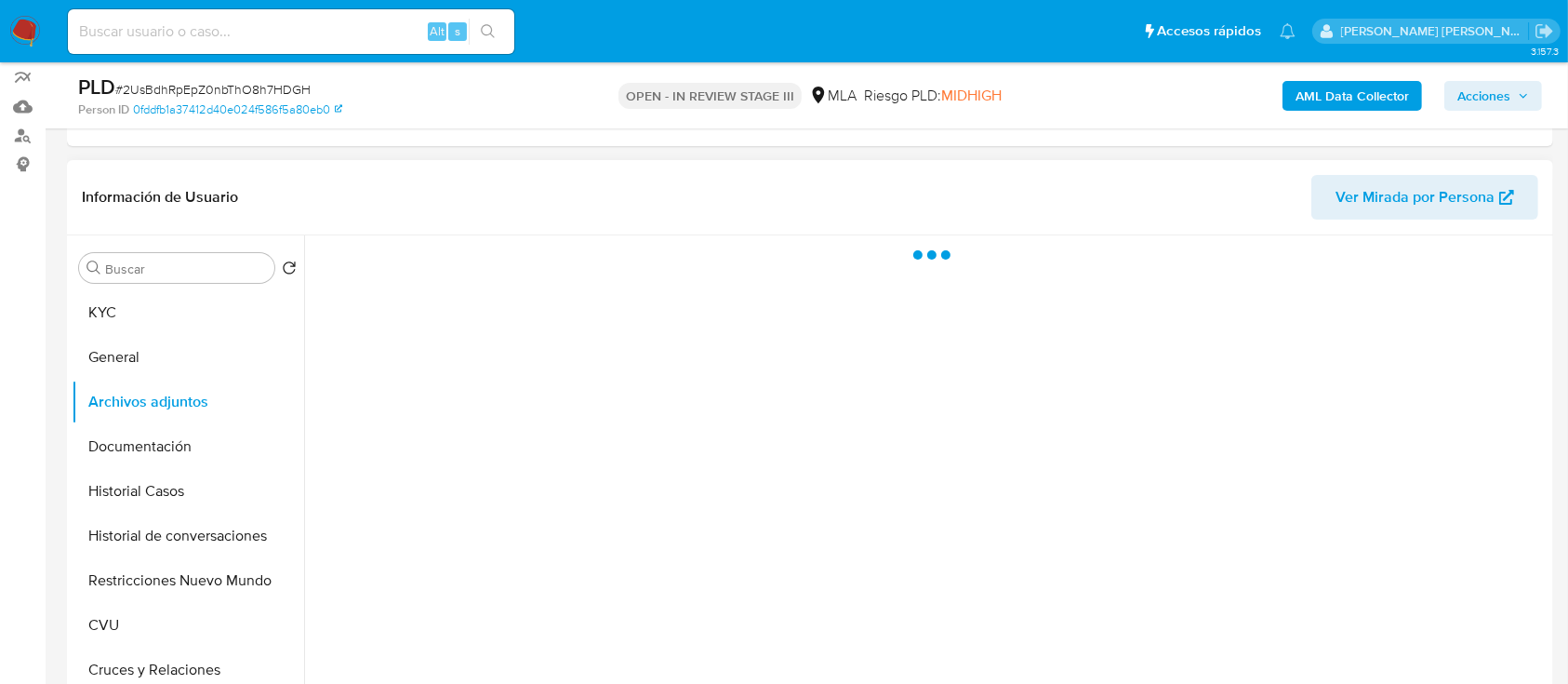
select select "10"
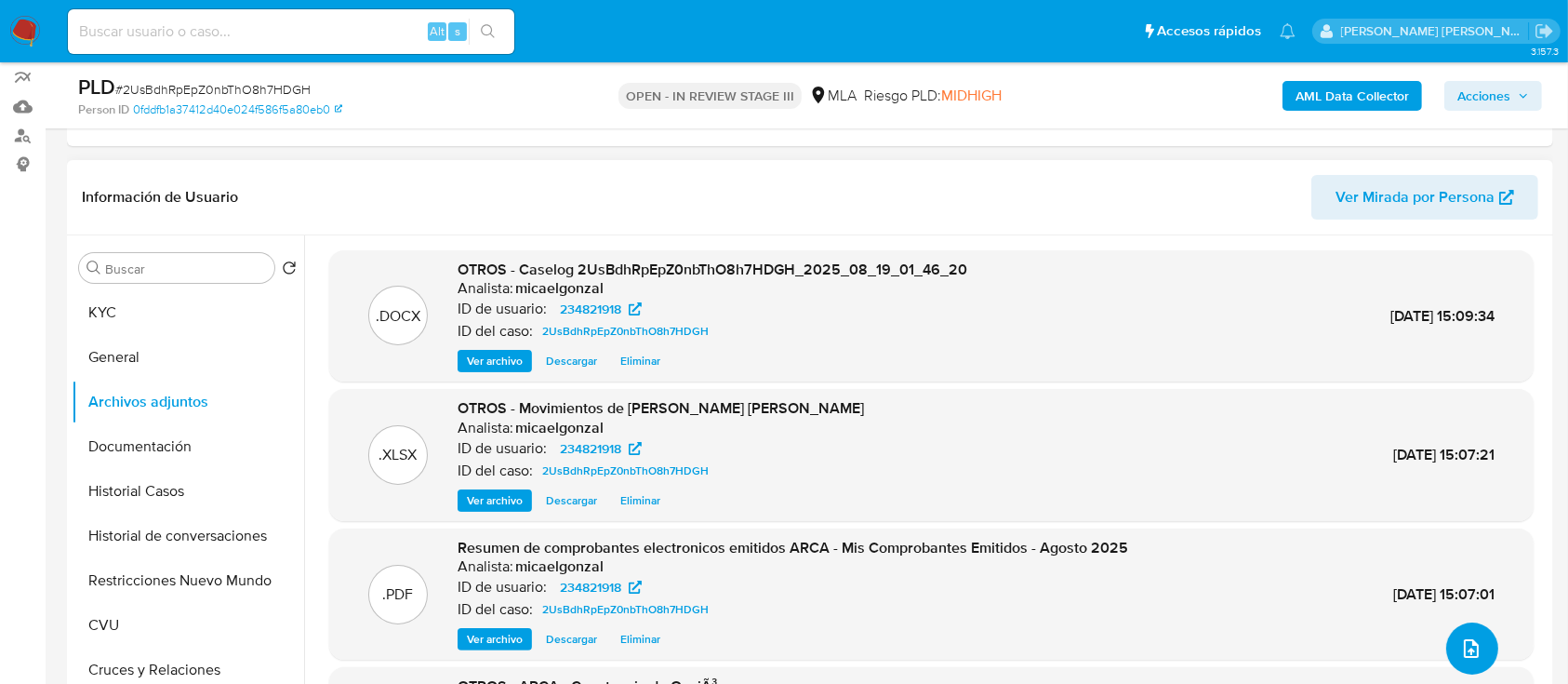
click at [1466, 649] on icon "upload-file" at bounding box center [1471, 648] width 23 height 23
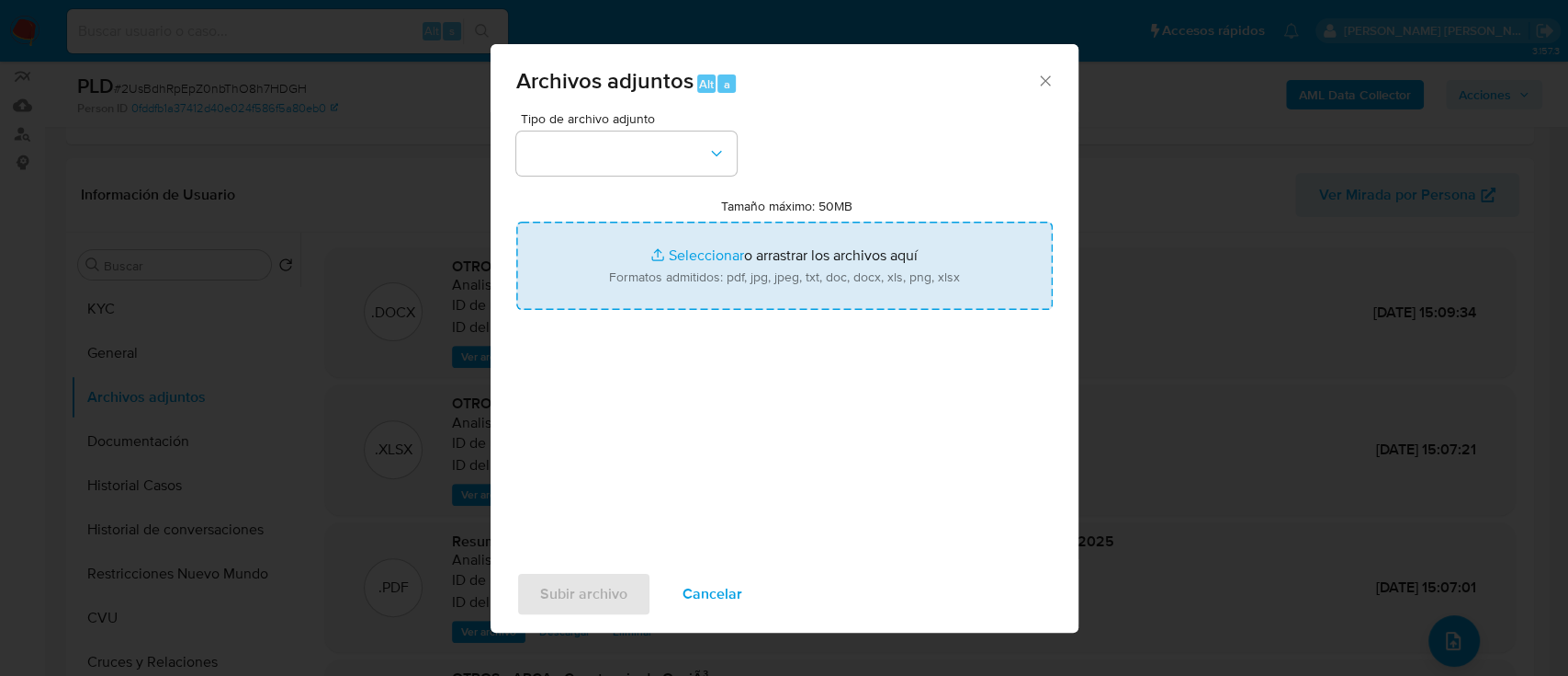
click at [653, 261] on input "Tamaño máximo: 50MB Seleccionar archivos" at bounding box center [784, 265] width 536 height 88
type input "C:\fakepath\Caselog 2UsBdhRpEpZ0nbThO8h7HDGH.docx"
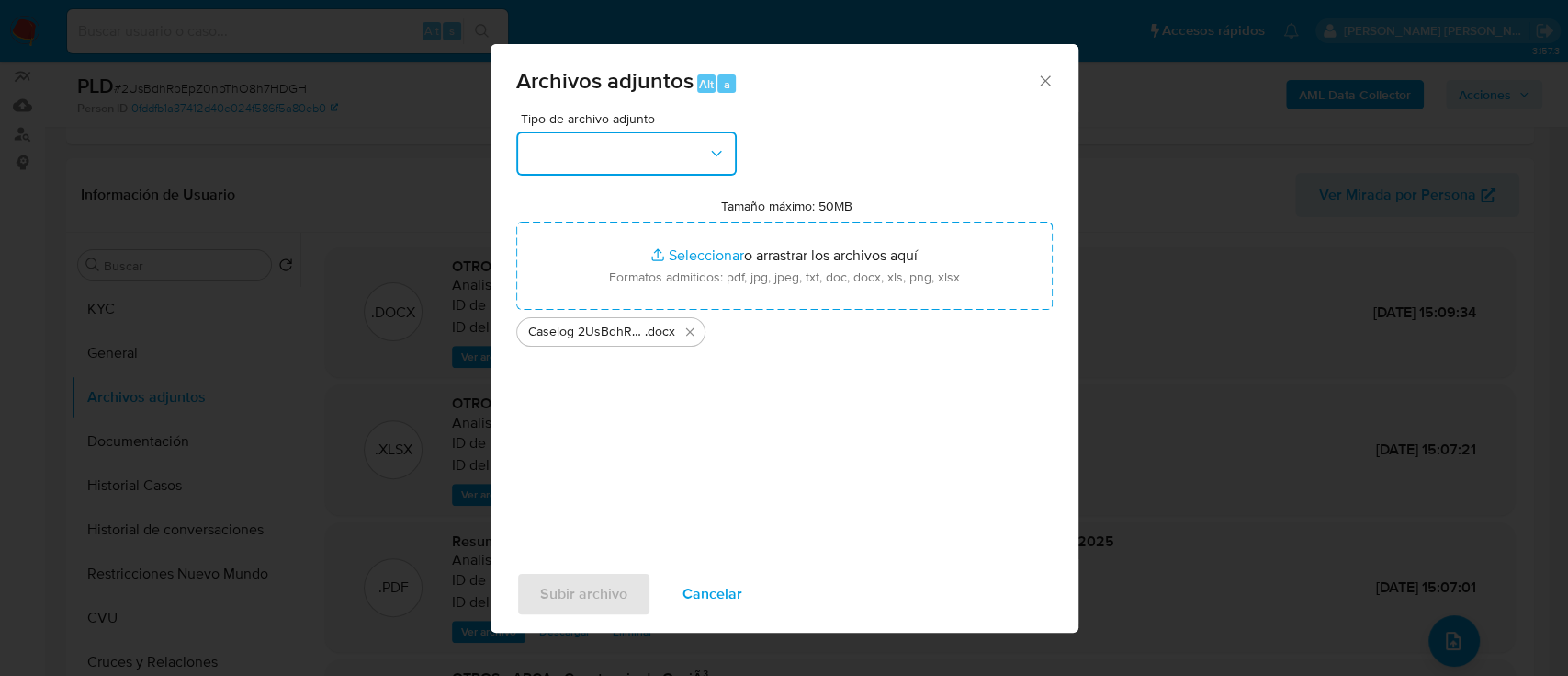
click at [565, 146] on button "button" at bounding box center [626, 154] width 221 height 45
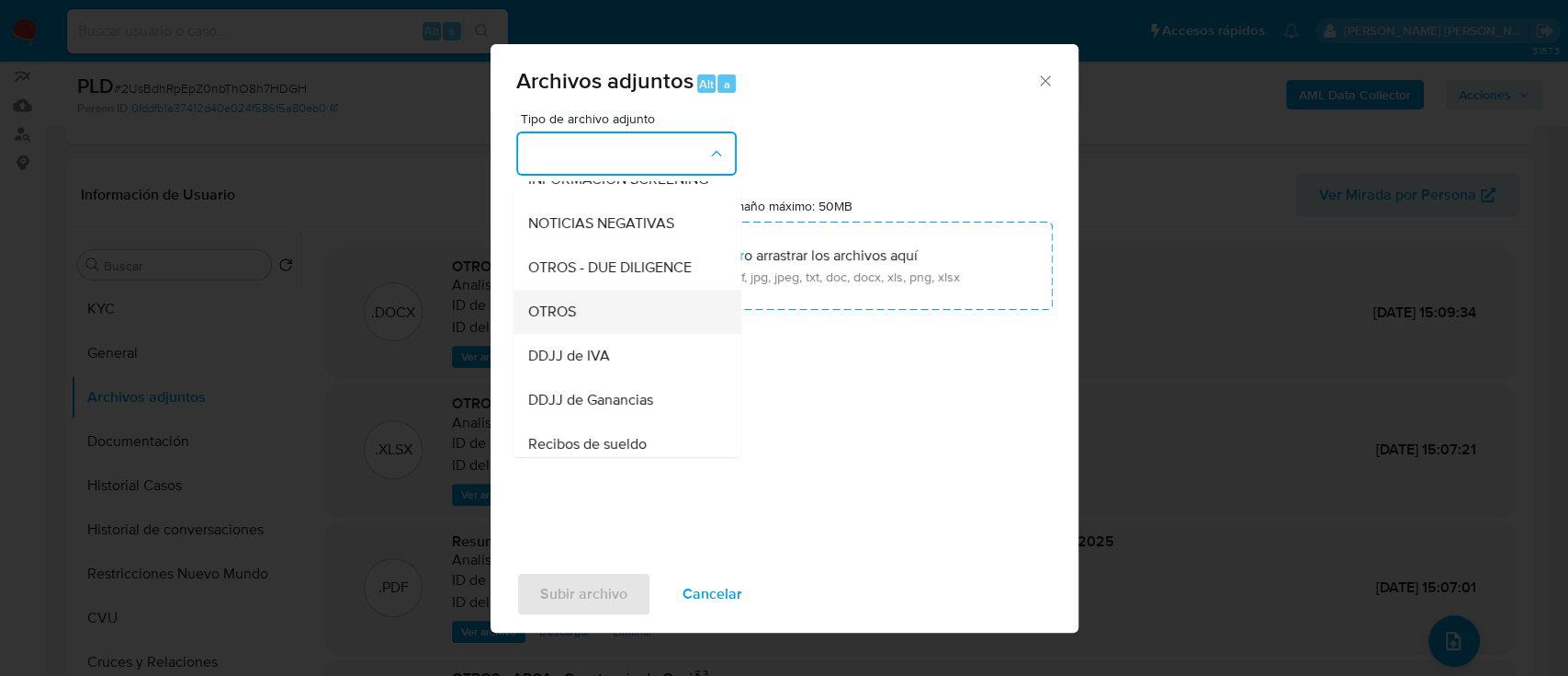
click at [591, 331] on div "OTROS" at bounding box center [621, 312] width 188 height 45
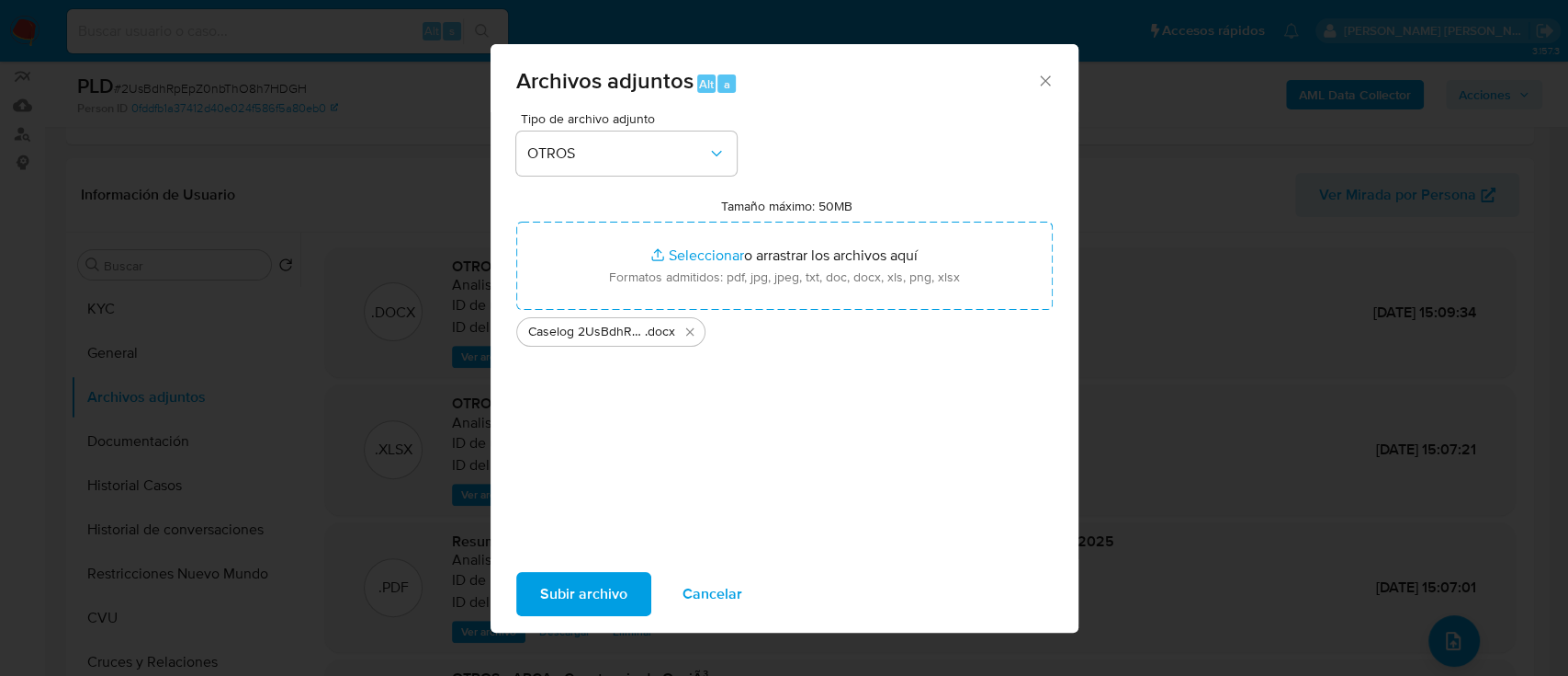
click at [588, 599] on span "Subir archivo" at bounding box center [584, 594] width 87 height 41
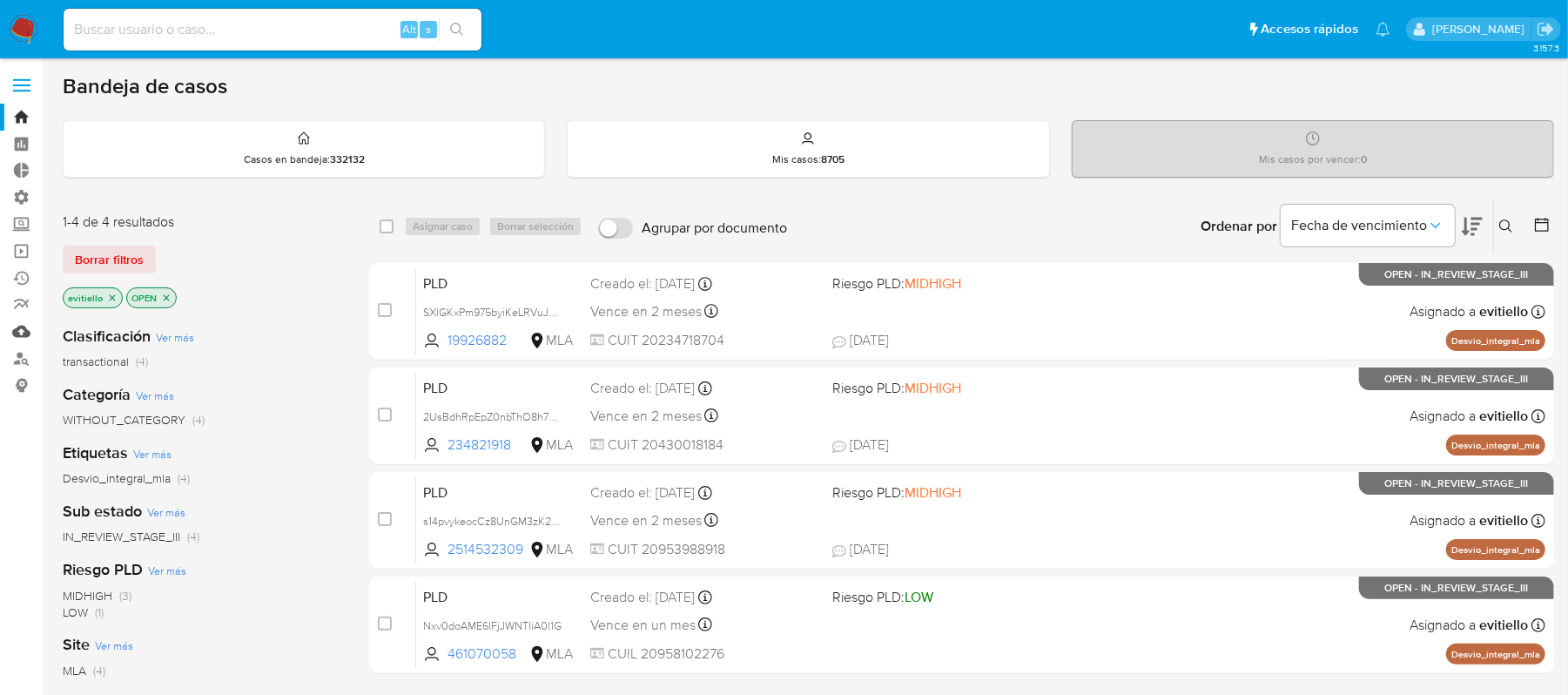
click at [17, 326] on link "Mulan" at bounding box center [104, 331] width 207 height 27
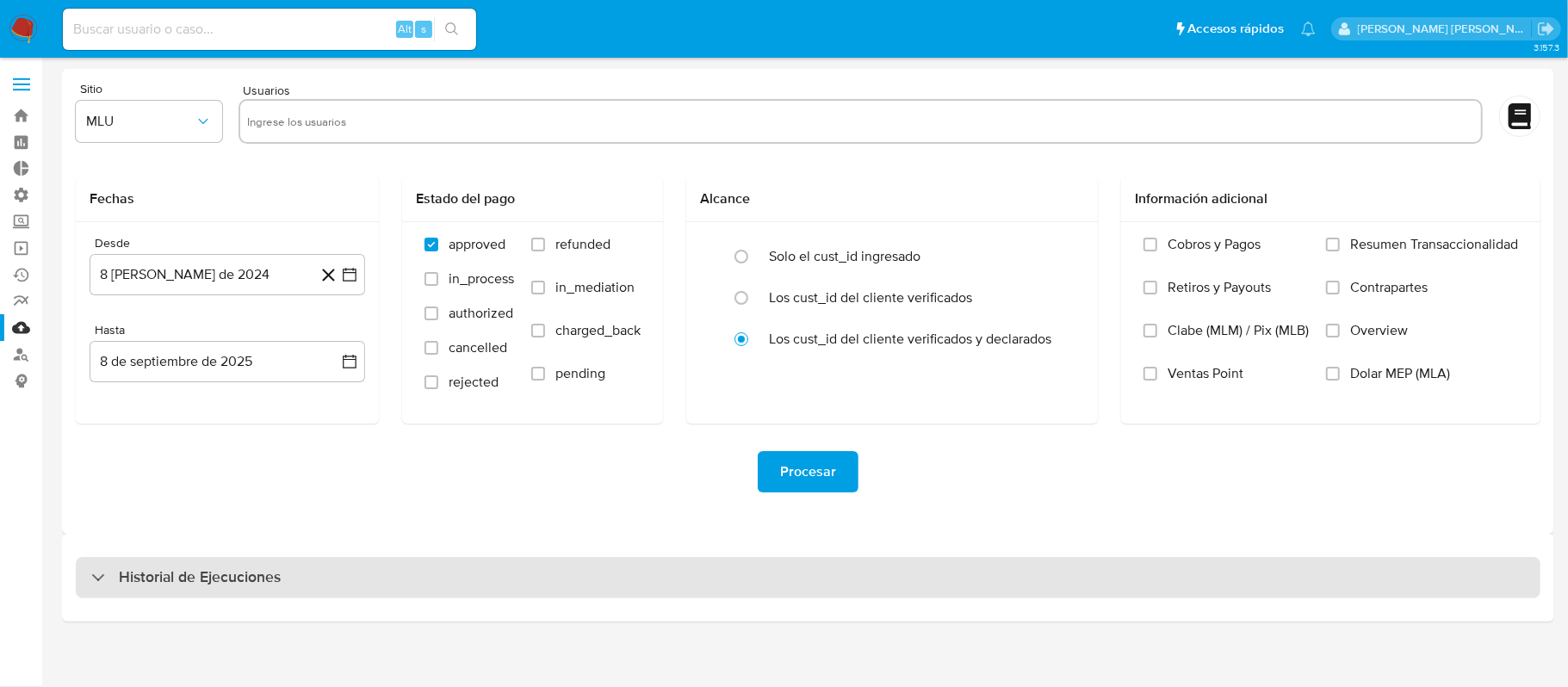
click at [235, 573] on h3 "Historial de Ejecuciones" at bounding box center [200, 577] width 162 height 21
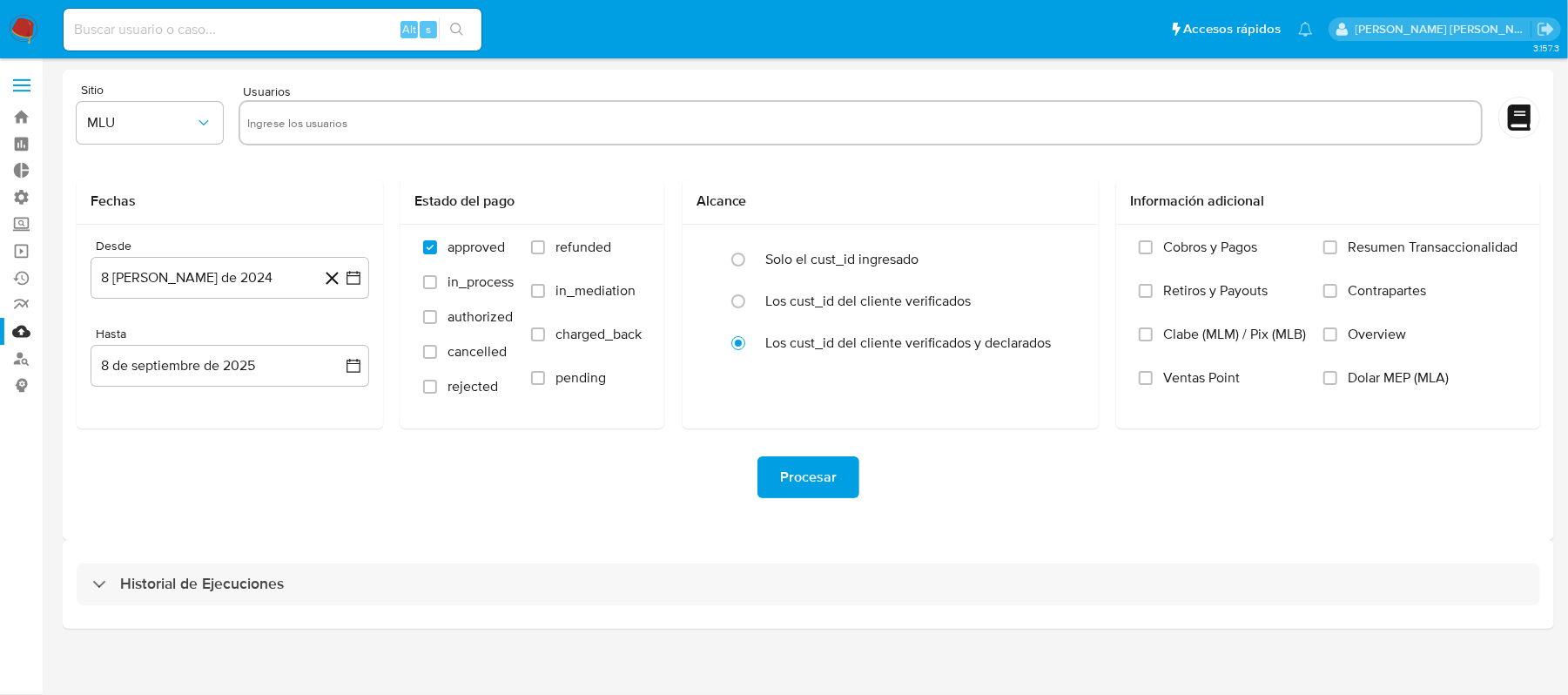
select select "10"
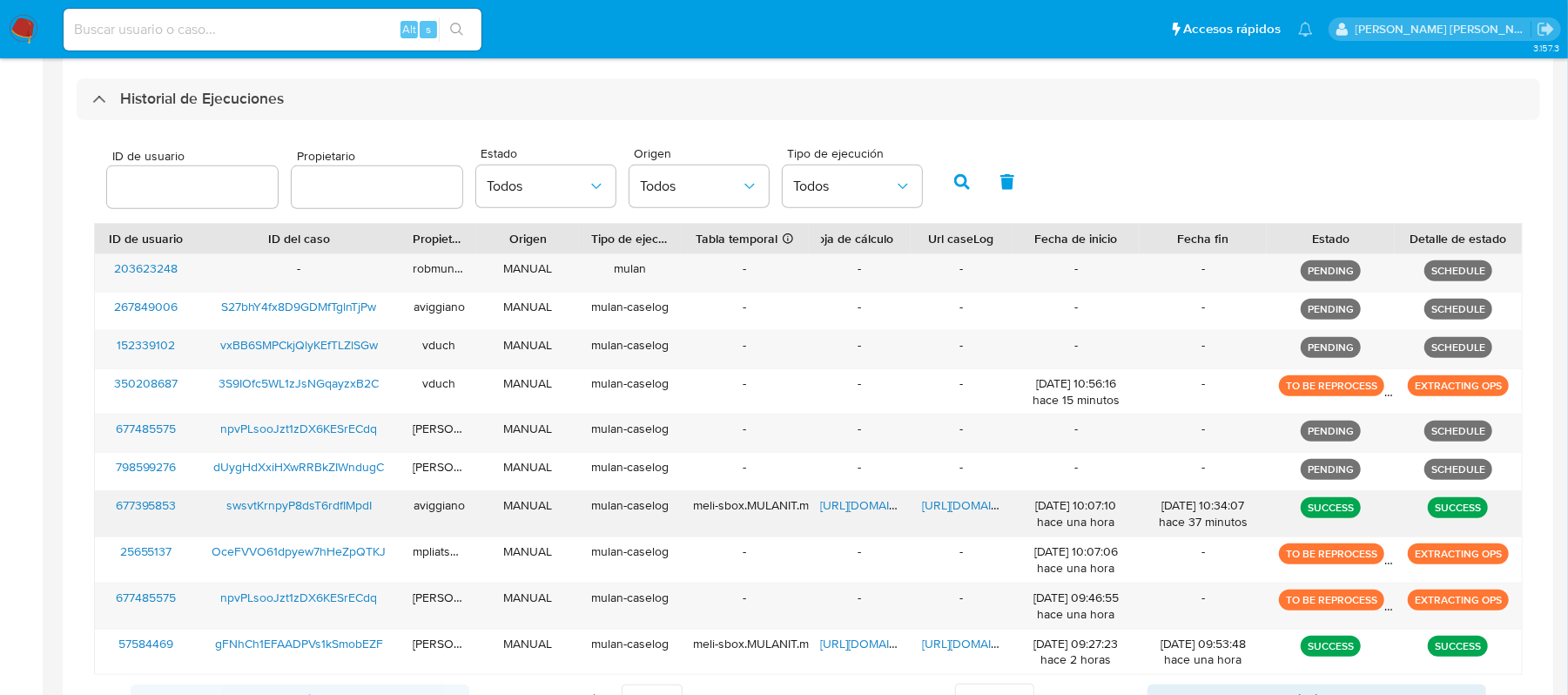
scroll to position [570, 0]
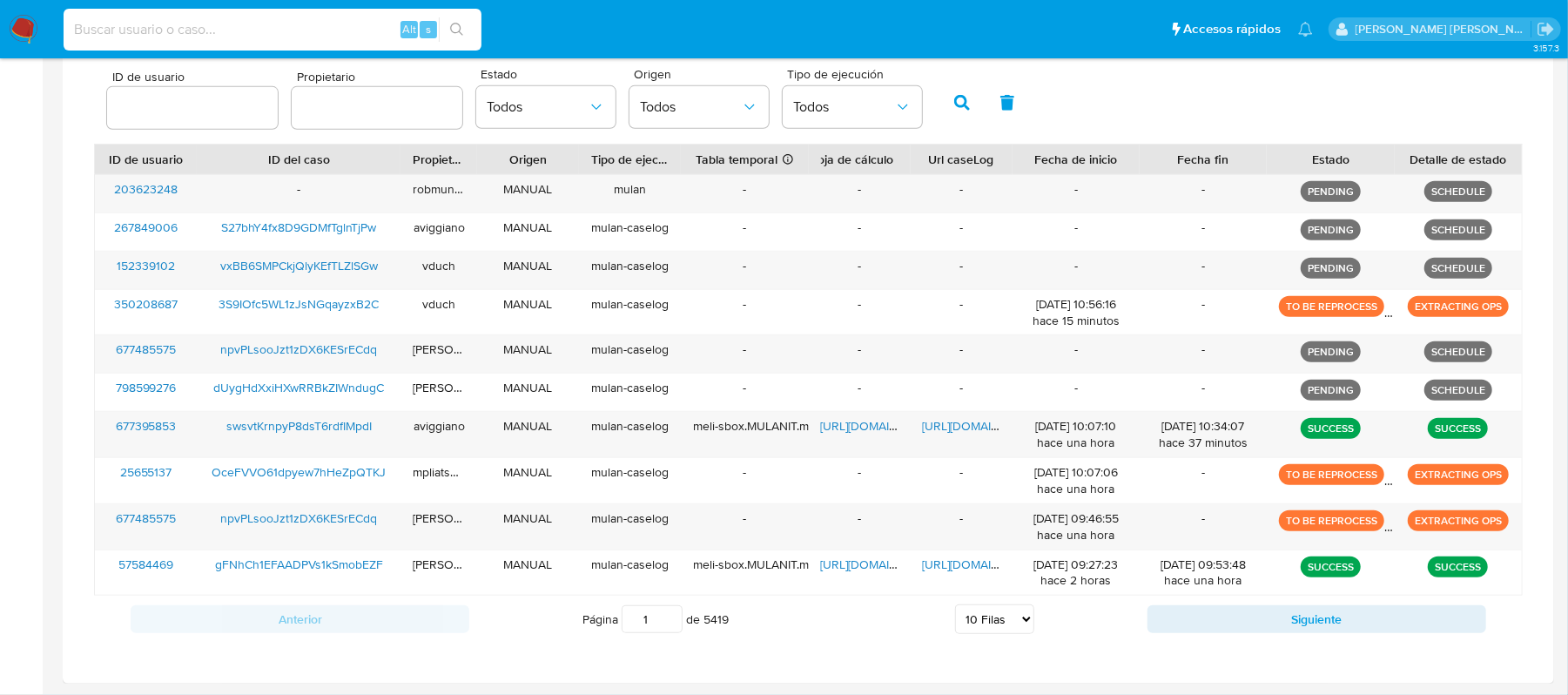
click at [224, 26] on input at bounding box center [272, 29] width 418 height 23
click at [132, 103] on input "number" at bounding box center [193, 107] width 171 height 23
paste input "305526295"
type input "305526295"
click at [966, 97] on icon "button" at bounding box center [962, 102] width 16 height 16
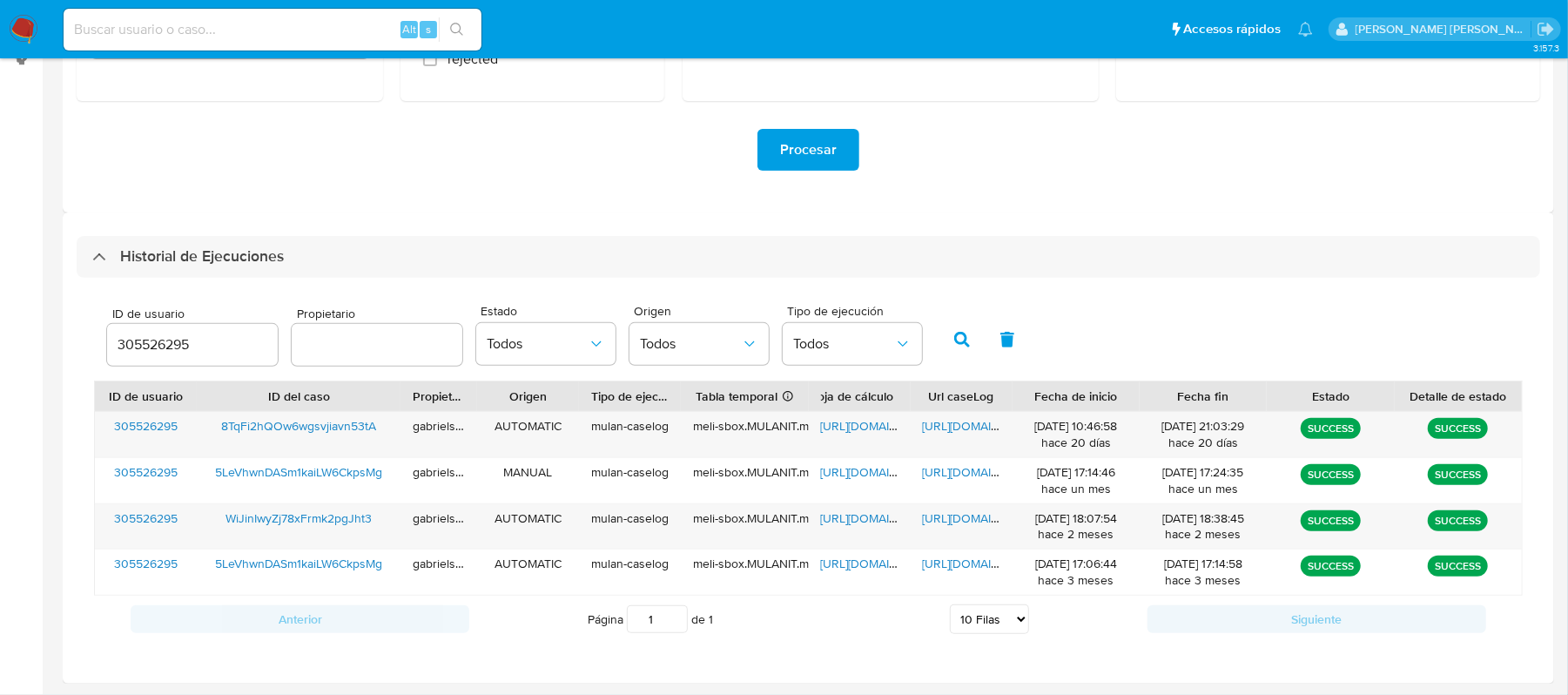
scroll to position [328, 0]
click at [960, 429] on span "https://docs.google.com/document/d/1QHq5PVNqMBkUhwcc9QmkBl9UtIonlVYuWjfuYwi49pc…" at bounding box center [983, 426] width 120 height 17
click at [275, 16] on div "Alt s" at bounding box center [272, 29] width 418 height 42
click at [305, 26] on input at bounding box center [272, 29] width 418 height 23
paste input "zUmBZ45yewkcv0tUpWiSS0Od"
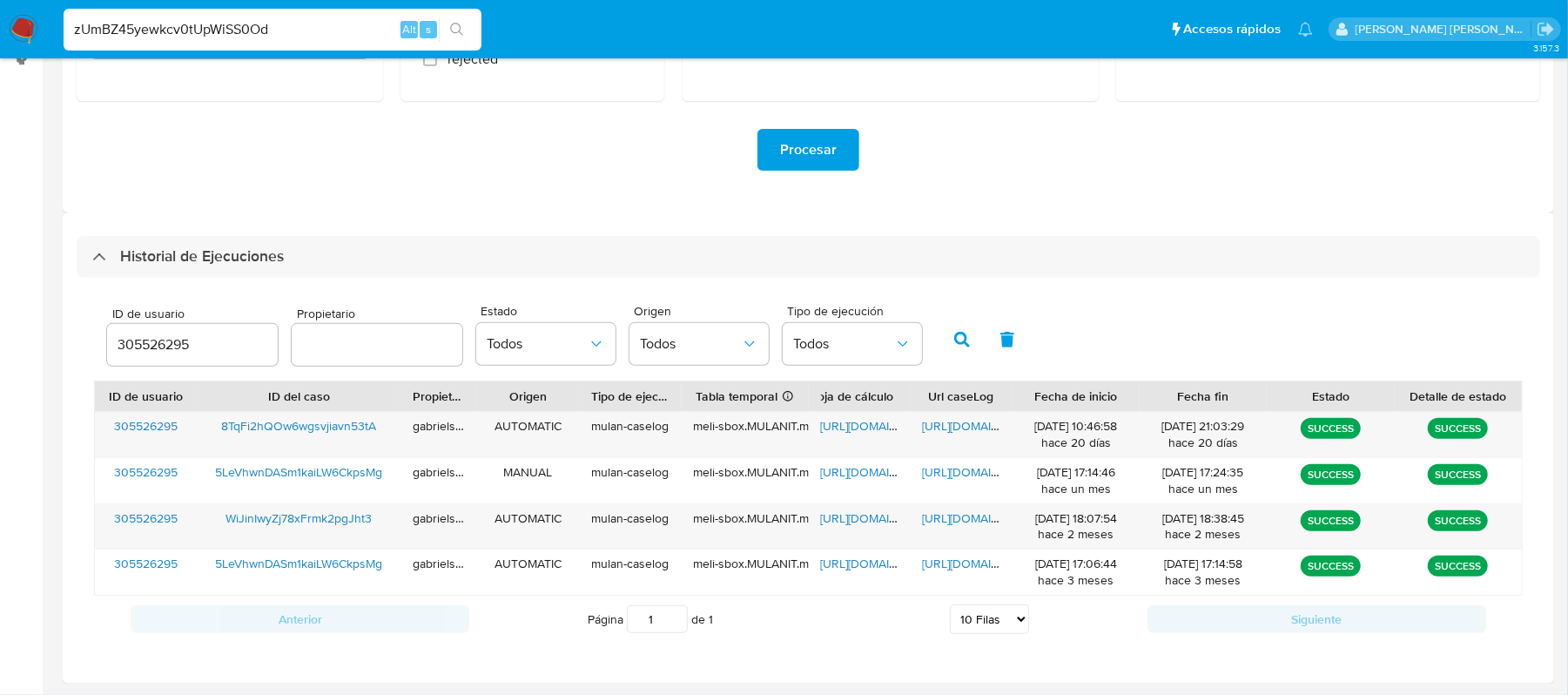
type input "zUmBZ45yewkcv0tUpWiSS0Od"
click at [463, 28] on icon "search-icon" at bounding box center [457, 29] width 14 height 14
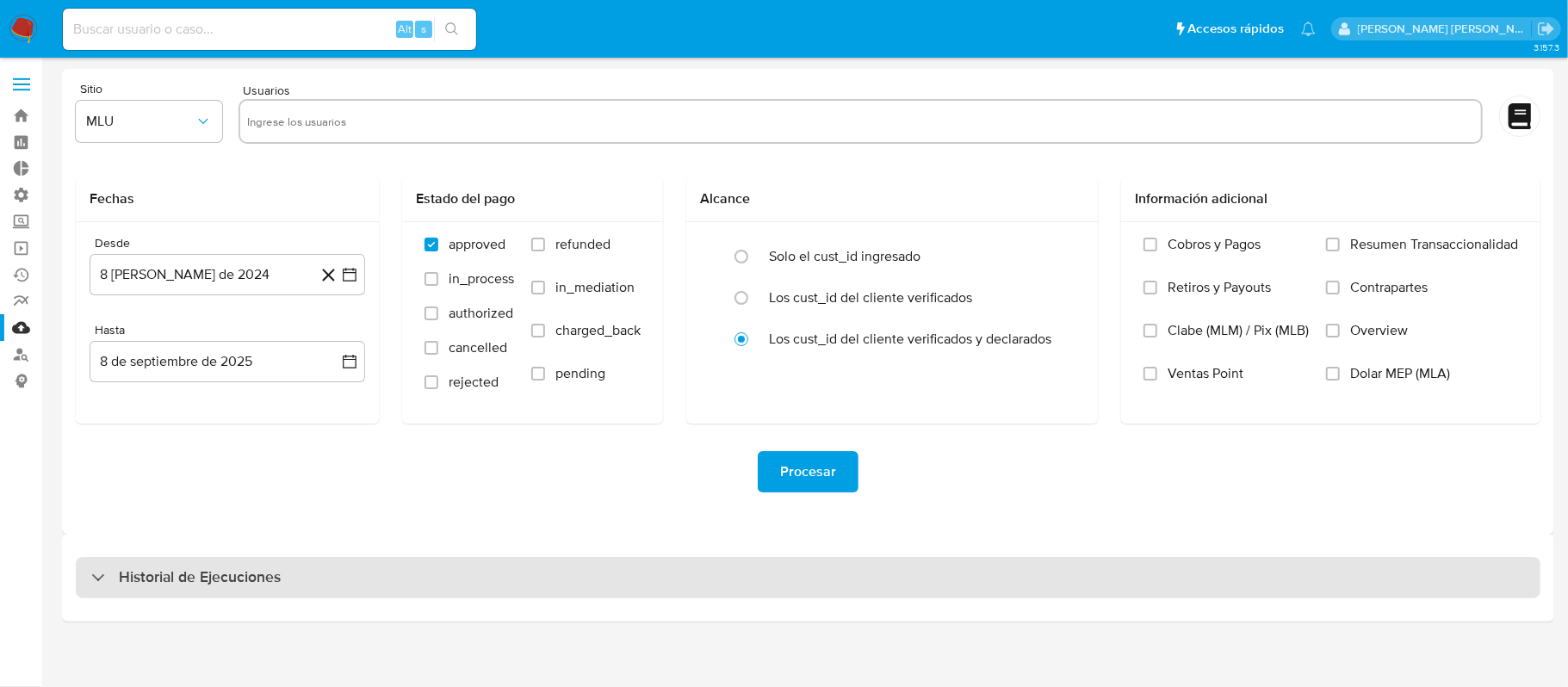
click at [246, 569] on h3 "Historial de Ejecuciones" at bounding box center [200, 577] width 162 height 21
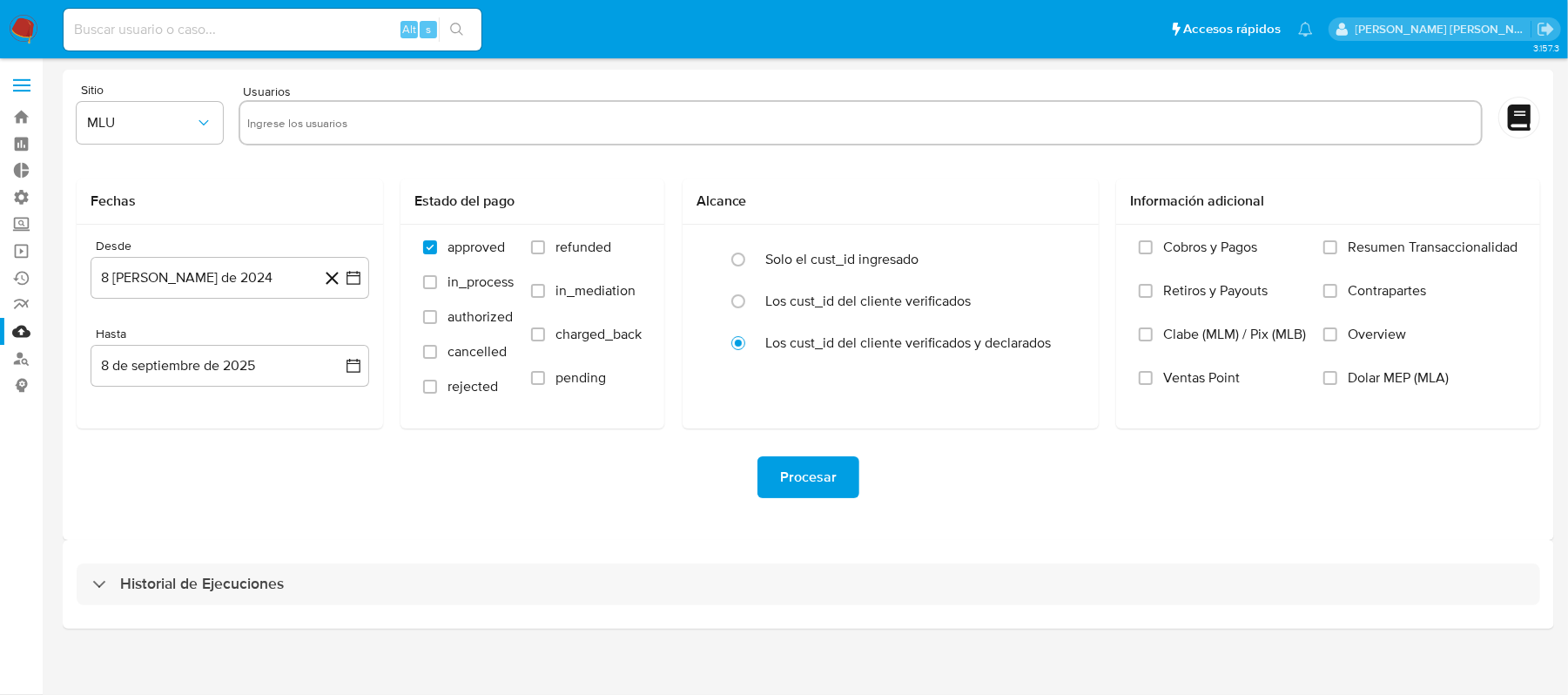
select select "10"
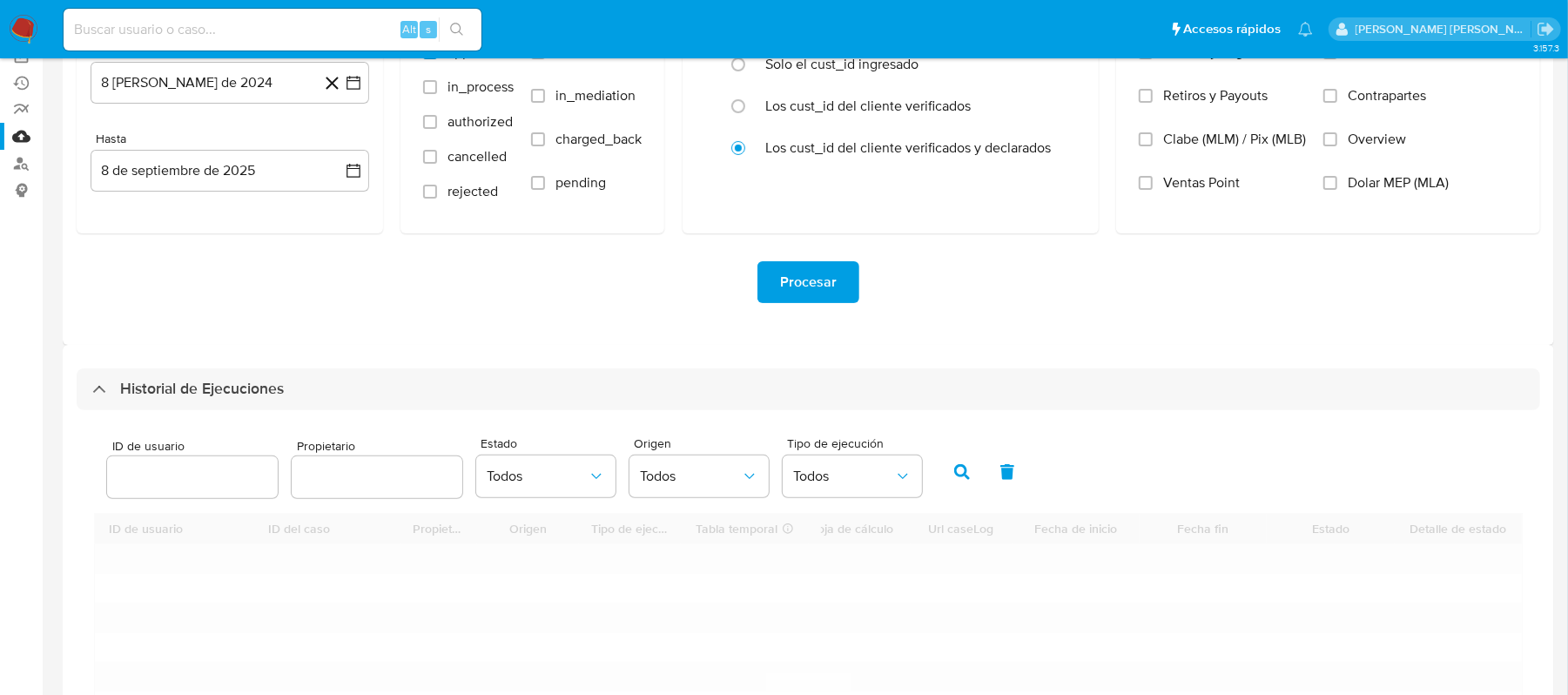
scroll to position [441, 0]
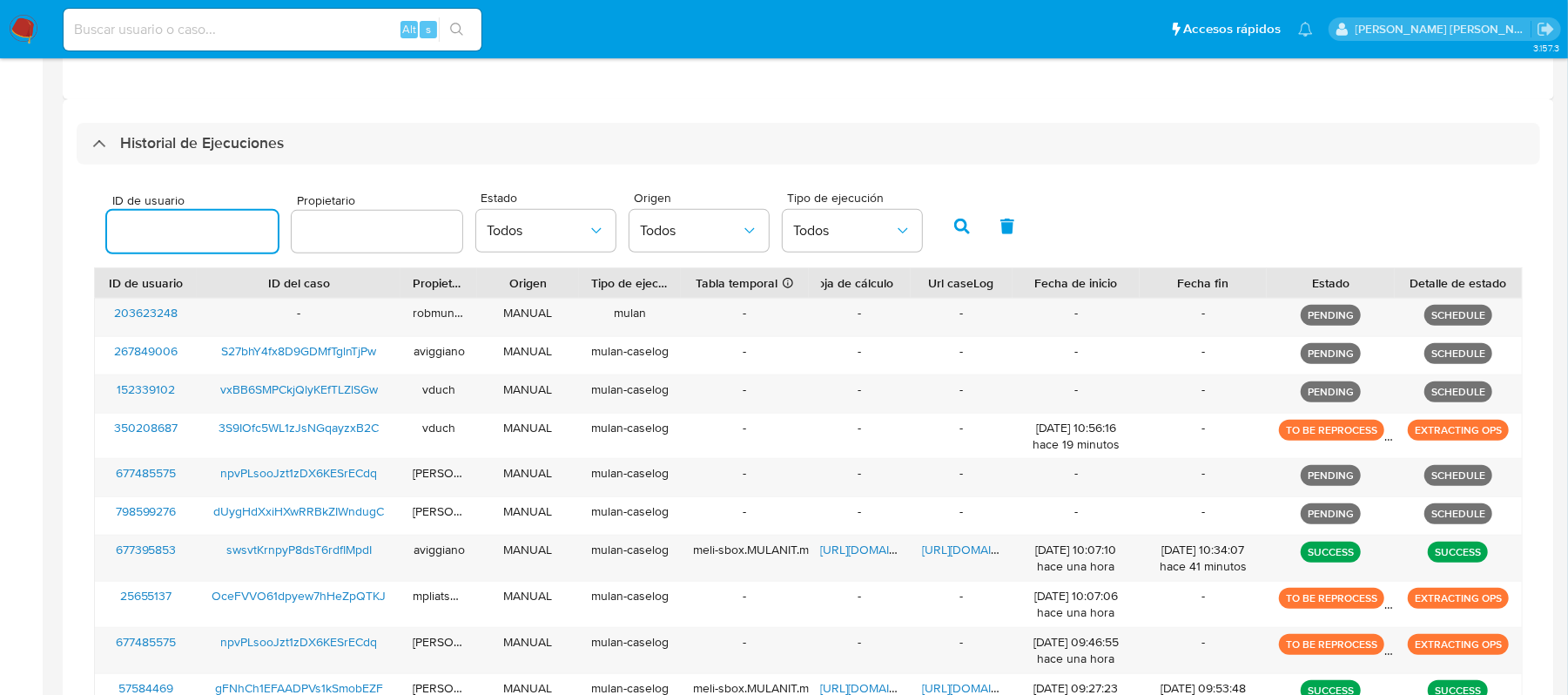
click at [193, 234] on input "number" at bounding box center [193, 231] width 171 height 23
type input "270449567"
click at [954, 228] on icon "button" at bounding box center [962, 226] width 16 height 16
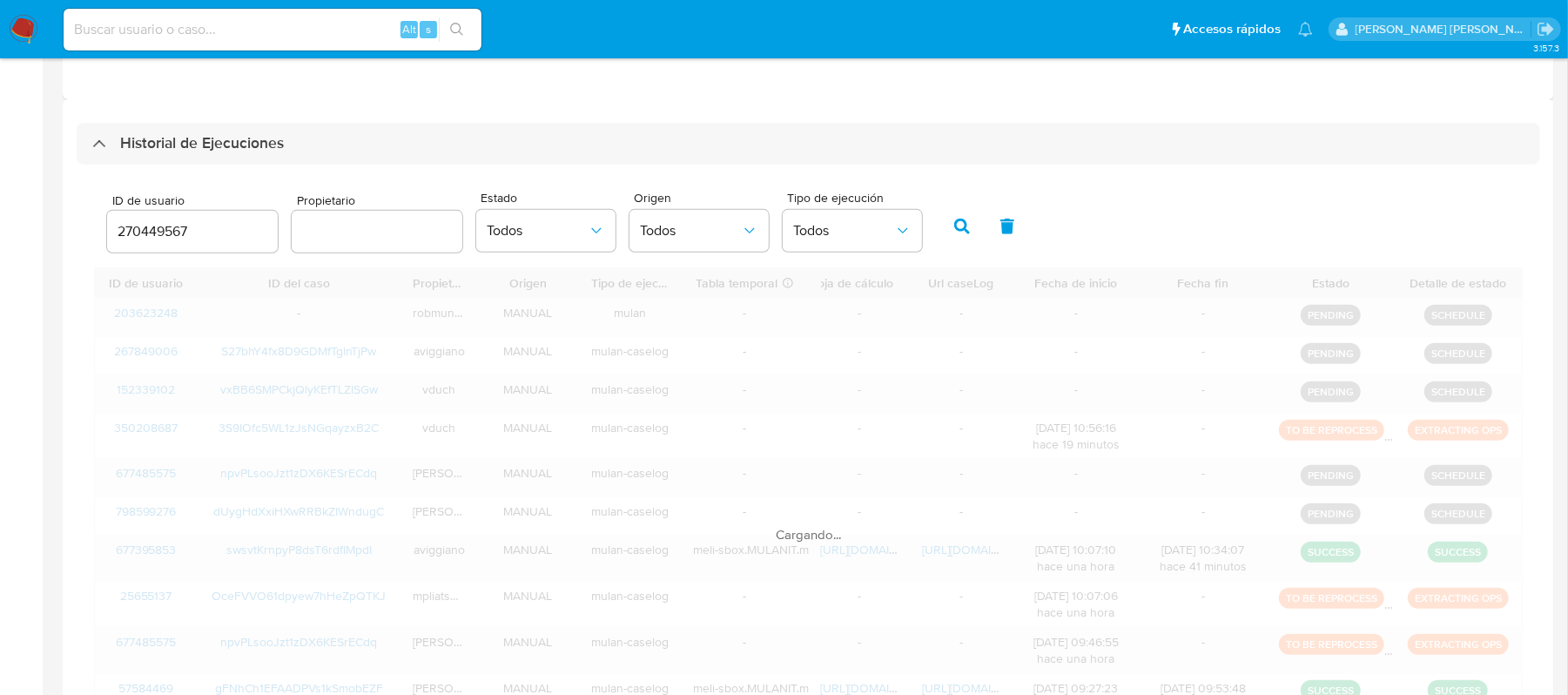
scroll to position [189, 0]
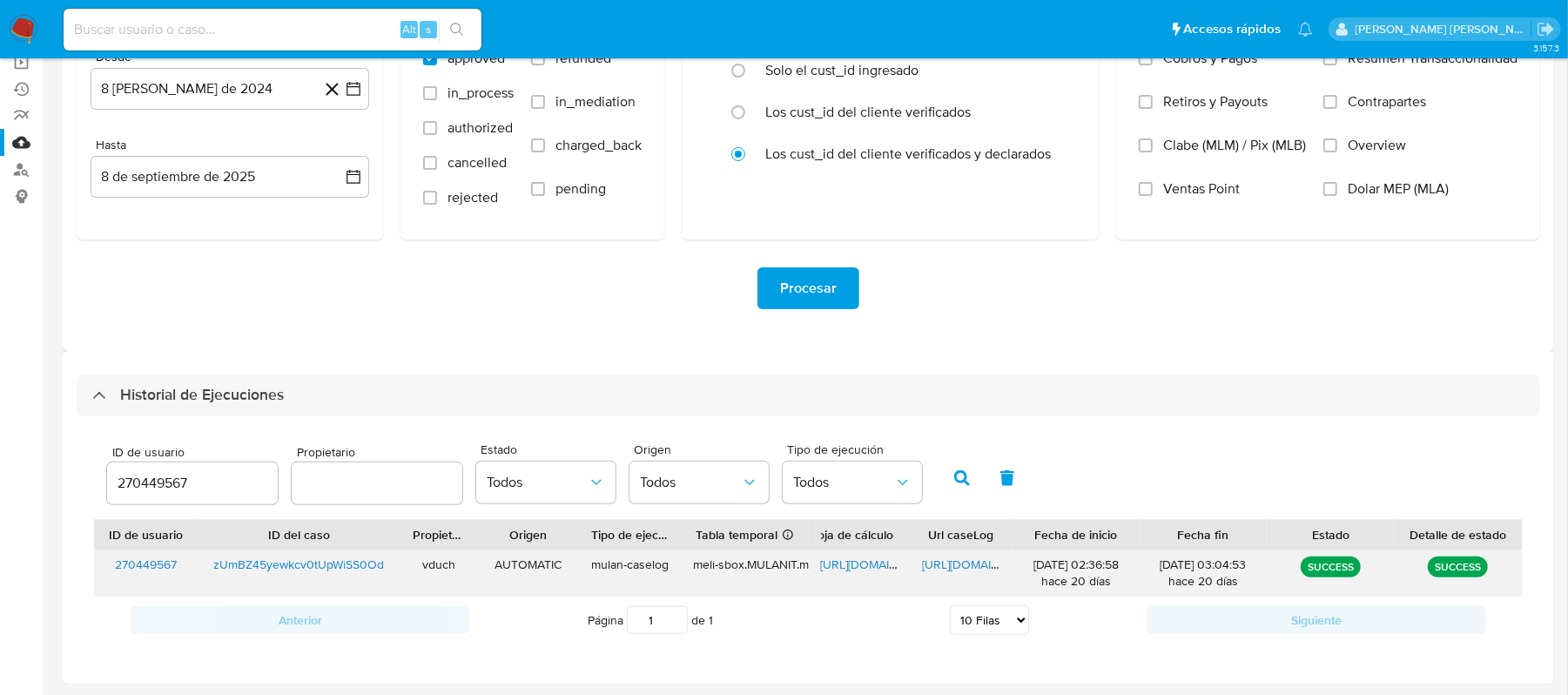
click at [948, 559] on span "https://docs.google.com/document/d/1hgSVs6USELZIqd-FU6iqUp5boAXMpBsOmV23Ufy-NoM…" at bounding box center [983, 565] width 120 height 17
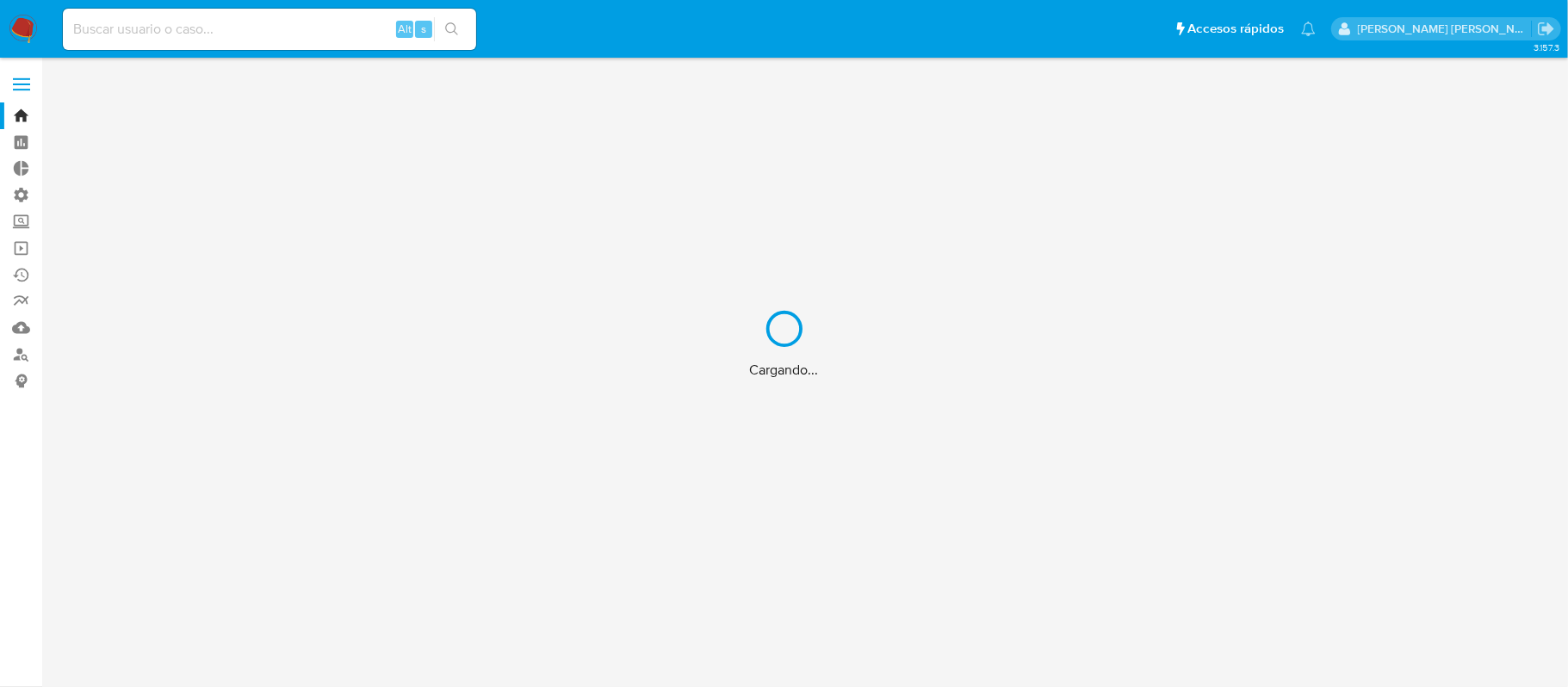
click at [238, 25] on div "Cargando..." at bounding box center [784, 343] width 1568 height 687
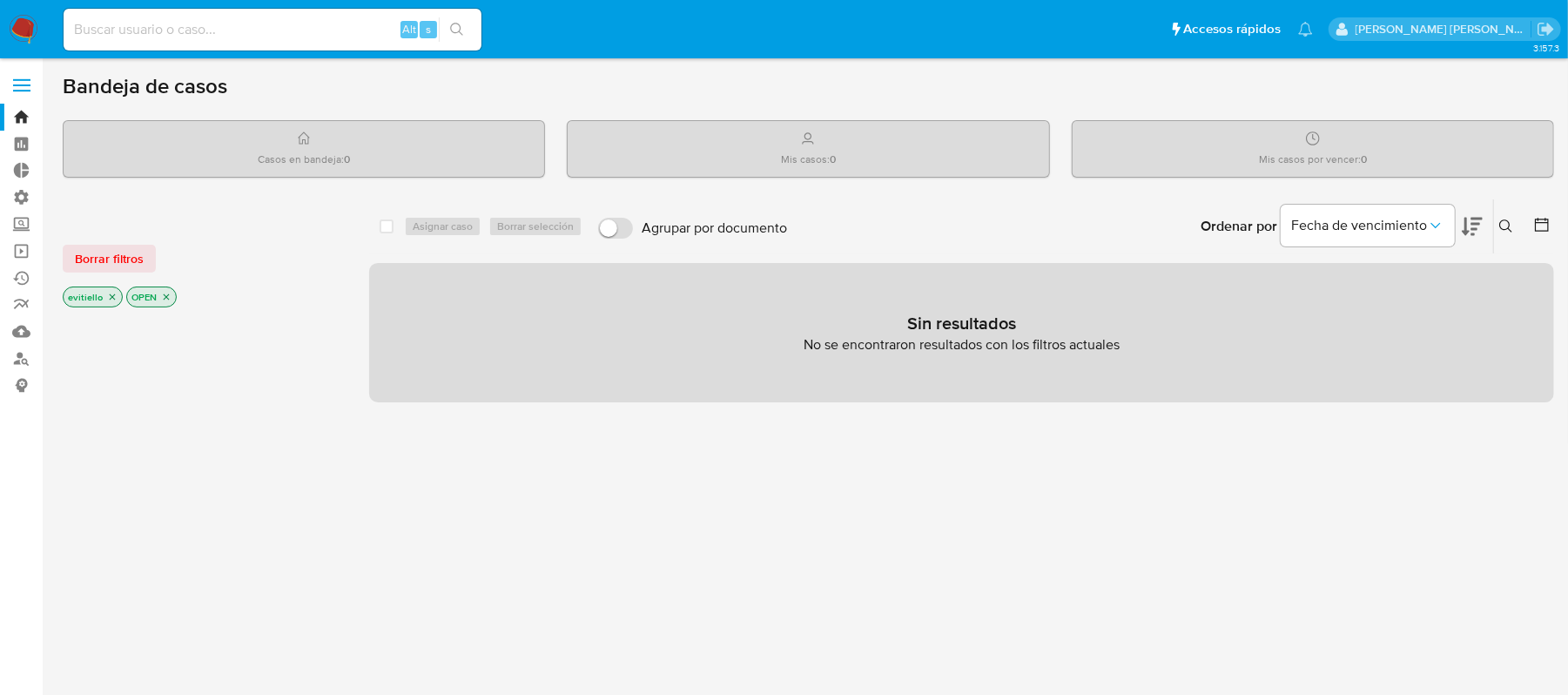
click at [283, 22] on input at bounding box center [272, 29] width 418 height 23
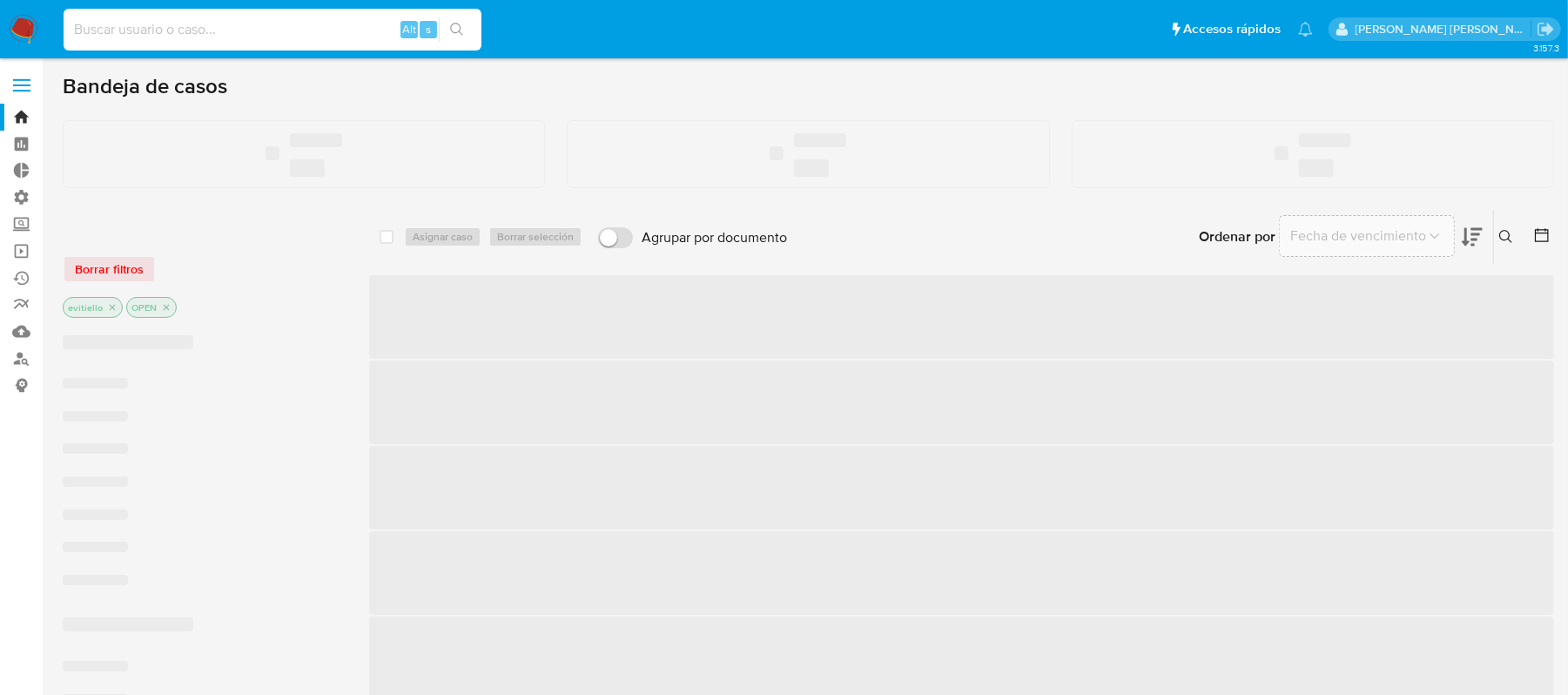
paste input "8TqFi2hQOw6wgsvjiavn53tA"
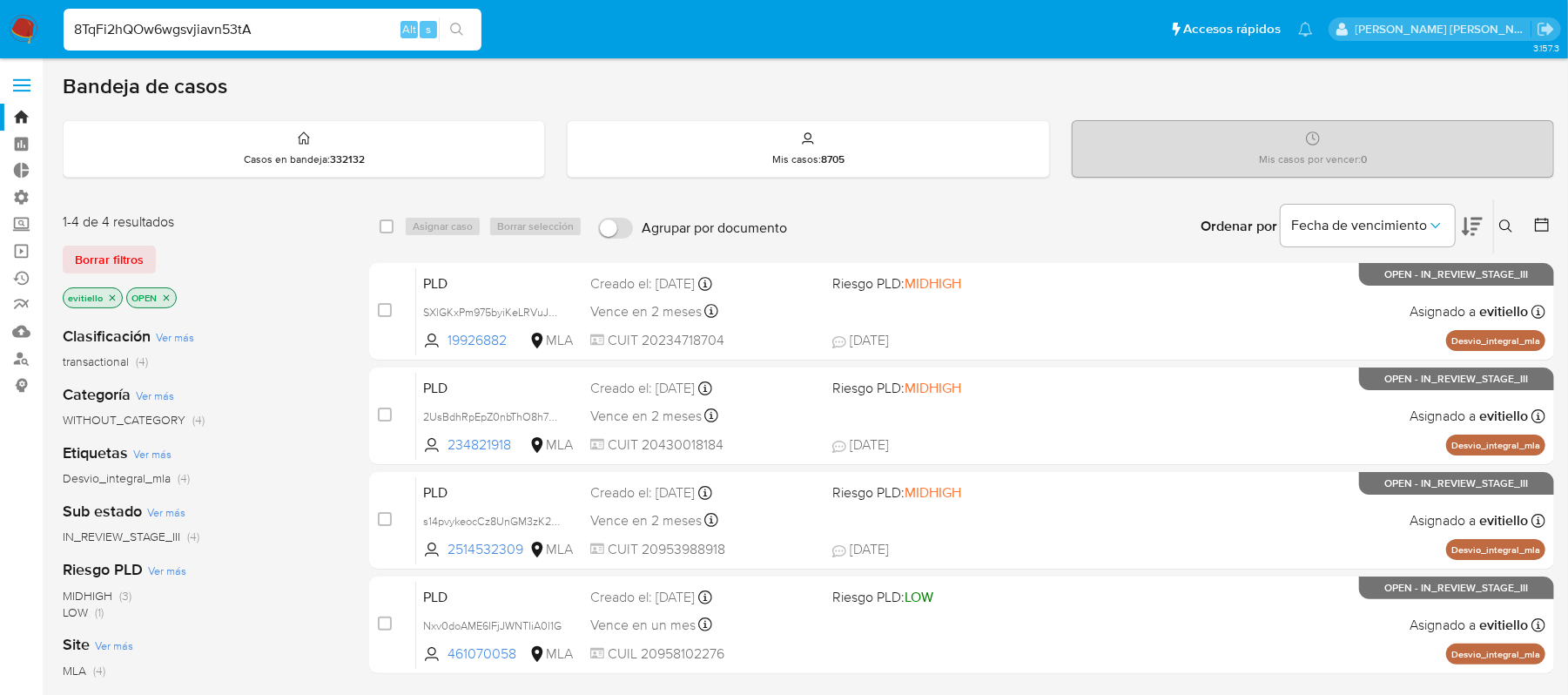
type input "8TqFi2hQOw6wgsvjiavn53tA"
click at [456, 23] on icon "search-icon" at bounding box center [457, 29] width 13 height 13
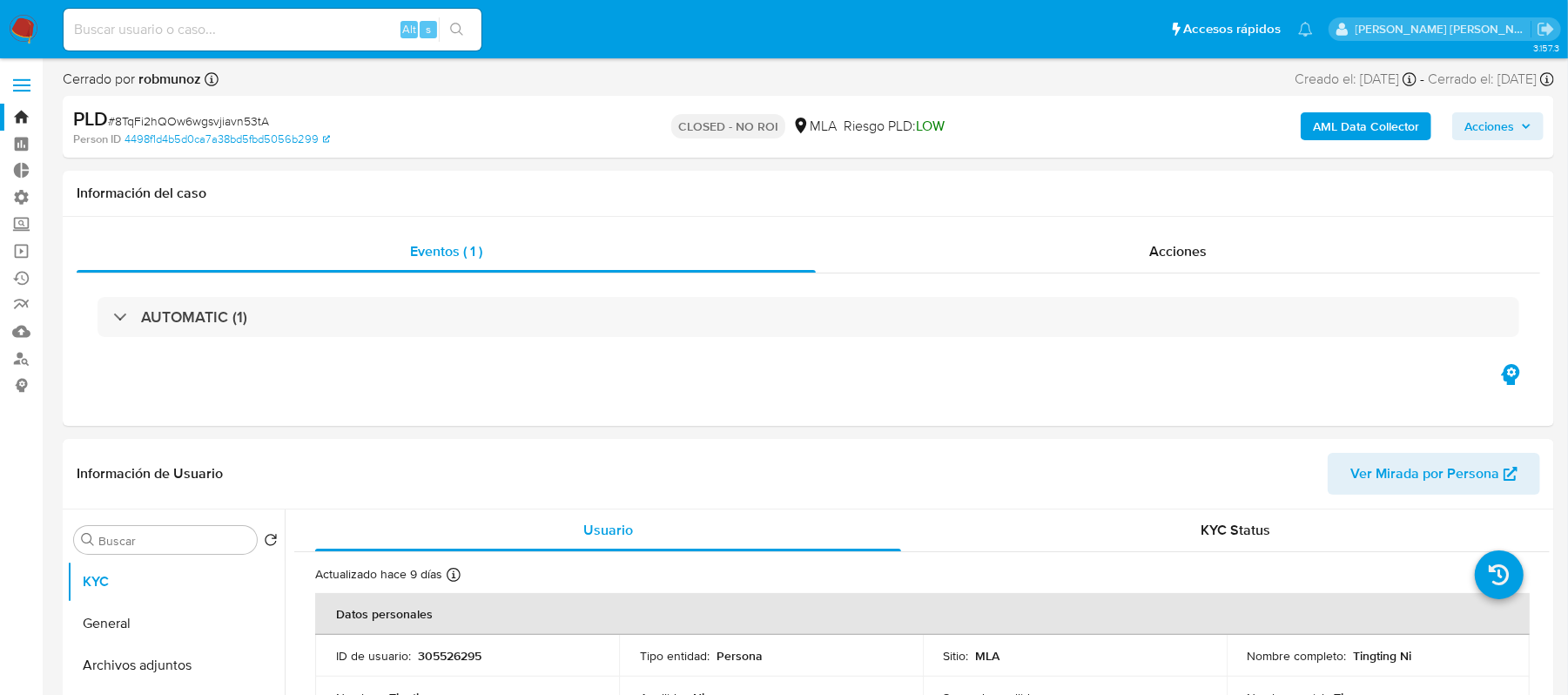
select select "10"
click at [163, 638] on button "General" at bounding box center [169, 624] width 204 height 42
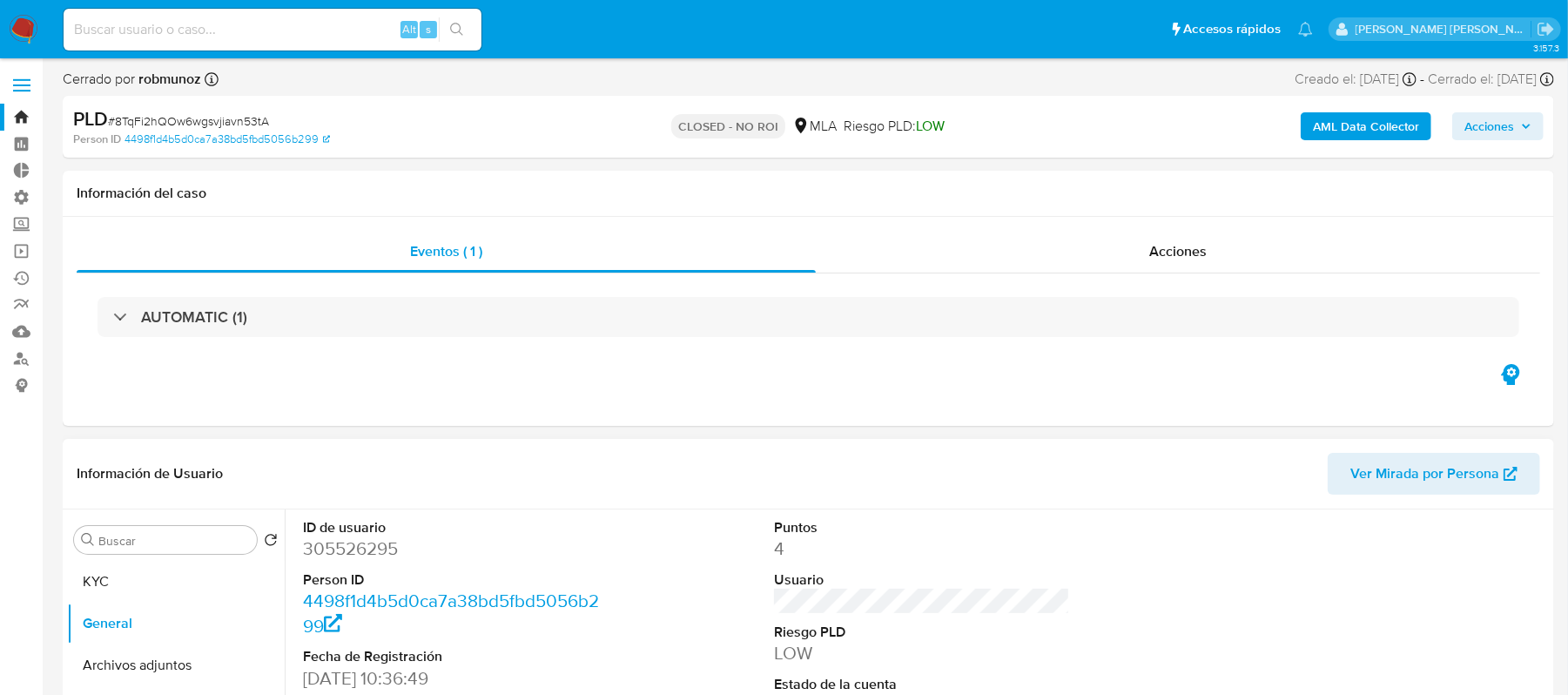
click at [345, 551] on dd "305526295" at bounding box center [451, 549] width 297 height 25
copy dd "305526295"
click at [231, 26] on input at bounding box center [272, 29] width 418 height 23
paste input "zUmBZ45yewkcv0tUpWiSS0Od"
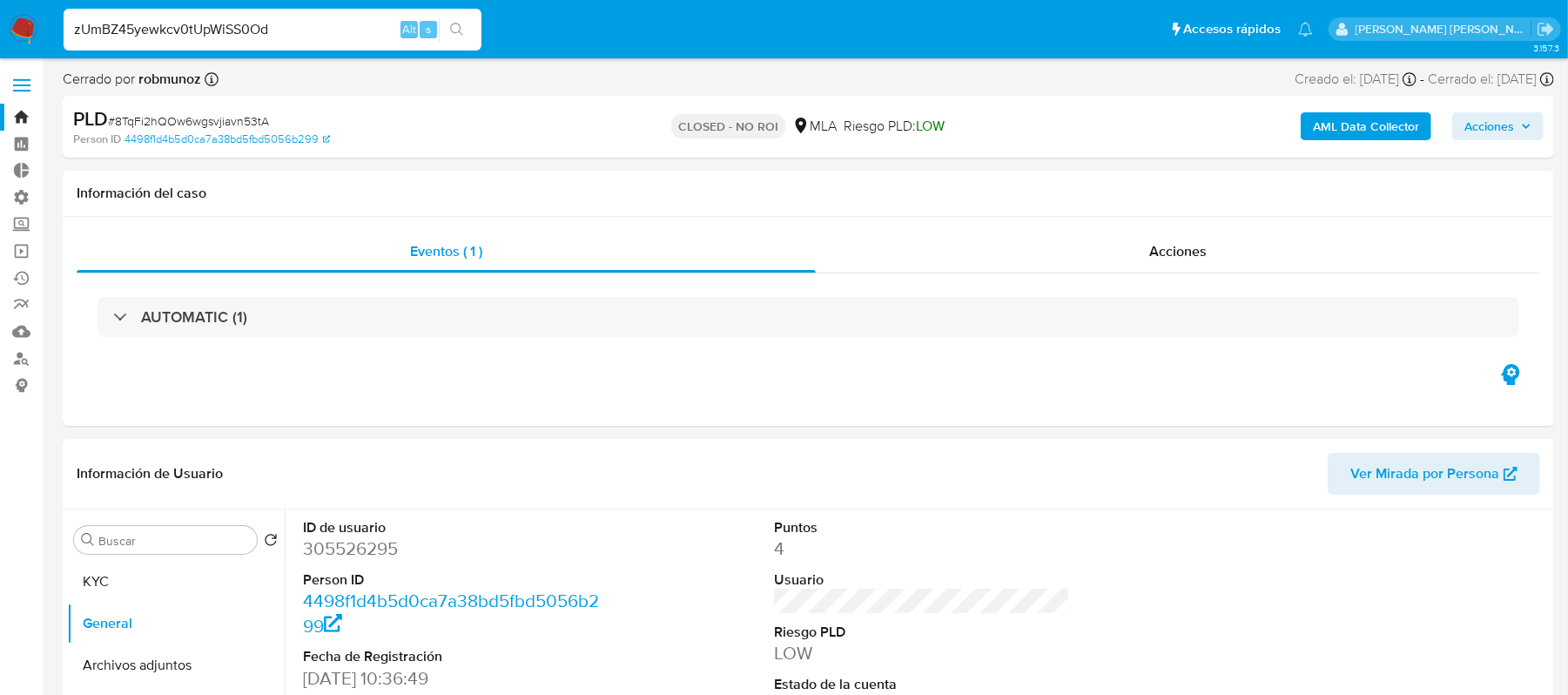
type input "zUmBZ45yewkcv0tUpWiSS0Od"
click at [454, 33] on icon "search-icon" at bounding box center [457, 29] width 14 height 14
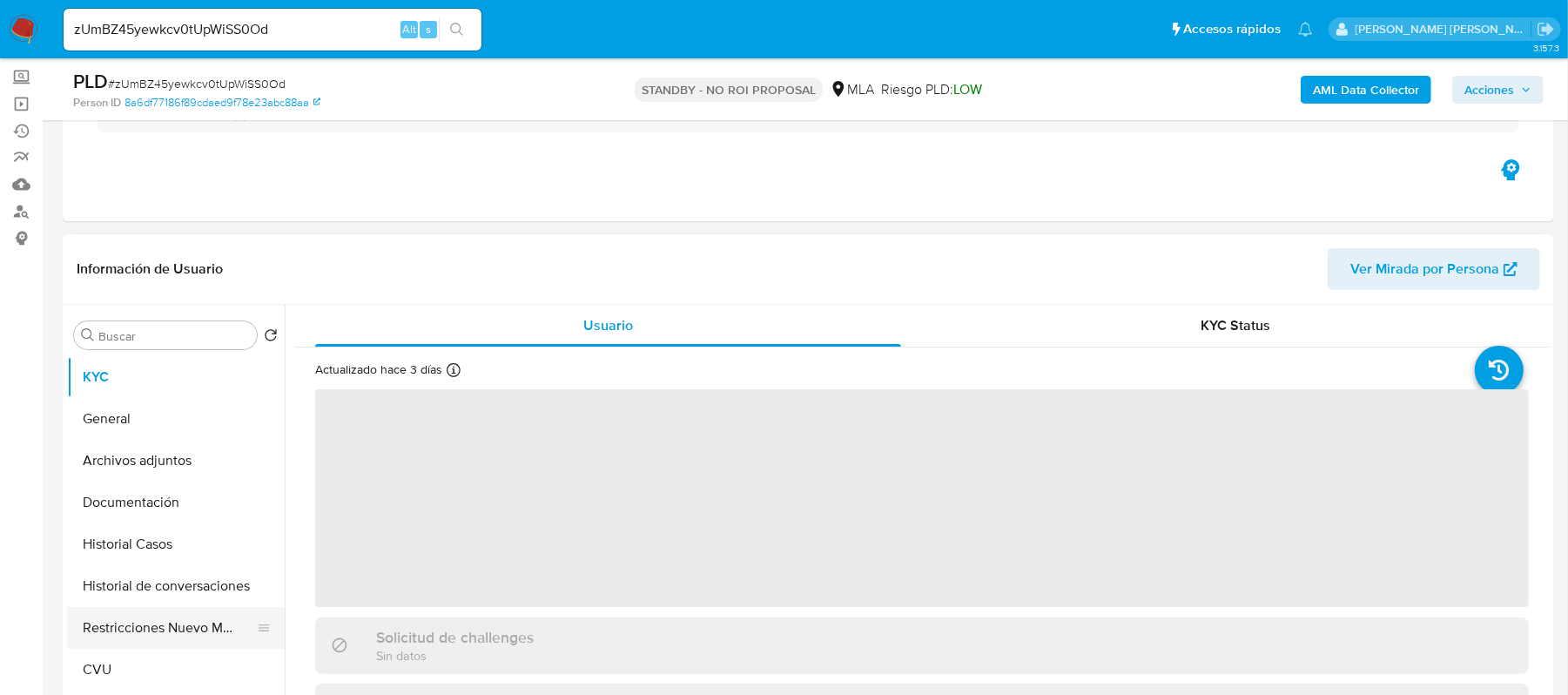
scroll to position [231, 0]
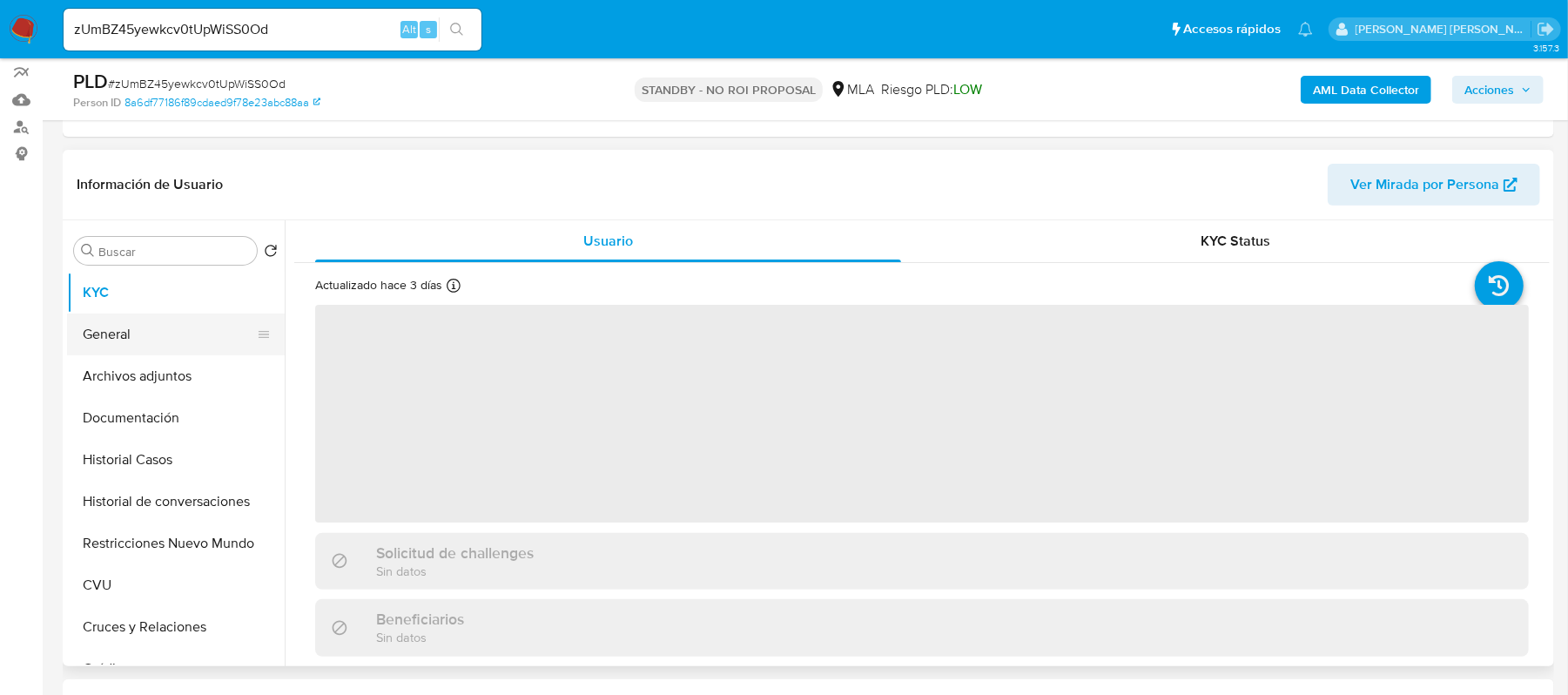
click at [163, 324] on button "General" at bounding box center [169, 335] width 204 height 42
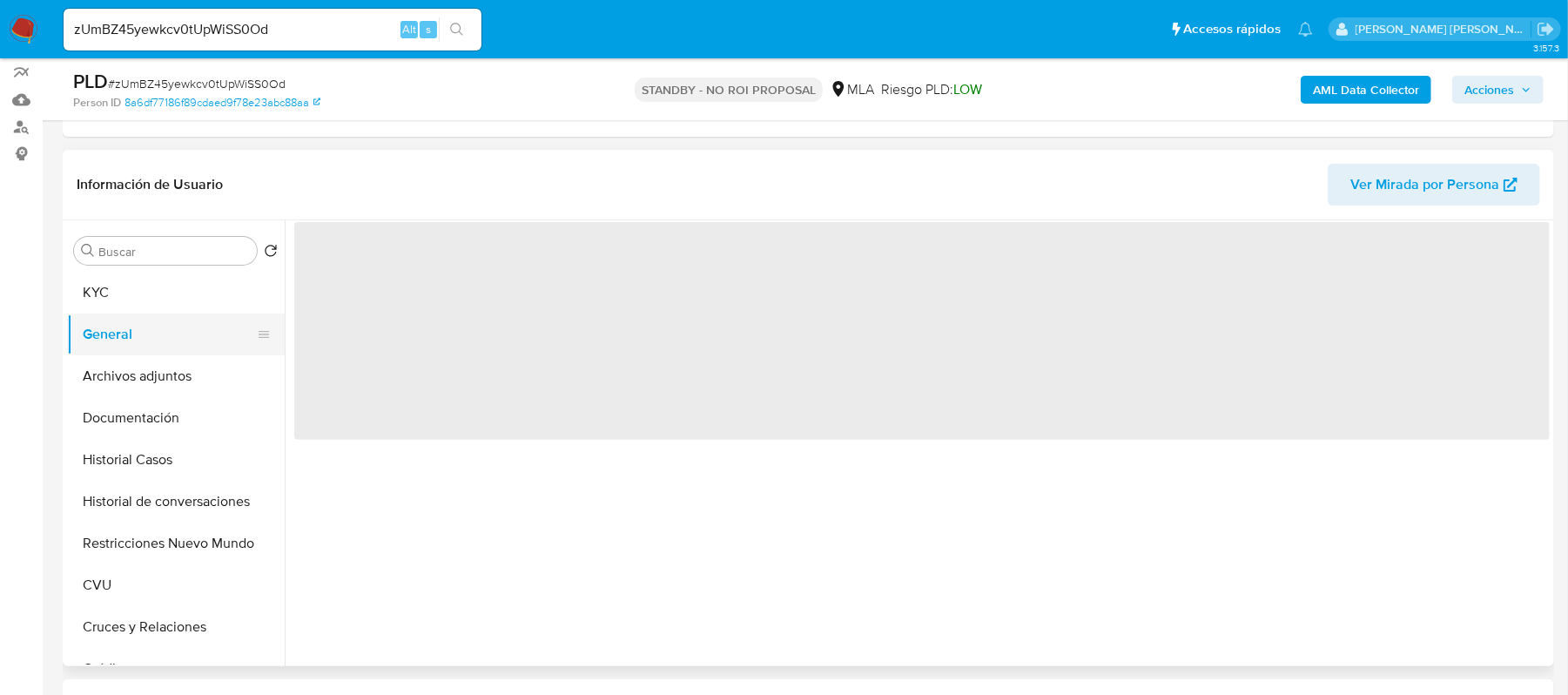
select select "10"
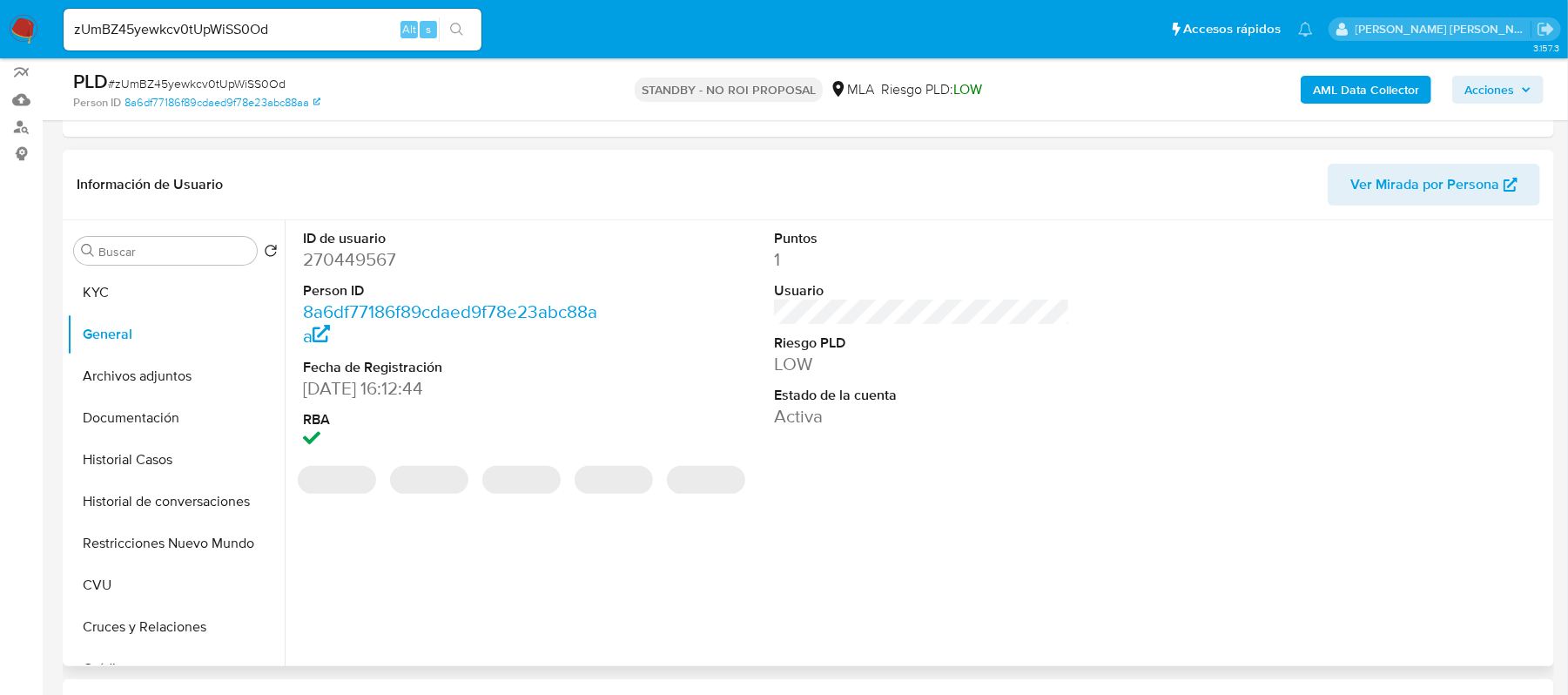
click at [351, 263] on dd "270449567" at bounding box center [451, 260] width 297 height 25
copy dd "270449567"
